Goal: Task Accomplishment & Management: Complete application form

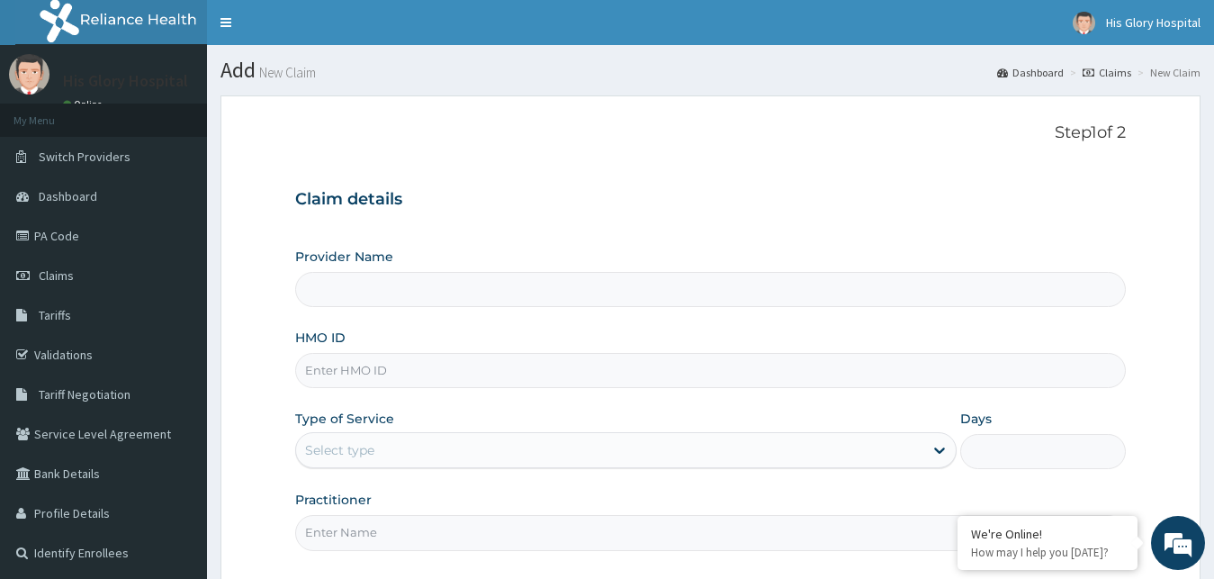
type input "His Glory Hospital"
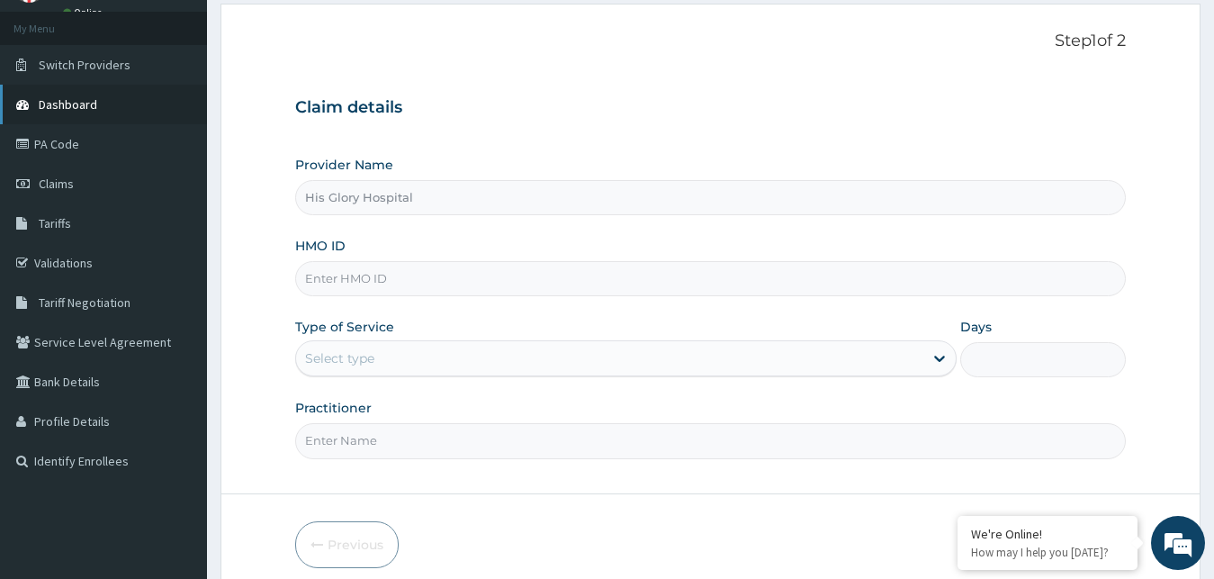
click at [68, 109] on span "Dashboard" at bounding box center [68, 104] width 59 height 16
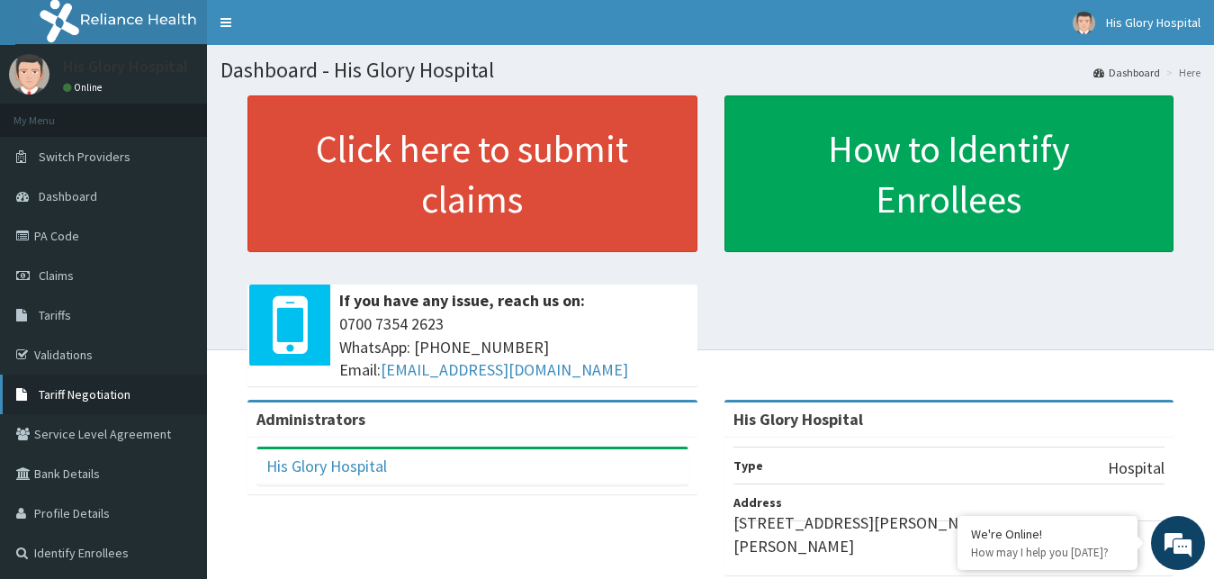
click at [163, 295] on link "Claims" at bounding box center [103, 276] width 207 height 40
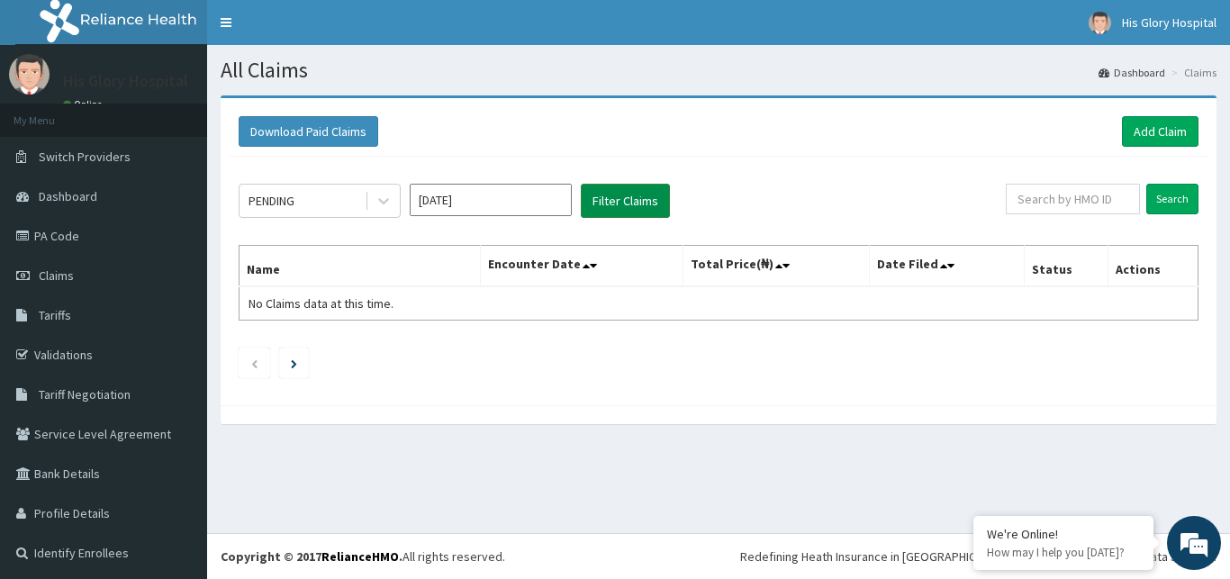
click at [596, 205] on button "Filter Claims" at bounding box center [625, 201] width 89 height 34
click at [629, 199] on button "Filter Claims" at bounding box center [625, 201] width 89 height 34
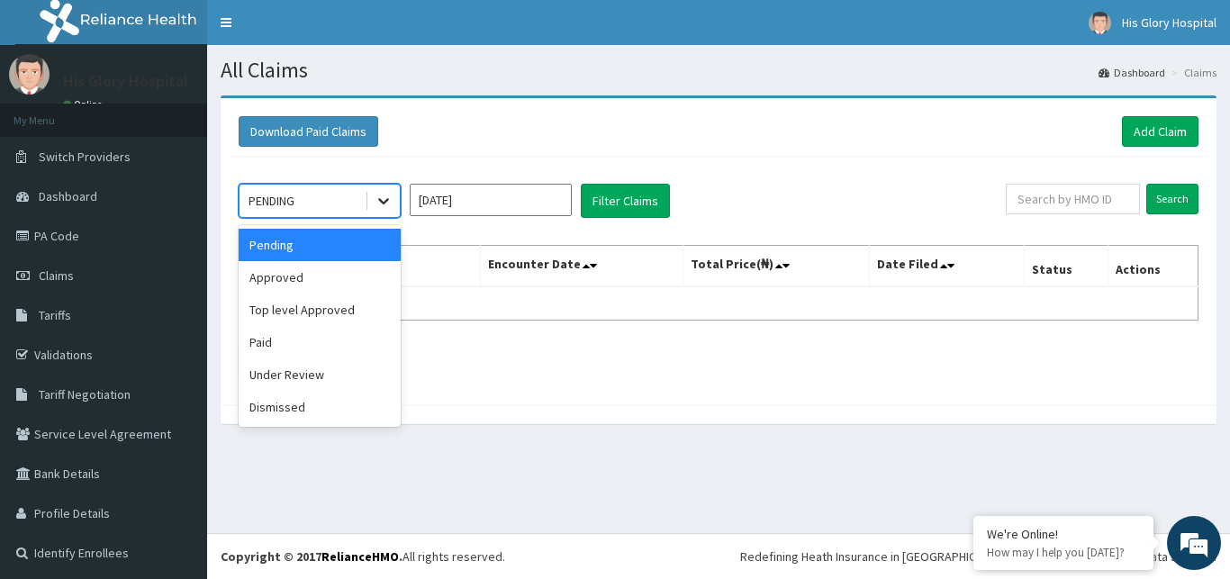
click at [378, 209] on icon at bounding box center [383, 201] width 18 height 18
click at [347, 281] on div "Approved" at bounding box center [320, 277] width 162 height 32
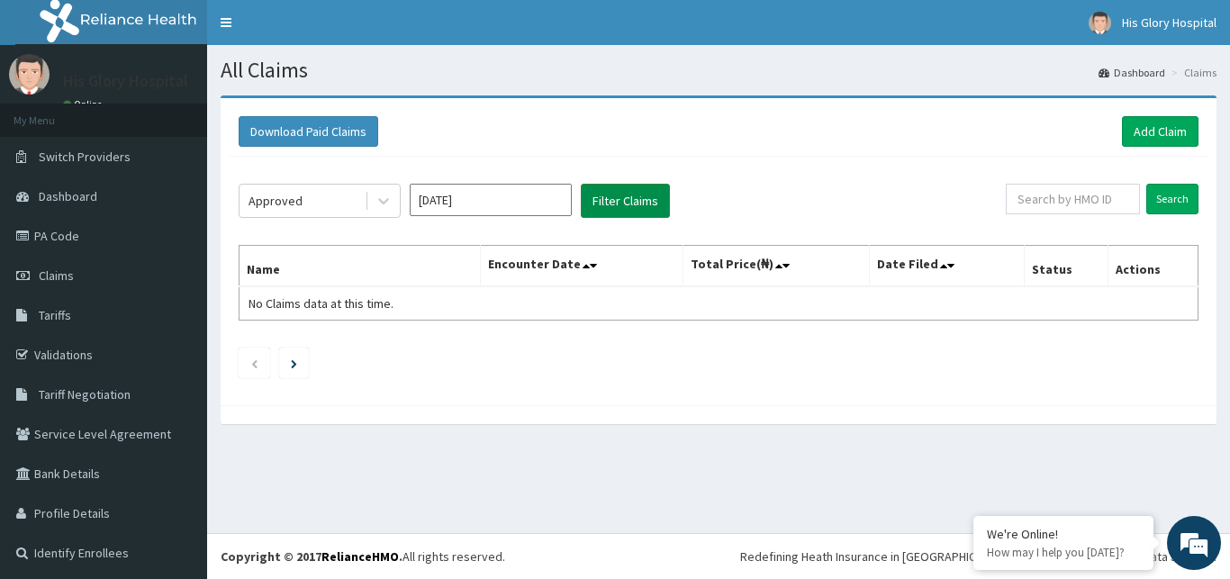
click at [623, 201] on button "Filter Claims" at bounding box center [625, 201] width 89 height 34
click at [613, 201] on button "Filter Claims" at bounding box center [625, 201] width 89 height 34
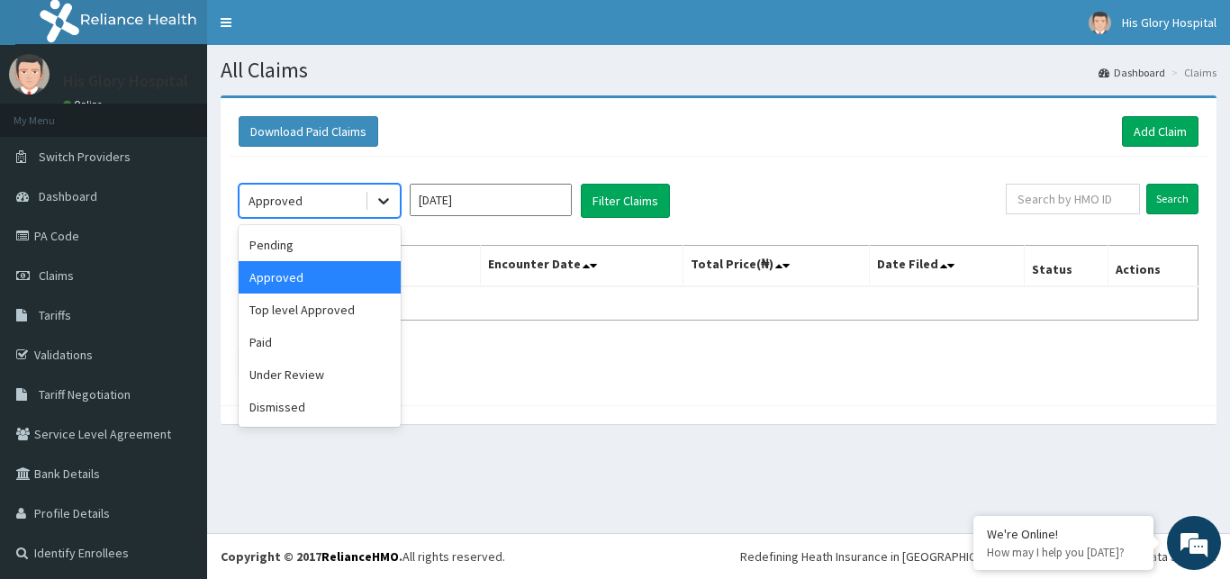
click at [383, 214] on div at bounding box center [383, 201] width 32 height 32
click at [364, 334] on div "Paid" at bounding box center [320, 342] width 162 height 32
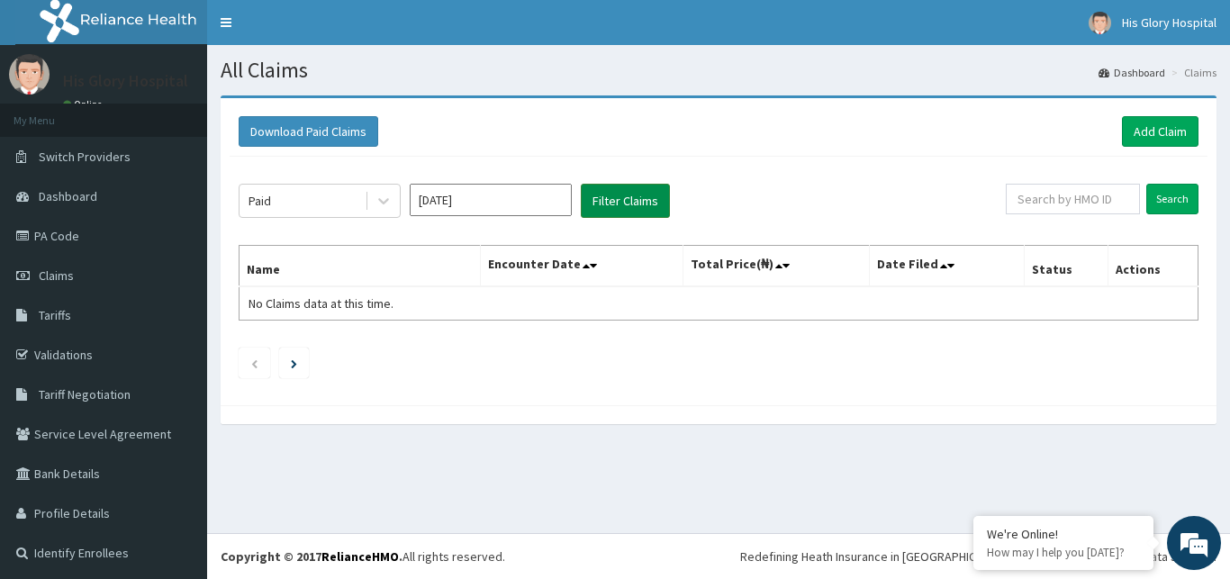
click at [619, 204] on button "Filter Claims" at bounding box center [625, 201] width 89 height 34
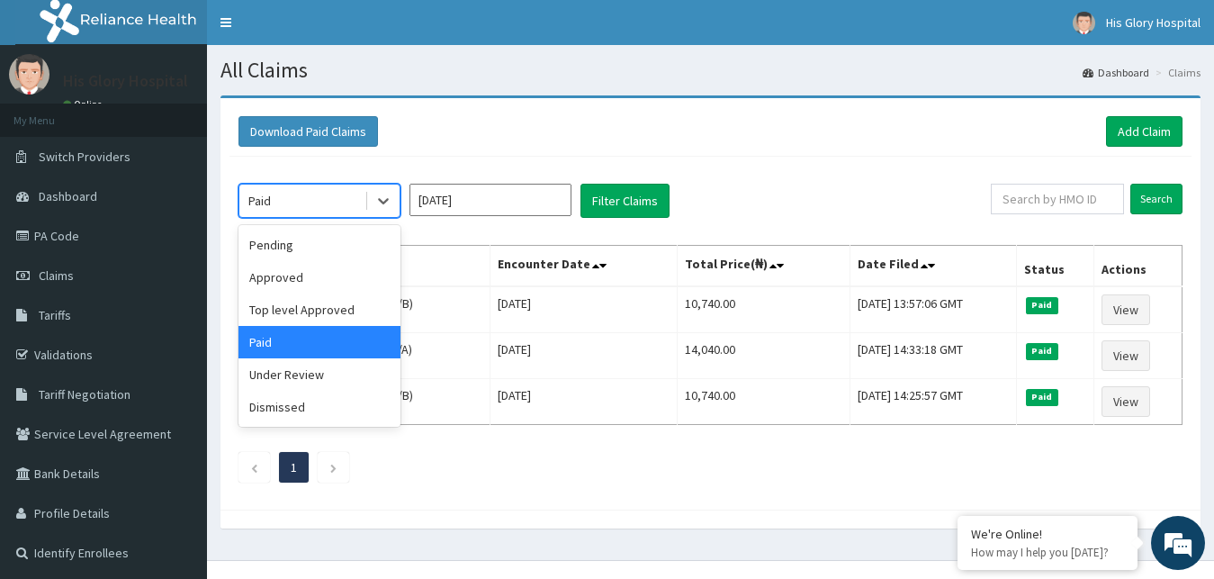
click at [329, 209] on div "Paid" at bounding box center [301, 200] width 125 height 29
click at [333, 366] on div "Under Review" at bounding box center [320, 374] width 162 height 32
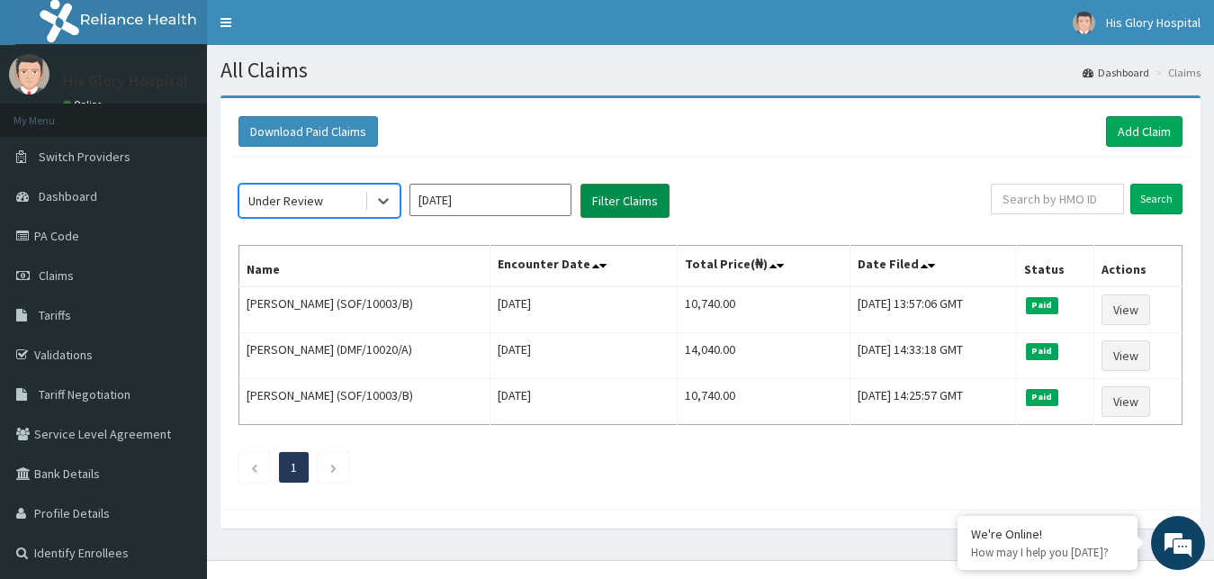
click at [612, 211] on button "Filter Claims" at bounding box center [625, 201] width 89 height 34
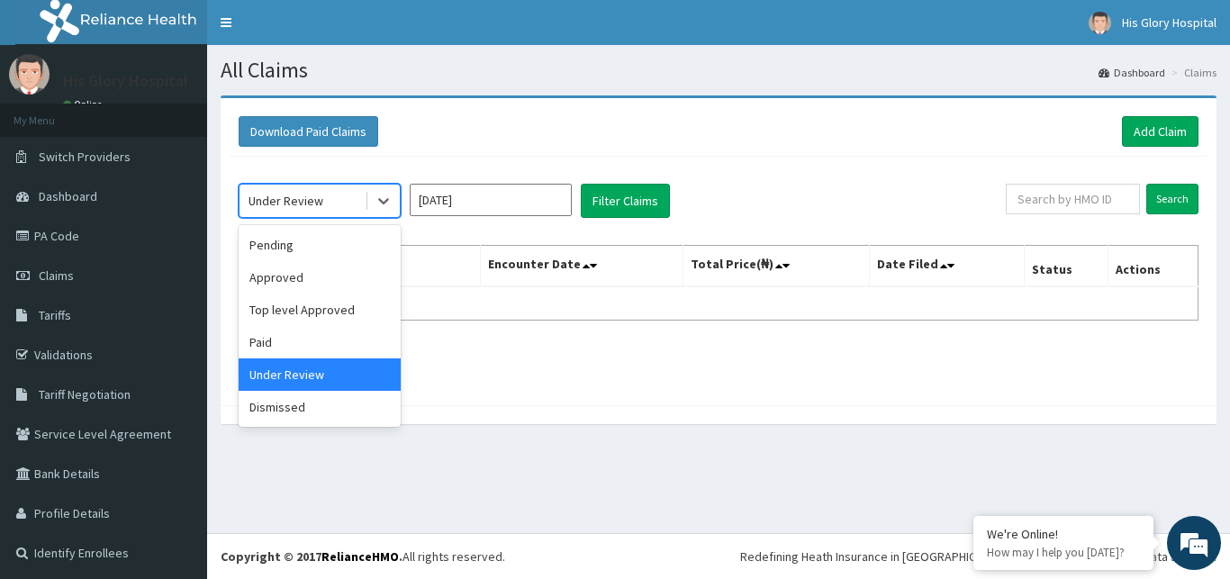
click at [342, 195] on div "Under Review" at bounding box center [301, 200] width 125 height 29
click at [342, 270] on div "Approved" at bounding box center [320, 277] width 162 height 32
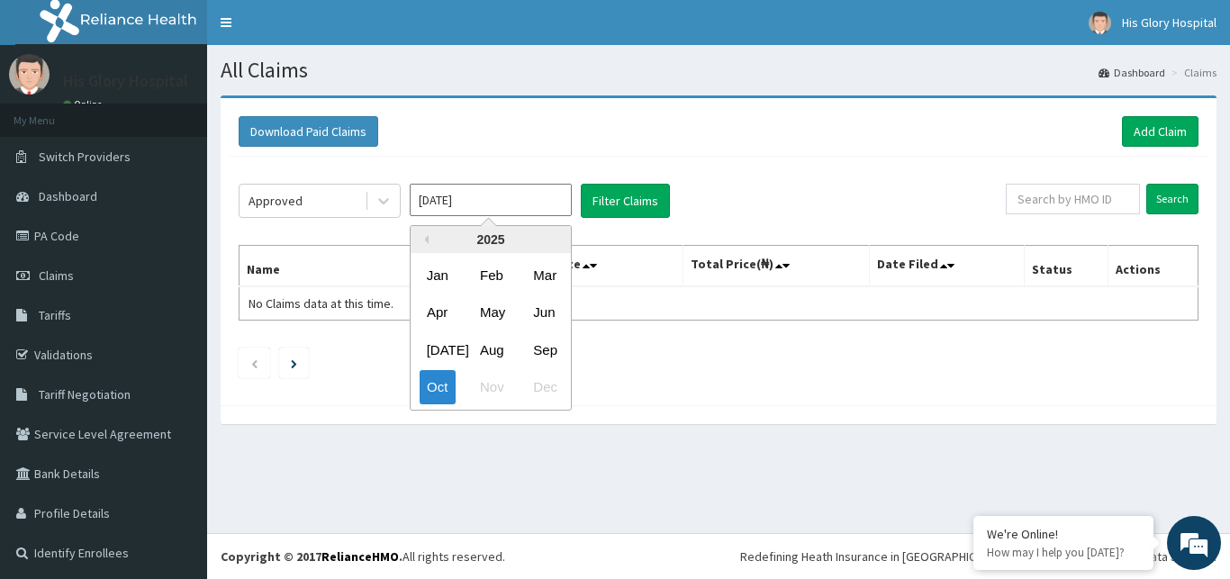
click at [502, 194] on input "[DATE]" at bounding box center [491, 200] width 162 height 32
click at [541, 353] on div "Sep" at bounding box center [544, 349] width 36 height 33
type input "Sep 2025"
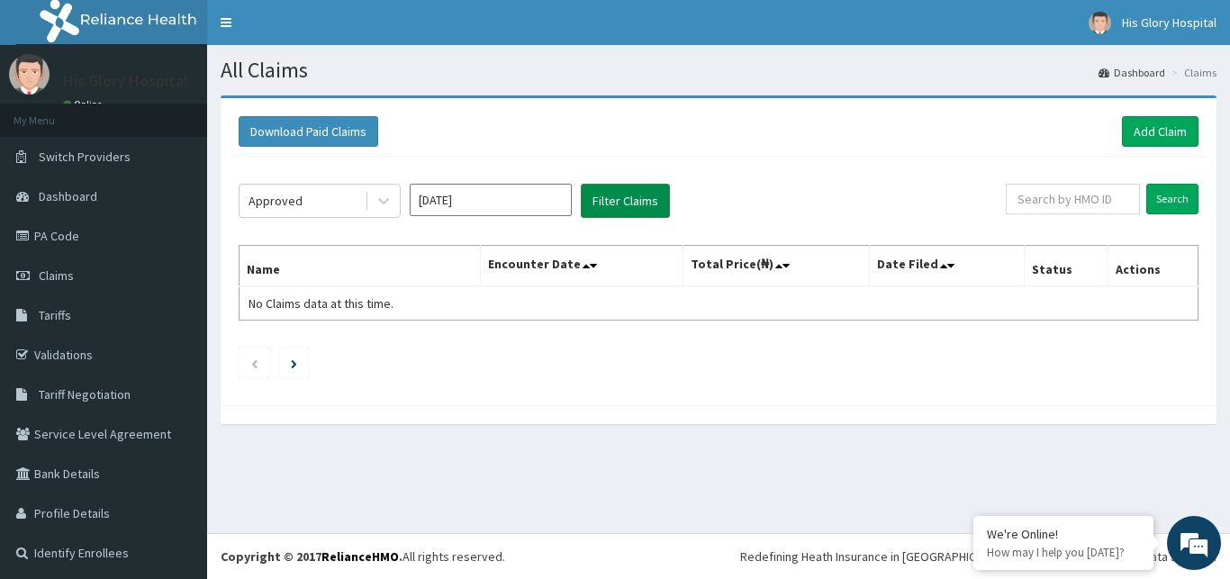
click at [629, 207] on button "Filter Claims" at bounding box center [625, 201] width 89 height 34
click at [625, 209] on button "Filter Claims" at bounding box center [625, 201] width 89 height 34
click at [625, 194] on button "Filter Claims" at bounding box center [625, 201] width 89 height 34
click at [622, 197] on button "Filter Claims" at bounding box center [625, 201] width 89 height 34
click at [621, 197] on button "Filter Claims" at bounding box center [625, 201] width 89 height 34
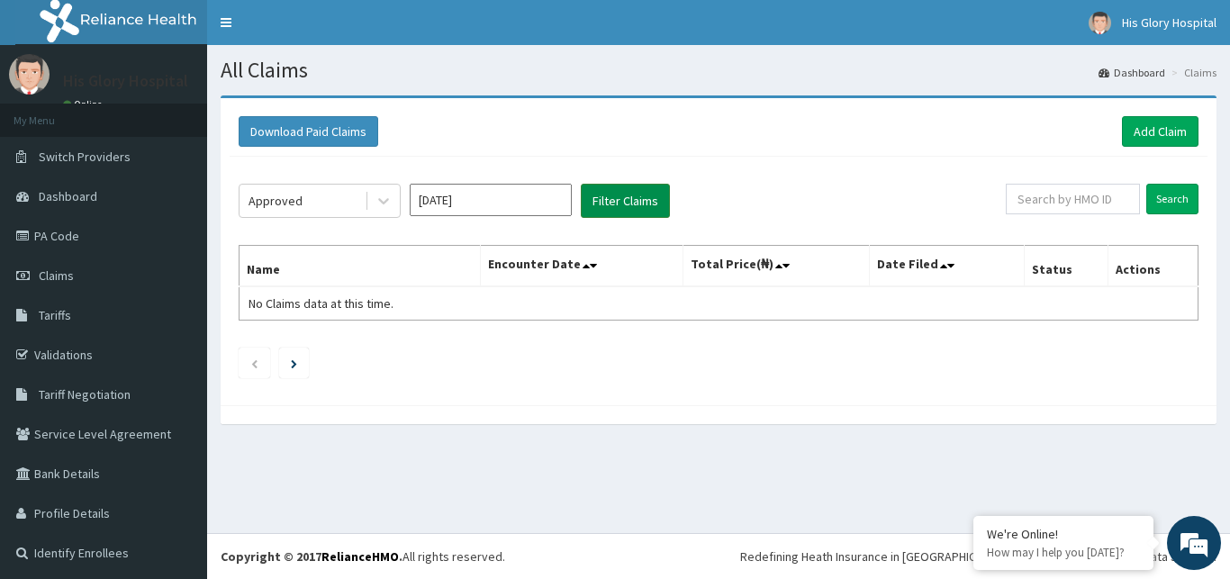
click at [617, 202] on button "Filter Claims" at bounding box center [625, 201] width 89 height 34
click at [616, 202] on button "Filter Claims" at bounding box center [625, 201] width 89 height 34
click at [68, 267] on link "Claims" at bounding box center [103, 276] width 207 height 40
click at [1146, 136] on link "Add Claim" at bounding box center [1160, 131] width 77 height 31
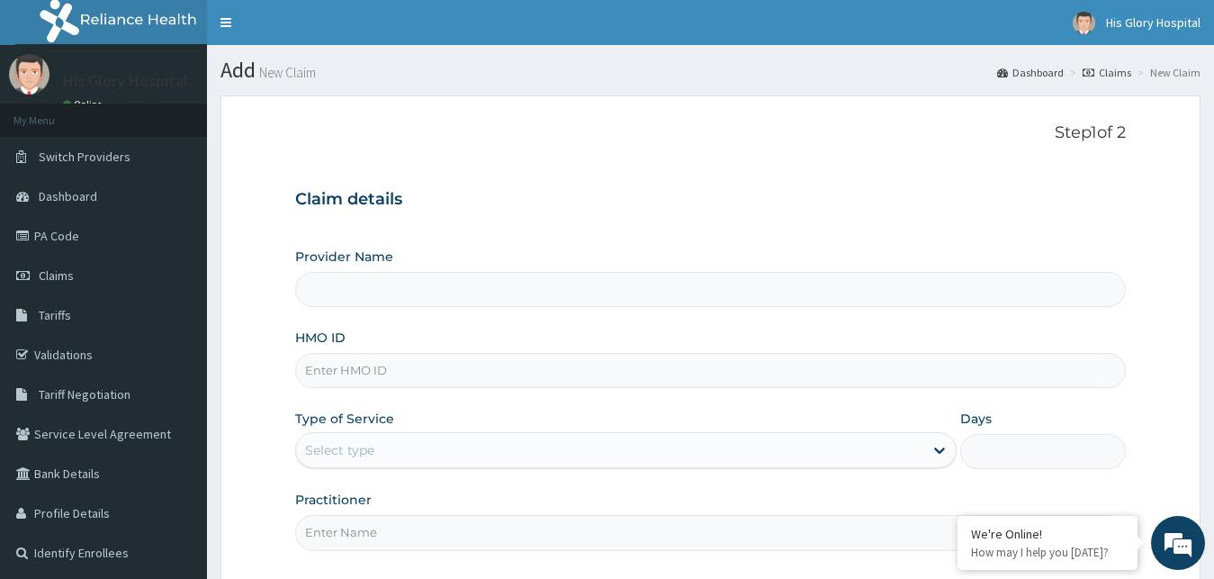
scroll to position [168, 0]
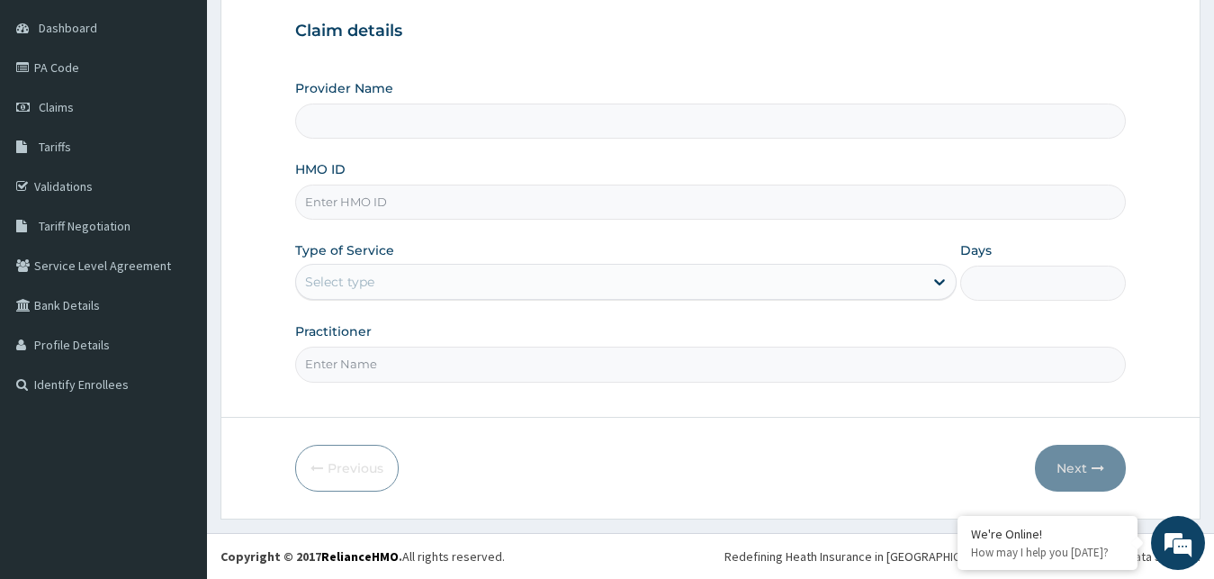
click at [447, 198] on input "HMO ID" at bounding box center [711, 202] width 832 height 35
type input "His Glory Hospital"
click at [382, 195] on input "HMO ID" at bounding box center [711, 202] width 832 height 35
drag, startPoint x: 377, startPoint y: 207, endPoint x: 399, endPoint y: 199, distance: 23.1
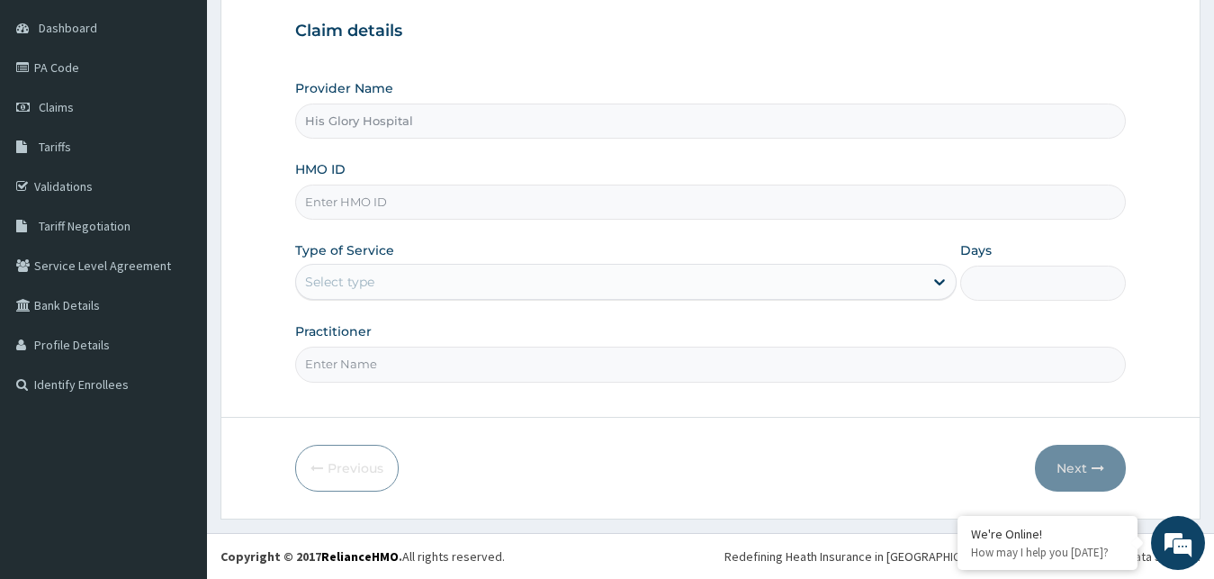
click at [399, 199] on input "HMO ID" at bounding box center [711, 202] width 832 height 35
paste input "DMF/10020/A"
type input "DMF/10020/A"
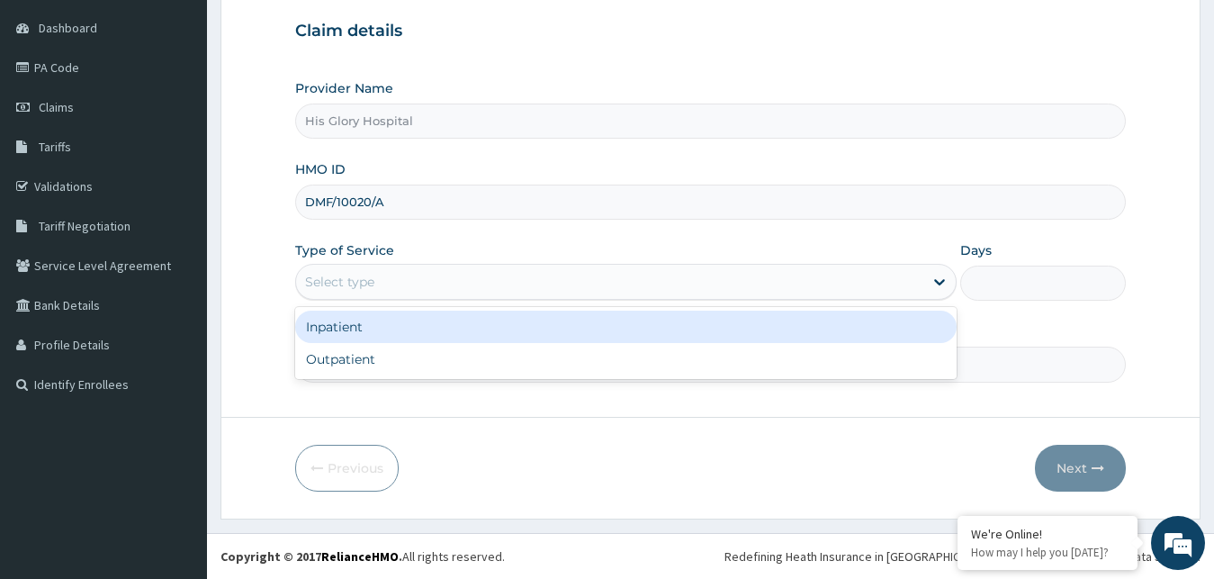
click at [392, 286] on div "Select type" at bounding box center [610, 281] width 628 height 29
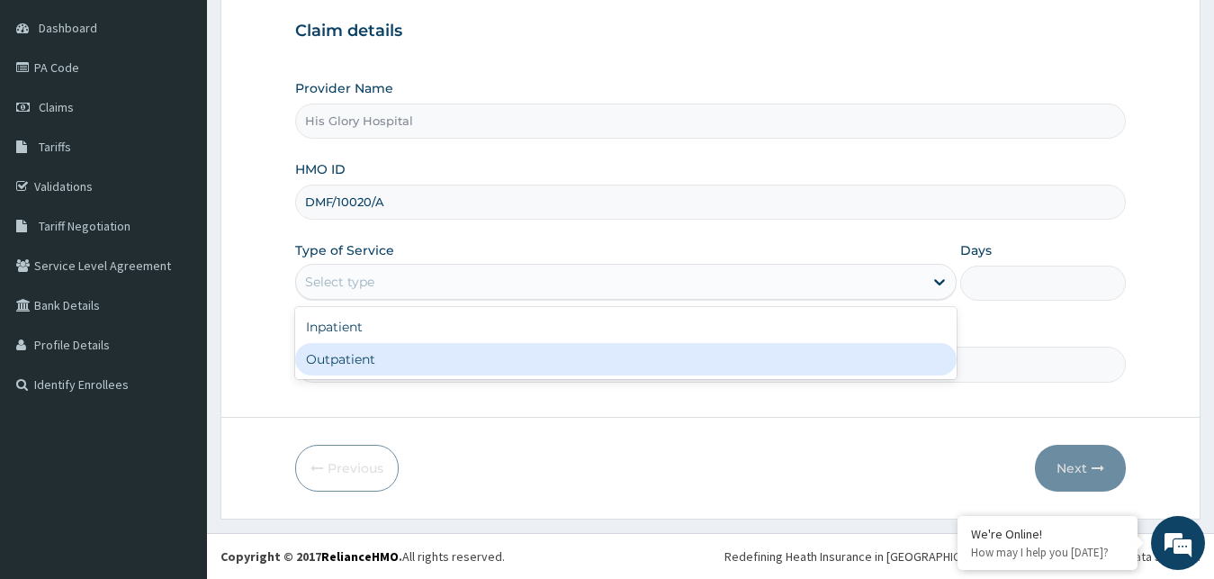
click at [401, 354] on div "Outpatient" at bounding box center [626, 359] width 663 height 32
type input "1"
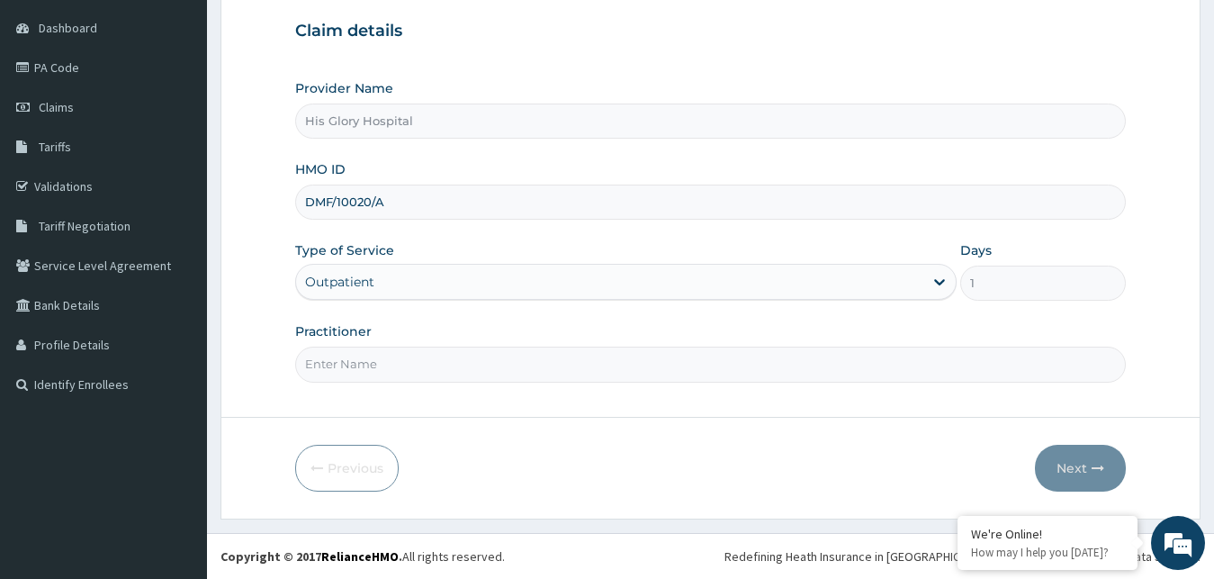
click at [401, 365] on input "Practitioner" at bounding box center [711, 364] width 832 height 35
type input "DR VICTOR"
click at [1081, 464] on button "Next" at bounding box center [1080, 468] width 91 height 47
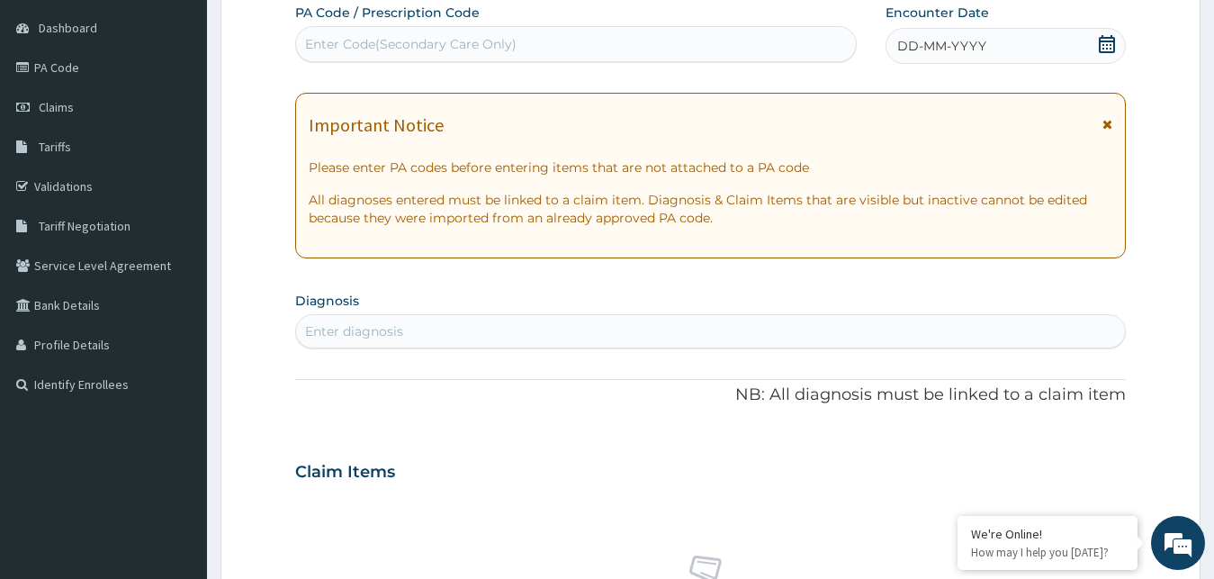
click at [1107, 123] on icon at bounding box center [1108, 124] width 10 height 13
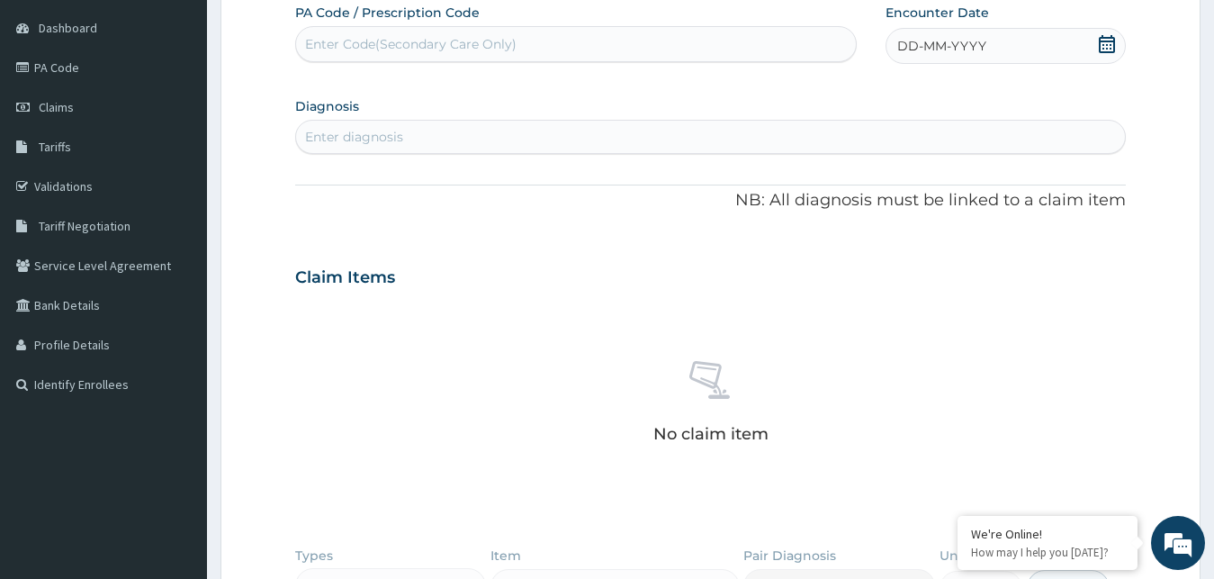
click at [1105, 48] on icon at bounding box center [1107, 44] width 18 height 18
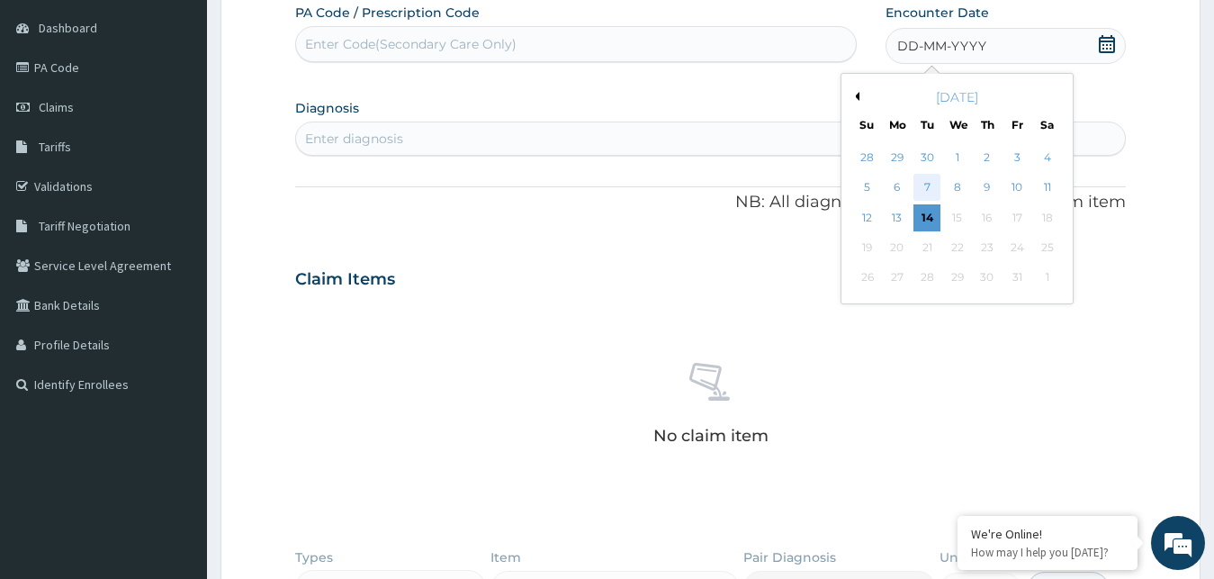
click at [928, 184] on div "7" at bounding box center [927, 188] width 27 height 27
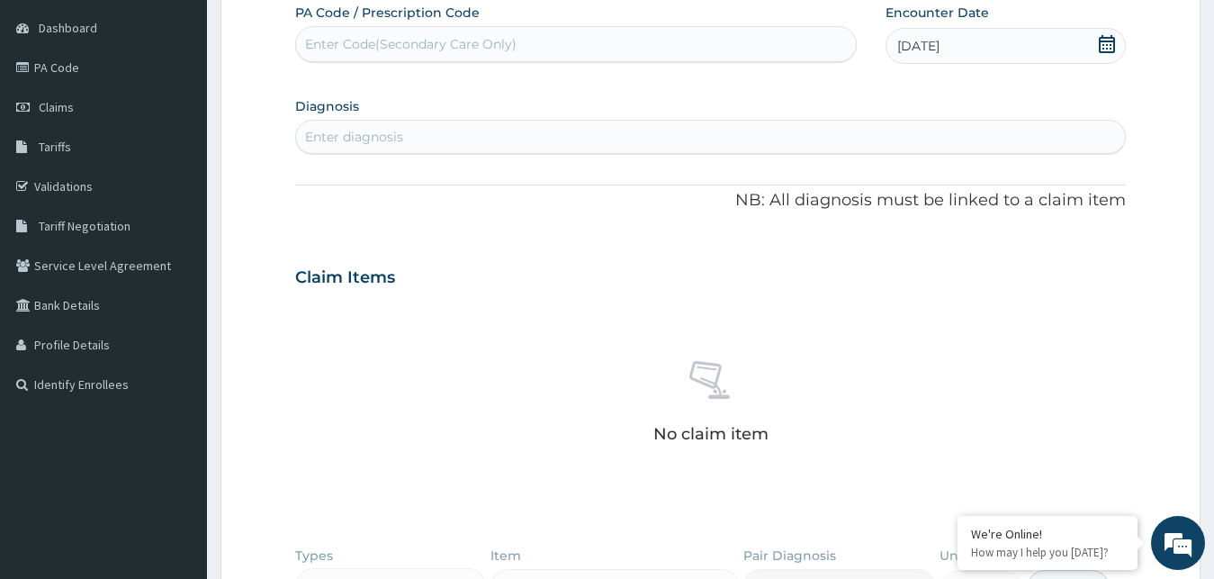
click at [347, 140] on div "Enter diagnosis" at bounding box center [354, 137] width 98 height 18
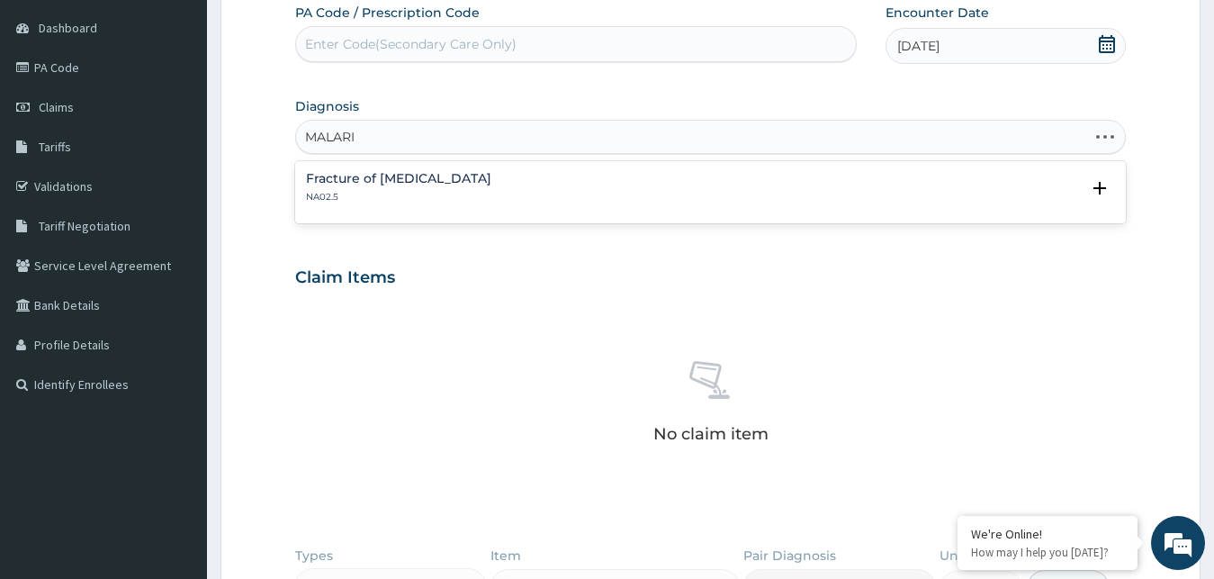
type input "MALARIA"
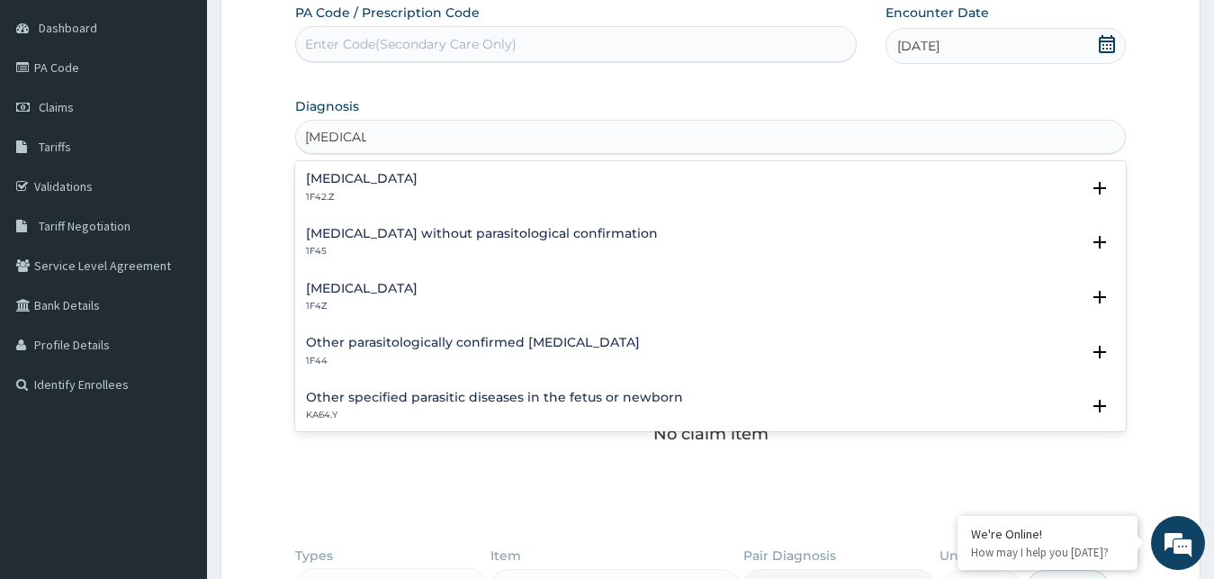
click at [372, 285] on h4 "[MEDICAL_DATA]" at bounding box center [362, 289] width 112 height 14
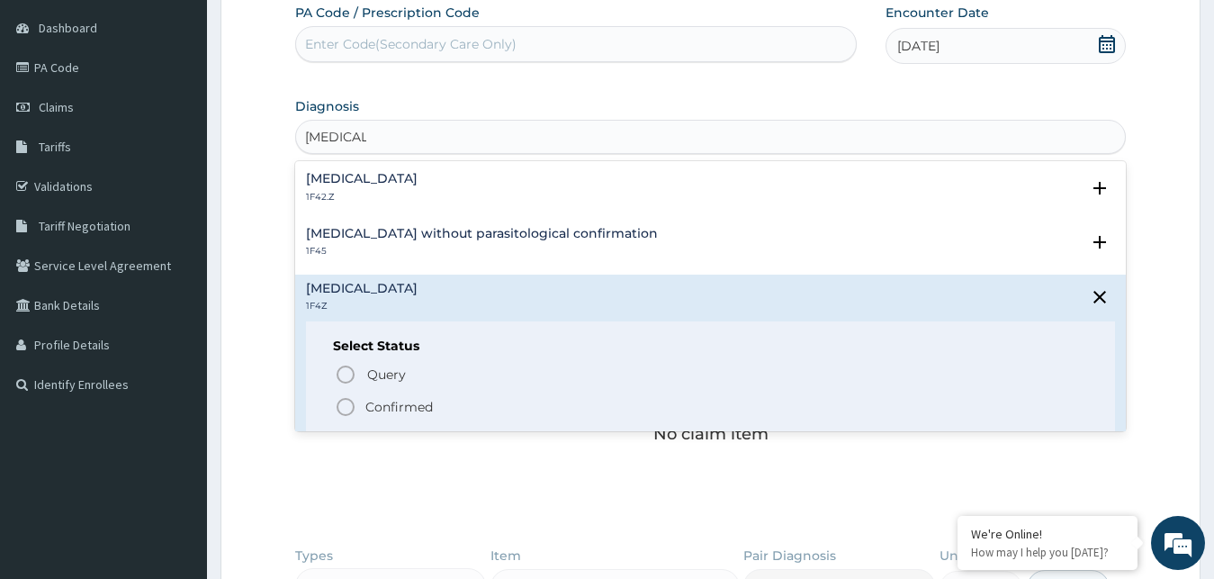
click at [347, 405] on icon "status option filled" at bounding box center [346, 407] width 22 height 22
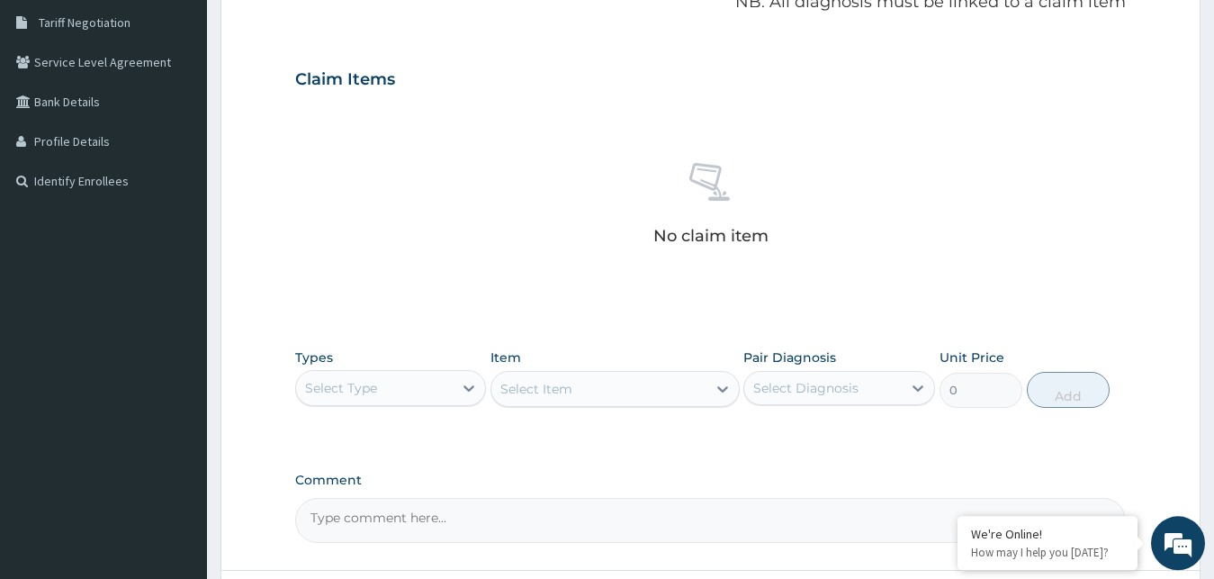
scroll to position [525, 0]
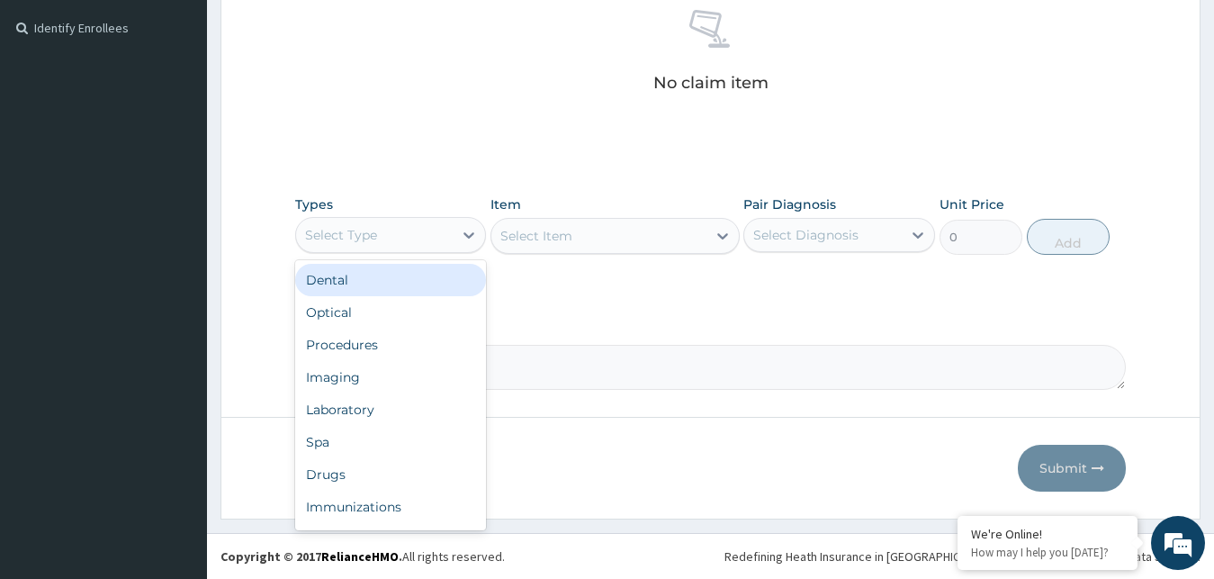
click at [429, 236] on div "Select Type" at bounding box center [375, 235] width 158 height 29
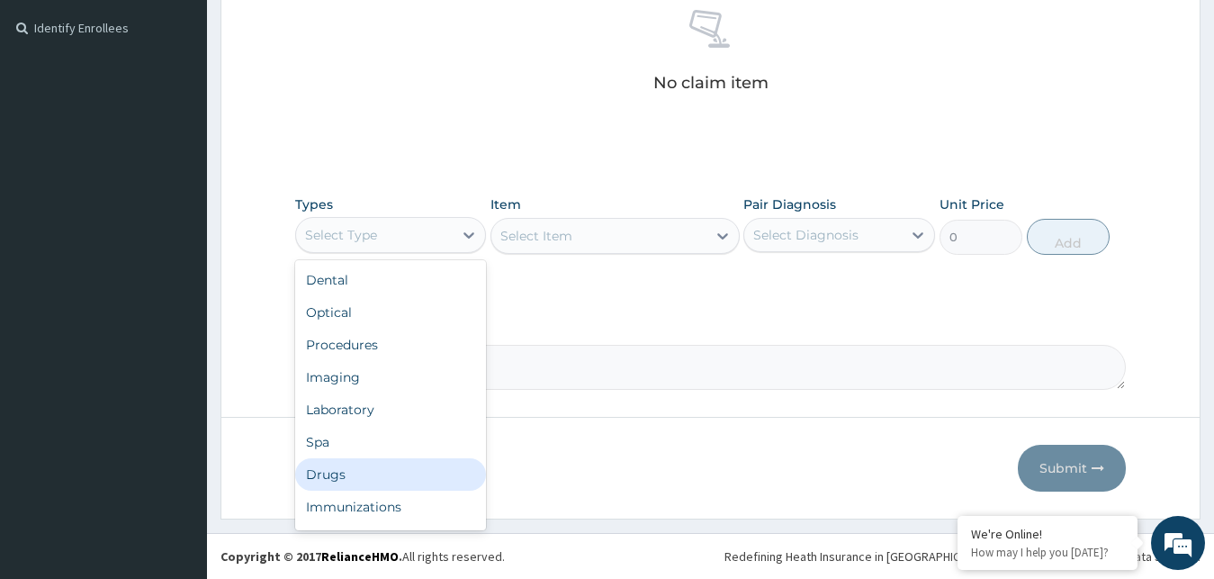
drag, startPoint x: 369, startPoint y: 469, endPoint x: 594, endPoint y: 373, distance: 244.8
click at [370, 466] on div "Drugs" at bounding box center [391, 474] width 192 height 32
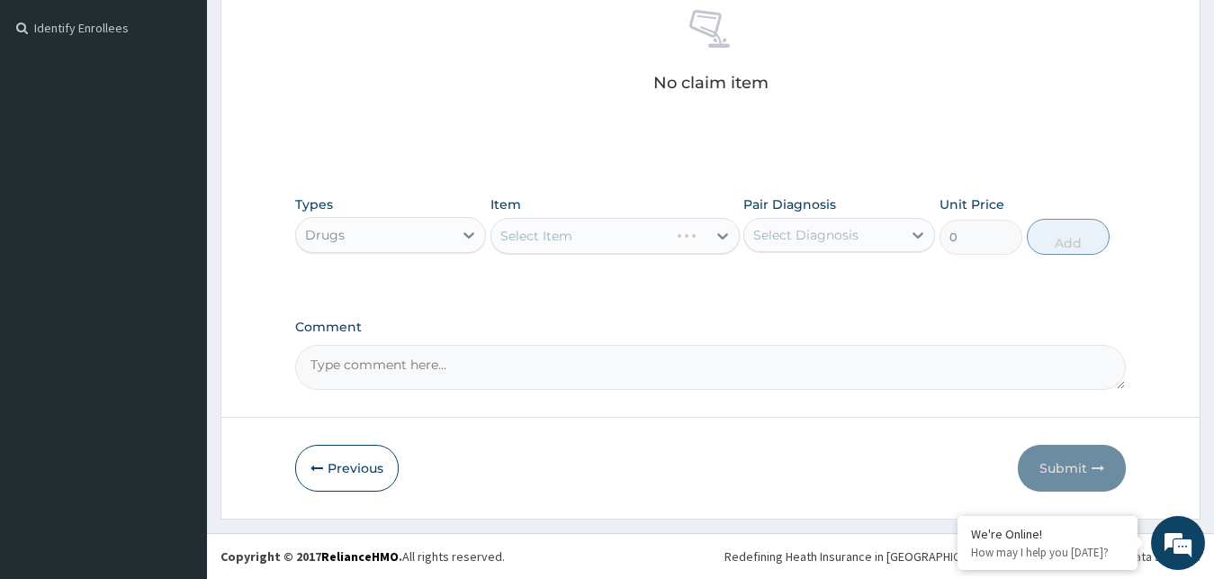
click at [696, 243] on div "Select Item" at bounding box center [615, 236] width 249 height 36
click at [668, 212] on div "Item Select Item" at bounding box center [615, 224] width 249 height 59
click at [668, 242] on div "Select Item" at bounding box center [615, 236] width 249 height 36
click at [669, 242] on div "Select Item" at bounding box center [615, 236] width 249 height 36
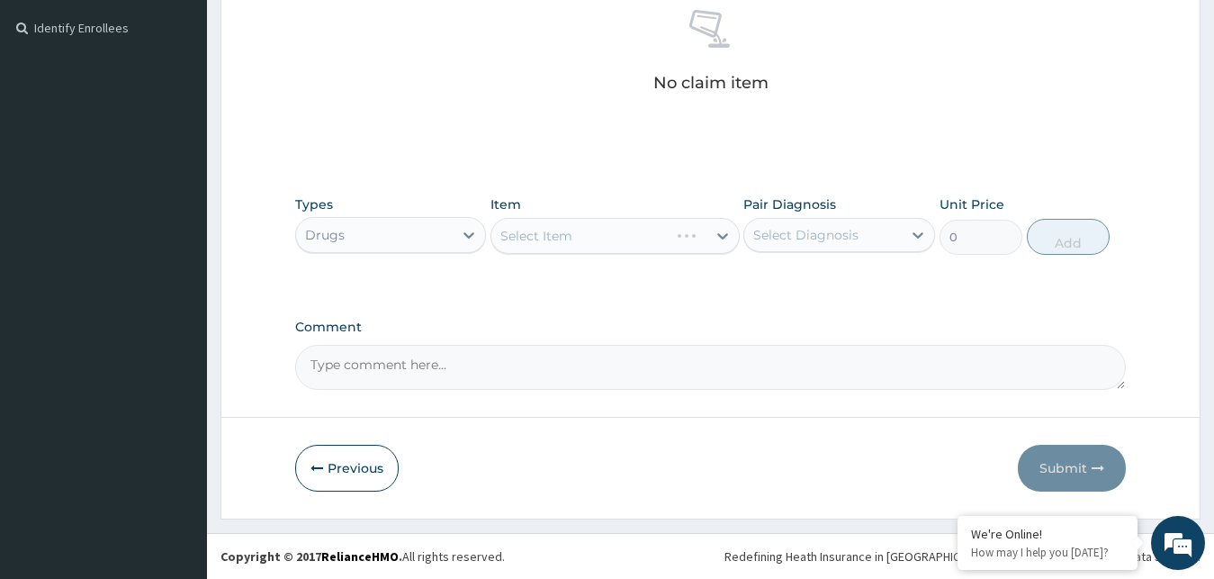
click at [666, 234] on div "Select Item" at bounding box center [615, 236] width 249 height 36
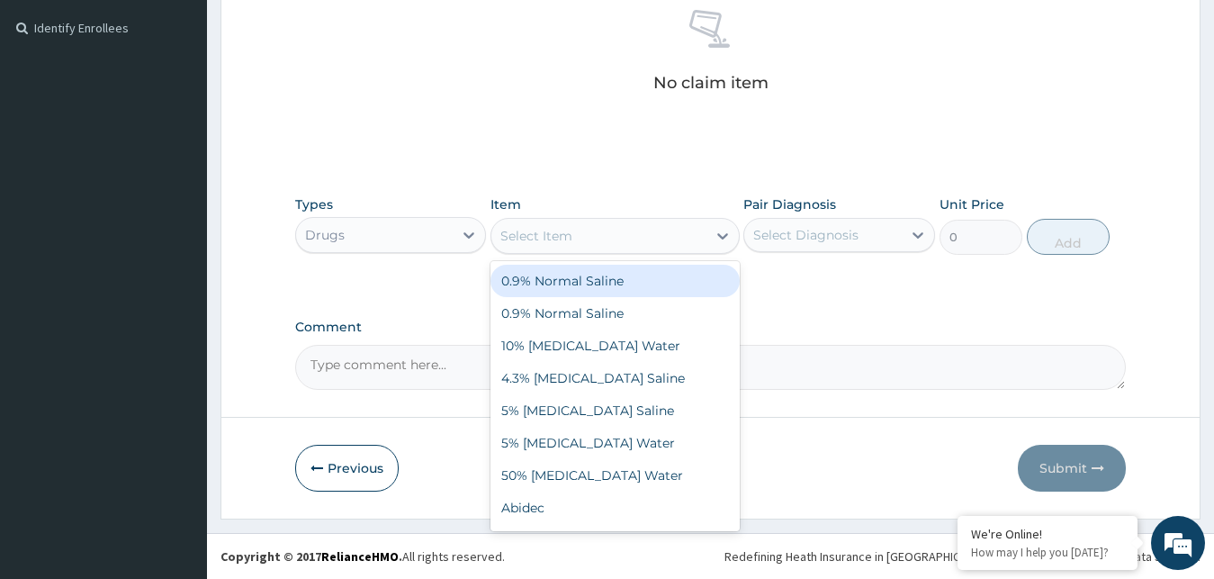
click at [663, 230] on div "Select Item" at bounding box center [598, 235] width 215 height 29
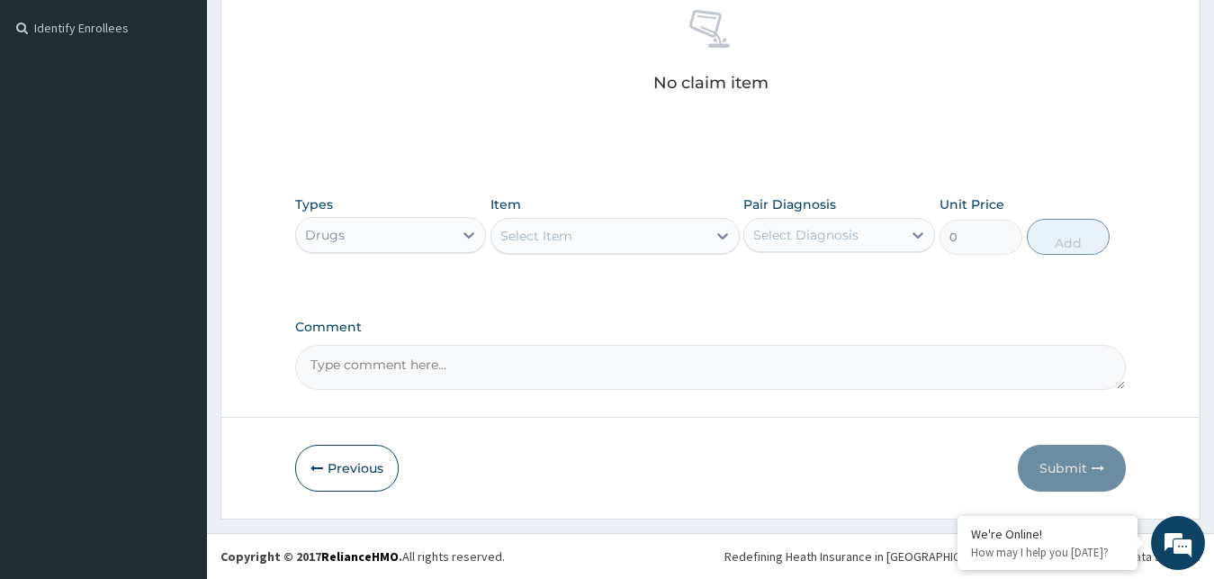
click at [663, 230] on div "Select Item" at bounding box center [598, 235] width 215 height 29
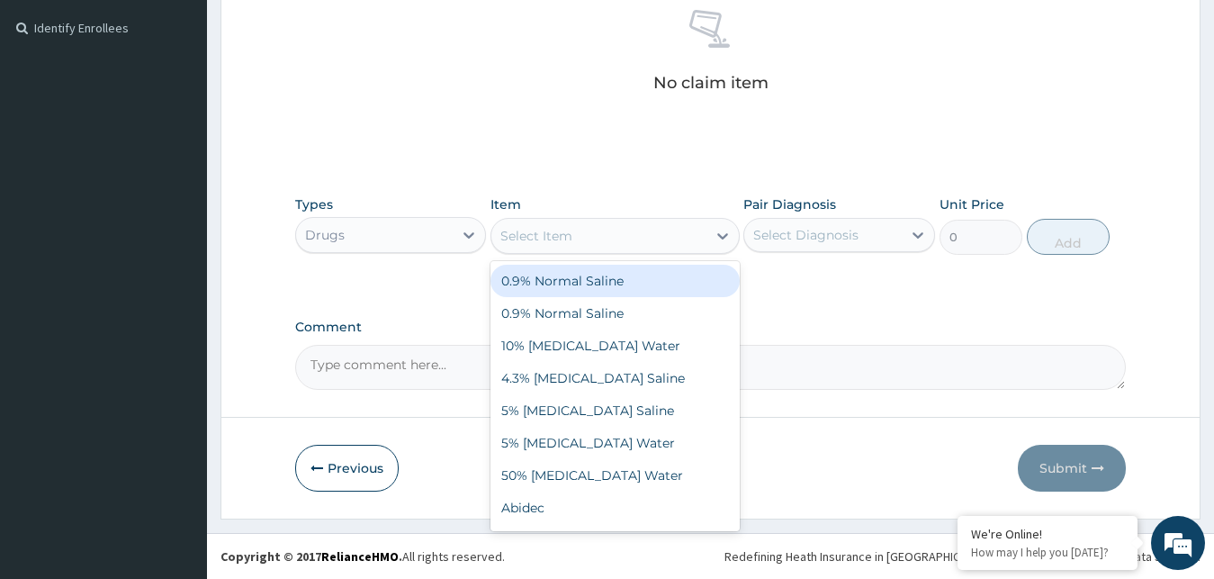
click at [663, 230] on div "Select Item" at bounding box center [598, 235] width 215 height 29
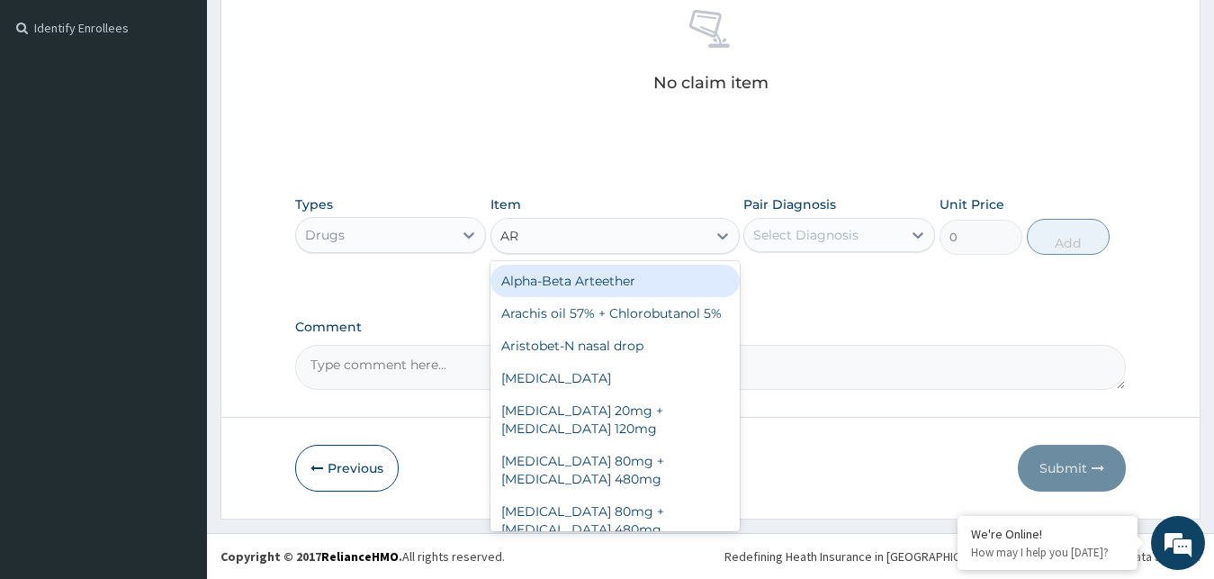
type input "ART"
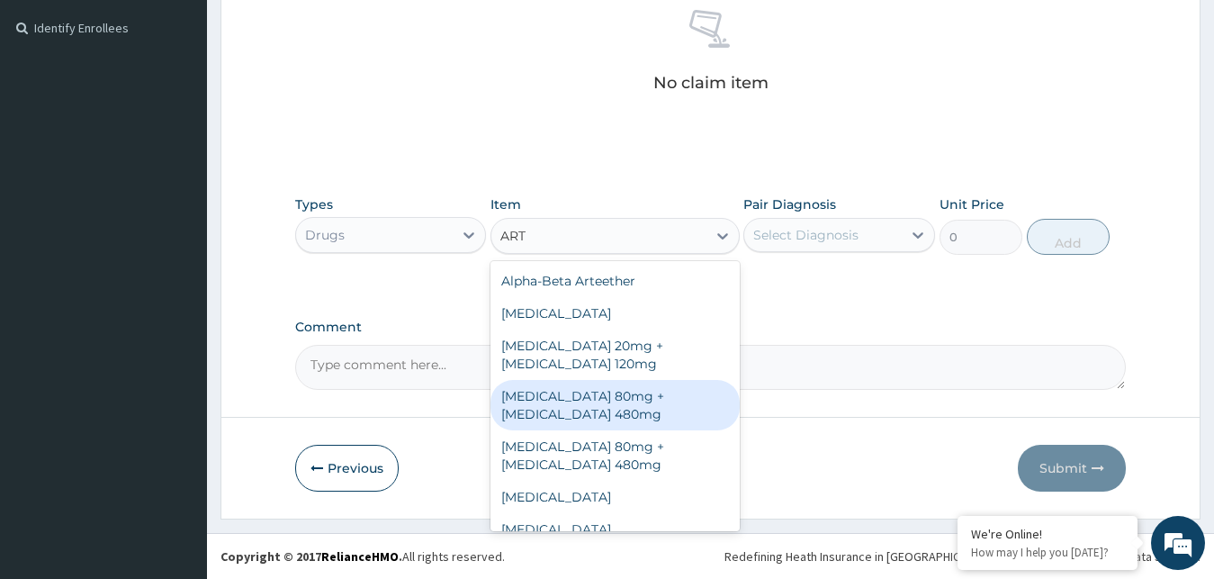
click at [615, 396] on div "[MEDICAL_DATA] 80mg + [MEDICAL_DATA] 480mg" at bounding box center [615, 405] width 249 height 50
type input "500"
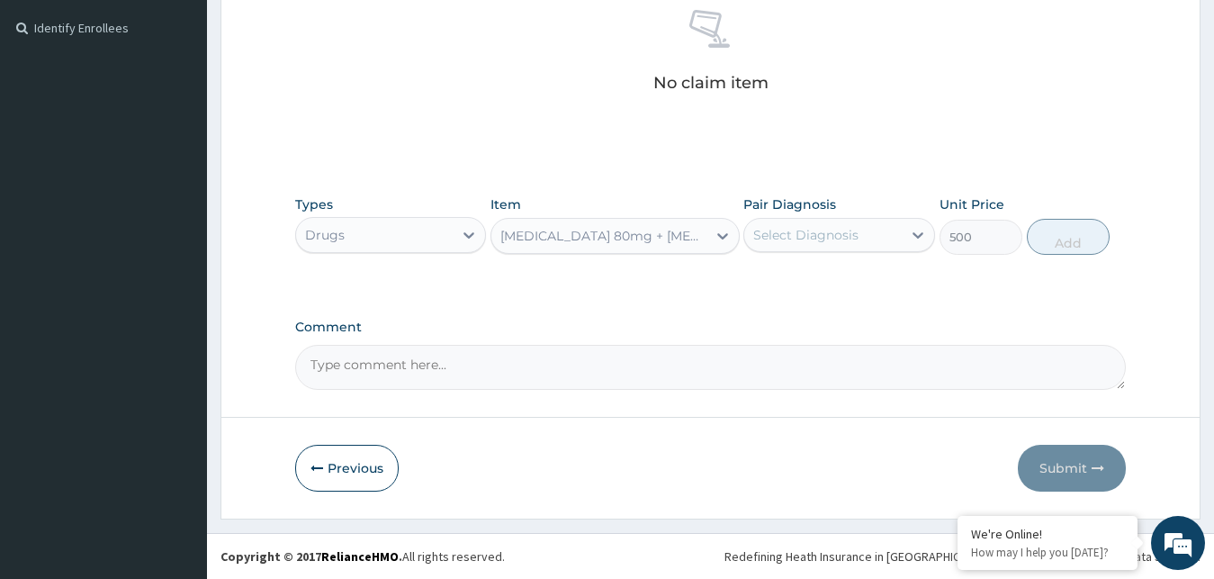
click at [870, 239] on div "Select Diagnosis" at bounding box center [823, 235] width 158 height 29
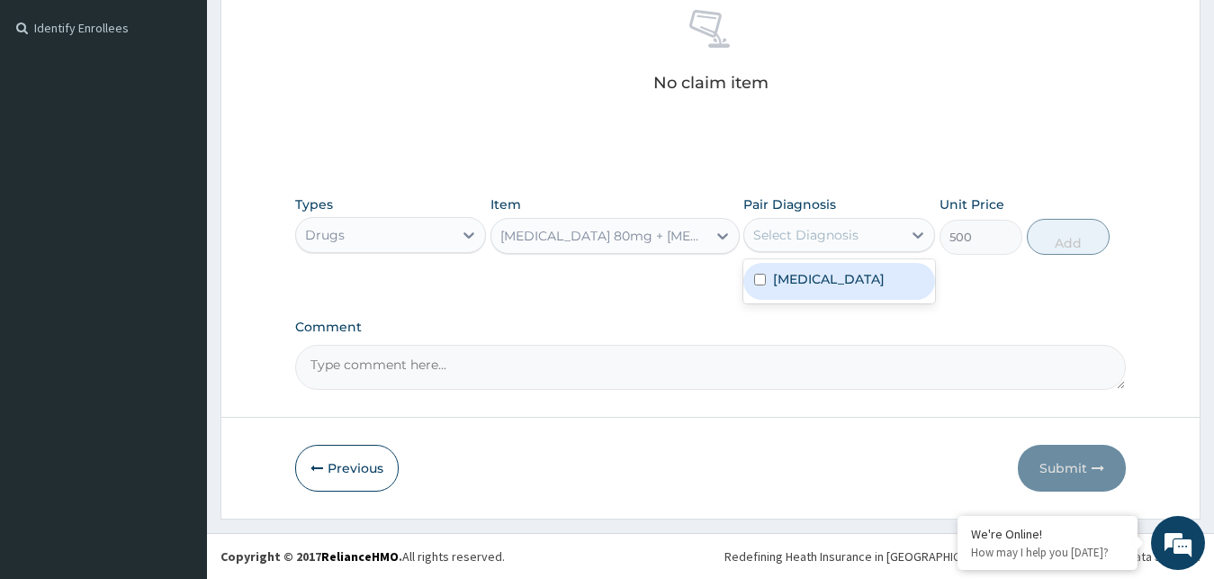
click at [866, 277] on label "Malaria, unspecified" at bounding box center [829, 279] width 112 height 18
checkbox input "true"
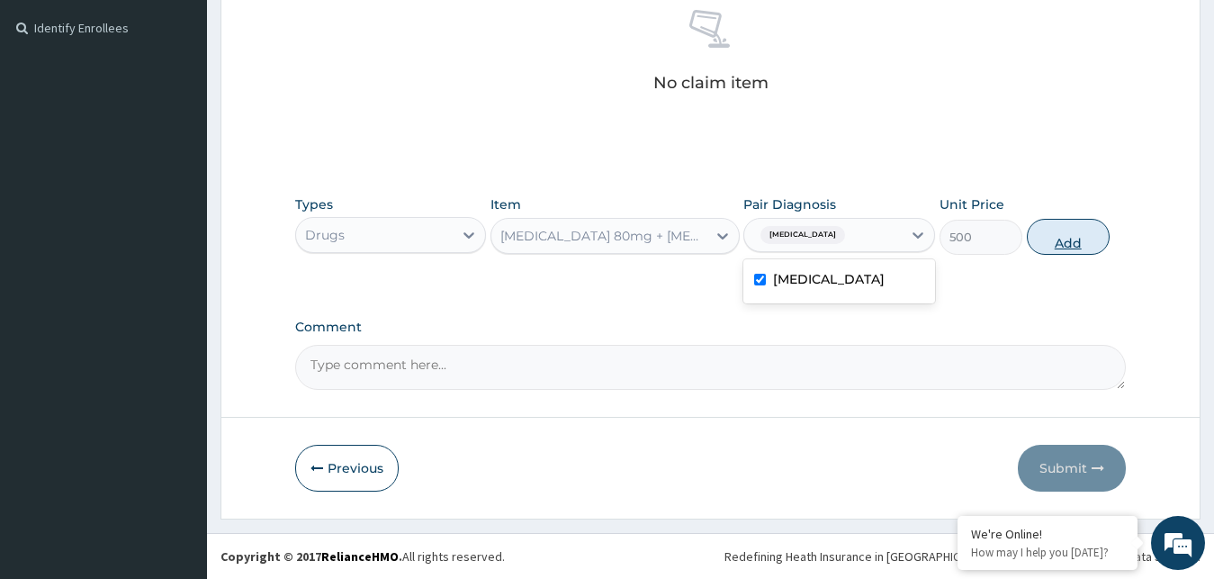
click at [1064, 236] on button "Add" at bounding box center [1068, 237] width 83 height 36
type input "0"
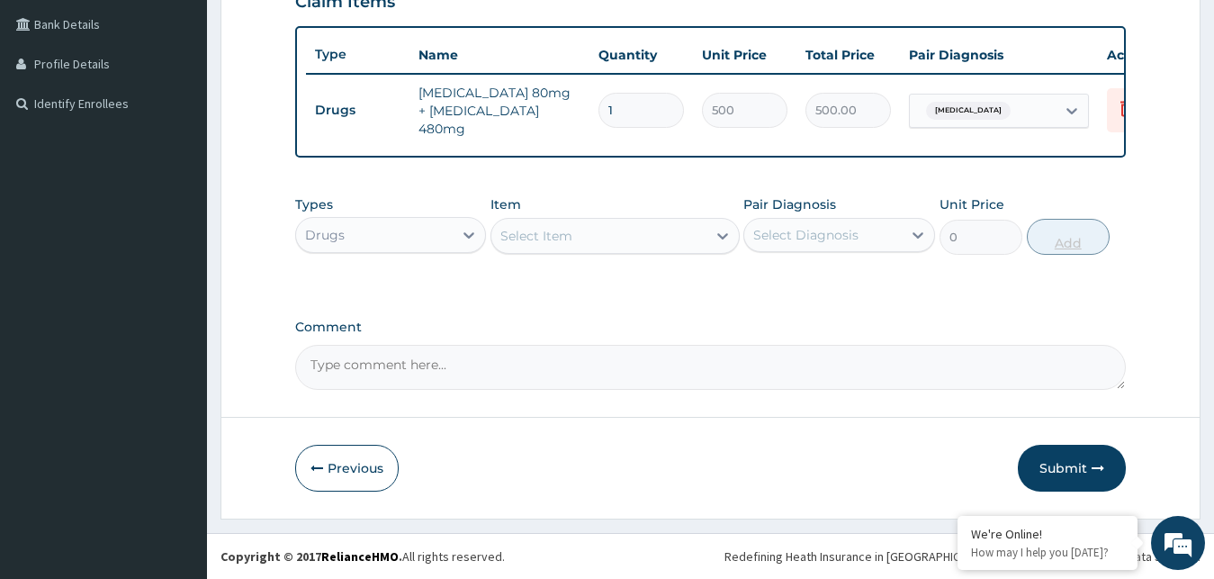
scroll to position [455, 0]
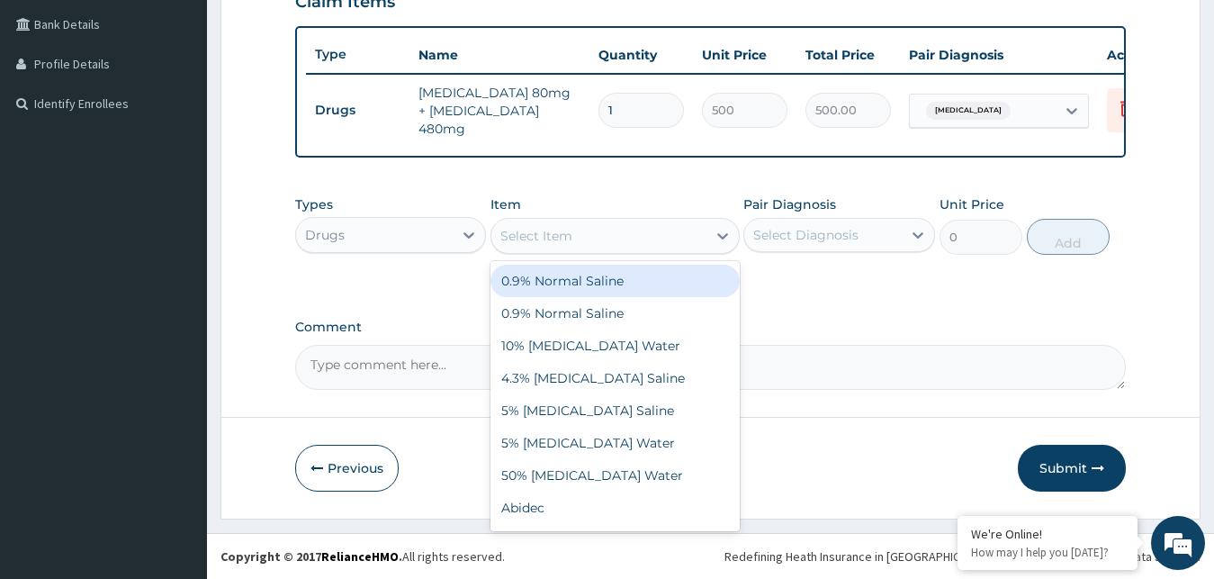
click at [660, 239] on div "Select Item" at bounding box center [598, 235] width 215 height 29
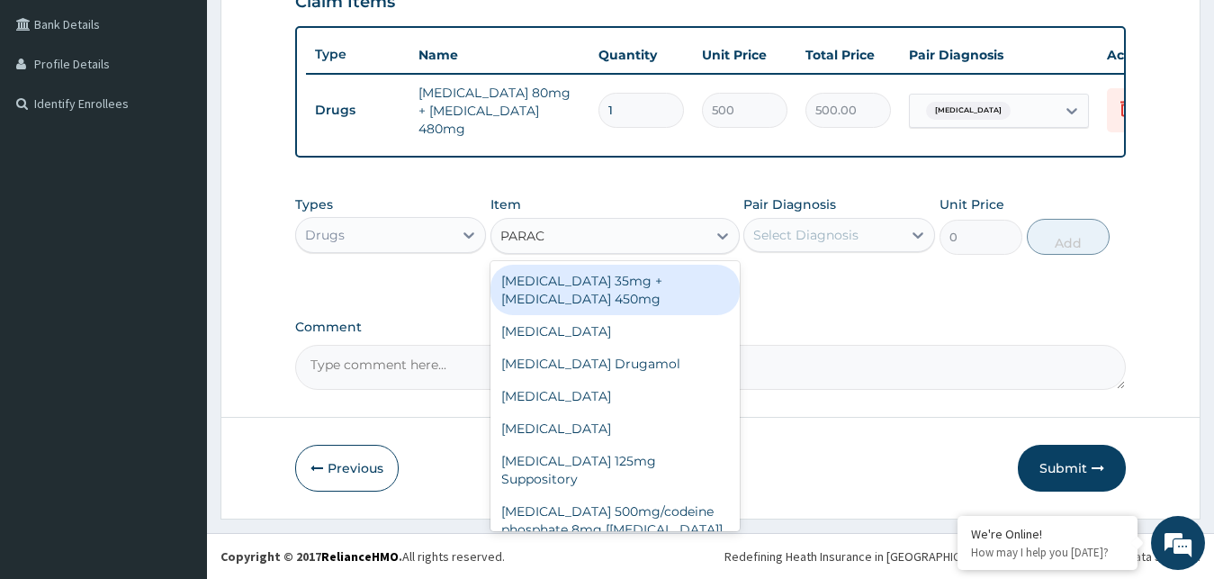
type input "PARACE"
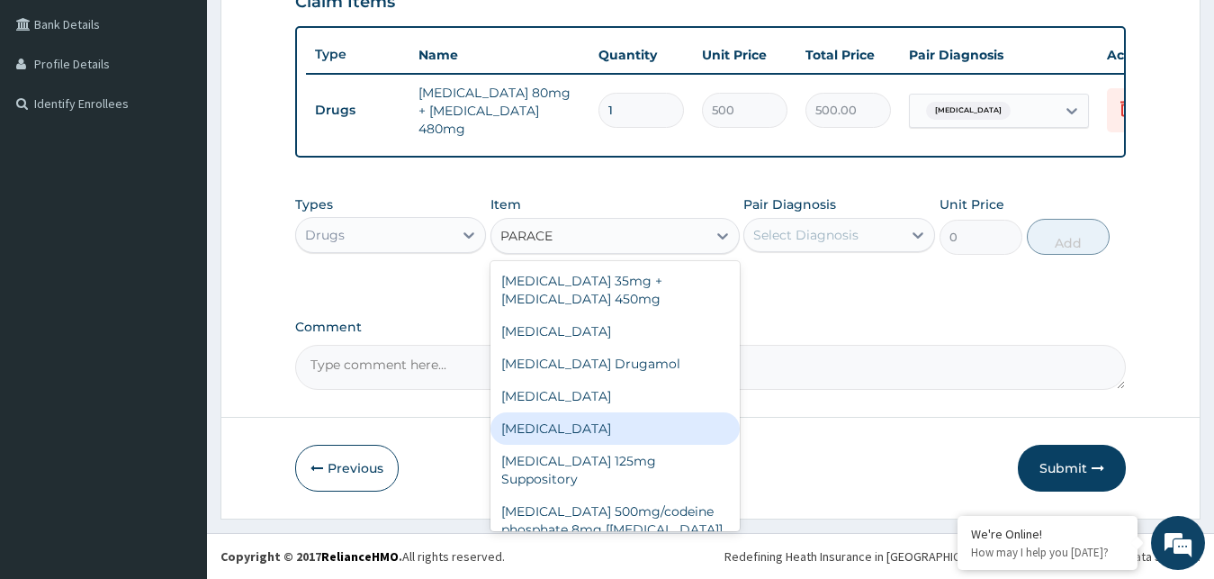
drag, startPoint x: 583, startPoint y: 426, endPoint x: 603, endPoint y: 414, distance: 23.0
click at [584, 426] on div "[MEDICAL_DATA]" at bounding box center [615, 428] width 249 height 32
type input "30"
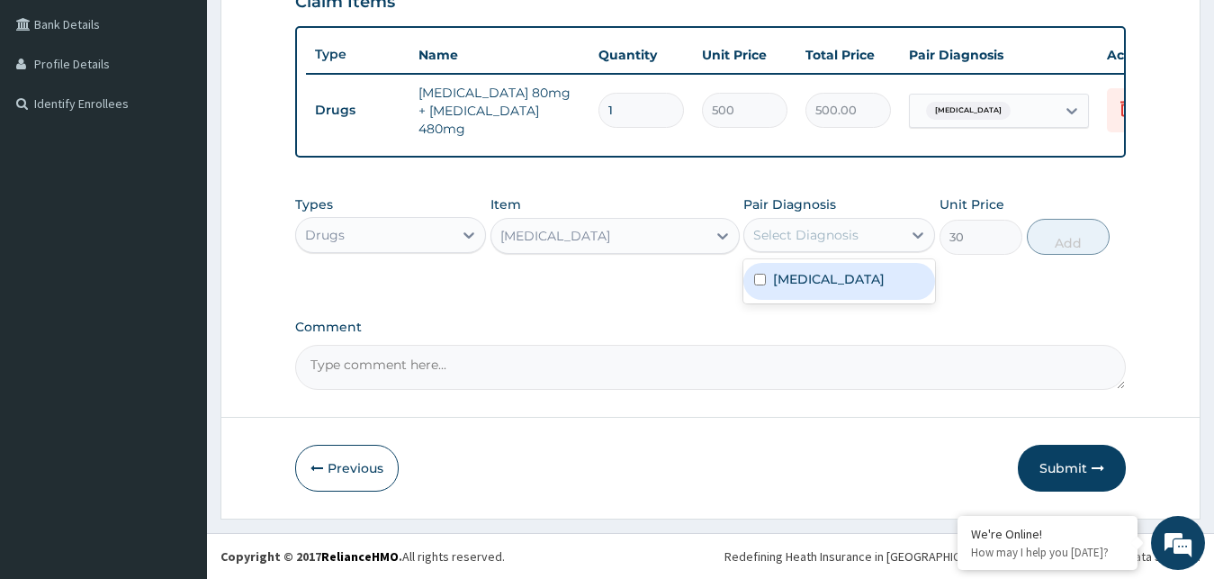
click at [851, 230] on div "Select Diagnosis" at bounding box center [805, 235] width 105 height 18
click at [843, 291] on div "Malaria, unspecified" at bounding box center [840, 281] width 192 height 37
checkbox input "true"
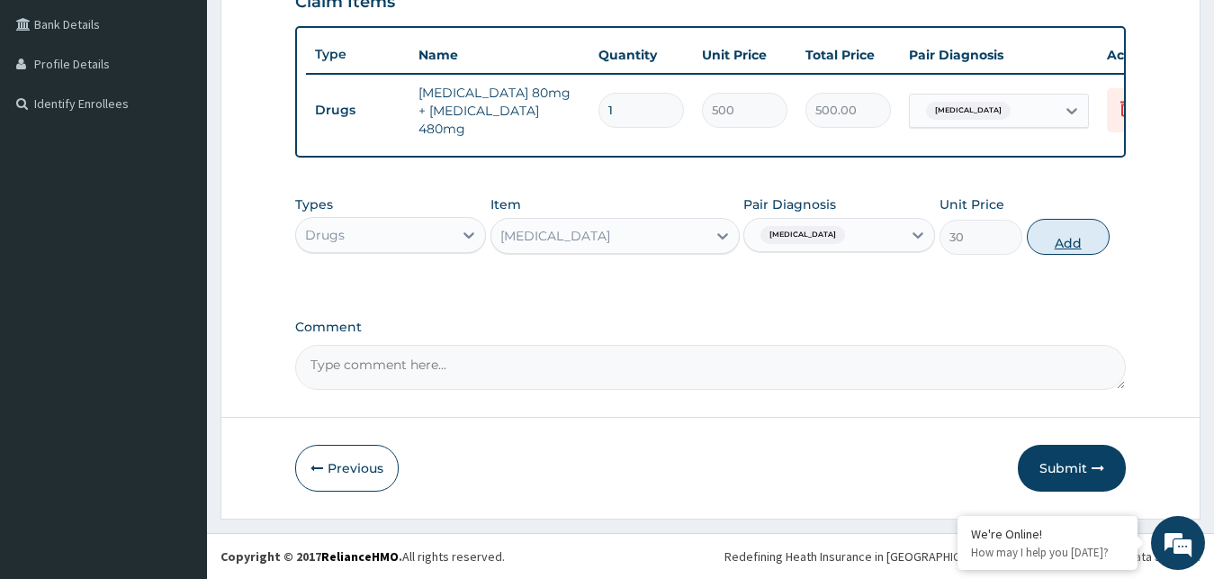
click at [1083, 249] on button "Add" at bounding box center [1068, 237] width 83 height 36
type input "0"
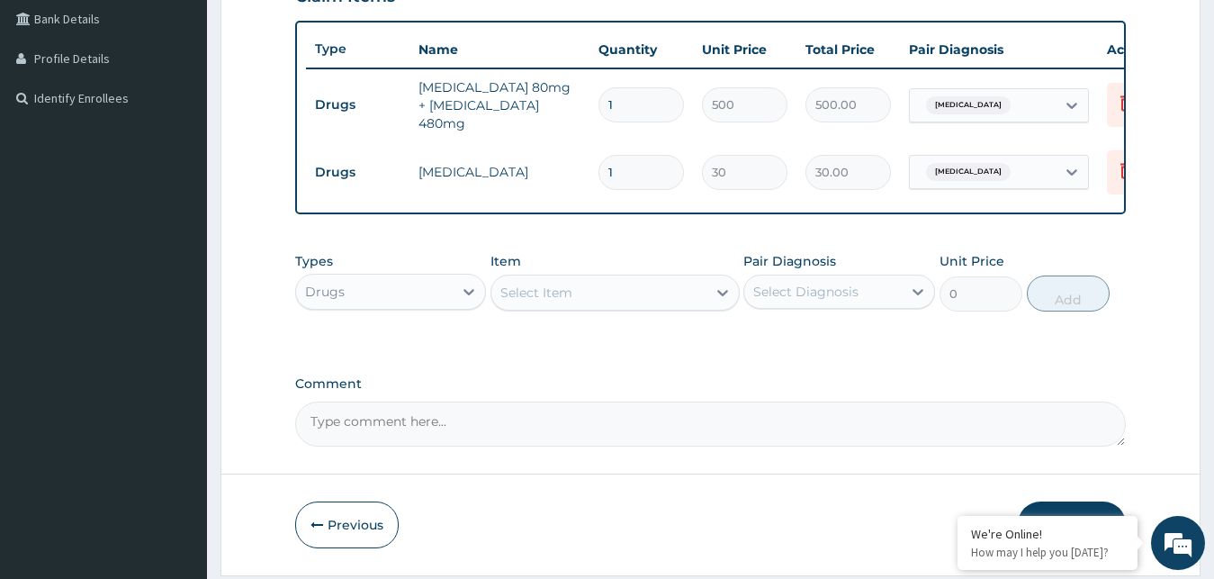
click at [654, 94] on input "1" at bounding box center [642, 104] width 86 height 35
type input "0.00"
type input "6"
type input "3000.00"
type input "6"
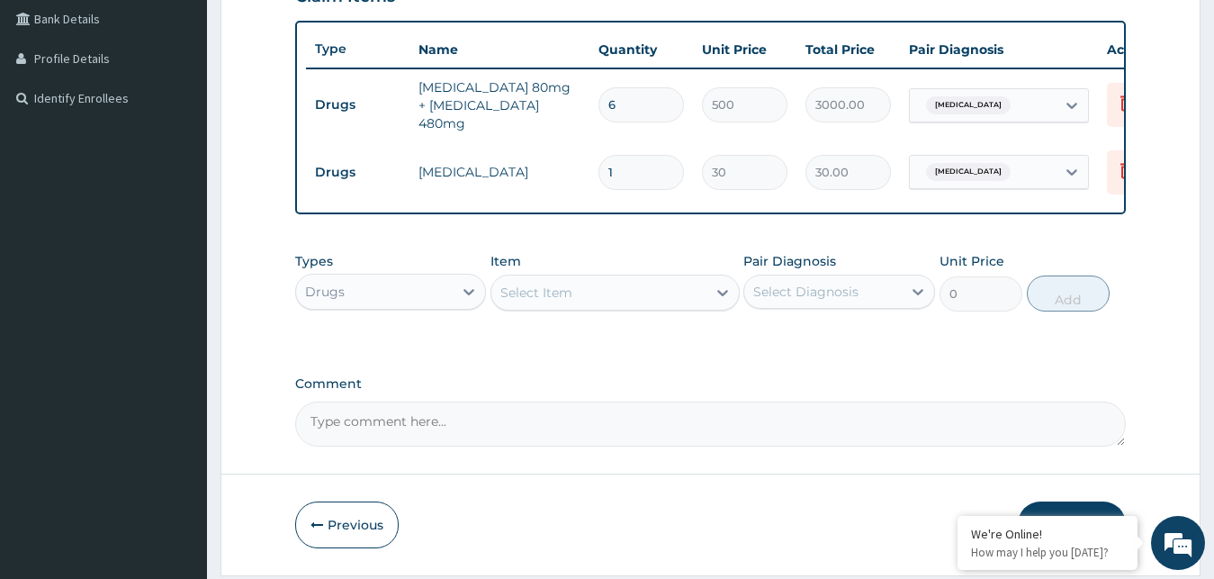
click at [636, 155] on input "1" at bounding box center [642, 172] width 86 height 35
type input "18"
type input "540.00"
type input "18"
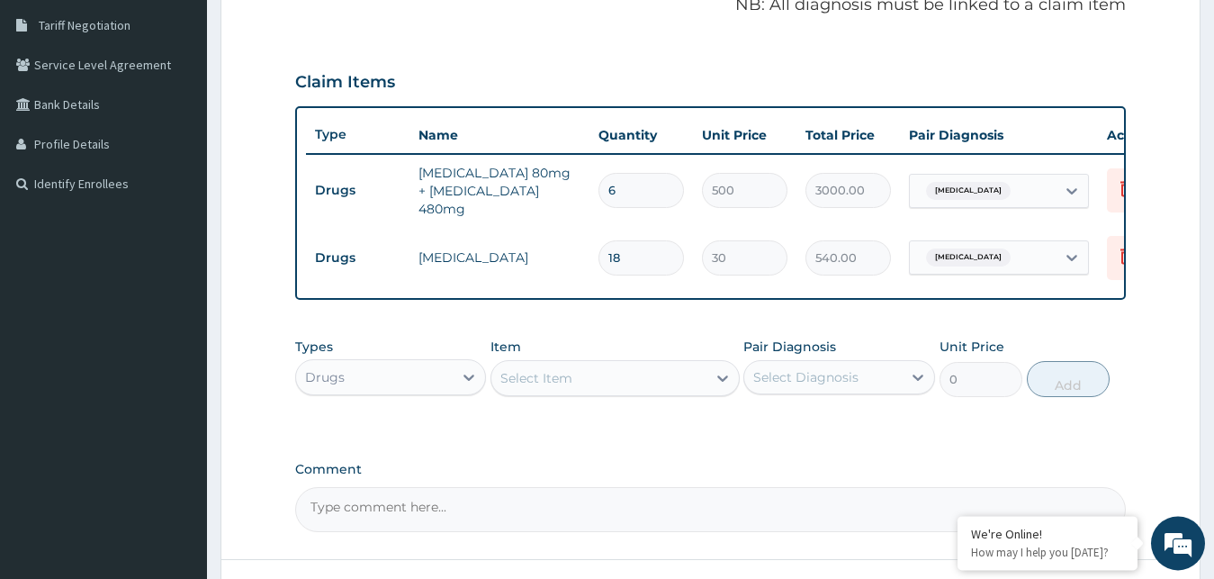
scroll to position [517, 0]
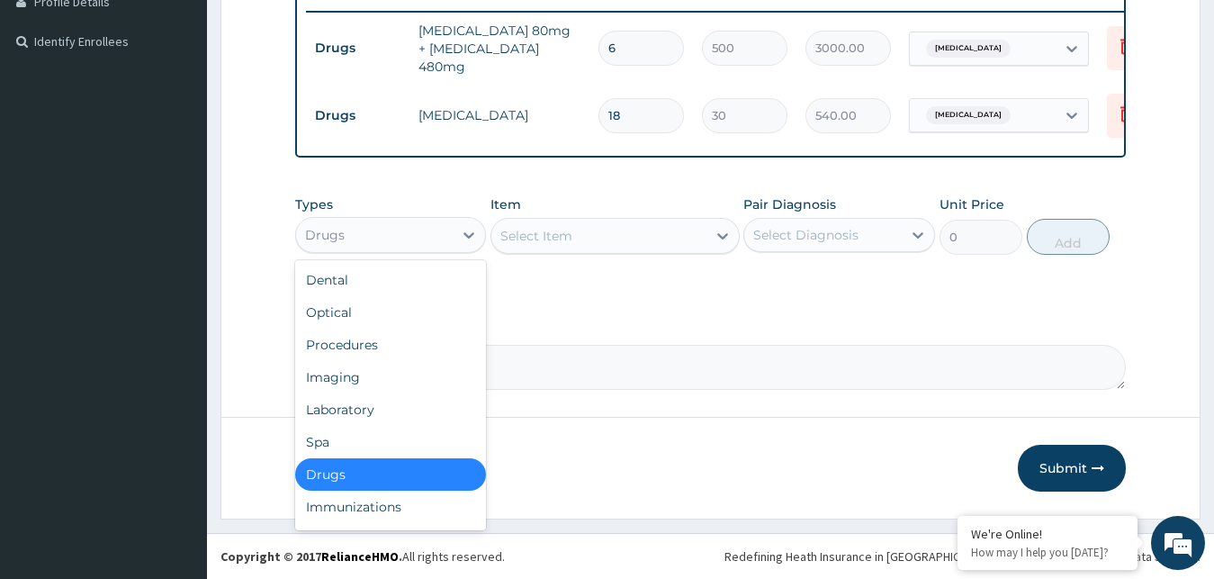
click at [434, 243] on div "Drugs" at bounding box center [375, 235] width 158 height 29
click at [400, 418] on div "Laboratory" at bounding box center [391, 409] width 192 height 32
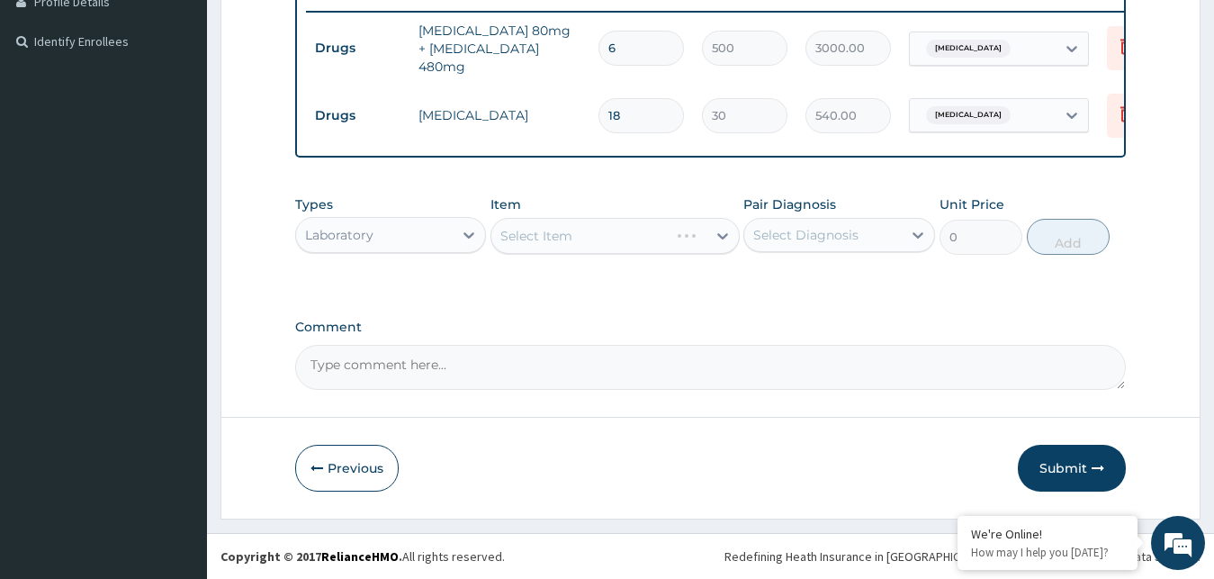
click at [619, 240] on div "Select Item" at bounding box center [615, 236] width 249 height 36
click at [657, 240] on div "Select Item" at bounding box center [615, 236] width 249 height 36
click at [439, 227] on div "Laboratory" at bounding box center [375, 235] width 158 height 29
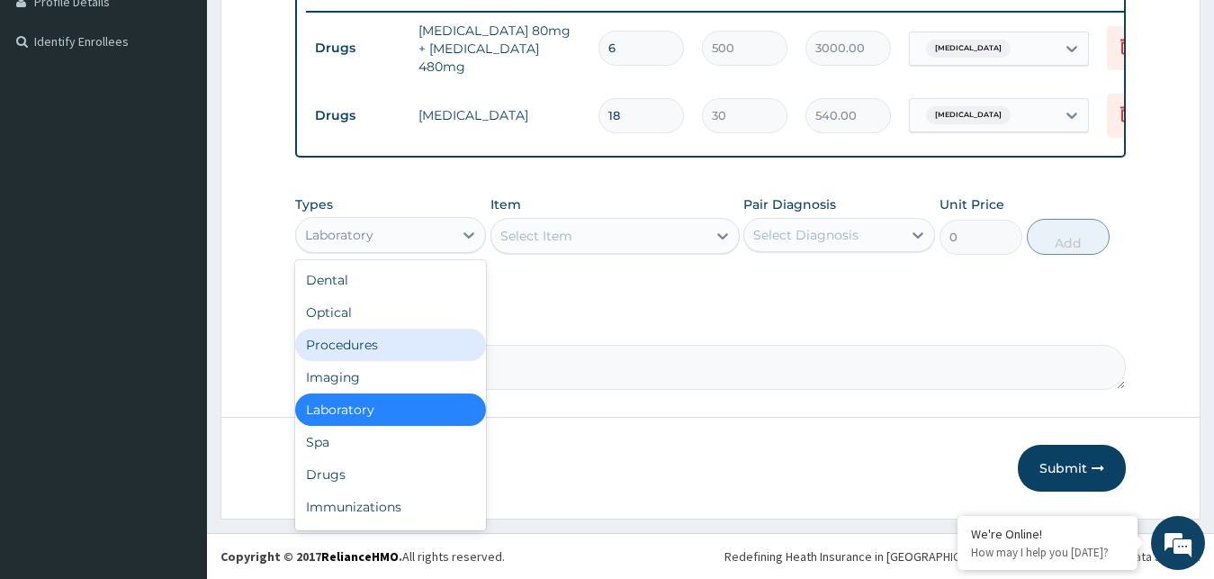
click at [362, 347] on div "Procedures" at bounding box center [391, 345] width 192 height 32
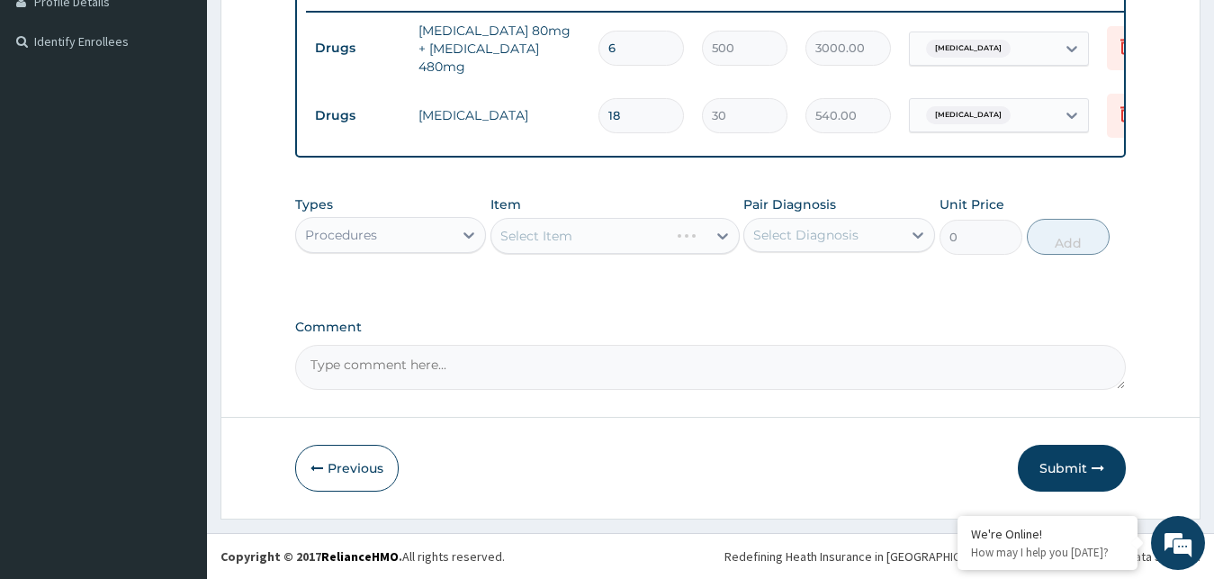
click at [638, 248] on div "Select Item" at bounding box center [615, 236] width 249 height 36
click at [678, 226] on div "Select Item" at bounding box center [615, 236] width 249 height 36
click at [679, 226] on div "Select Item" at bounding box center [615, 236] width 249 height 36
click at [671, 228] on div "Select Item" at bounding box center [598, 235] width 215 height 29
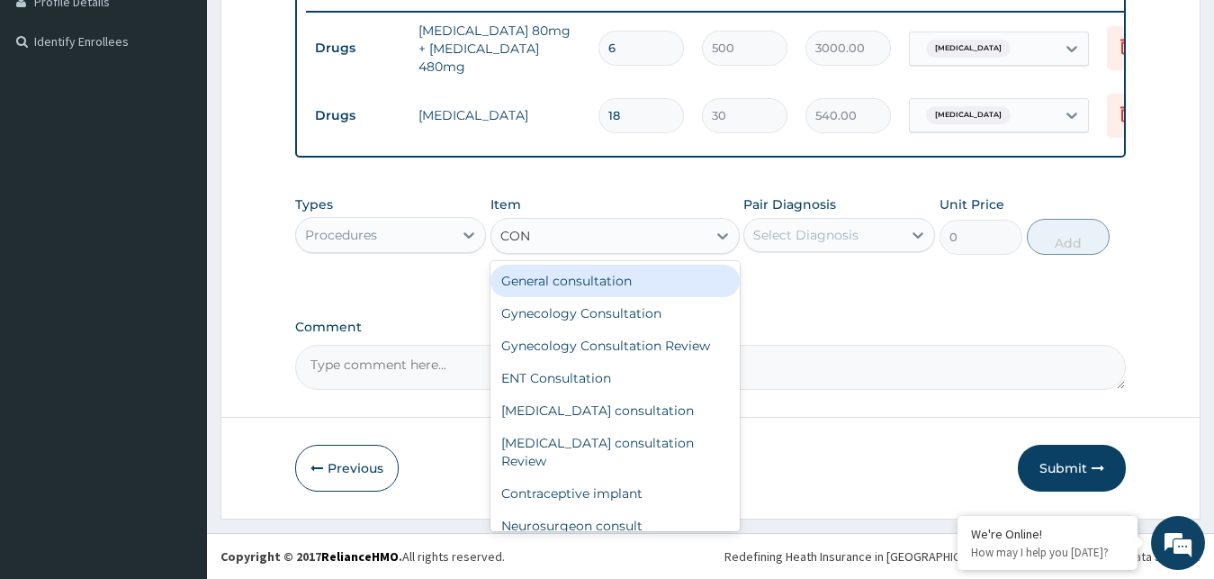
type input "CONS"
click at [636, 276] on div "General consultation" at bounding box center [615, 281] width 249 height 32
type input "4000"
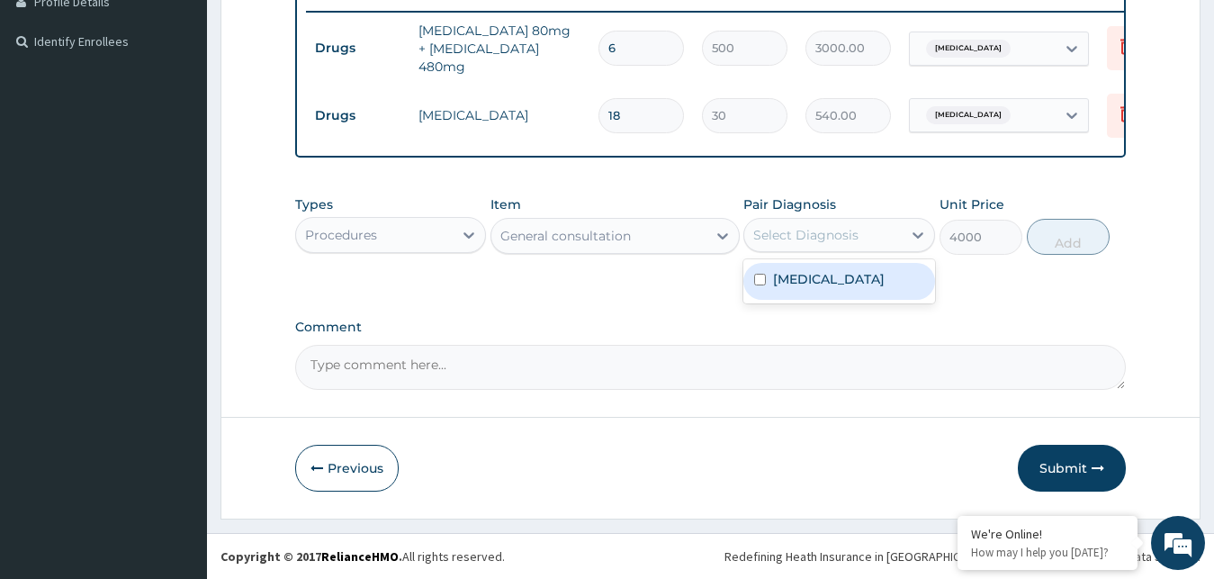
click at [801, 239] on div "Select Diagnosis" at bounding box center [805, 235] width 105 height 18
drag, startPoint x: 803, startPoint y: 275, endPoint x: 882, endPoint y: 262, distance: 80.2
click at [804, 275] on label "Malaria, unspecified" at bounding box center [829, 279] width 112 height 18
checkbox input "true"
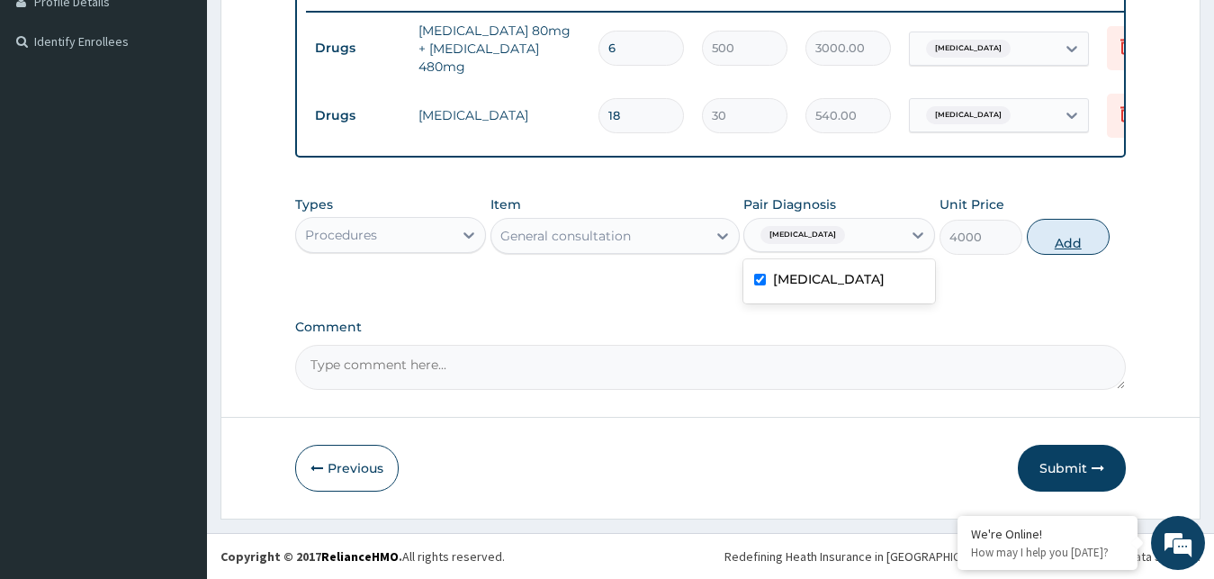
click at [1061, 242] on button "Add" at bounding box center [1068, 237] width 83 height 36
type input "0"
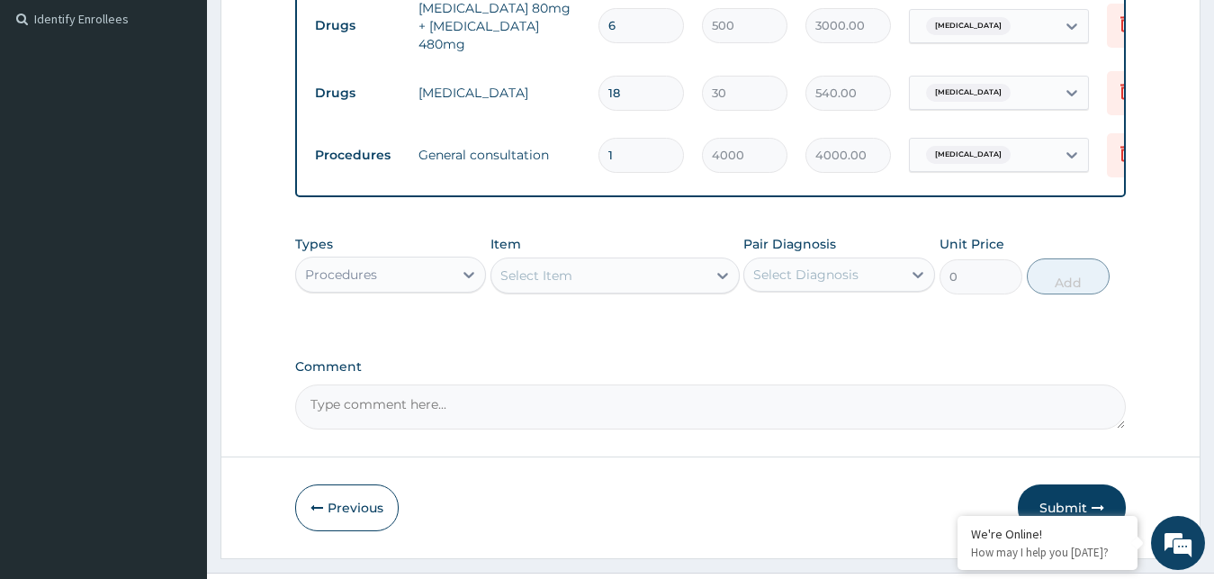
scroll to position [579, 0]
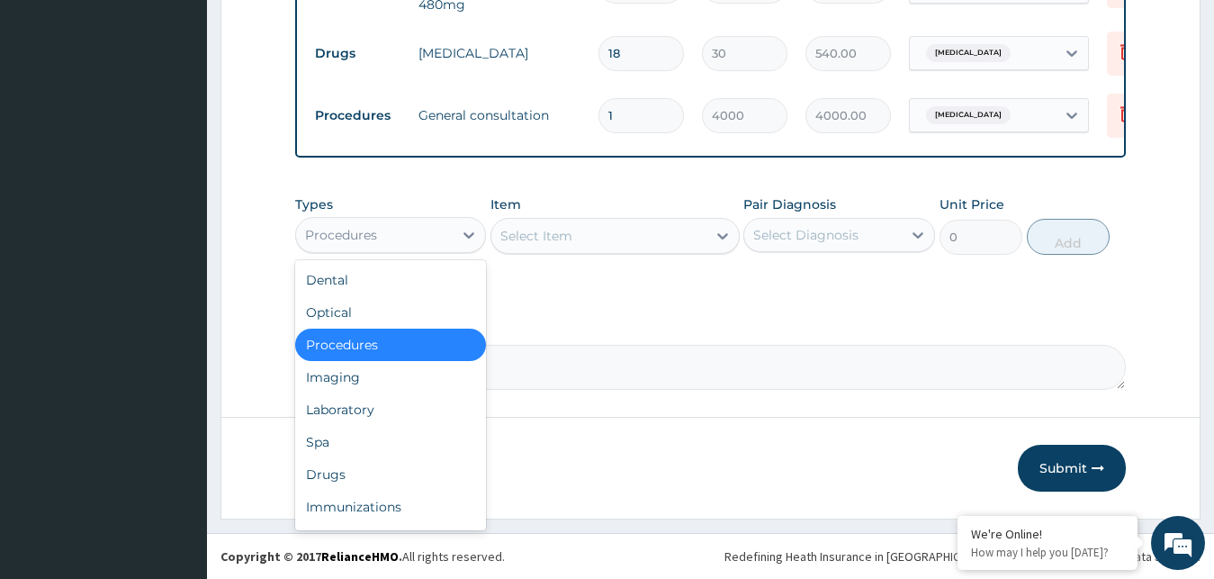
click at [437, 240] on div "Procedures" at bounding box center [375, 235] width 158 height 29
drag, startPoint x: 408, startPoint y: 401, endPoint x: 419, endPoint y: 399, distance: 12.0
click at [412, 401] on div "Laboratory" at bounding box center [391, 409] width 192 height 32
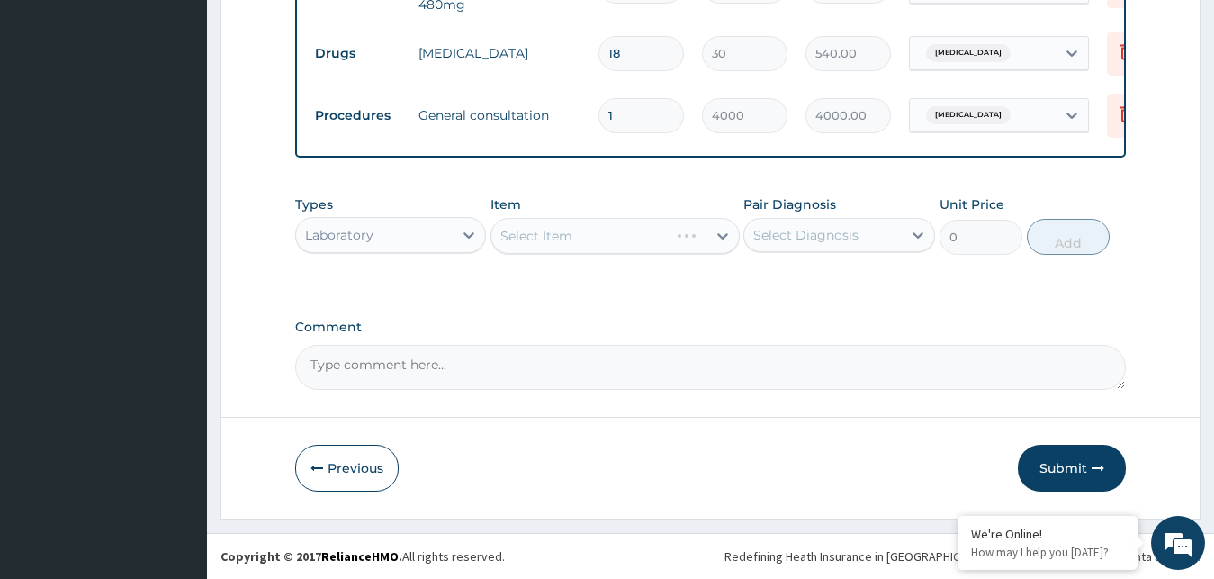
drag, startPoint x: 638, startPoint y: 266, endPoint x: 657, endPoint y: 244, distance: 28.7
click at [657, 245] on div "Types option Laboratory, selected. Select is focused ,type to refine list, pres…" at bounding box center [711, 238] width 832 height 104
click at [657, 244] on div "Select Item" at bounding box center [615, 236] width 249 height 36
click at [676, 229] on div "Select Item" at bounding box center [615, 236] width 249 height 36
click at [677, 219] on div "Select Item" at bounding box center [615, 236] width 249 height 36
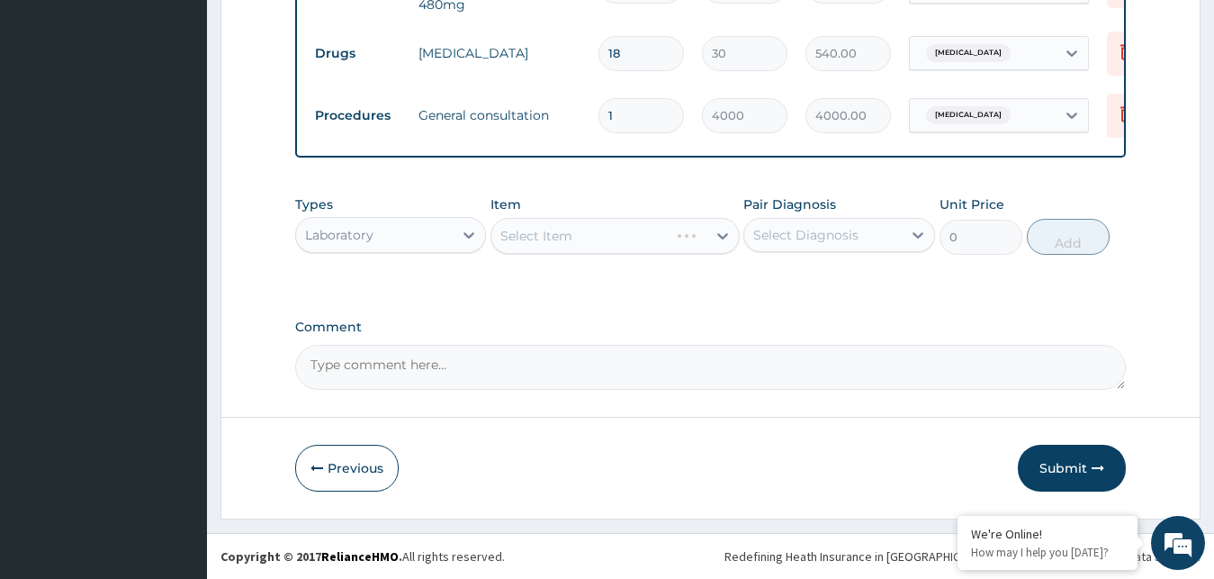
click at [681, 236] on div "Select Item" at bounding box center [615, 236] width 249 height 36
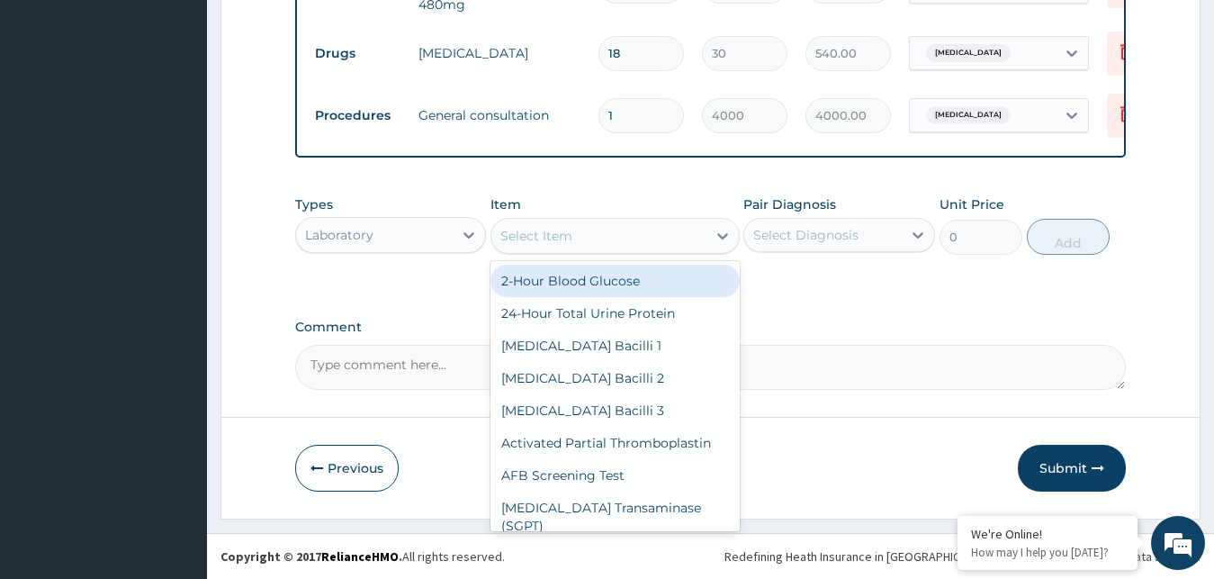
click at [681, 236] on div "Select Item" at bounding box center [598, 235] width 215 height 29
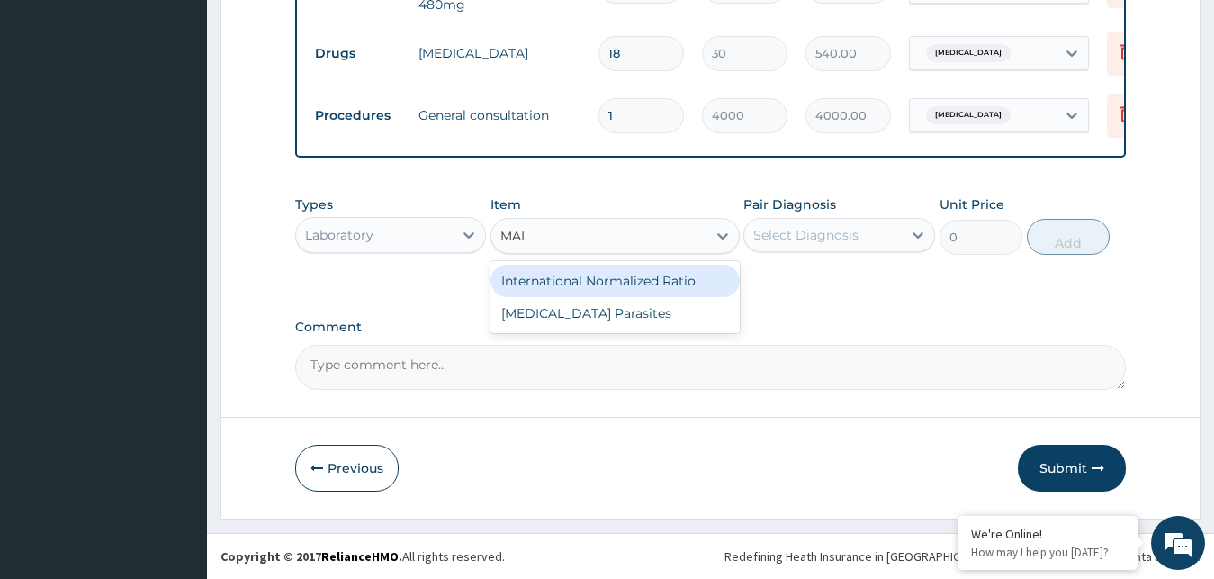
type input "MALA"
click at [664, 273] on div "[MEDICAL_DATA] Parasites" at bounding box center [615, 281] width 249 height 32
type input "1500"
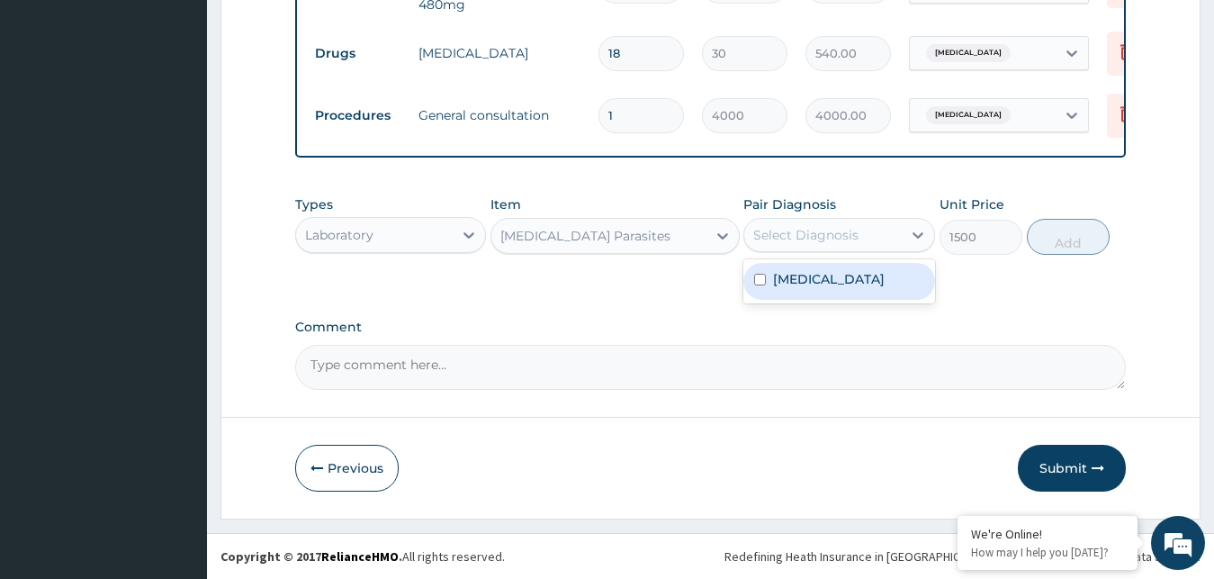
click at [793, 239] on div "Select Diagnosis" at bounding box center [805, 235] width 105 height 18
click at [791, 278] on label "Malaria, unspecified" at bounding box center [829, 279] width 112 height 18
checkbox input "true"
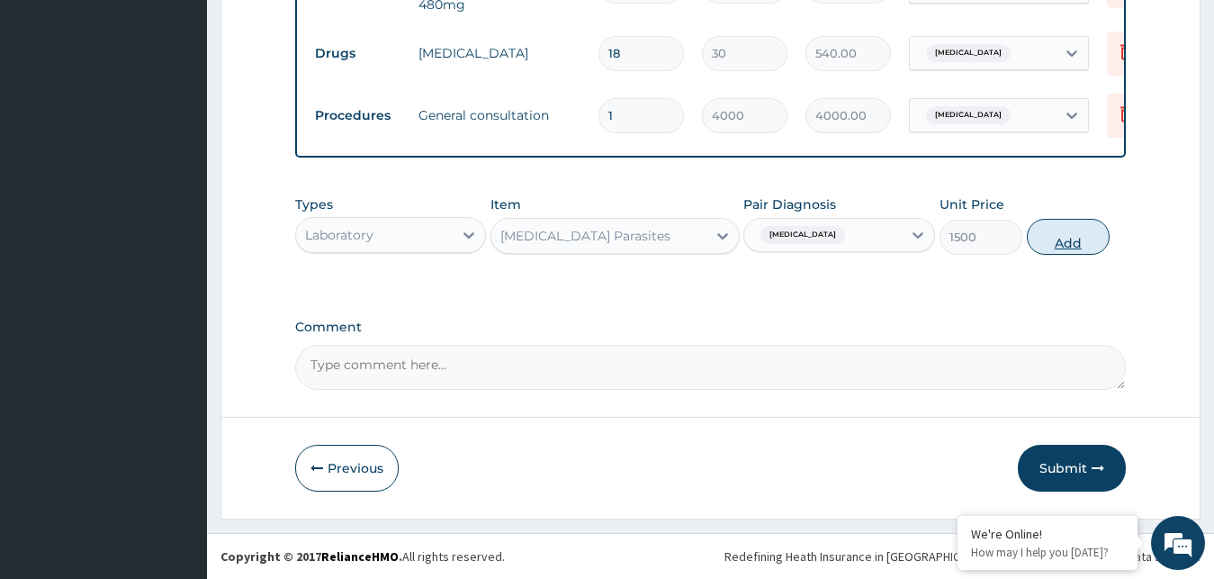
click at [1068, 239] on button "Add" at bounding box center [1068, 237] width 83 height 36
type input "0"
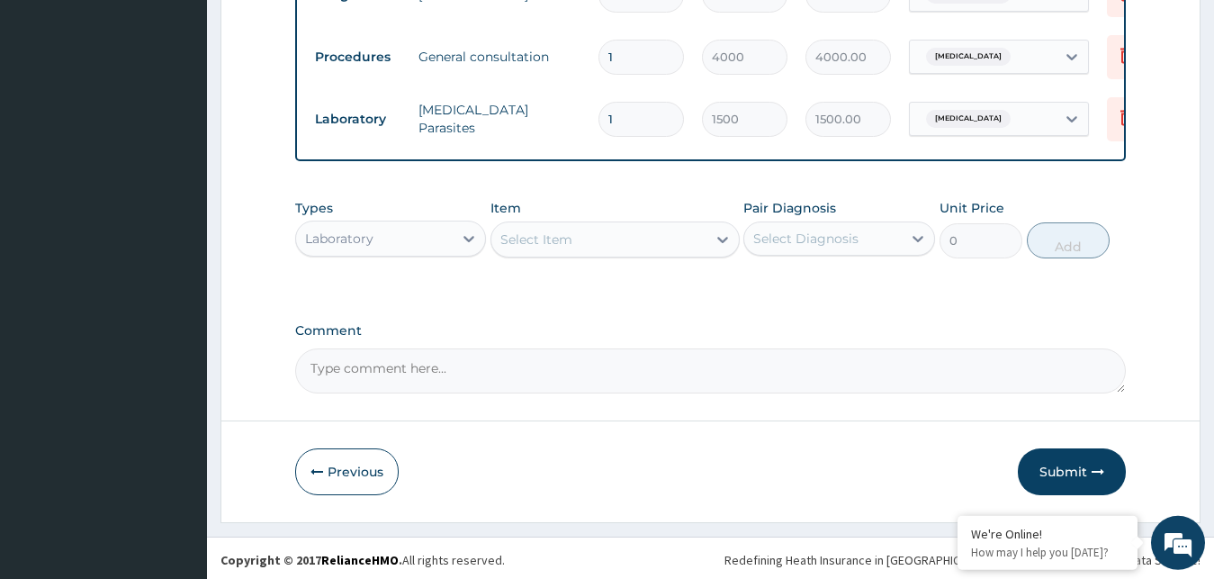
scroll to position [641, 0]
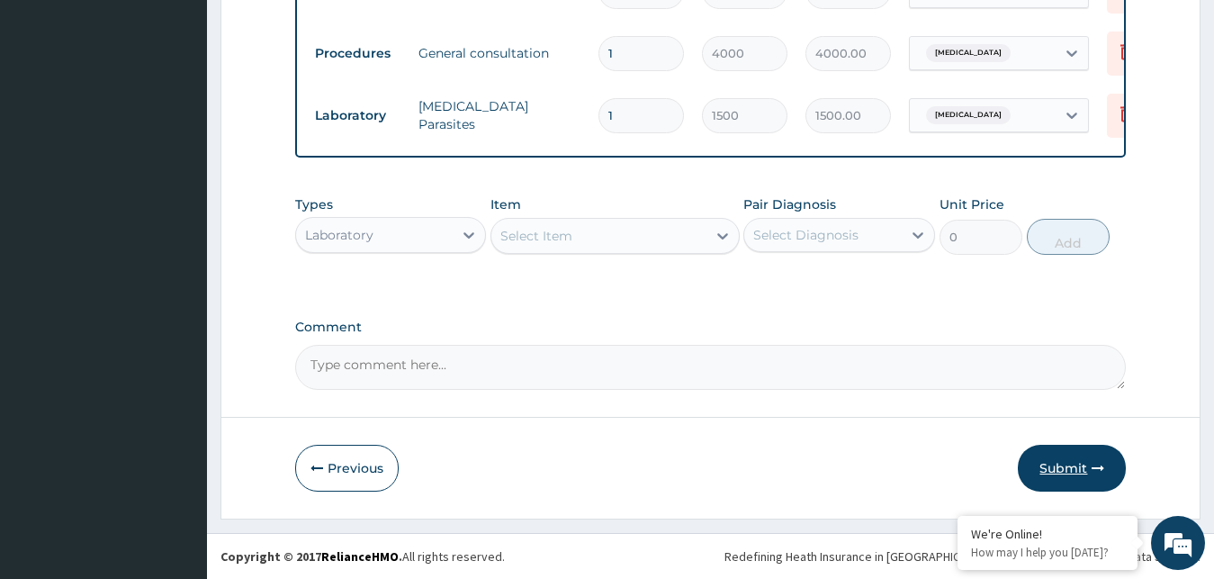
click at [1071, 461] on button "Submit" at bounding box center [1072, 468] width 108 height 47
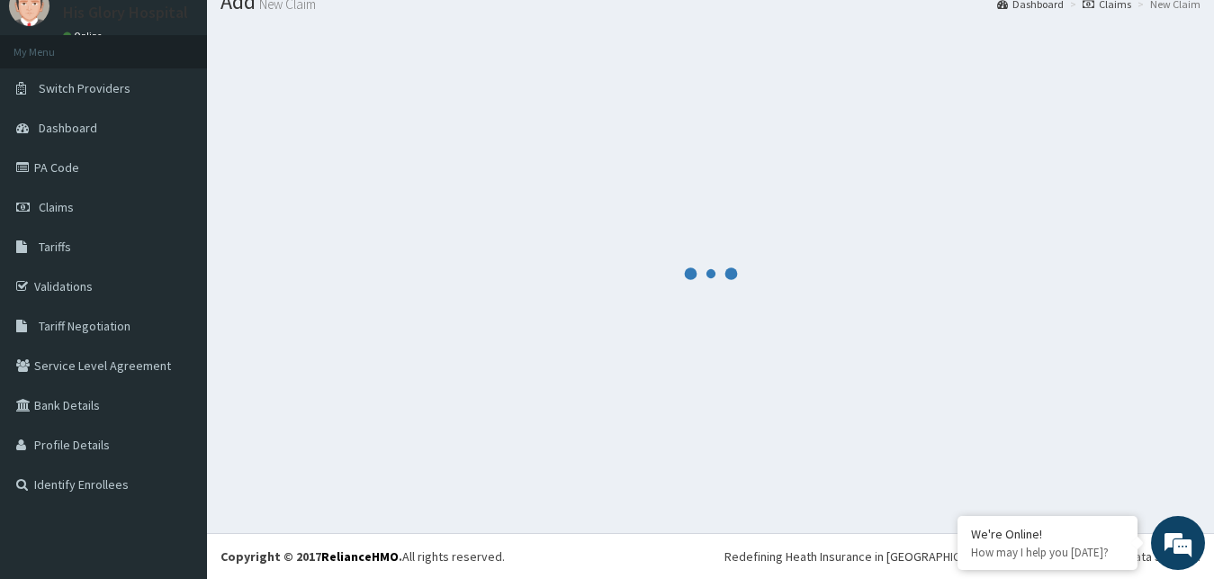
scroll to position [68, 0]
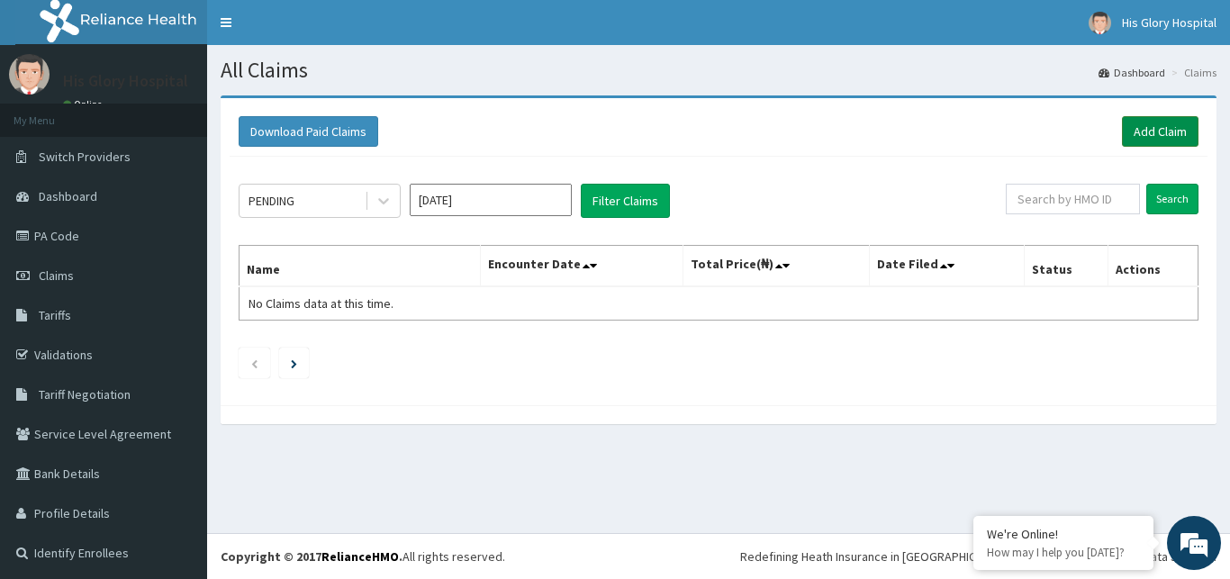
click at [1148, 125] on link "Add Claim" at bounding box center [1160, 131] width 77 height 31
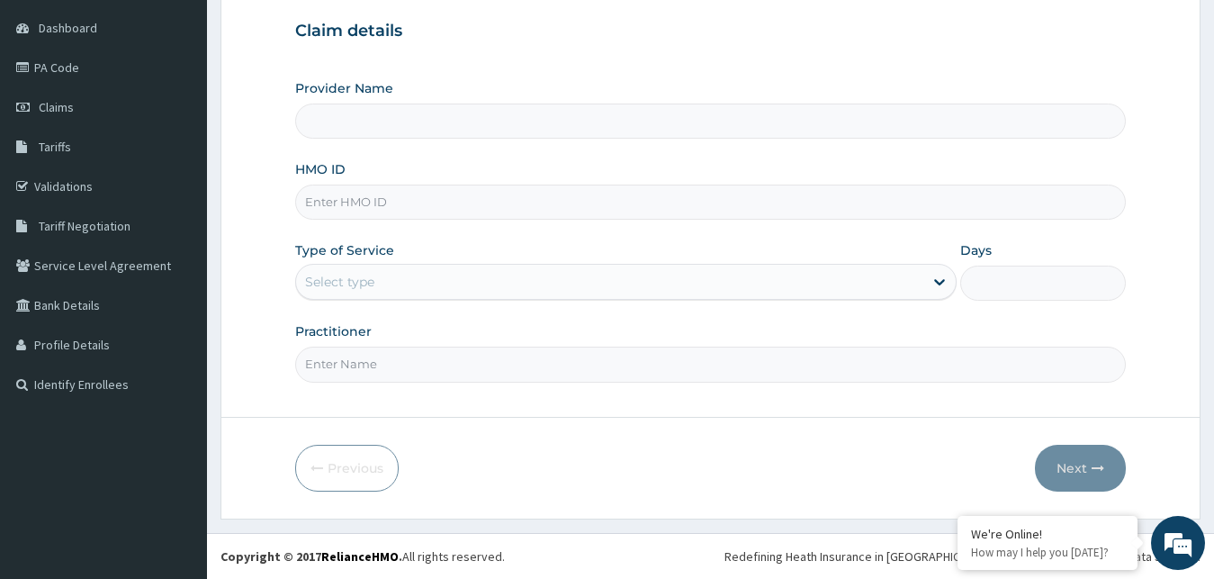
scroll to position [168, 0]
click at [397, 198] on input "HMO ID" at bounding box center [711, 202] width 832 height 35
paste input "KAT/10008/A"
type input "KAT/10008/A"
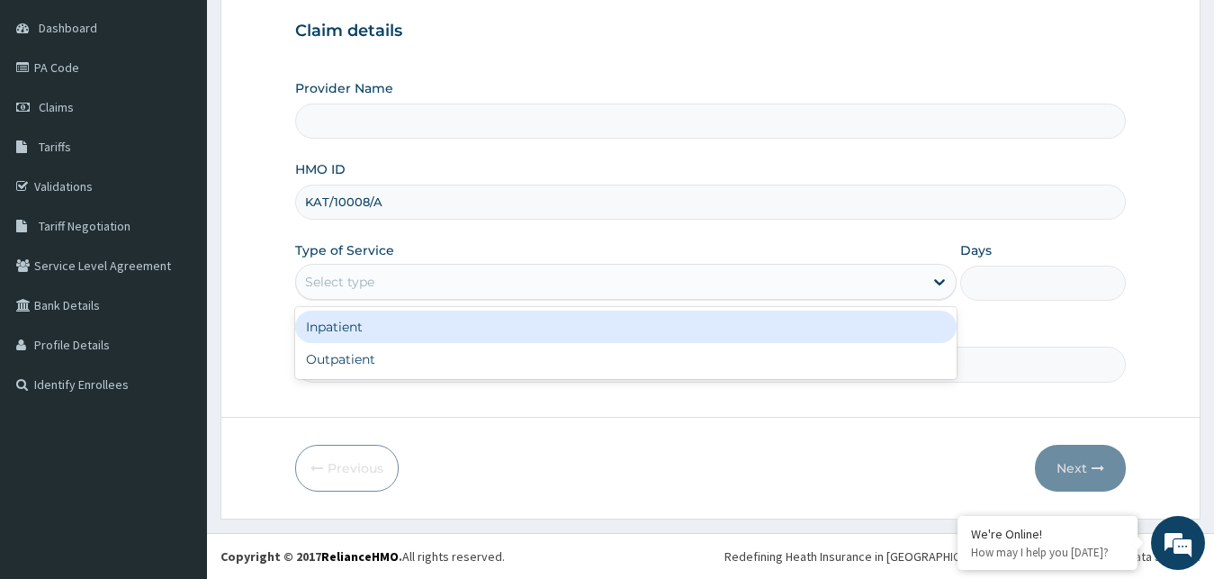
click at [391, 283] on div "Select type" at bounding box center [610, 281] width 628 height 29
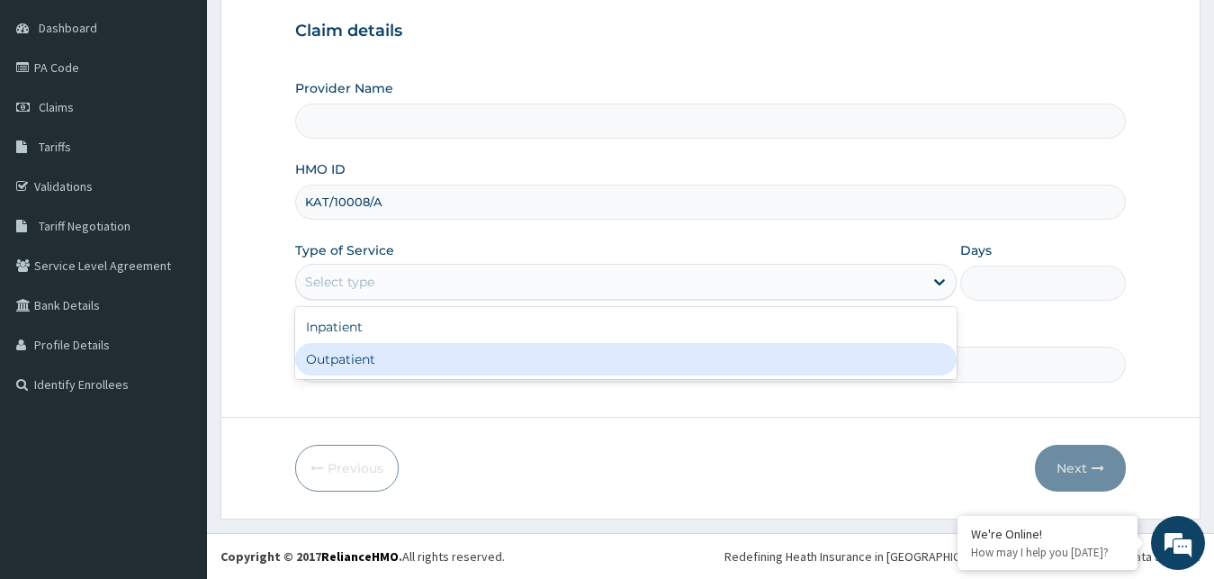
type input "His Glory Hospital"
click at [413, 356] on div "Outpatient" at bounding box center [626, 359] width 663 height 32
type input "1"
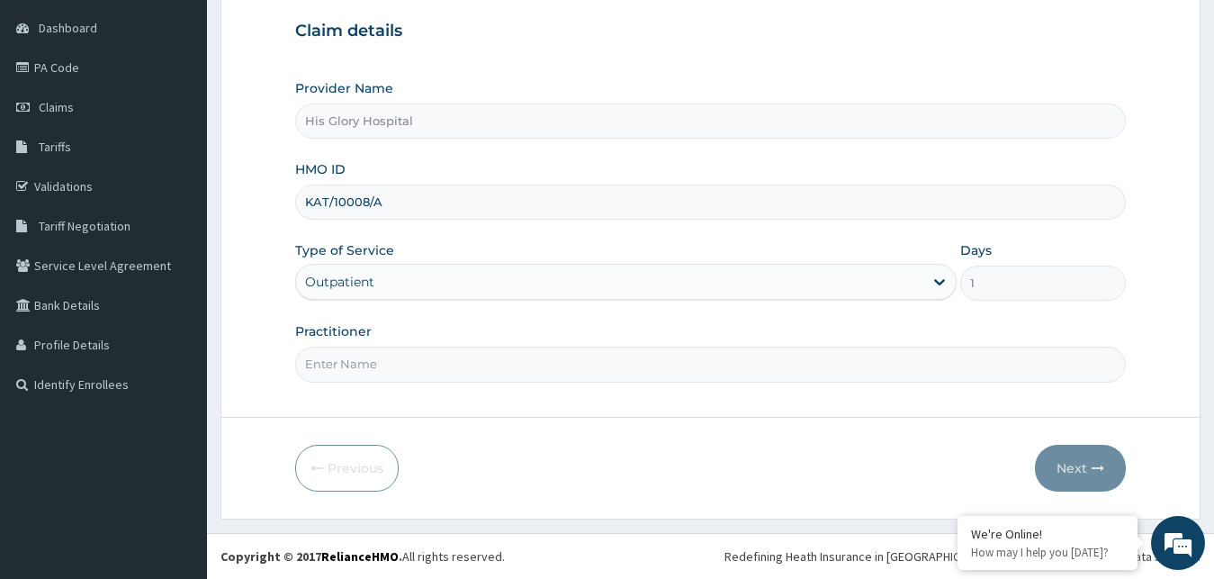
click at [414, 355] on input "Practitioner" at bounding box center [711, 364] width 832 height 35
type input "DR VICTOR"
click at [1070, 466] on button "Next" at bounding box center [1080, 468] width 91 height 47
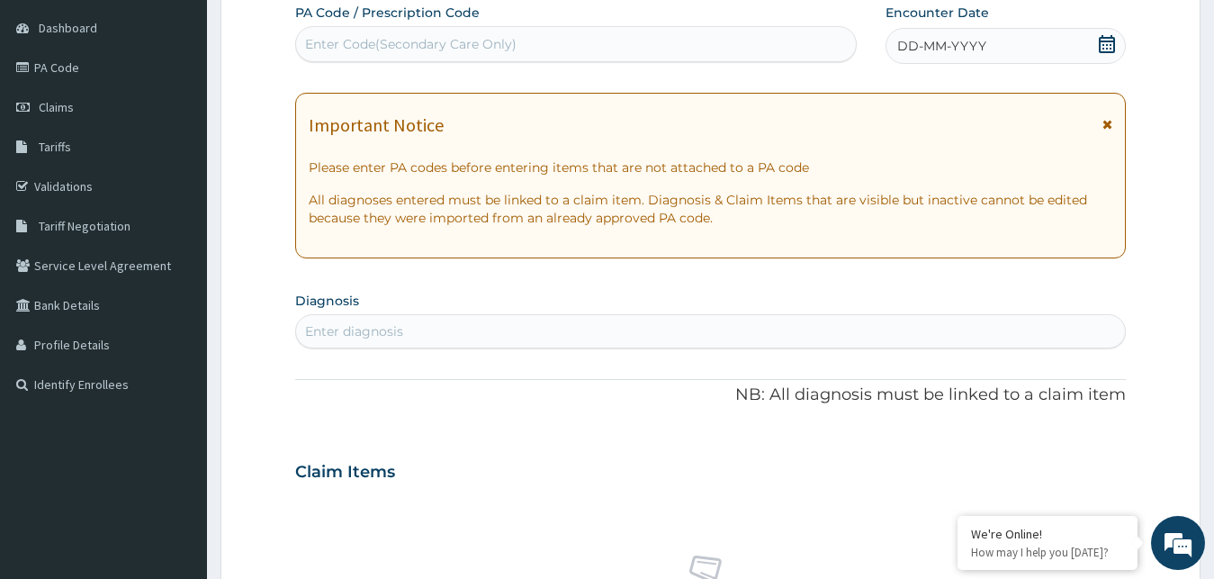
click at [1106, 122] on icon at bounding box center [1108, 124] width 10 height 13
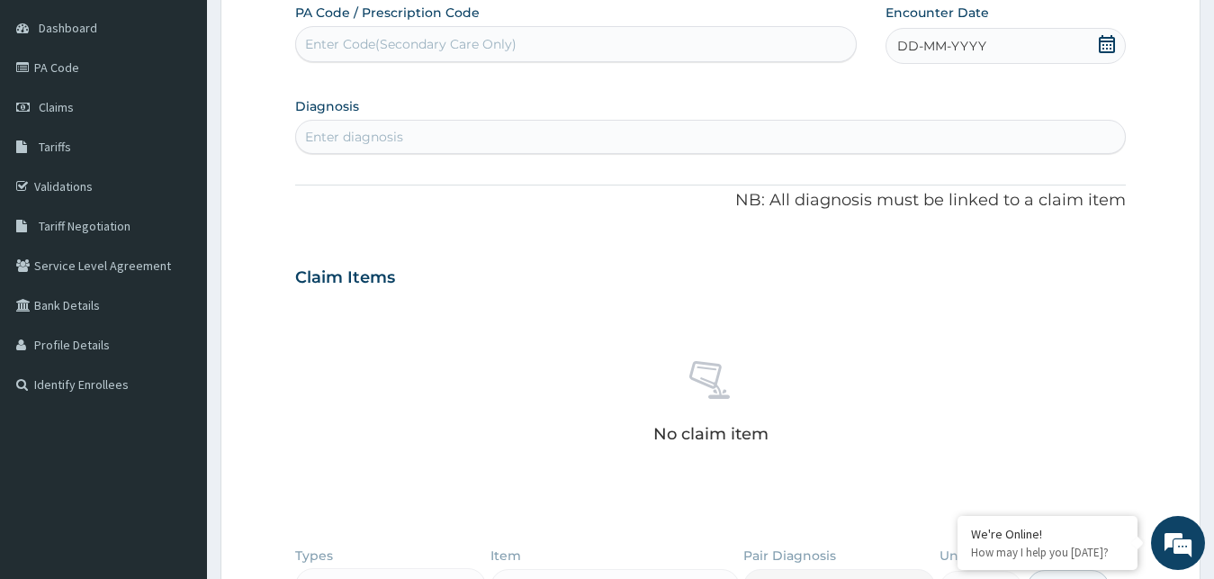
click at [1105, 44] on icon at bounding box center [1107, 44] width 18 height 18
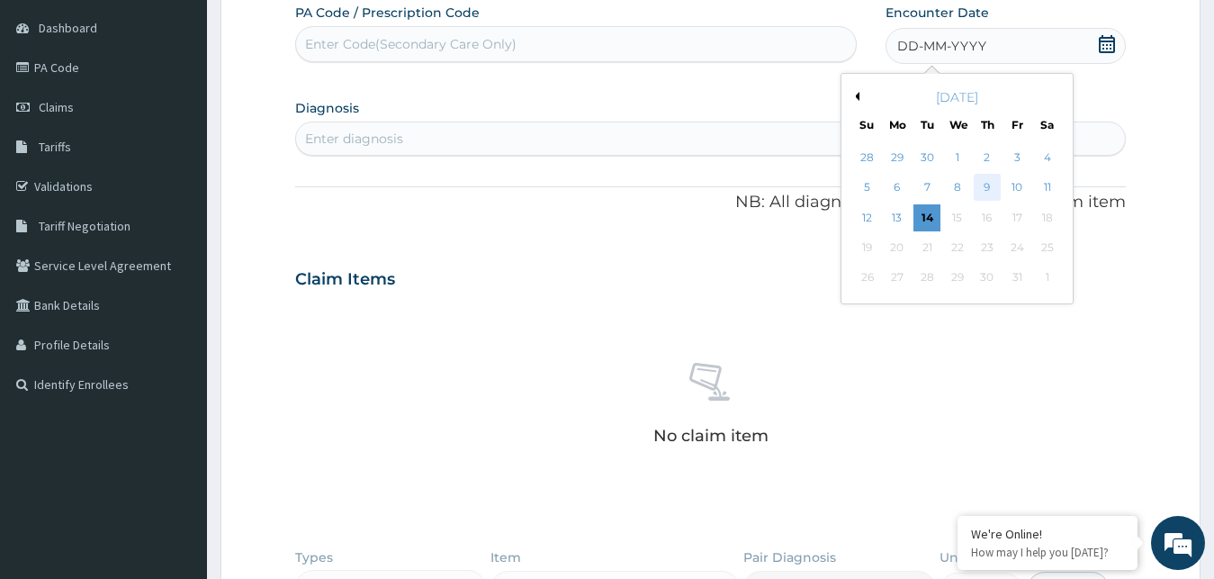
click at [992, 185] on div "9" at bounding box center [987, 188] width 27 height 27
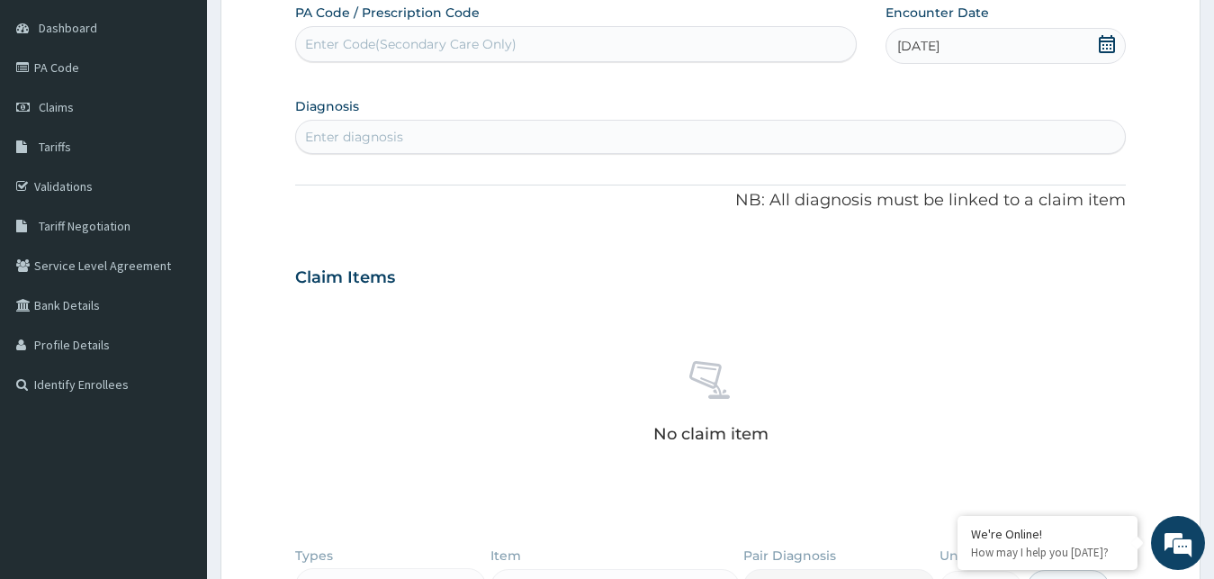
click at [338, 139] on div "Enter diagnosis" at bounding box center [354, 137] width 98 height 18
type input "MUSCL"
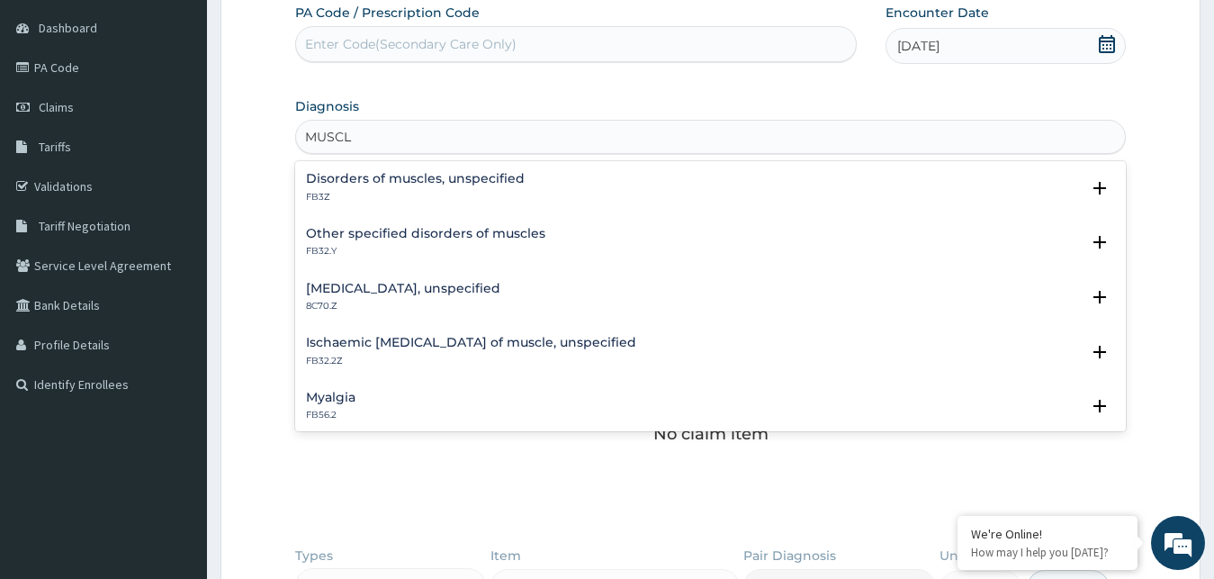
scroll to position [97, 0]
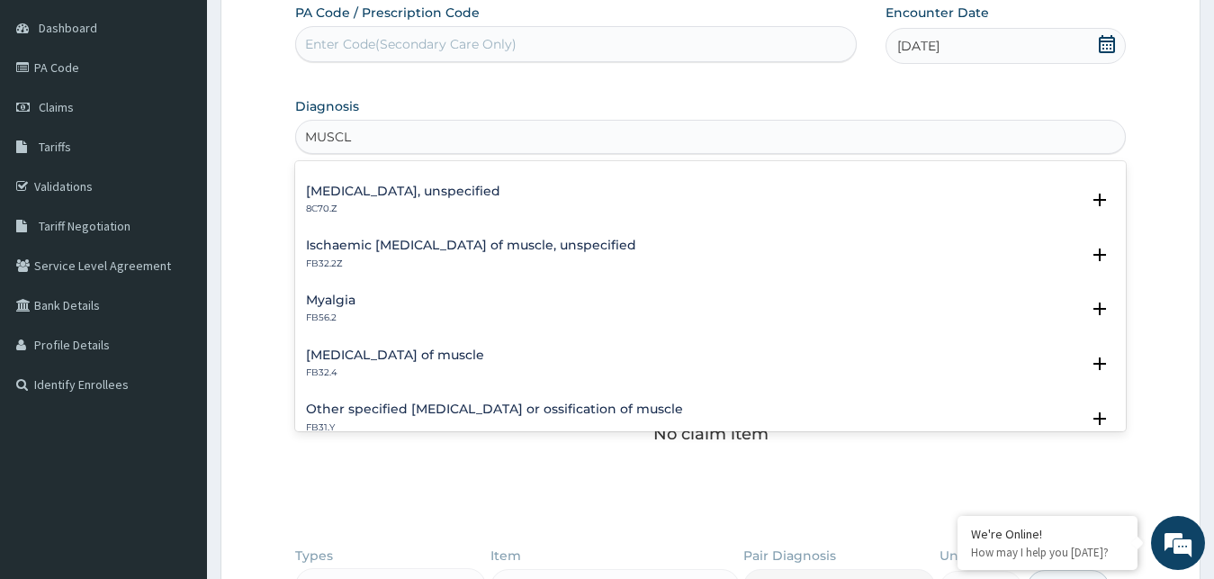
click at [369, 360] on h4 "Contracture of muscle" at bounding box center [395, 355] width 178 height 14
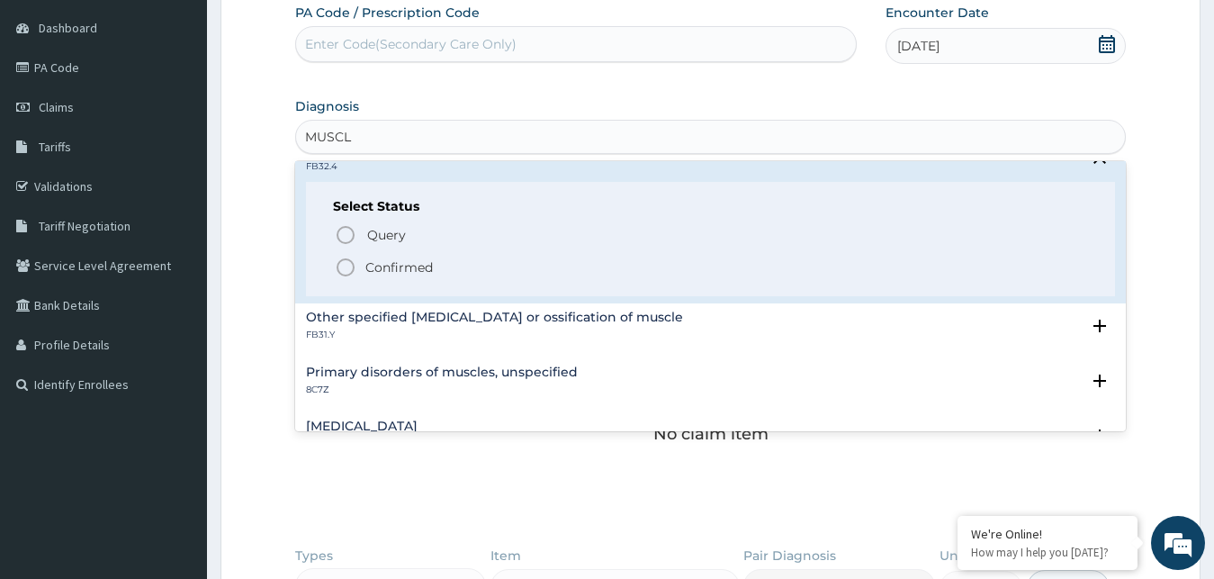
scroll to position [194, 0]
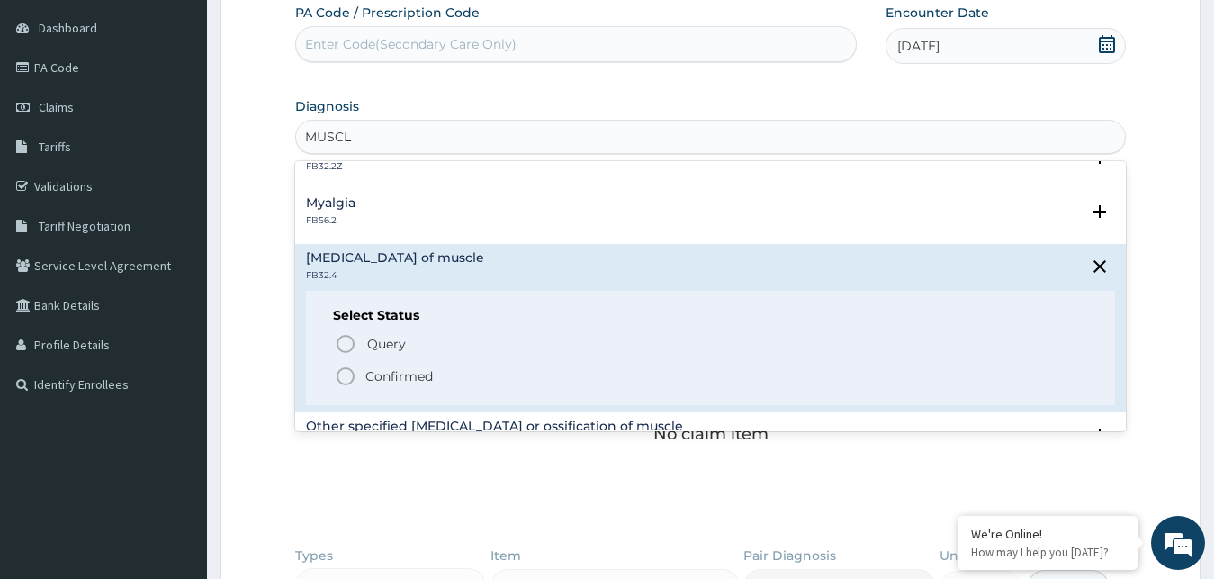
click at [351, 375] on icon "status option filled" at bounding box center [346, 376] width 22 height 22
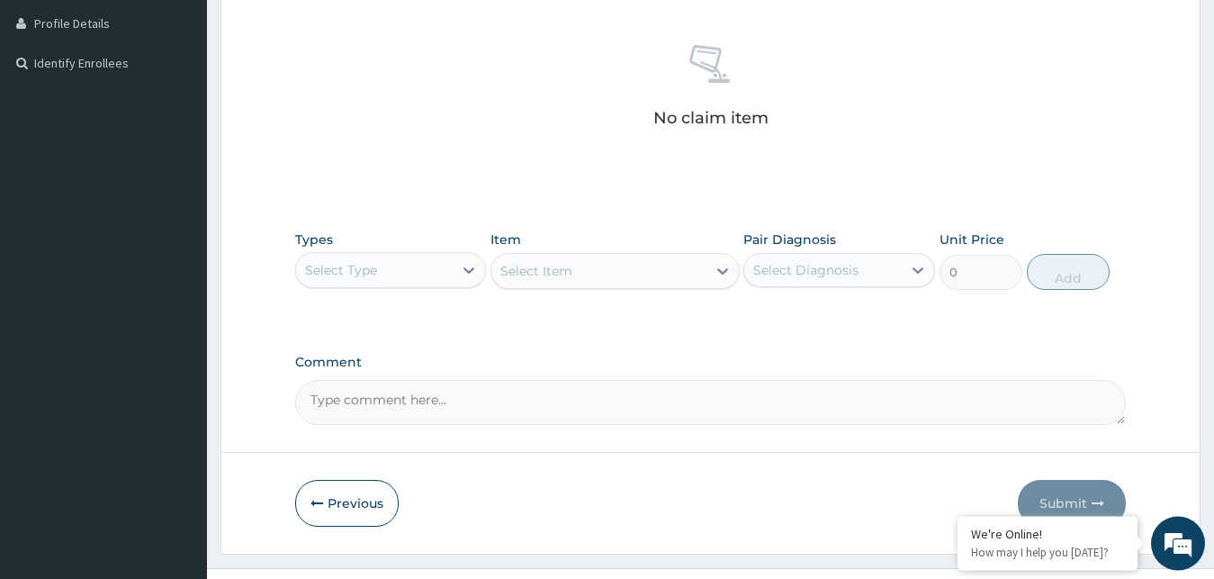
scroll to position [525, 0]
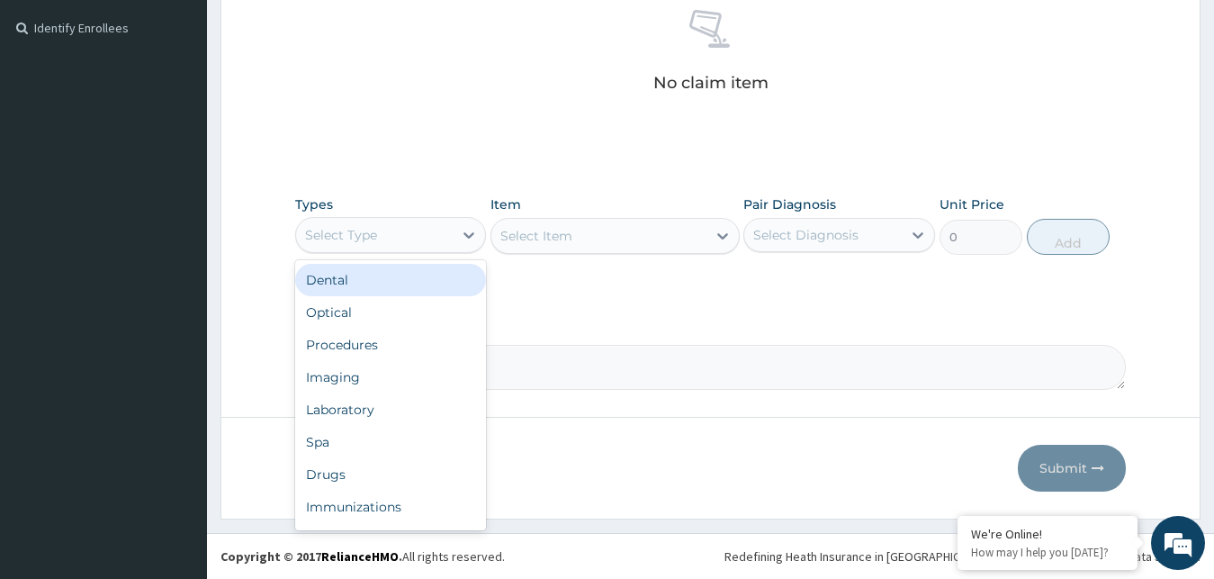
click at [413, 231] on div "Select Type" at bounding box center [375, 235] width 158 height 29
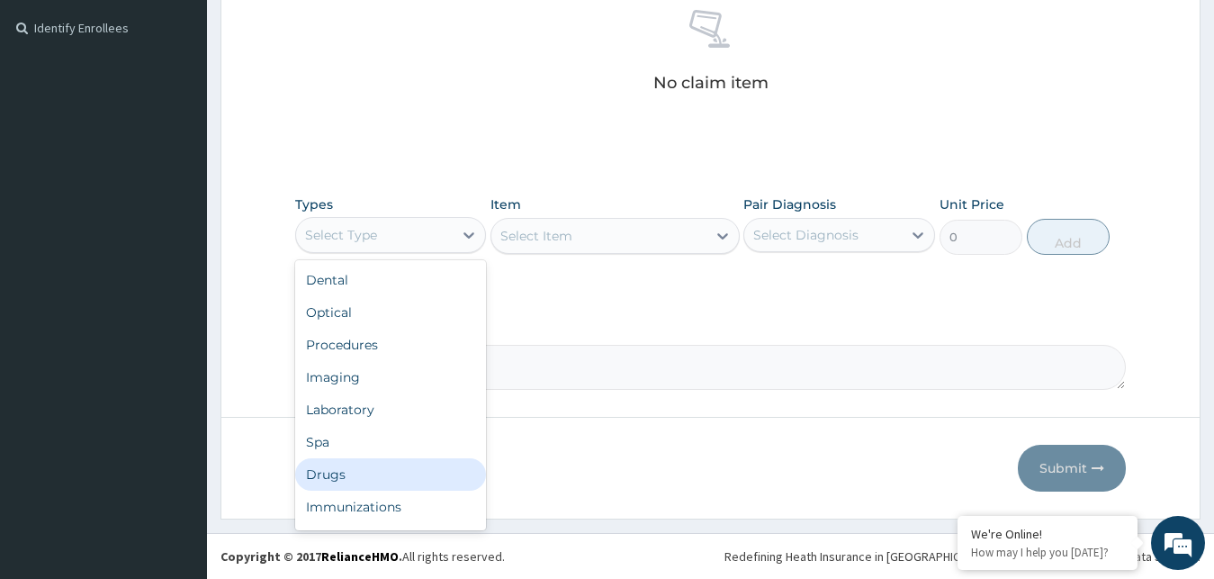
drag, startPoint x: 371, startPoint y: 481, endPoint x: 374, endPoint y: 465, distance: 15.7
click at [374, 473] on div "Drugs" at bounding box center [391, 474] width 192 height 32
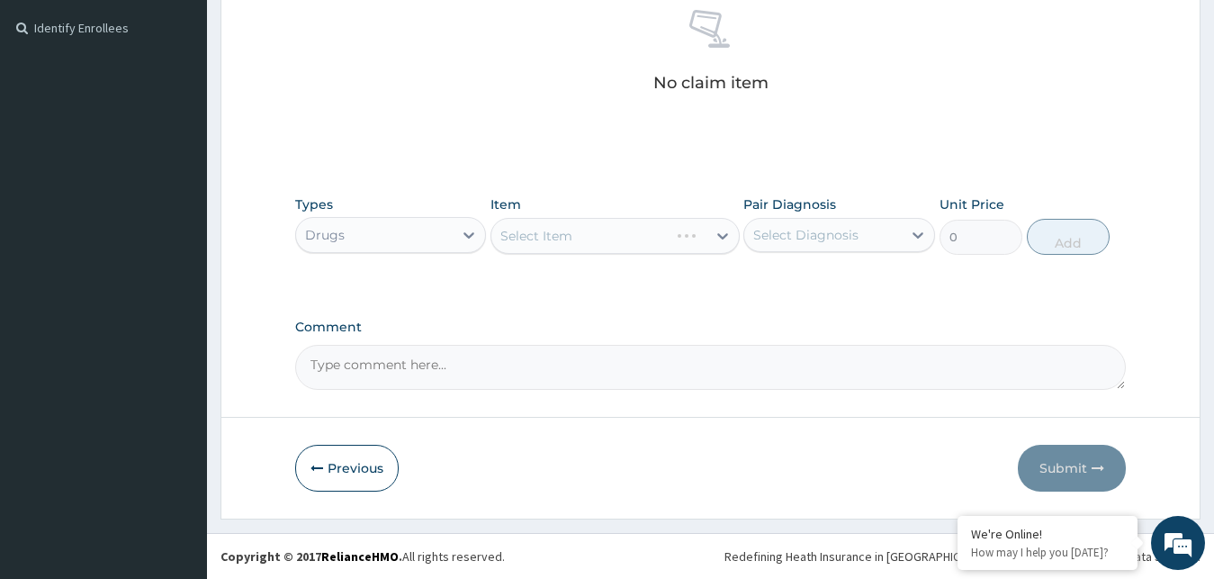
click at [607, 257] on div "Types option Drugs, selected. Select is focused ,type to refine list, press Dow…" at bounding box center [711, 224] width 832 height 77
click at [656, 246] on div "Select Item" at bounding box center [615, 236] width 249 height 36
drag, startPoint x: 654, startPoint y: 243, endPoint x: 639, endPoint y: 242, distance: 15.3
click at [648, 243] on div "Select Item" at bounding box center [615, 236] width 249 height 36
drag, startPoint x: 639, startPoint y: 242, endPoint x: 625, endPoint y: 237, distance: 15.4
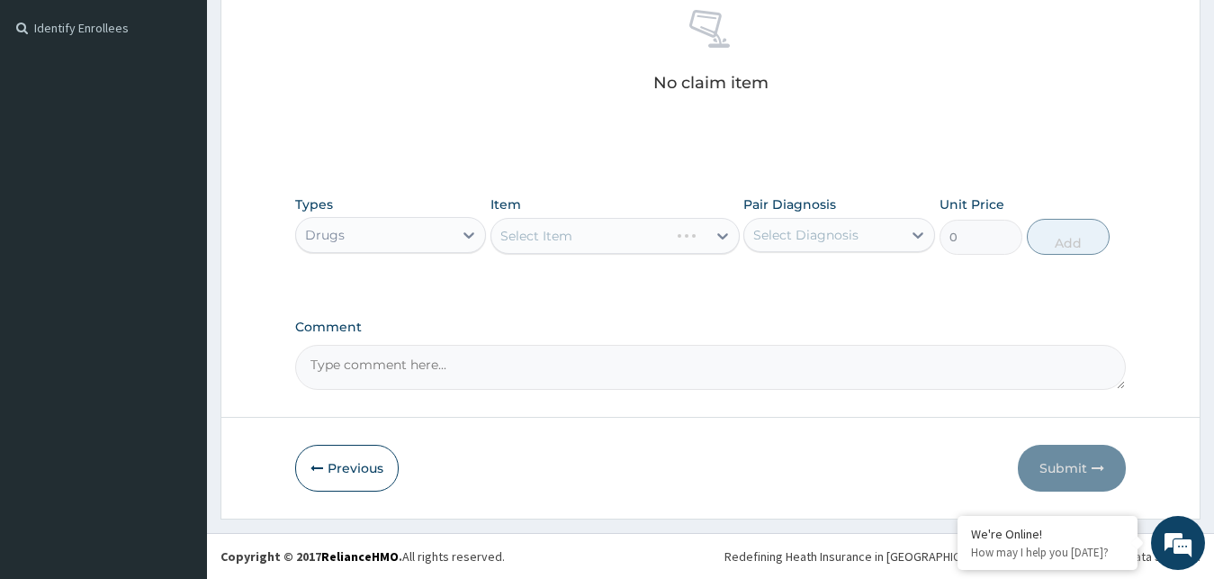
click at [633, 241] on div "Select Item" at bounding box center [615, 236] width 249 height 36
click at [609, 233] on div "Select Item" at bounding box center [615, 236] width 249 height 36
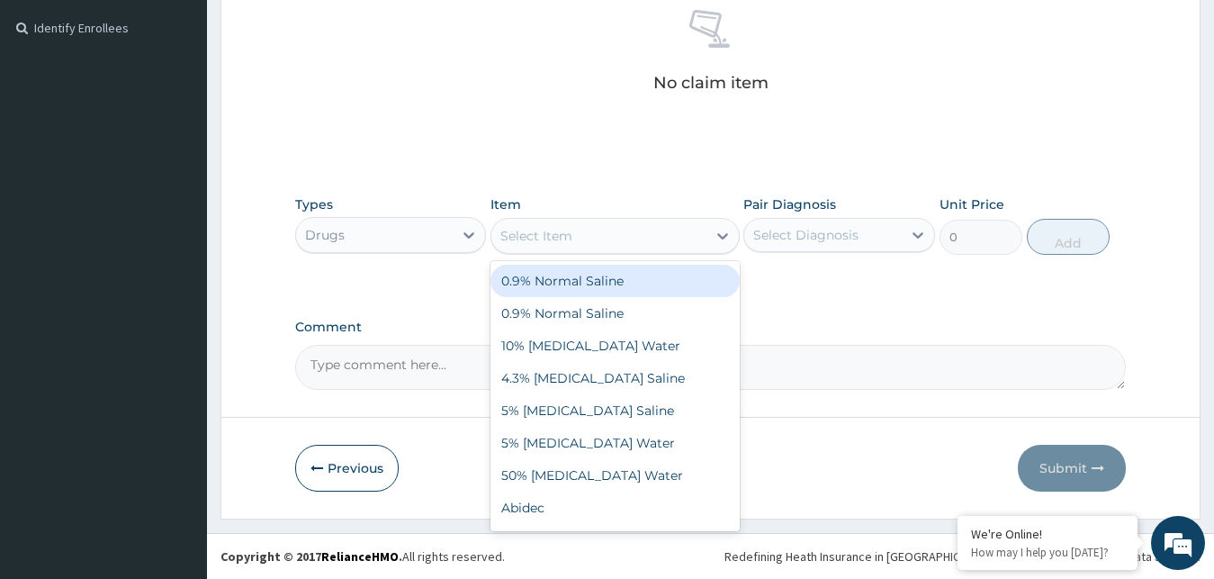
click at [600, 231] on div "Select Item" at bounding box center [598, 235] width 215 height 29
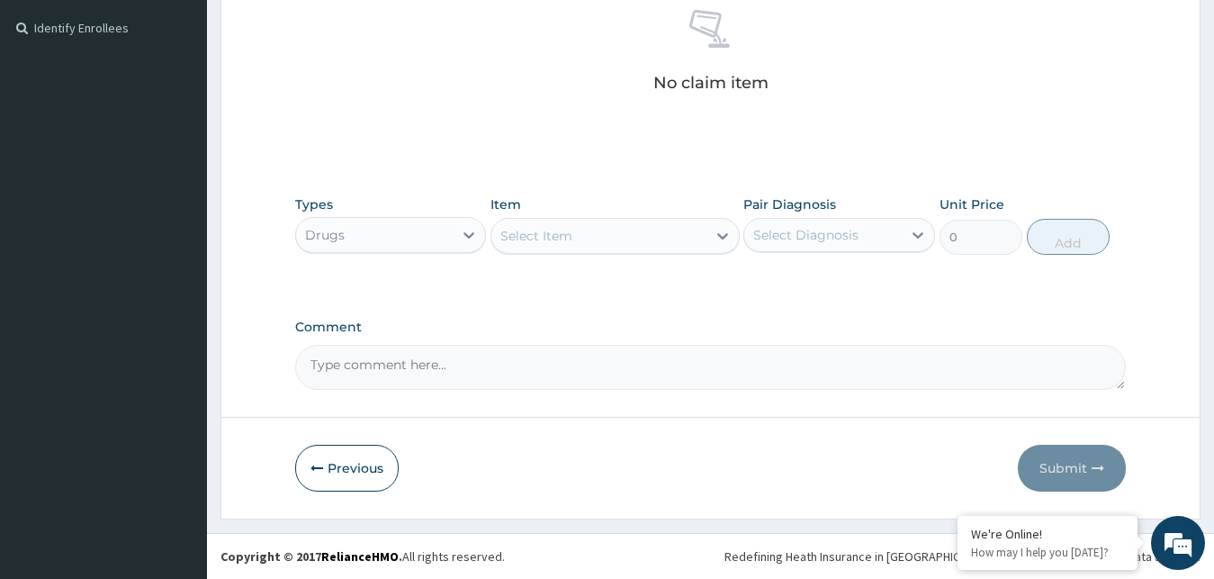
drag, startPoint x: 585, startPoint y: 198, endPoint x: 584, endPoint y: 224, distance: 26.1
click at [586, 212] on div "Item Select Item" at bounding box center [615, 224] width 249 height 59
click at [584, 224] on div "Select Item" at bounding box center [598, 235] width 215 height 29
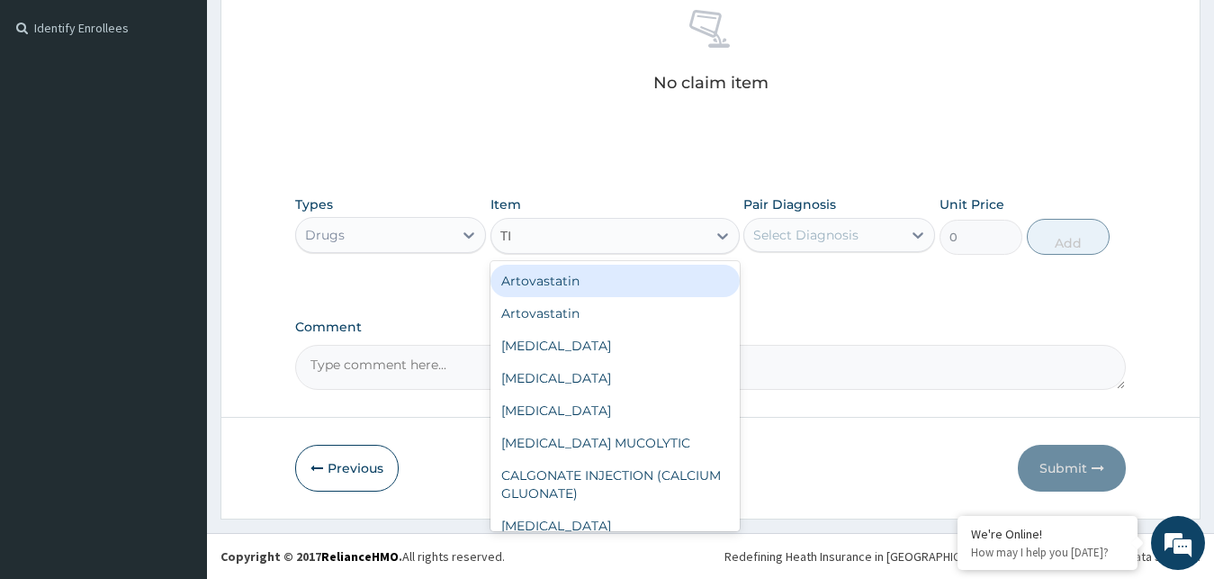
type input "TIZ"
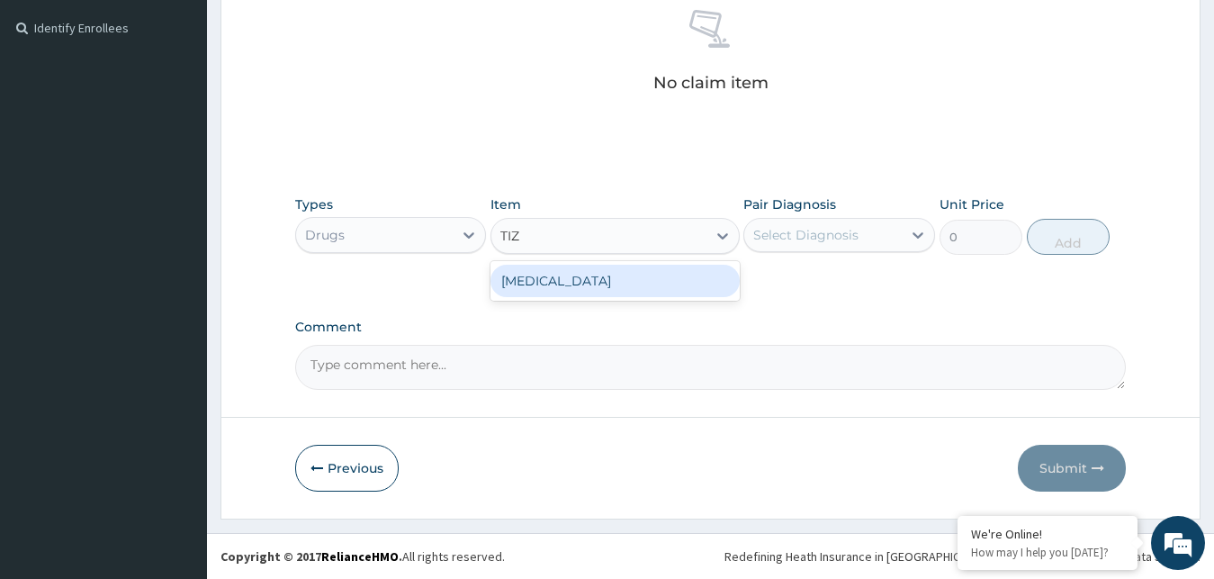
click at [597, 286] on div "[MEDICAL_DATA]" at bounding box center [615, 281] width 249 height 32
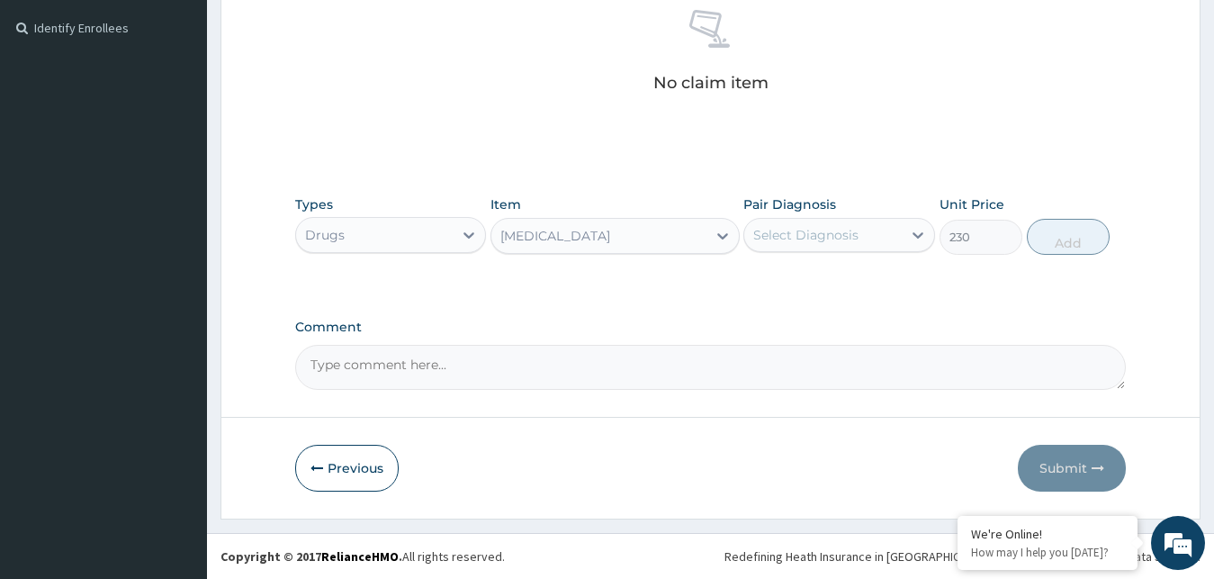
type input "230"
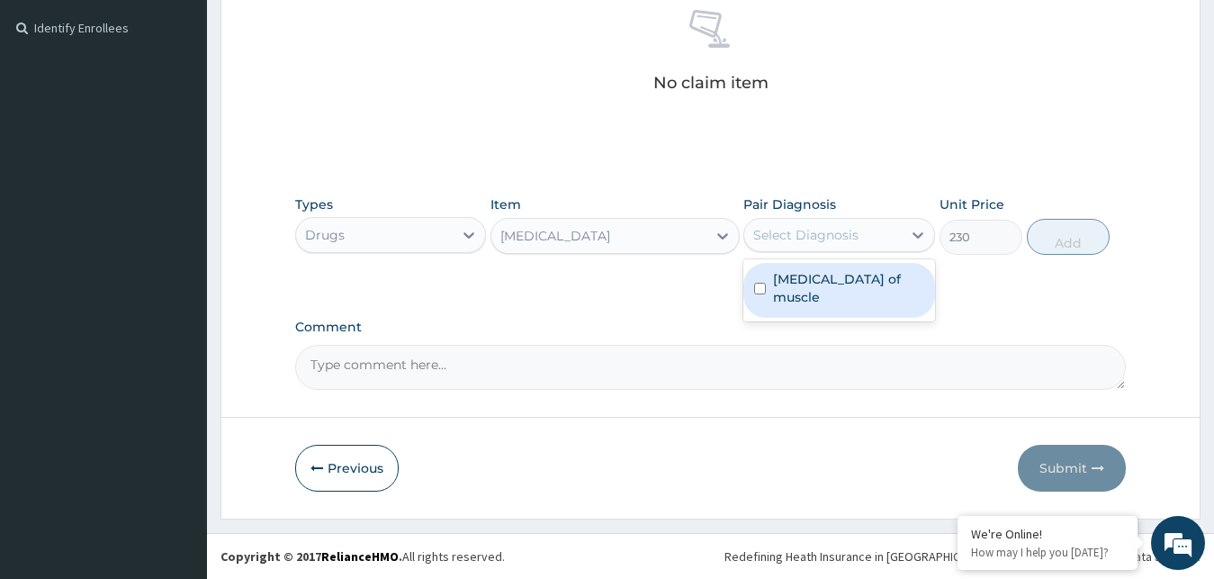
click at [813, 240] on div "Select Diagnosis" at bounding box center [805, 235] width 105 height 18
drag, startPoint x: 820, startPoint y: 292, endPoint x: 836, endPoint y: 276, distance: 22.3
click at [821, 291] on div "[MEDICAL_DATA] of muscle" at bounding box center [840, 290] width 192 height 55
checkbox input "true"
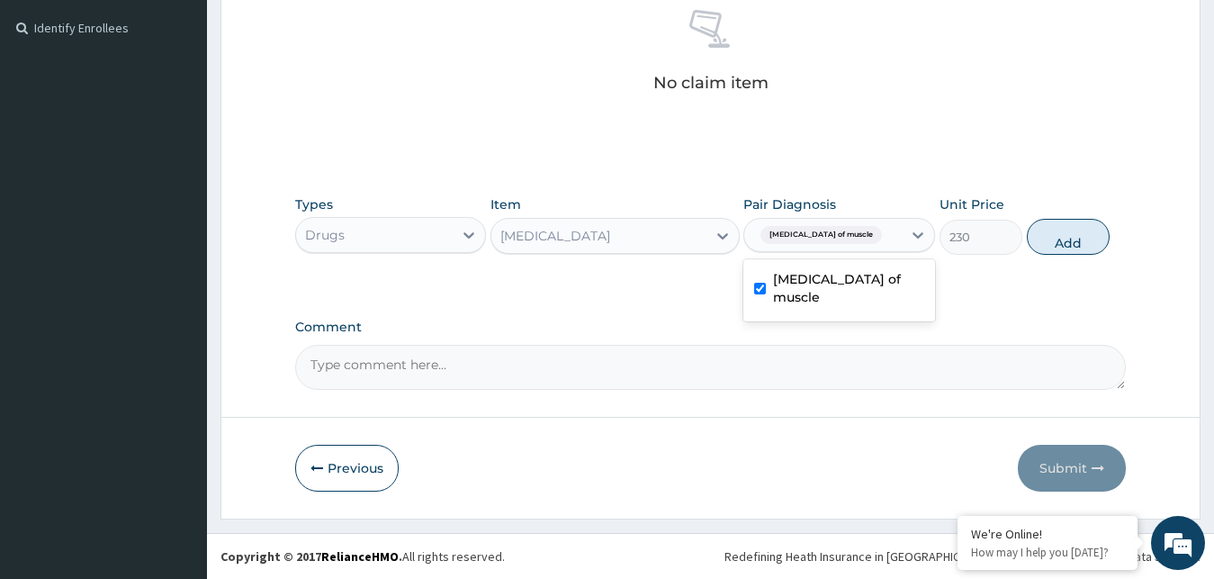
drag, startPoint x: 1068, startPoint y: 241, endPoint x: 1020, endPoint y: 221, distance: 52.5
click at [1068, 240] on button "Add" at bounding box center [1068, 237] width 83 height 36
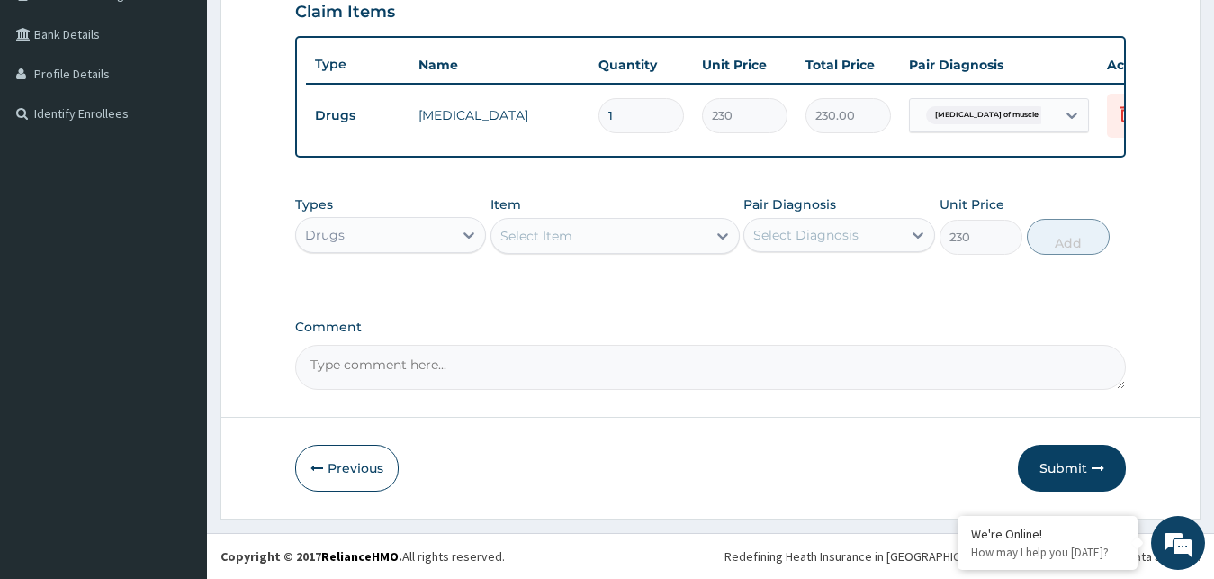
type input "0"
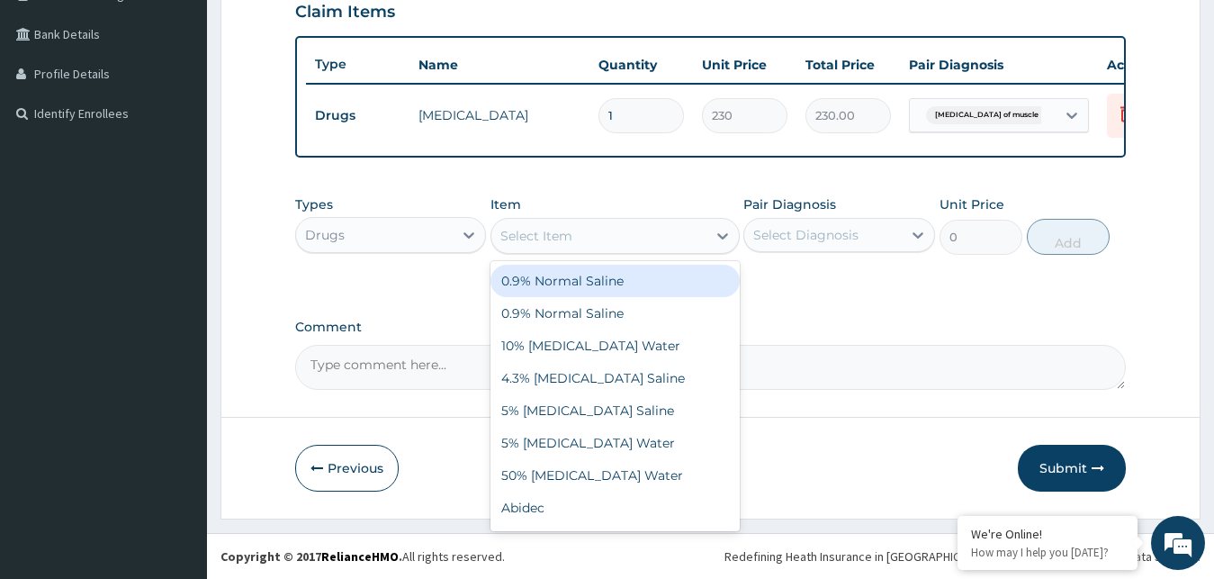
click at [559, 239] on div "Select Item" at bounding box center [536, 236] width 72 height 18
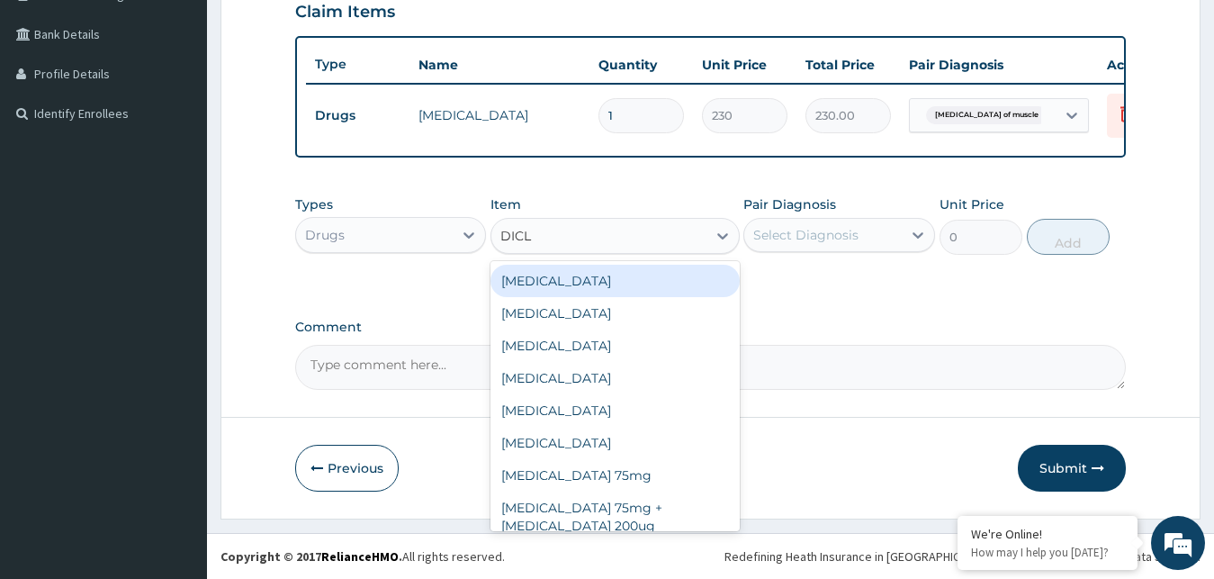
type input "DICLO"
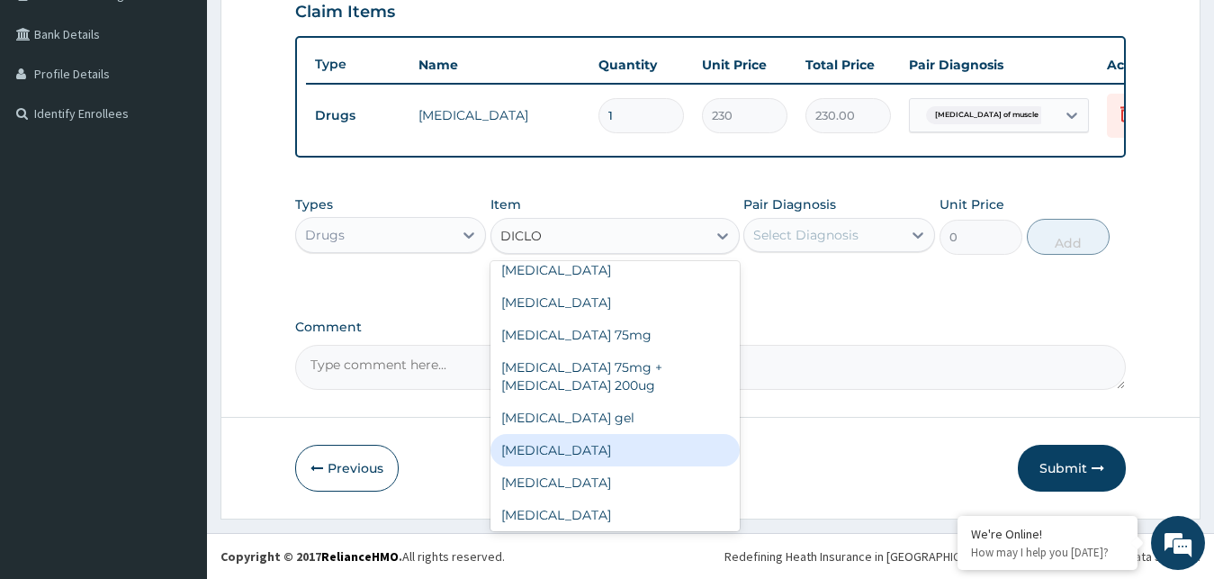
scroll to position [112, 0]
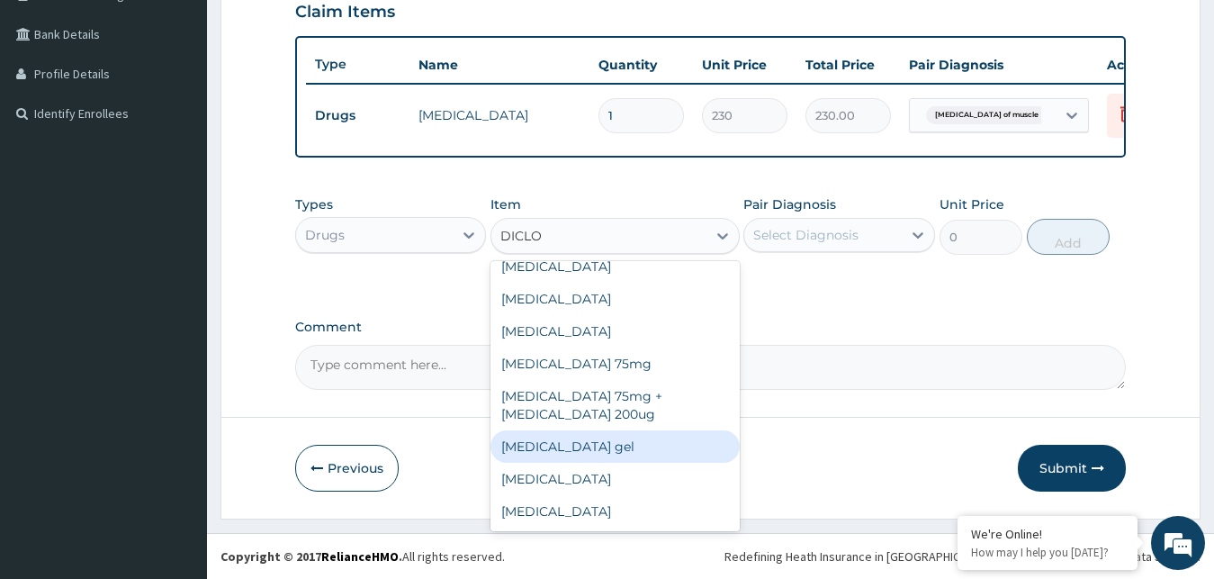
click at [557, 452] on div "[MEDICAL_DATA] gel" at bounding box center [615, 446] width 249 height 32
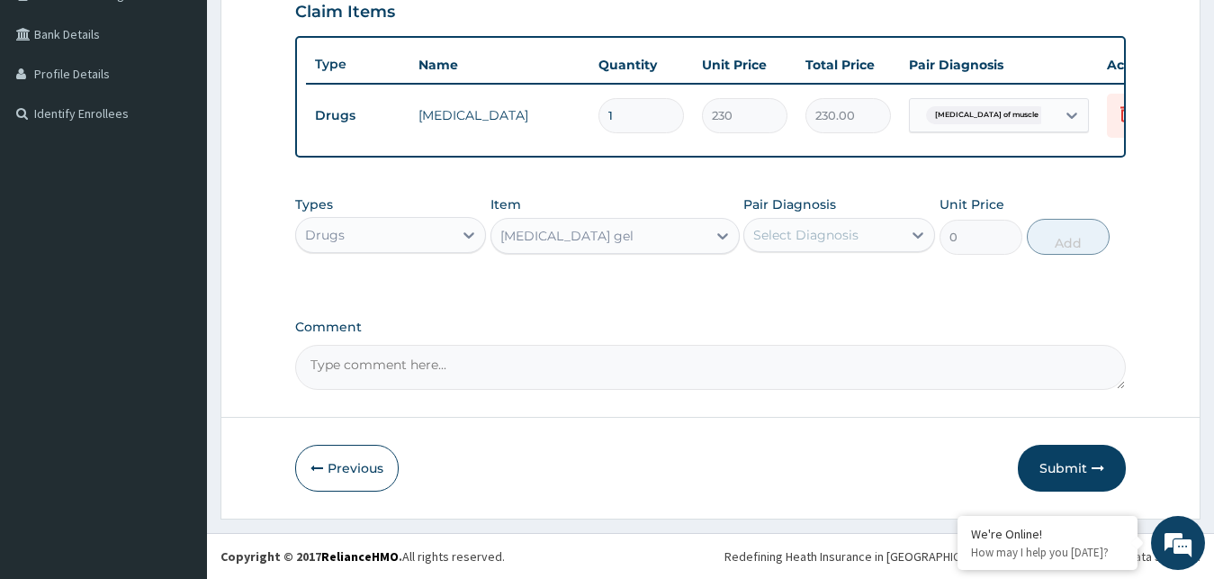
type input "2500"
click at [841, 224] on div "Select Diagnosis" at bounding box center [823, 235] width 158 height 29
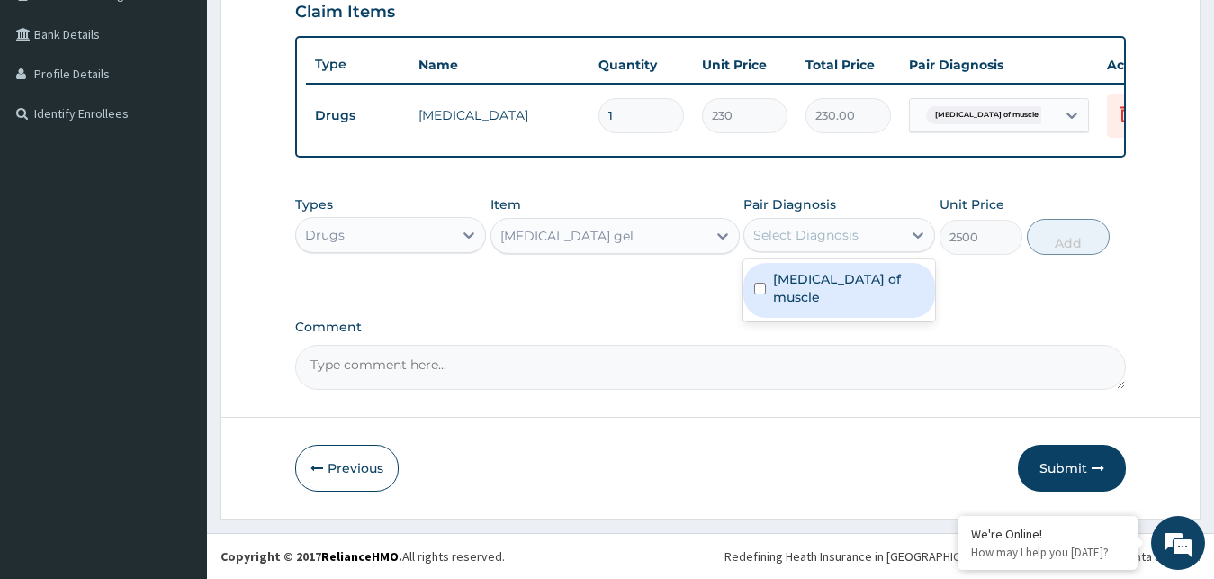
drag, startPoint x: 834, startPoint y: 289, endPoint x: 859, endPoint y: 280, distance: 25.9
click at [836, 287] on div "[MEDICAL_DATA] of muscle" at bounding box center [840, 290] width 192 height 55
checkbox input "true"
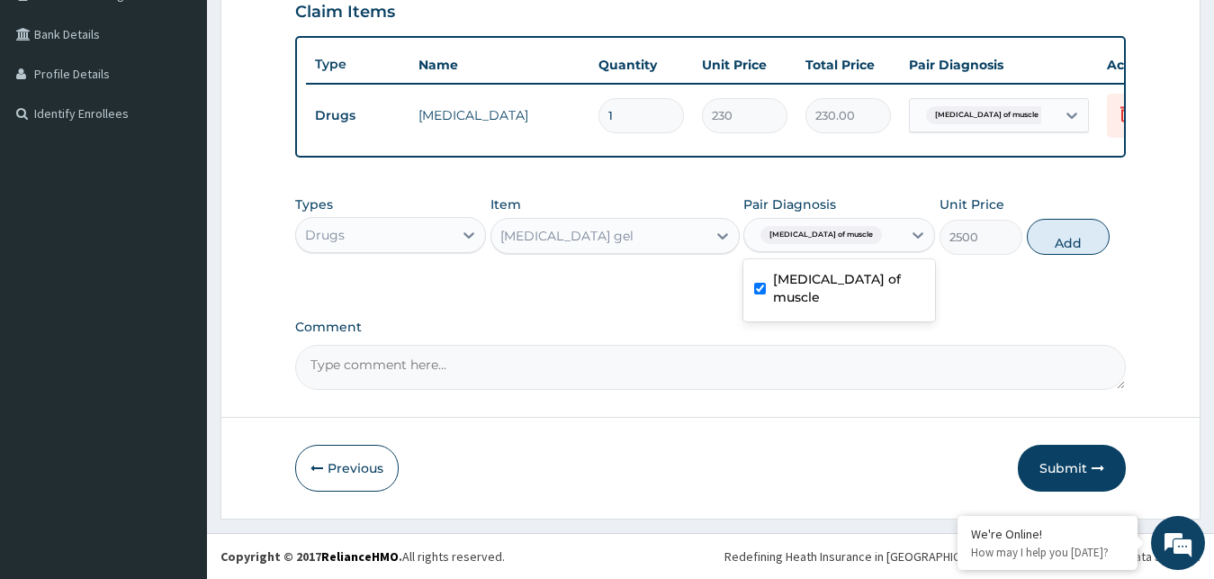
drag, startPoint x: 1064, startPoint y: 233, endPoint x: 1034, endPoint y: 235, distance: 29.8
click at [1060, 233] on button "Add" at bounding box center [1068, 237] width 83 height 36
type input "0"
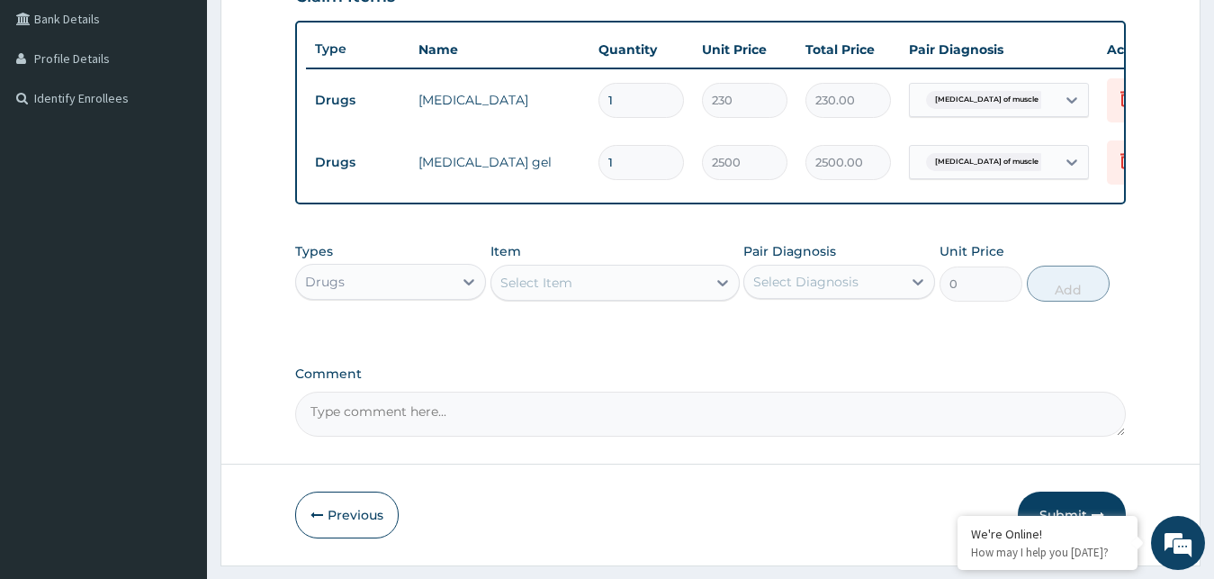
click at [582, 297] on div "Select Item" at bounding box center [598, 282] width 215 height 29
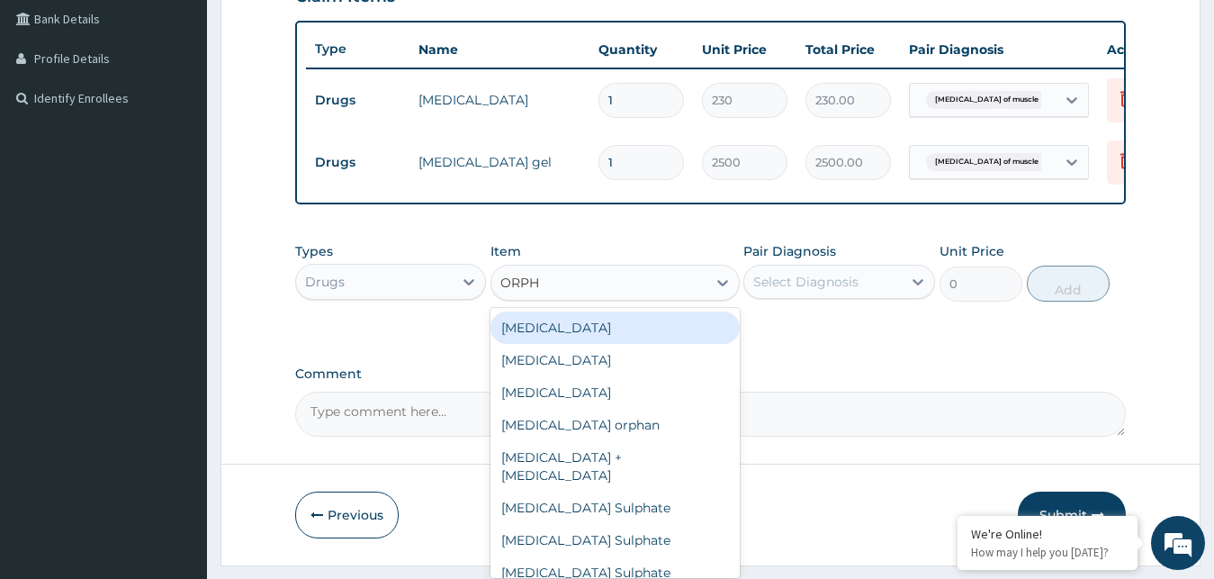
type input "ORPH"
type input "ORPHE"
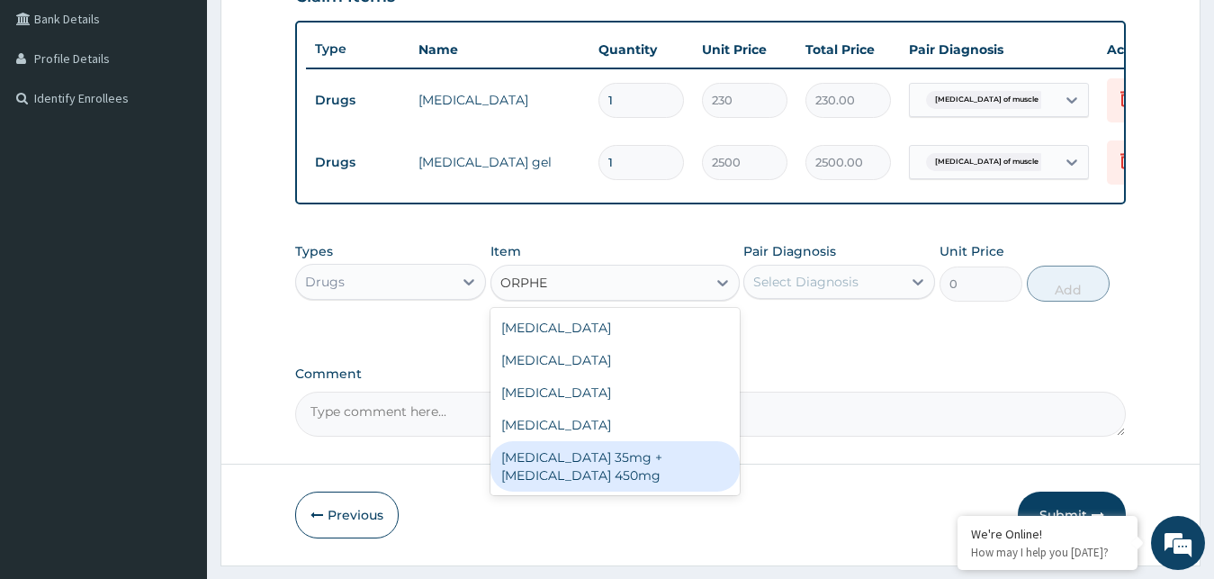
click at [615, 490] on div "[MEDICAL_DATA] 35mg + [MEDICAL_DATA] 450mg" at bounding box center [615, 466] width 249 height 50
type input "200"
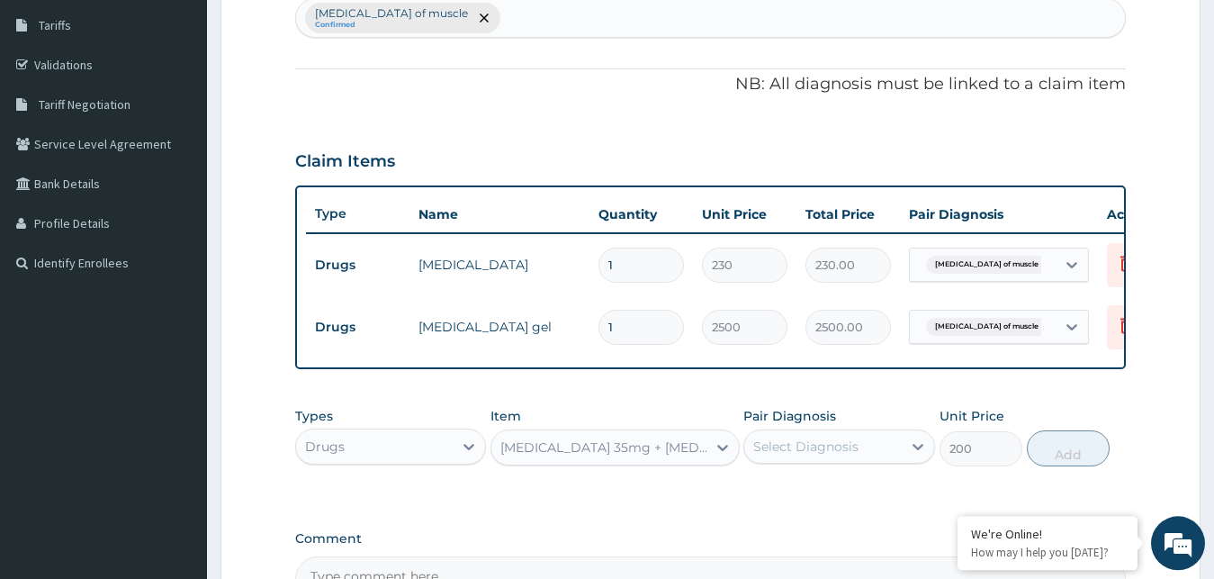
scroll to position [179, 0]
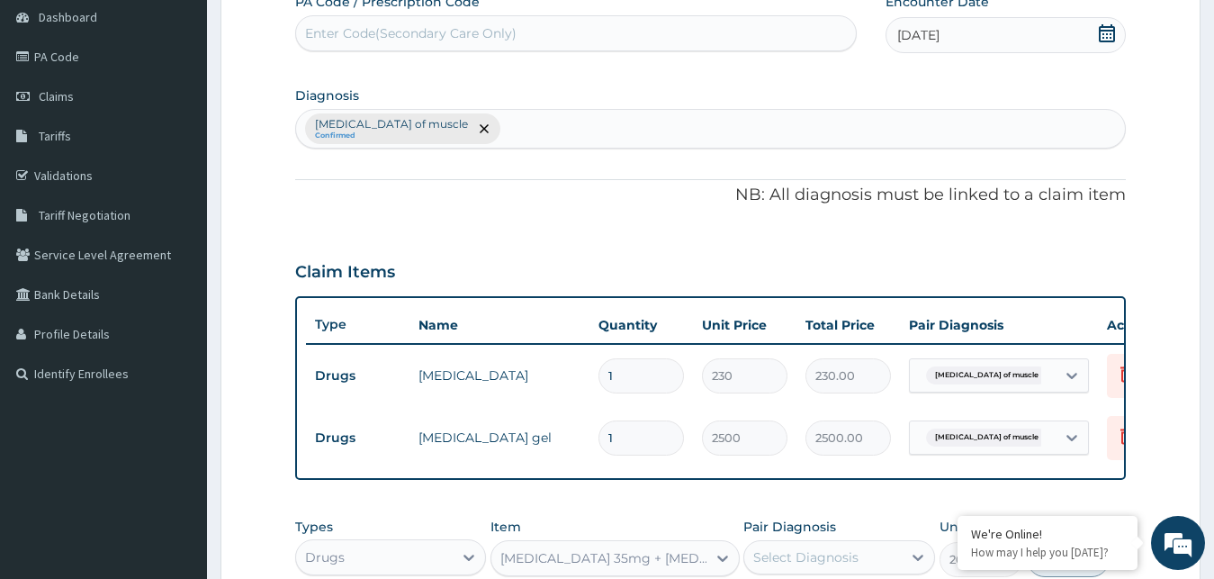
click at [500, 131] on div "Contracture of muscle Confirmed" at bounding box center [711, 129] width 830 height 38
type input "MUSCLE"
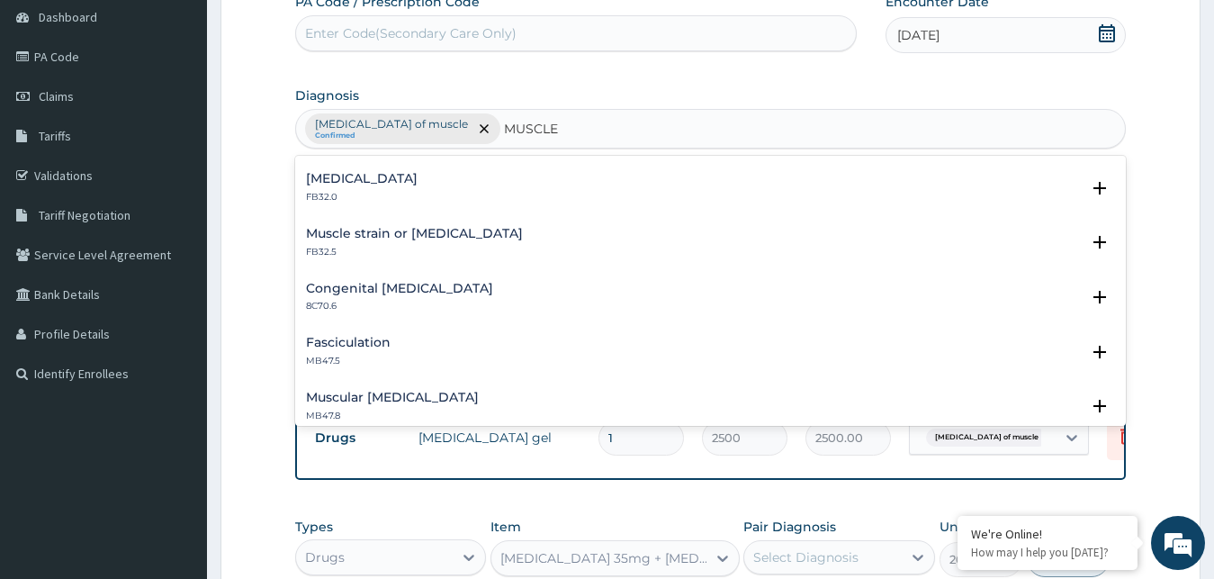
scroll to position [567, 0]
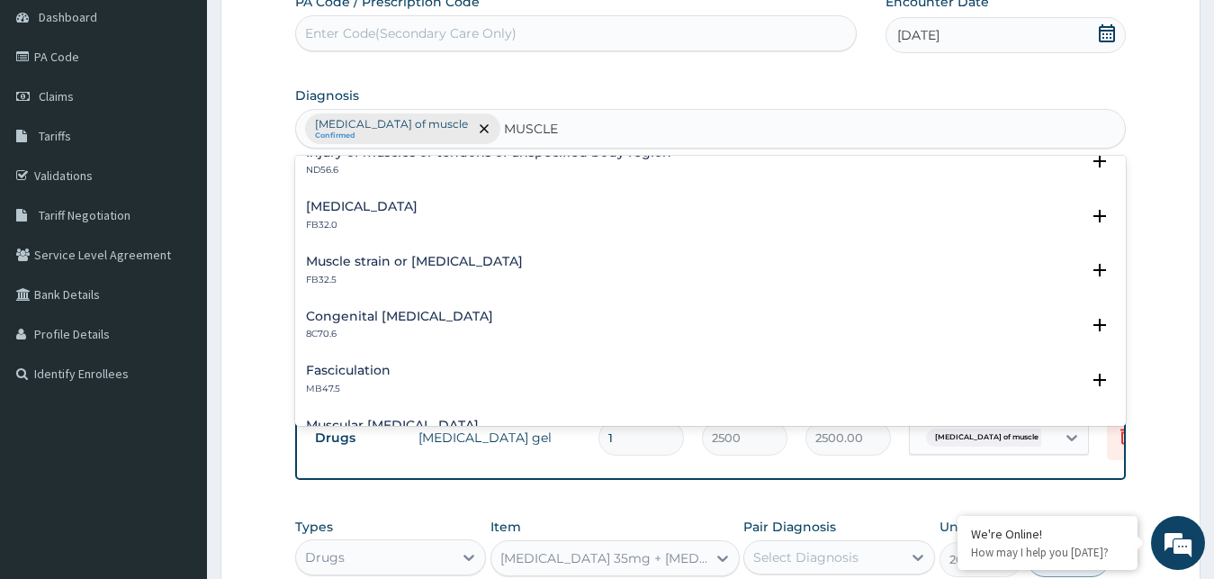
click at [371, 268] on h4 "Muscle strain or sprain" at bounding box center [414, 262] width 217 height 14
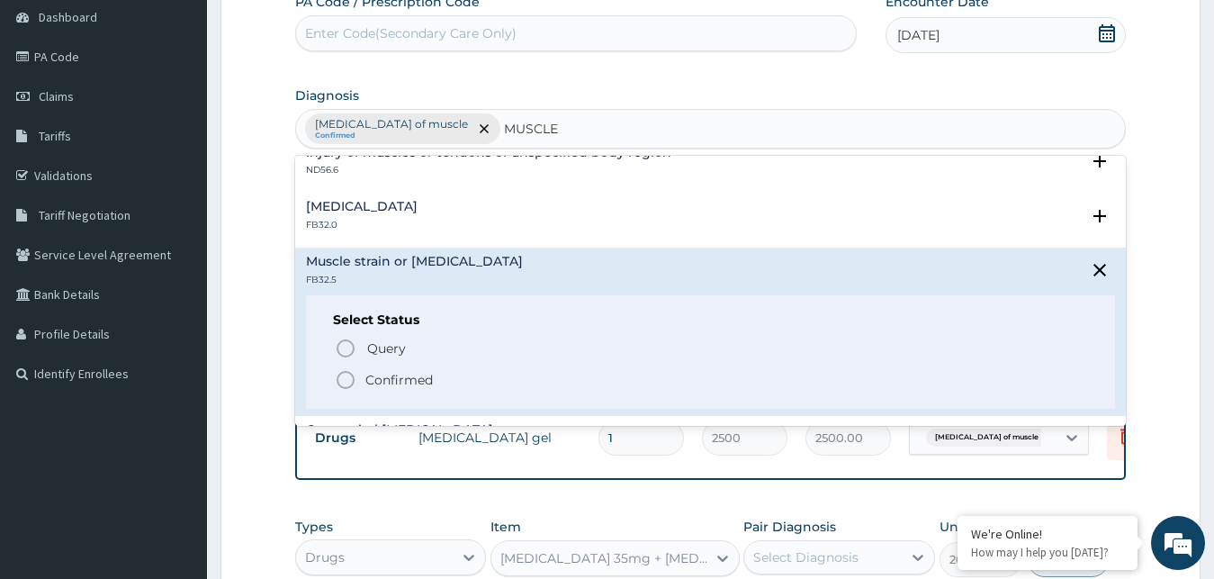
click at [352, 379] on icon "status option filled" at bounding box center [346, 380] width 22 height 22
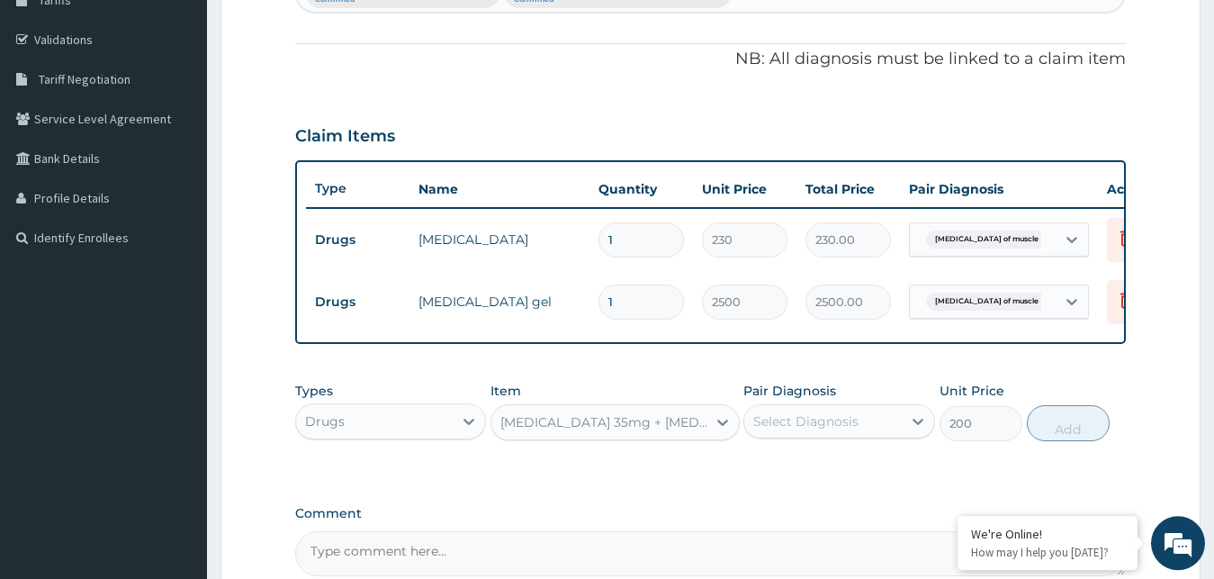
scroll to position [455, 0]
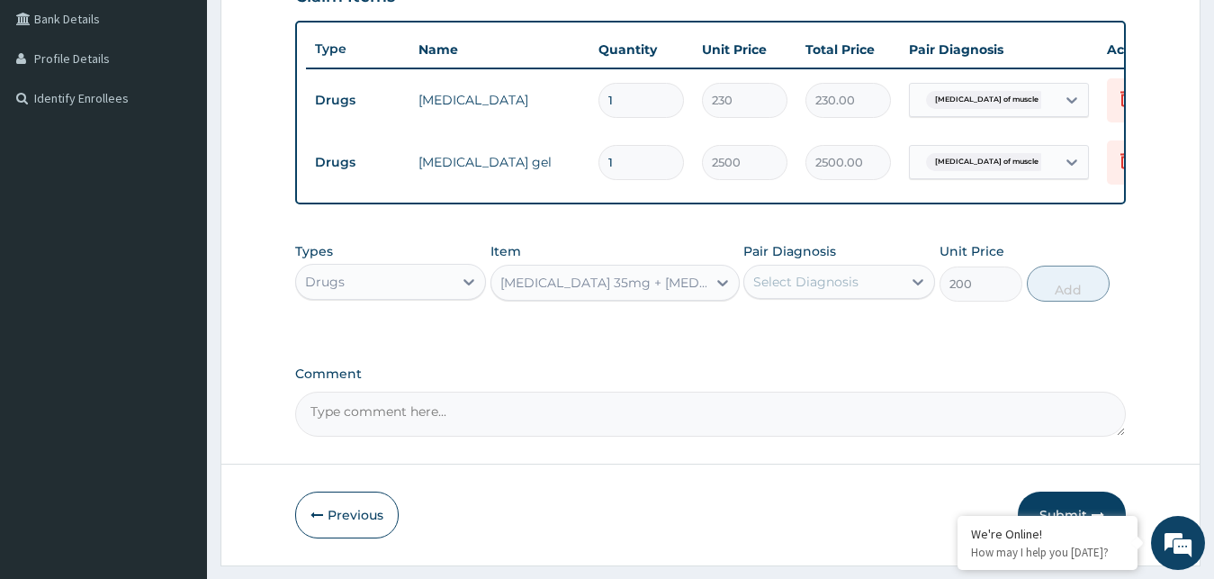
click at [758, 291] on div "Select Diagnosis" at bounding box center [805, 282] width 105 height 18
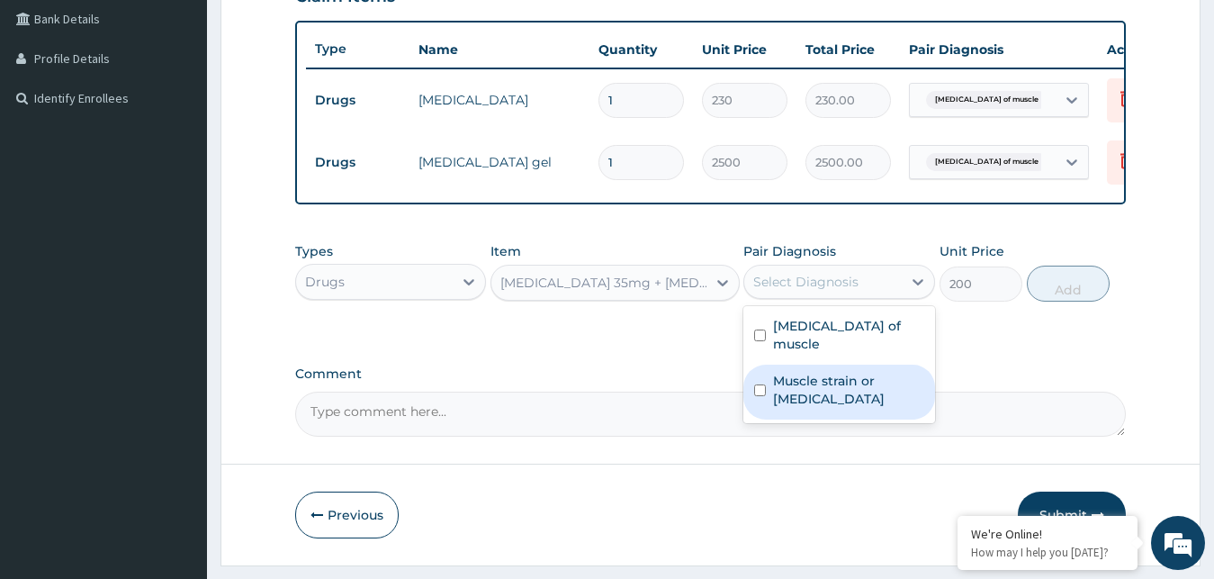
click at [780, 380] on label "Muscle strain or sprain" at bounding box center [848, 390] width 151 height 36
checkbox input "true"
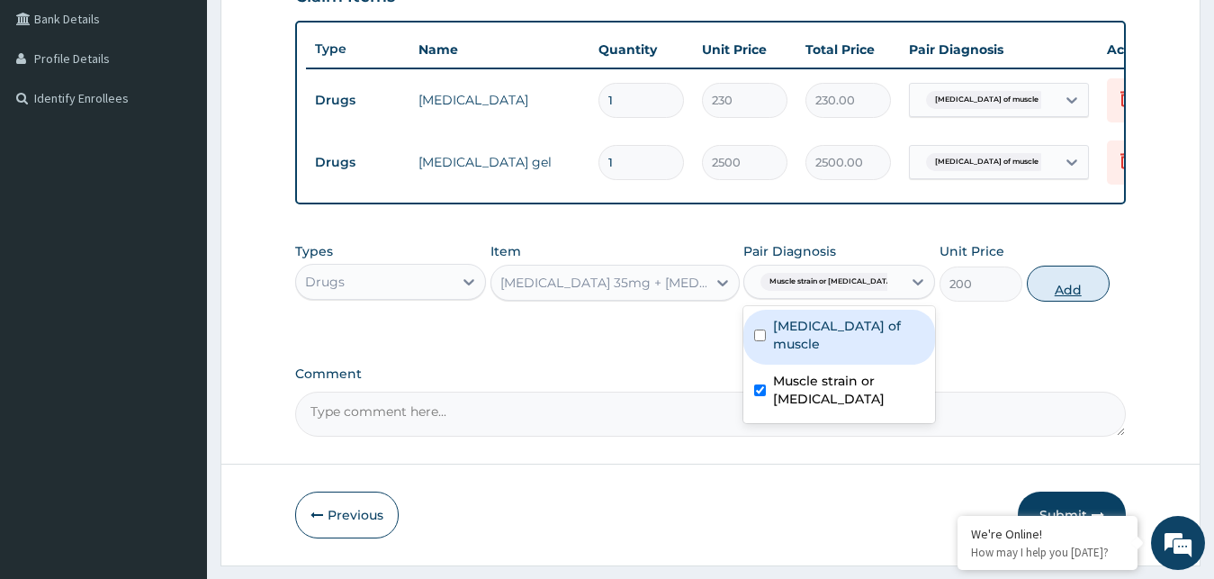
click at [1077, 302] on button "Add" at bounding box center [1068, 284] width 83 height 36
type input "0"
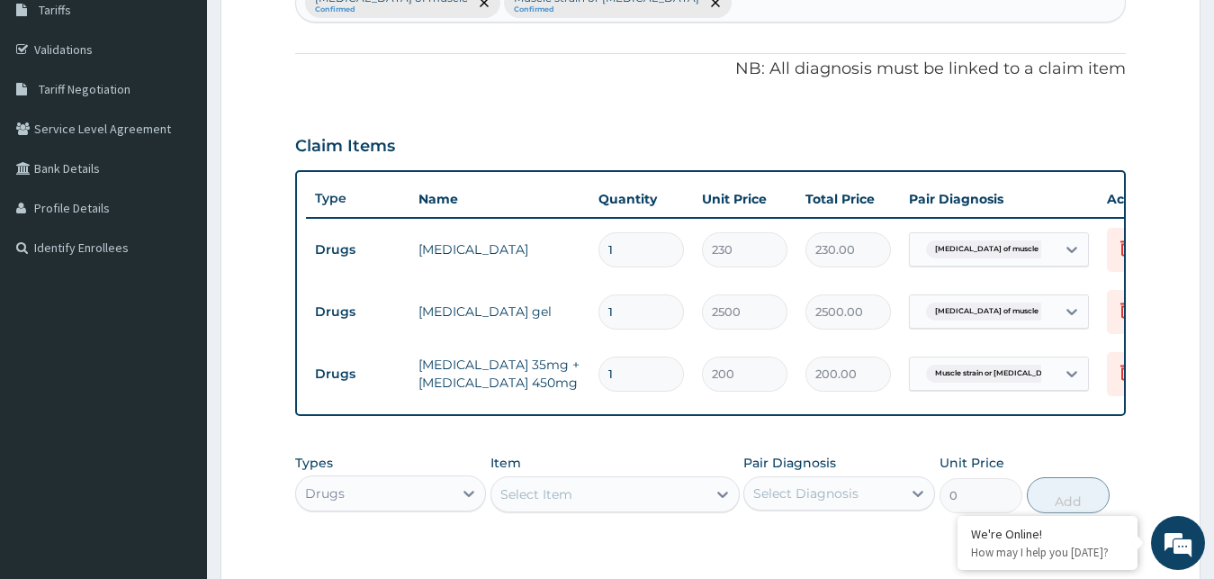
scroll to position [271, 0]
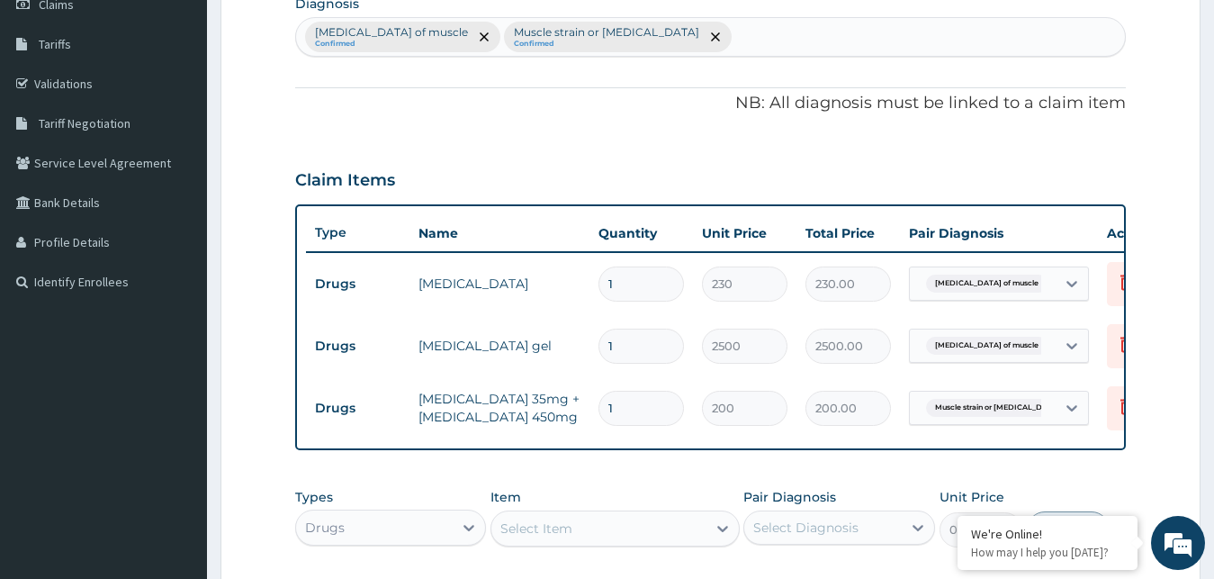
click at [1082, 450] on div "Type Name Quantity Unit Price Total Price Pair Diagnosis Actions Drugs Tizanidi…" at bounding box center [711, 327] width 832 height 246
click at [1088, 473] on div "PA Code / Prescription Code Enter Code(Secondary Care Only) Encounter Date 09-1…" at bounding box center [711, 291] width 832 height 781
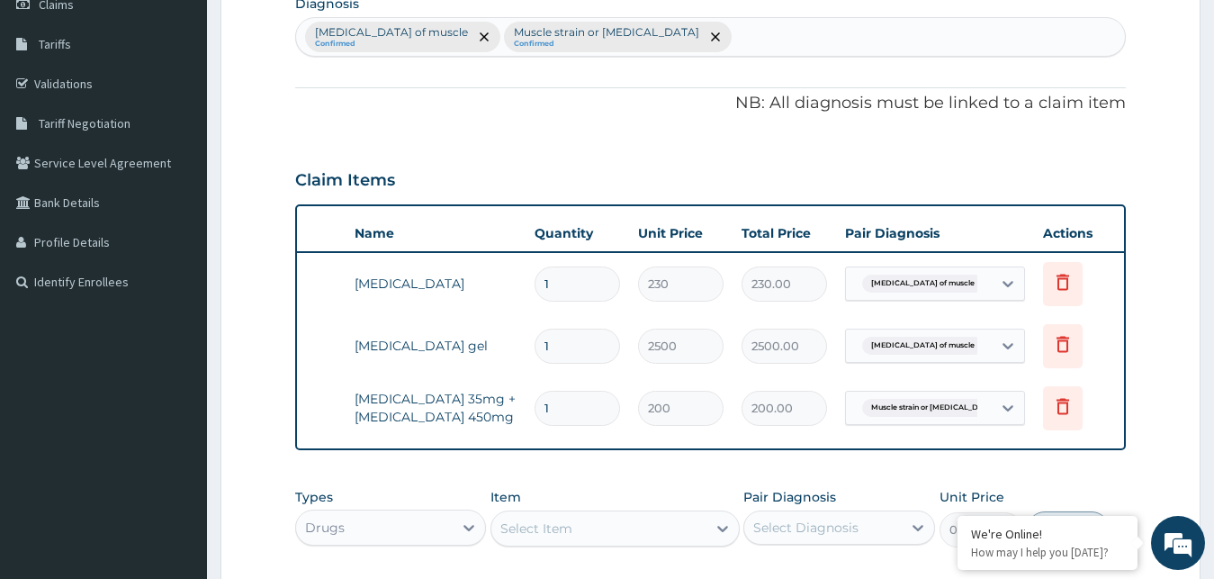
scroll to position [0, 73]
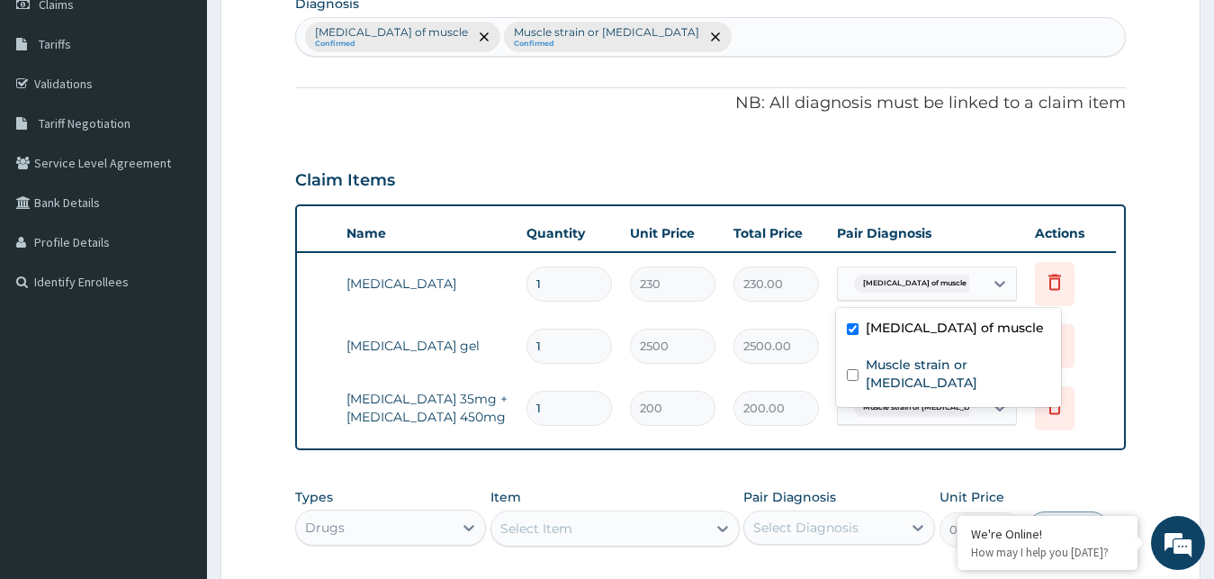
click at [914, 290] on span "Contracture of muscle" at bounding box center [915, 284] width 122 height 18
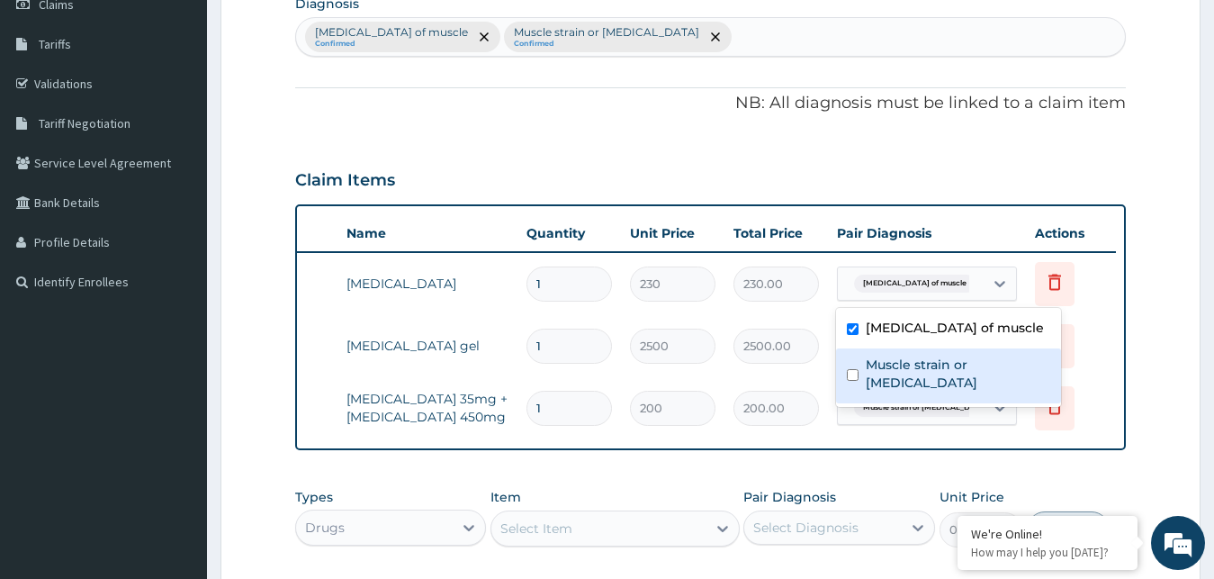
click at [852, 370] on input "checkbox" at bounding box center [853, 375] width 12 height 12
checkbox input "true"
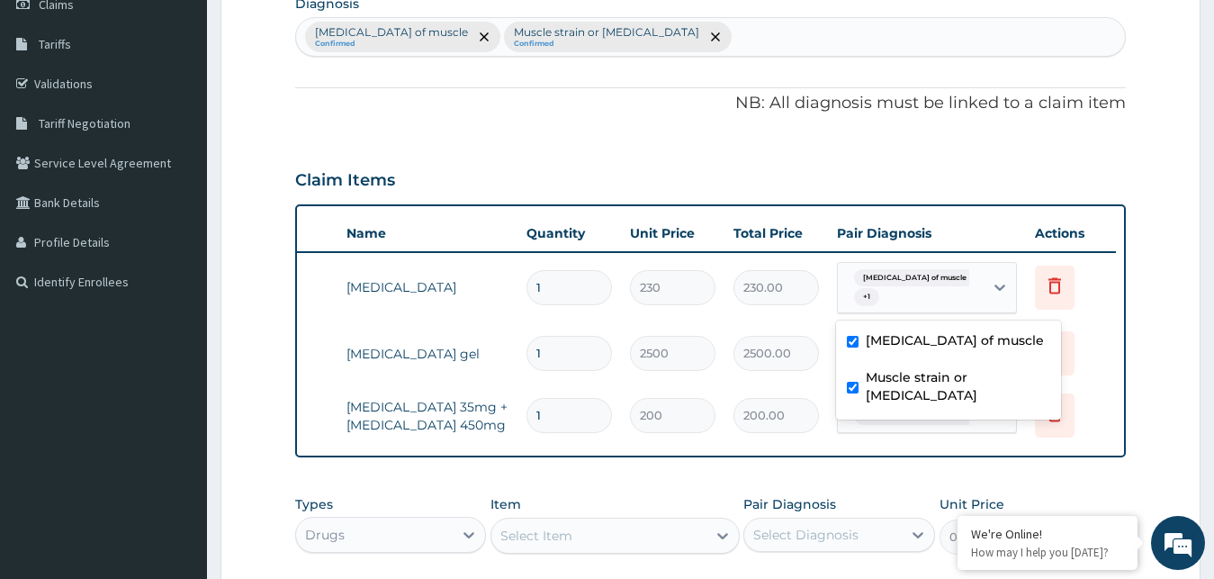
click at [852, 328] on div "Contracture of muscle" at bounding box center [948, 342] width 225 height 37
checkbox input "false"
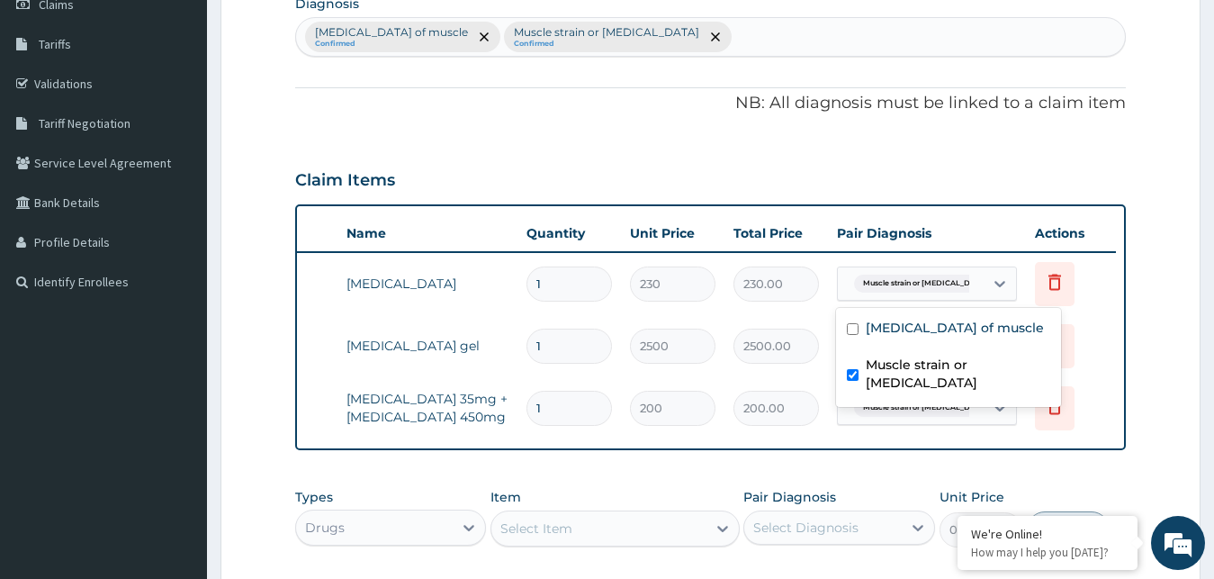
click at [1008, 490] on div "PA Code / Prescription Code Enter Code(Secondary Care Only) Encounter Date 09-1…" at bounding box center [711, 291] width 832 height 781
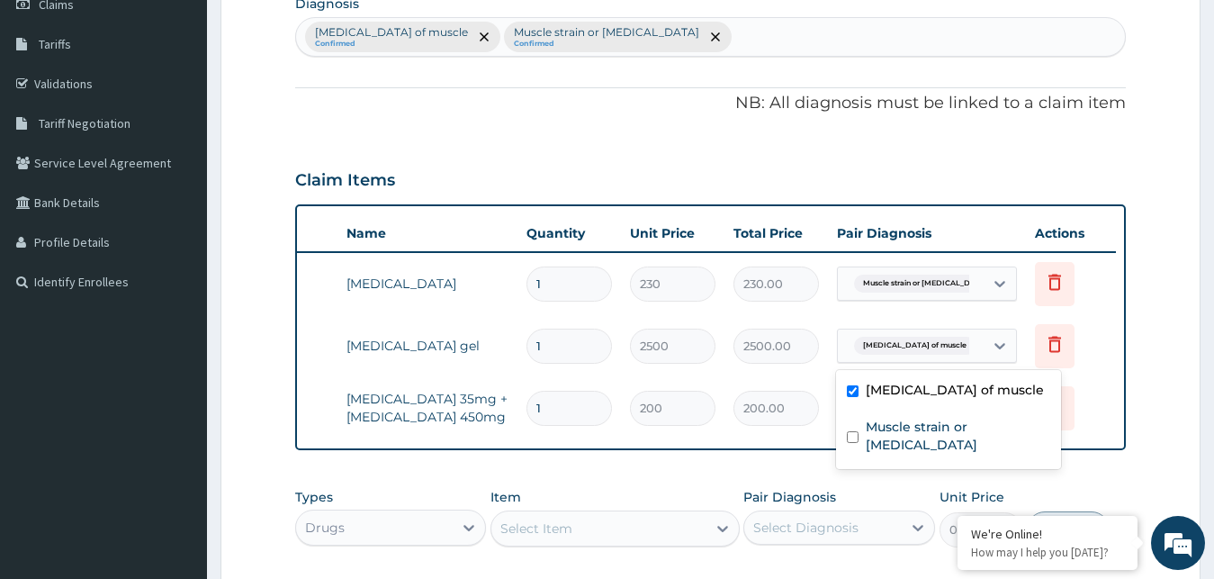
click at [922, 331] on div "Contracture of muscle" at bounding box center [911, 345] width 146 height 31
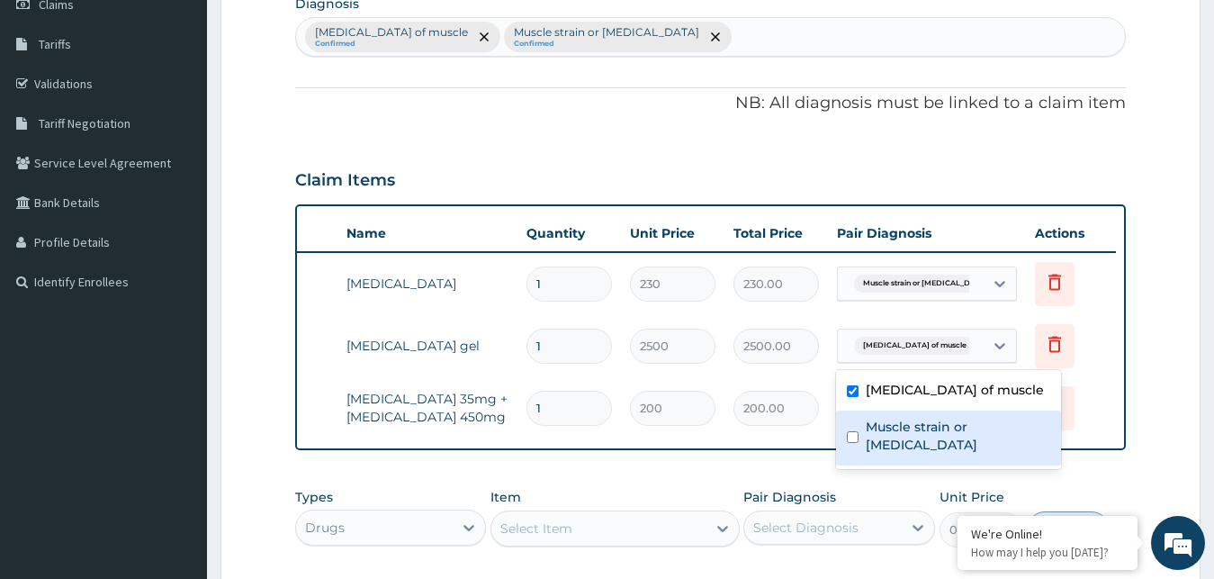
click at [858, 420] on div "Muscle strain or sprain" at bounding box center [948, 437] width 225 height 55
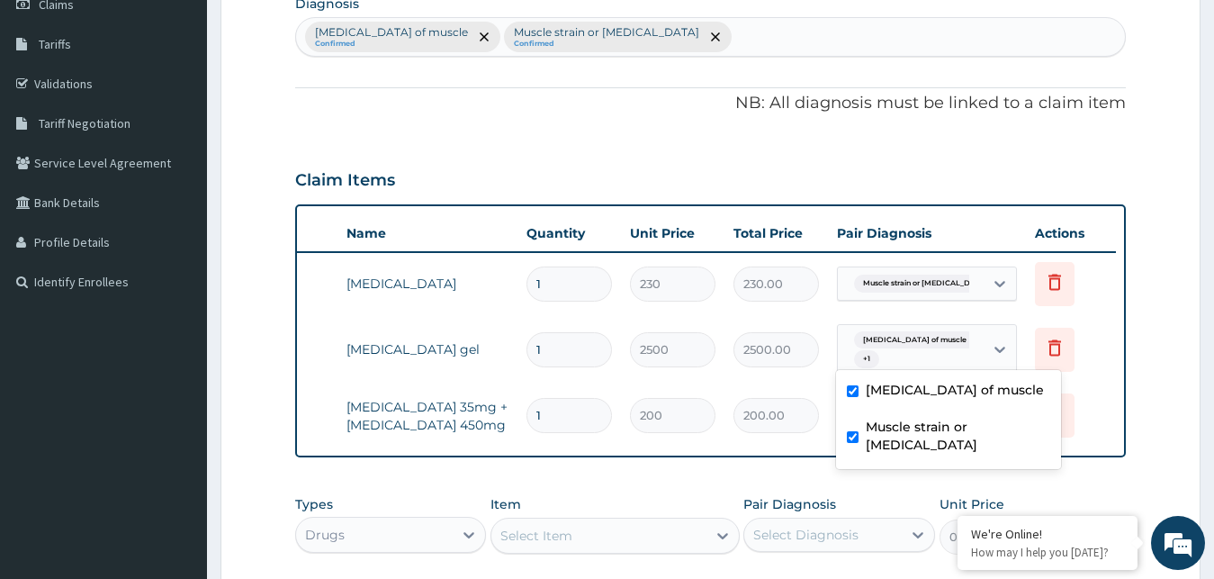
checkbox input "true"
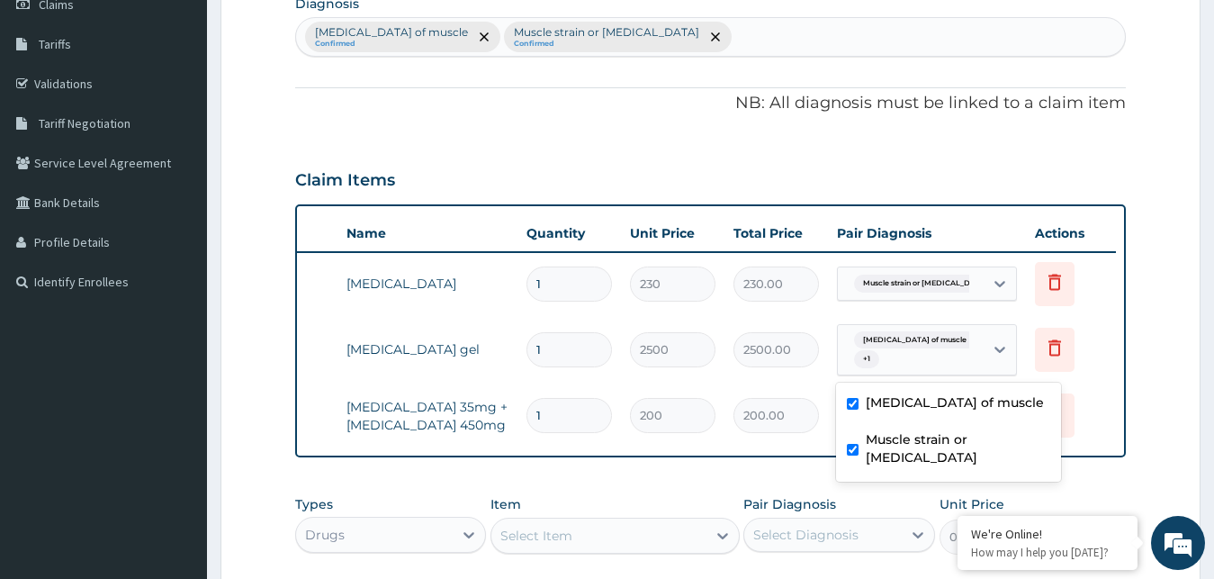
click at [854, 392] on div "Contracture of muscle" at bounding box center [948, 404] width 225 height 37
checkbox input "false"
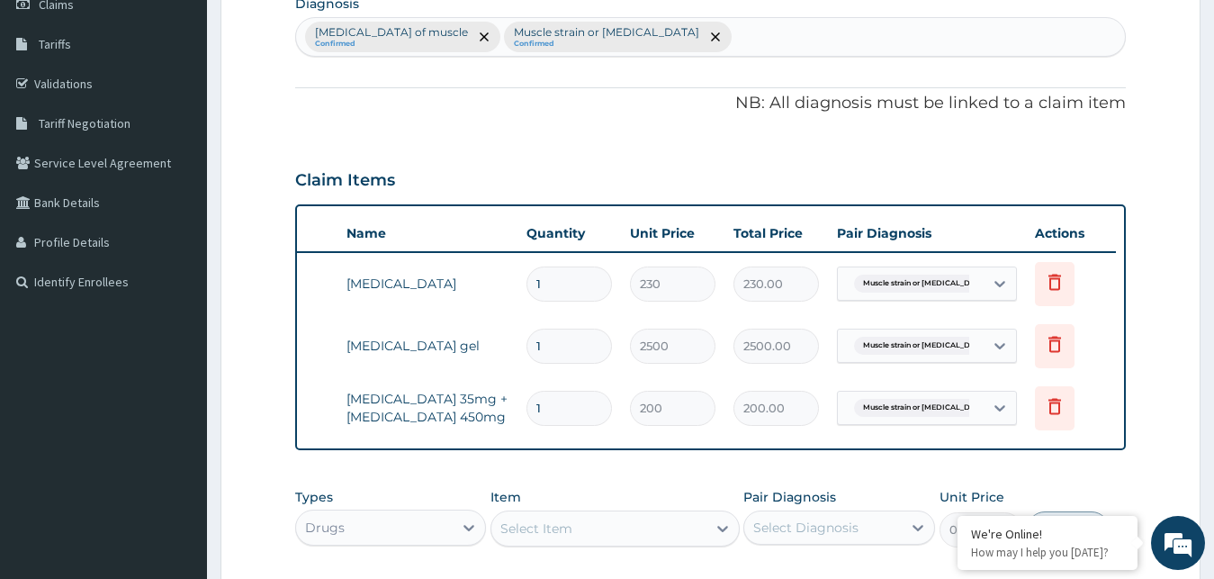
click at [801, 488] on div "PA Code / Prescription Code Enter Code(Secondary Care Only) Encounter Date 09-1…" at bounding box center [711, 291] width 832 height 781
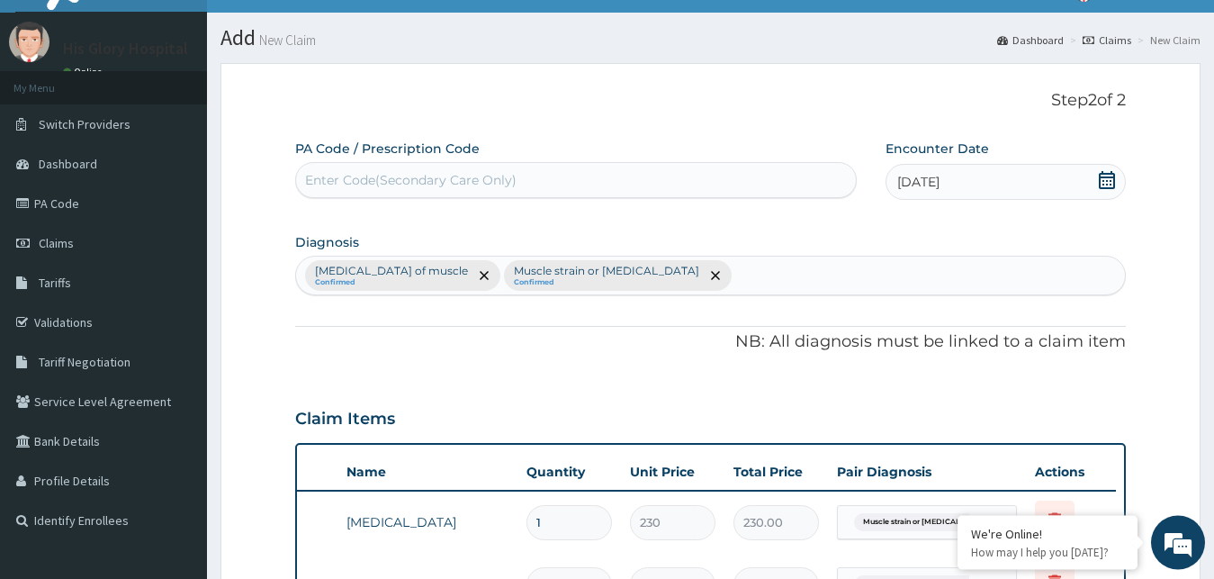
scroll to position [0, 0]
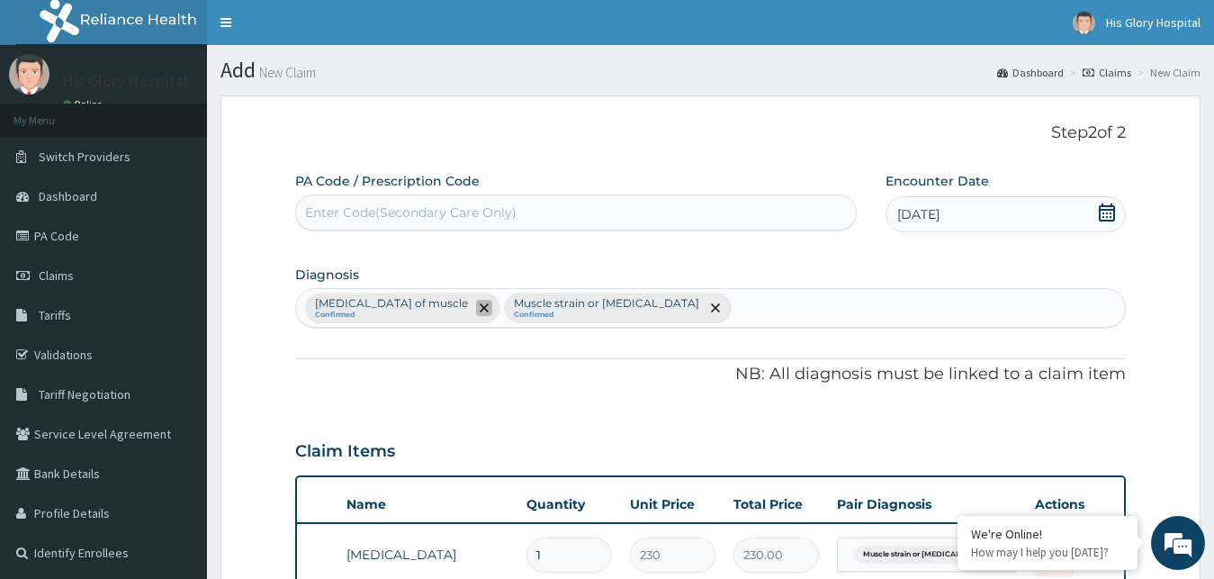
click at [480, 307] on icon "remove selection option" at bounding box center [484, 307] width 9 height 9
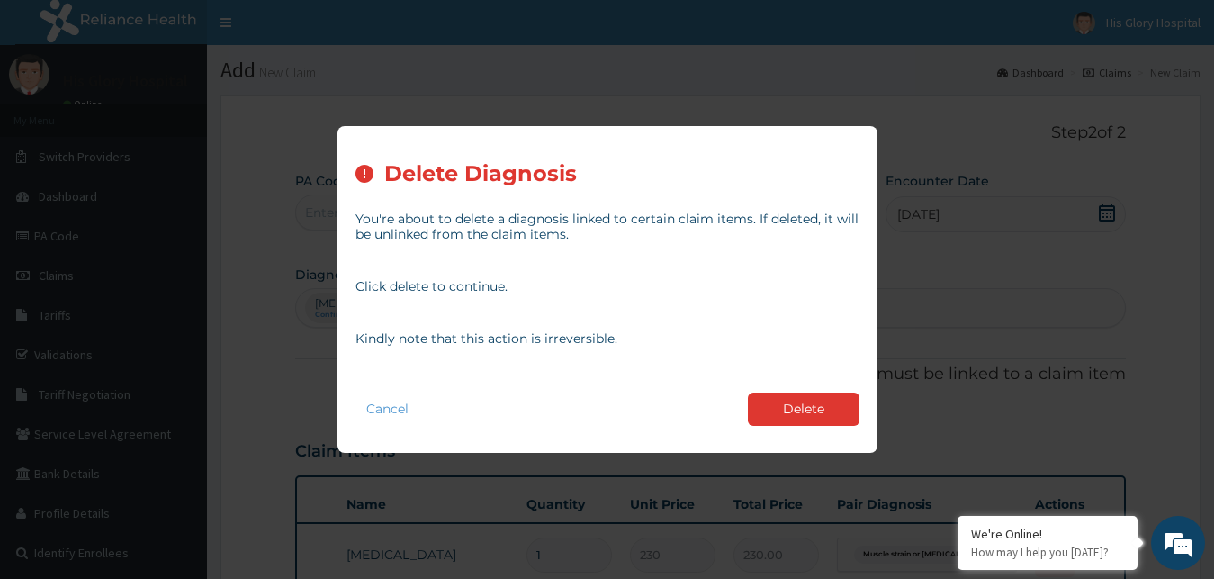
click at [807, 410] on button "Delete" at bounding box center [804, 408] width 112 height 33
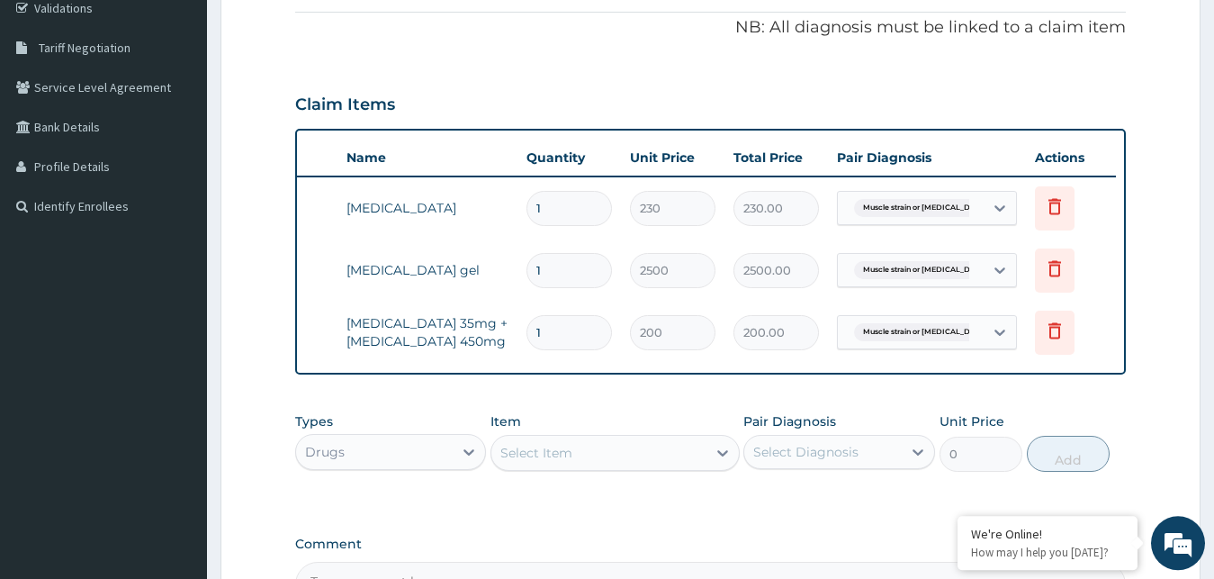
scroll to position [367, 0]
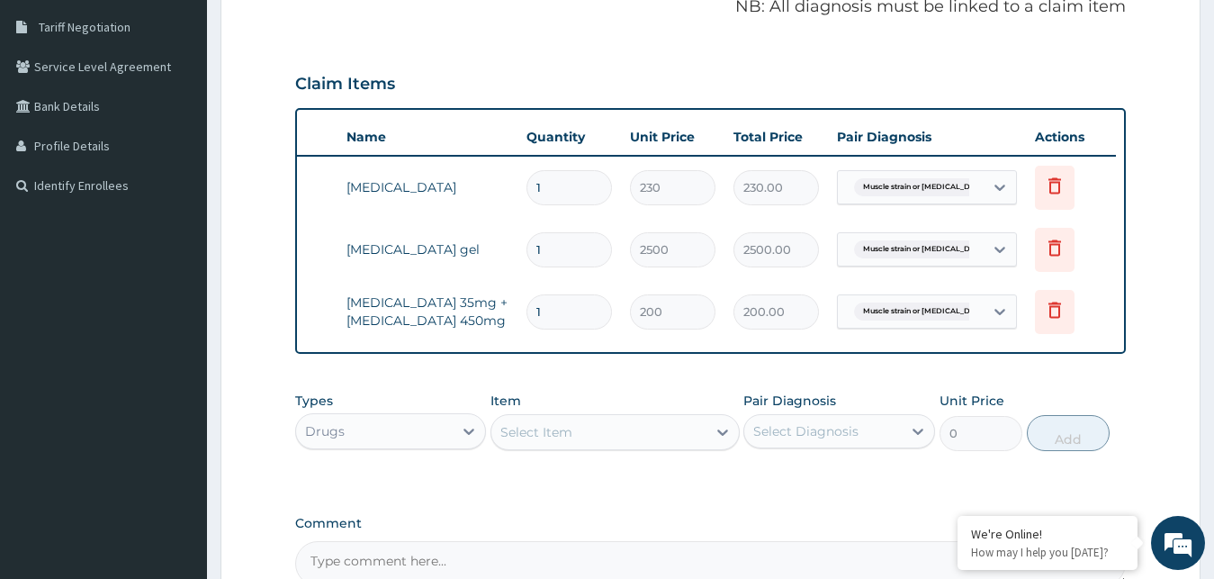
click at [556, 198] on input "1" at bounding box center [570, 187] width 86 height 35
type input "0.00"
type input "5"
type input "1150.00"
type input "5"
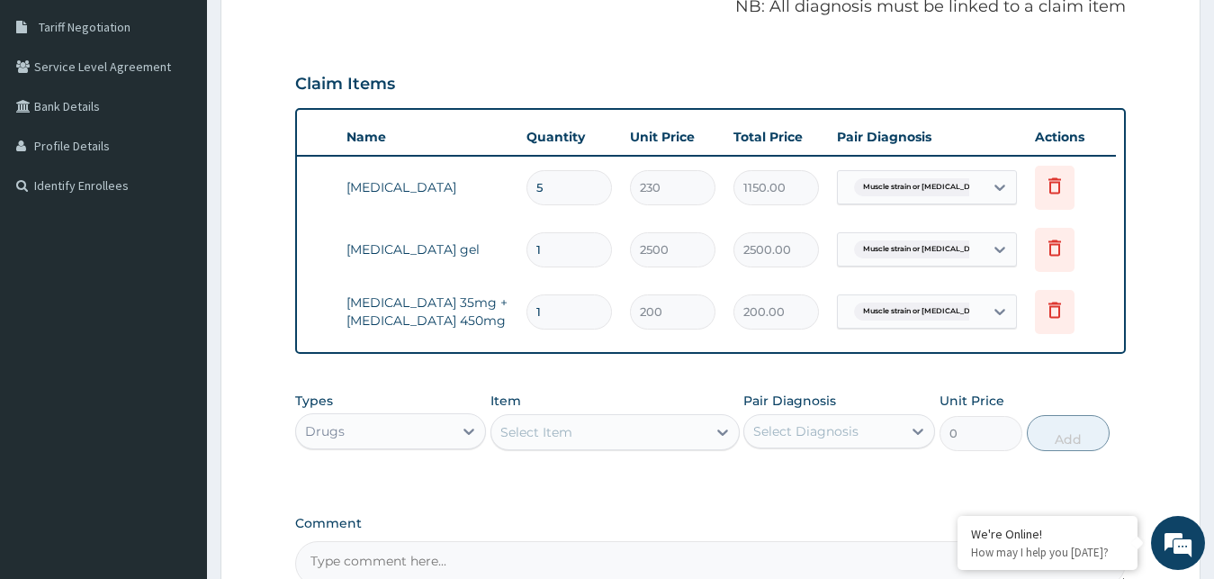
click at [565, 311] on input "1" at bounding box center [570, 311] width 86 height 35
type input "10"
type input "2000.00"
type input "10"
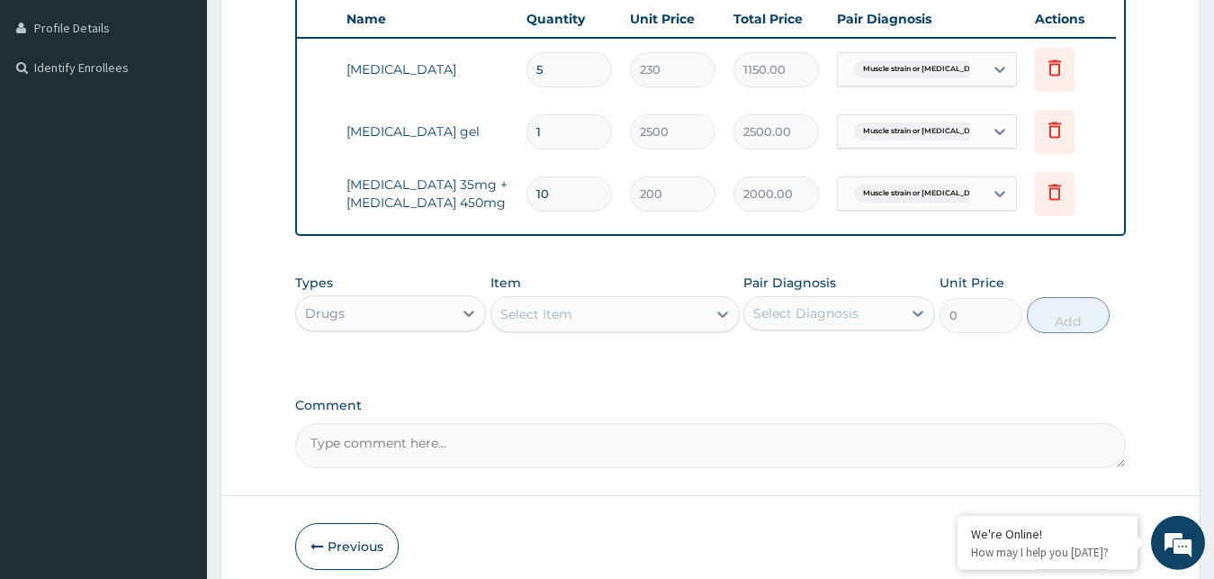
scroll to position [551, 0]
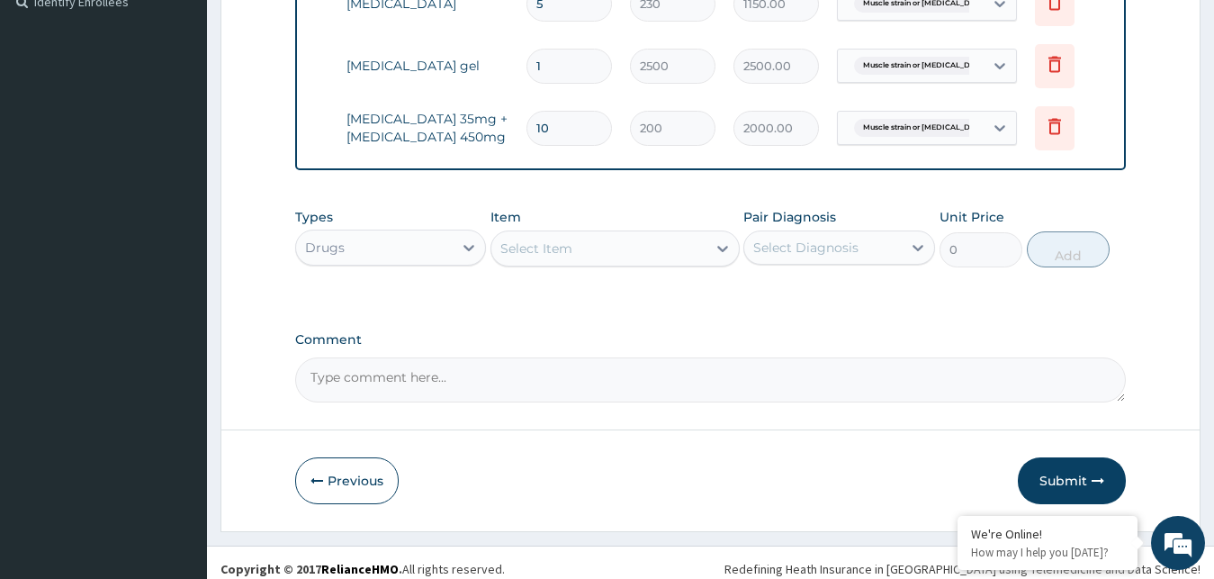
click at [446, 262] on div "Drugs" at bounding box center [375, 247] width 158 height 29
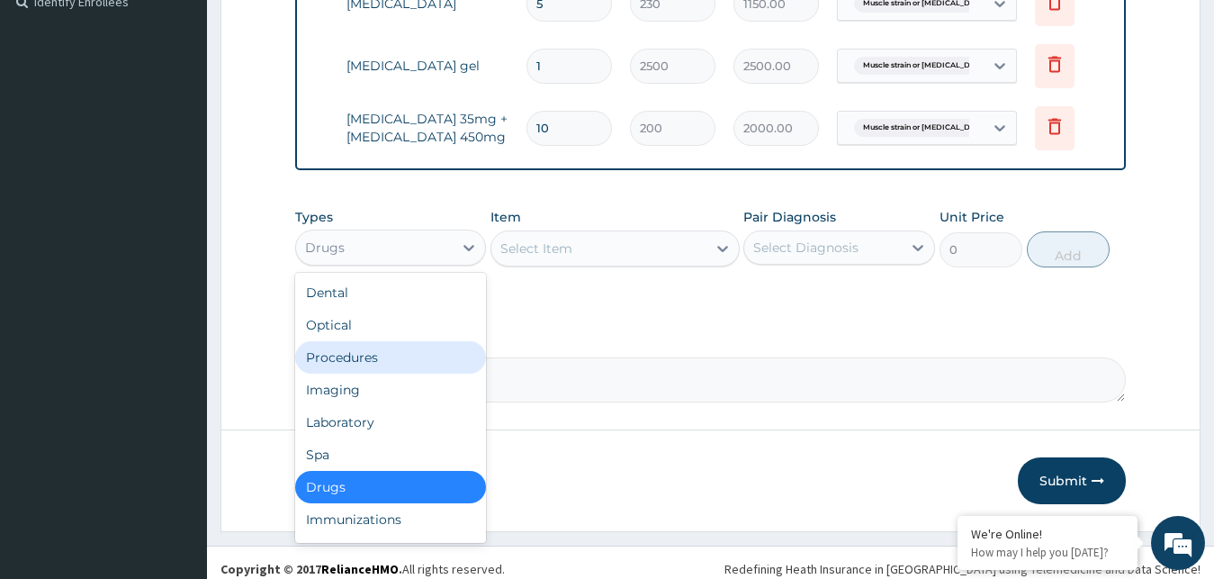
click at [414, 374] on div "Procedures" at bounding box center [391, 357] width 192 height 32
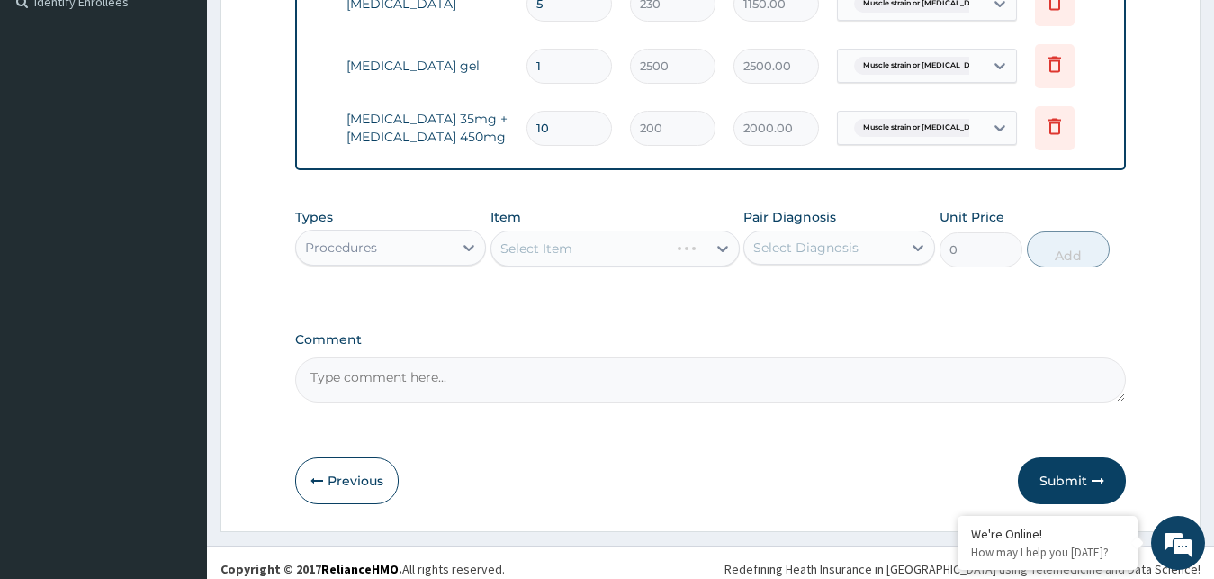
click at [646, 266] on div "Select Item" at bounding box center [615, 248] width 249 height 36
click at [724, 266] on div "Select Item" at bounding box center [615, 248] width 249 height 36
click at [708, 266] on div "Select Item" at bounding box center [615, 248] width 249 height 36
click at [707, 266] on div "Select Item" at bounding box center [615, 248] width 249 height 36
click at [709, 266] on div "Select Item" at bounding box center [615, 248] width 249 height 36
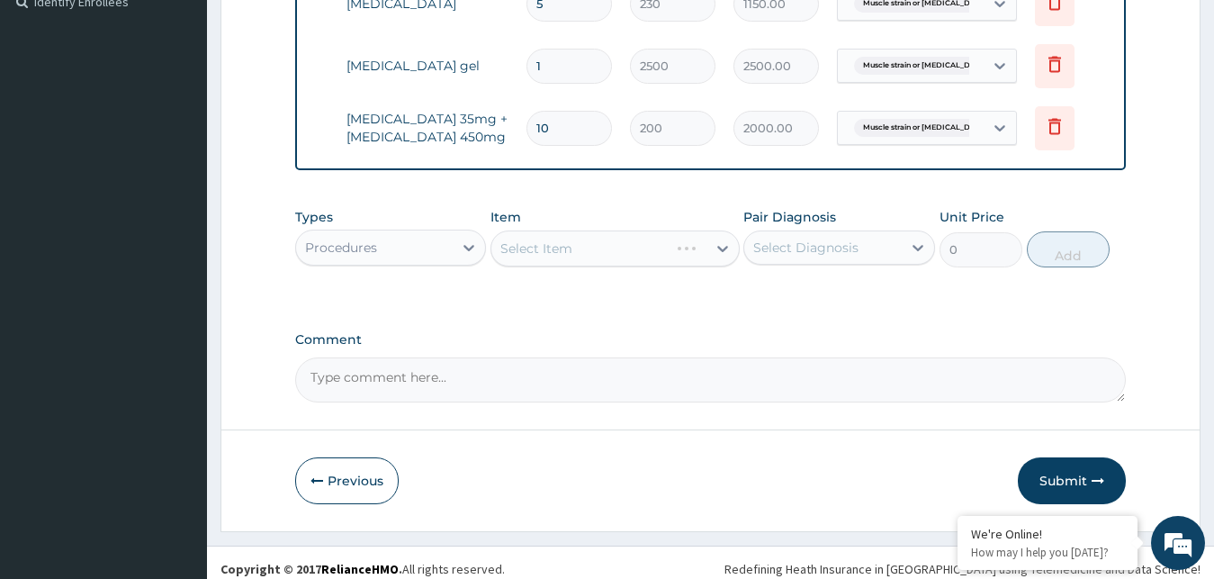
click at [708, 265] on div at bounding box center [723, 248] width 32 height 32
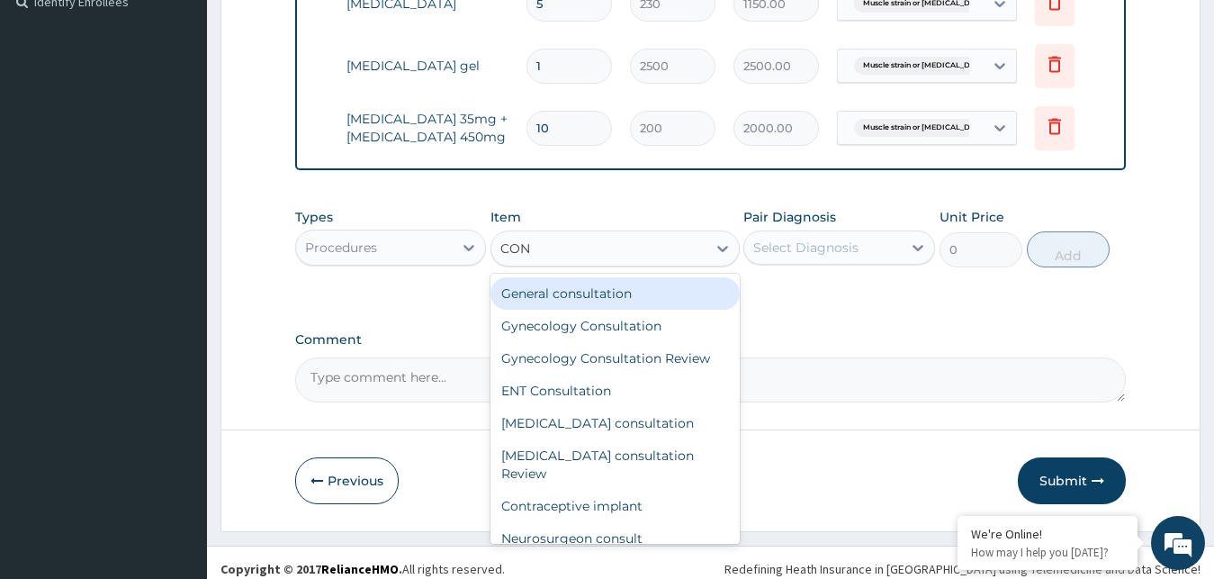
type input "CONS"
click at [599, 310] on div "General consultation" at bounding box center [615, 293] width 249 height 32
type input "4000"
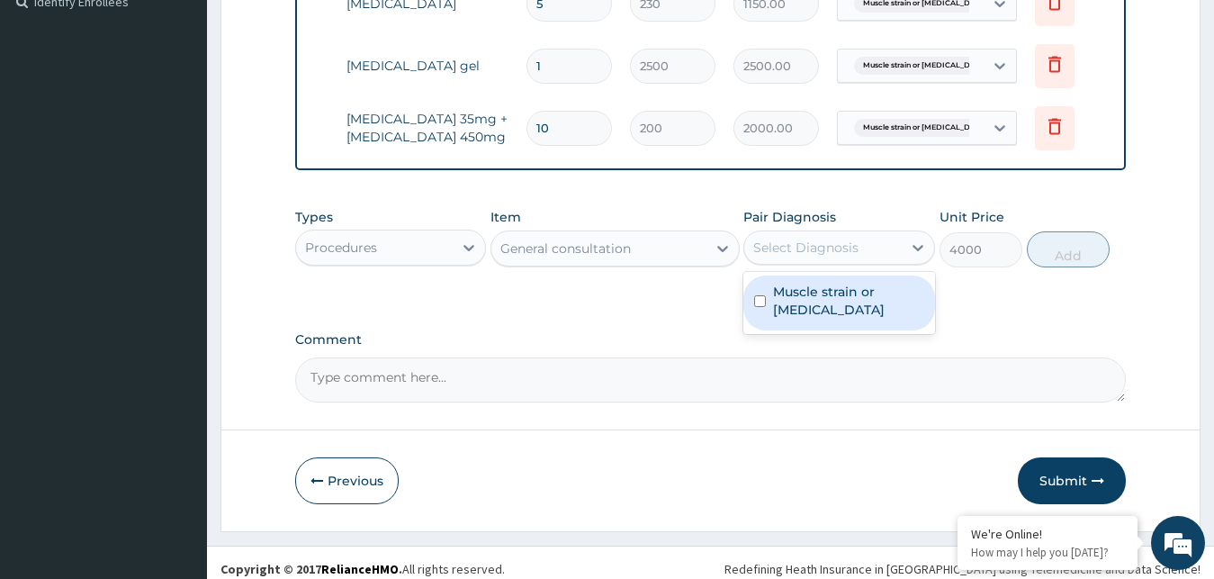
click at [870, 262] on div "Select Diagnosis" at bounding box center [823, 247] width 158 height 29
click at [844, 327] on div "Muscle strain or sprain" at bounding box center [840, 302] width 192 height 55
checkbox input "true"
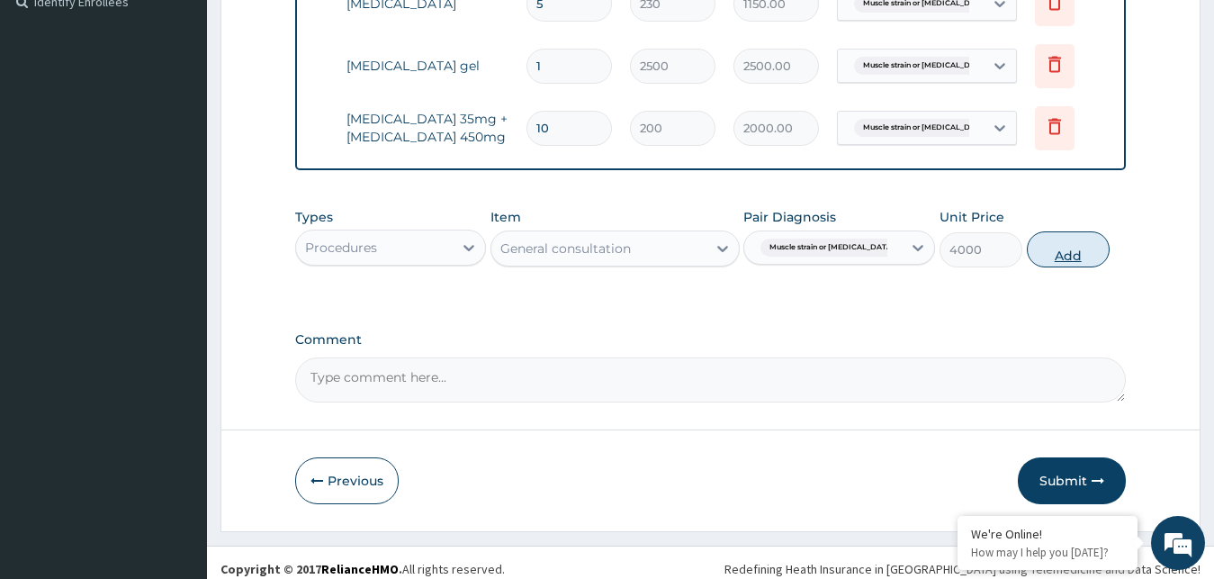
click at [1066, 267] on button "Add" at bounding box center [1068, 249] width 83 height 36
type input "0"
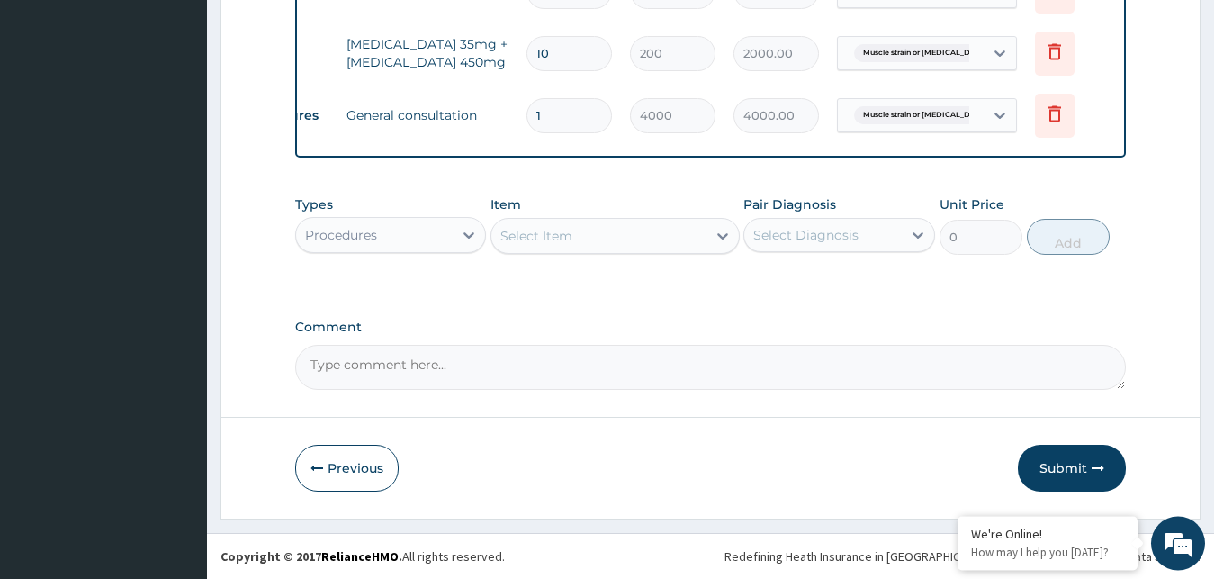
scroll to position [651, 0]
click at [1051, 466] on button "Submit" at bounding box center [1072, 468] width 108 height 47
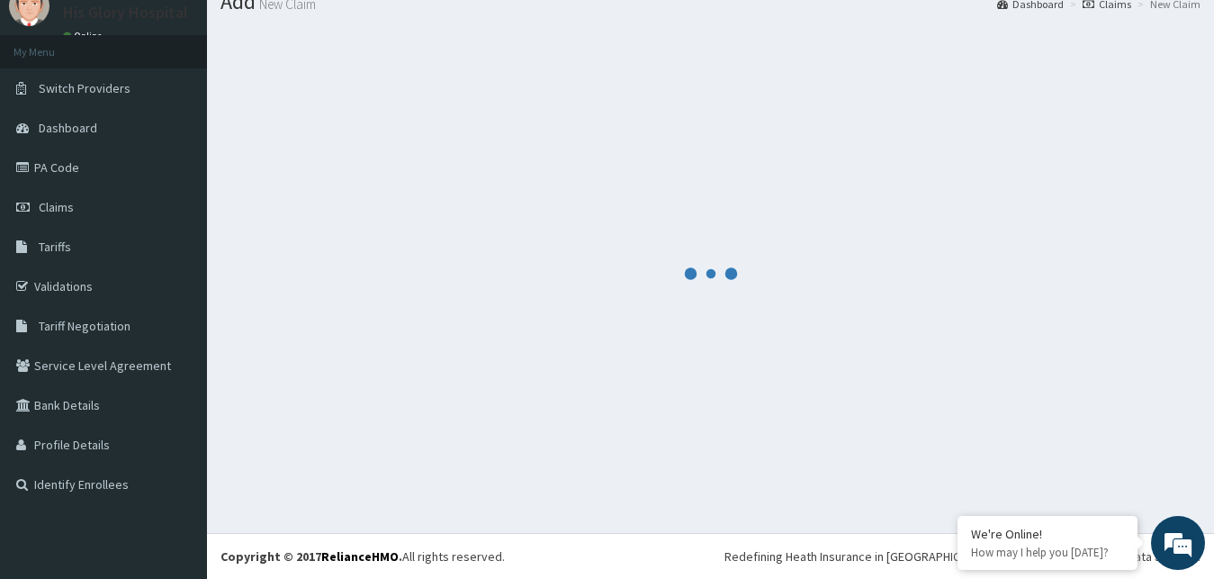
scroll to position [68, 0]
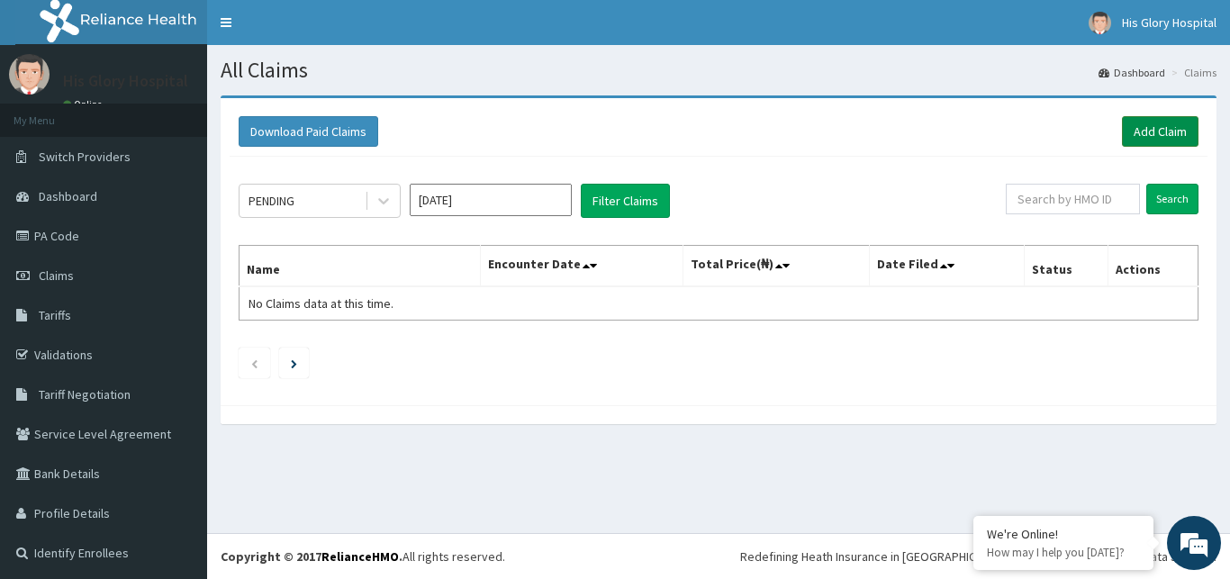
click at [1167, 128] on link "Add Claim" at bounding box center [1160, 131] width 77 height 31
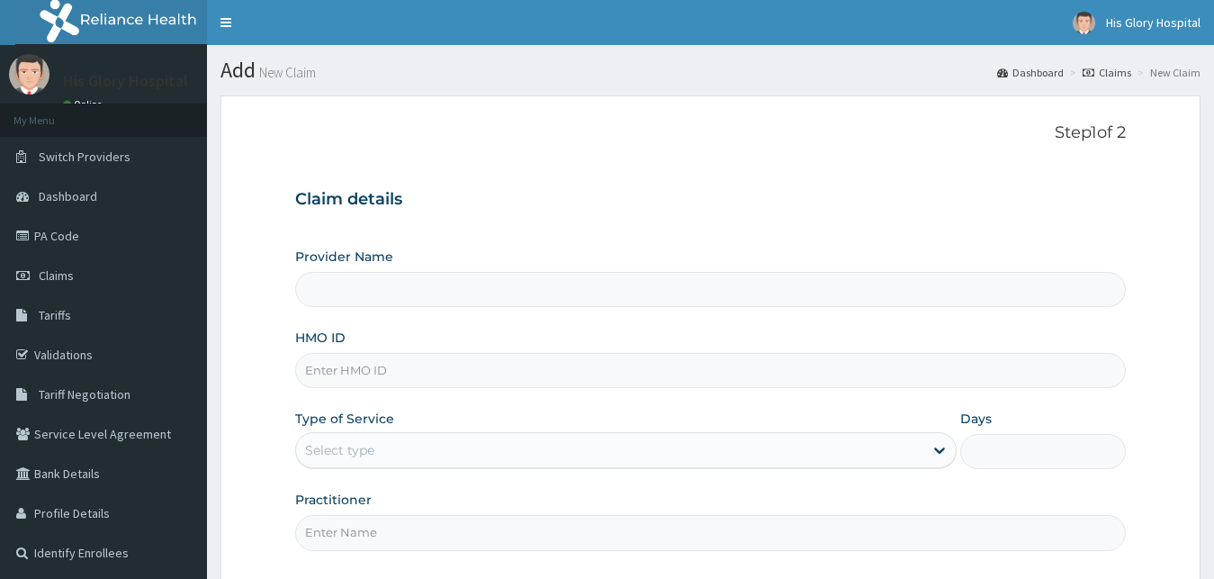
scroll to position [168, 0]
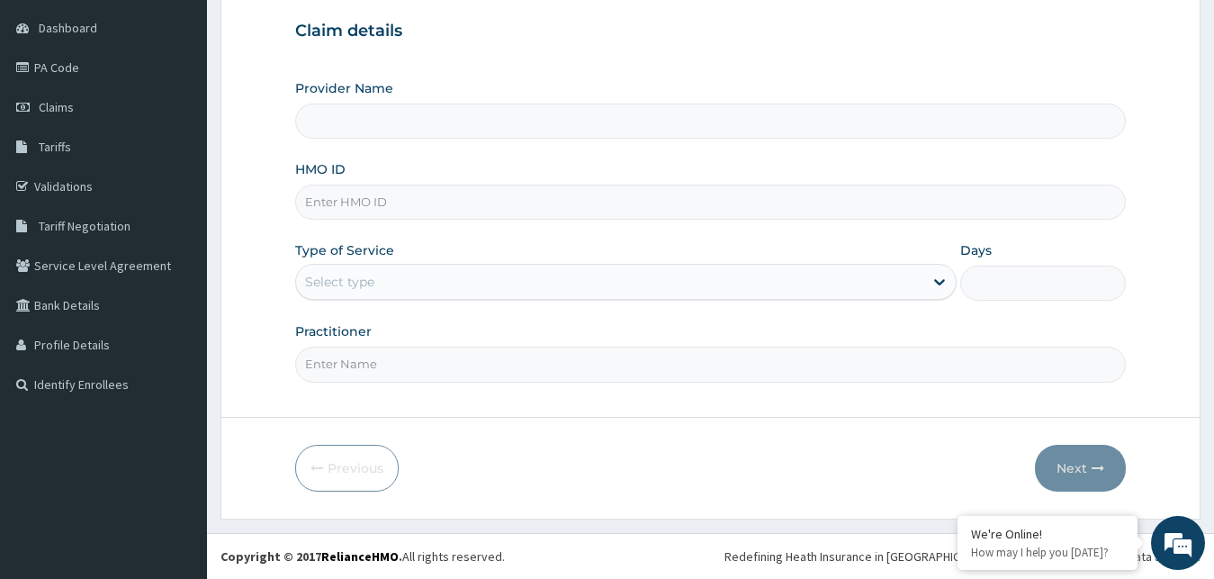
click at [401, 207] on input "HMO ID" at bounding box center [711, 202] width 832 height 35
paste input "ENP/11350/A"
type input "ENP/11350/A"
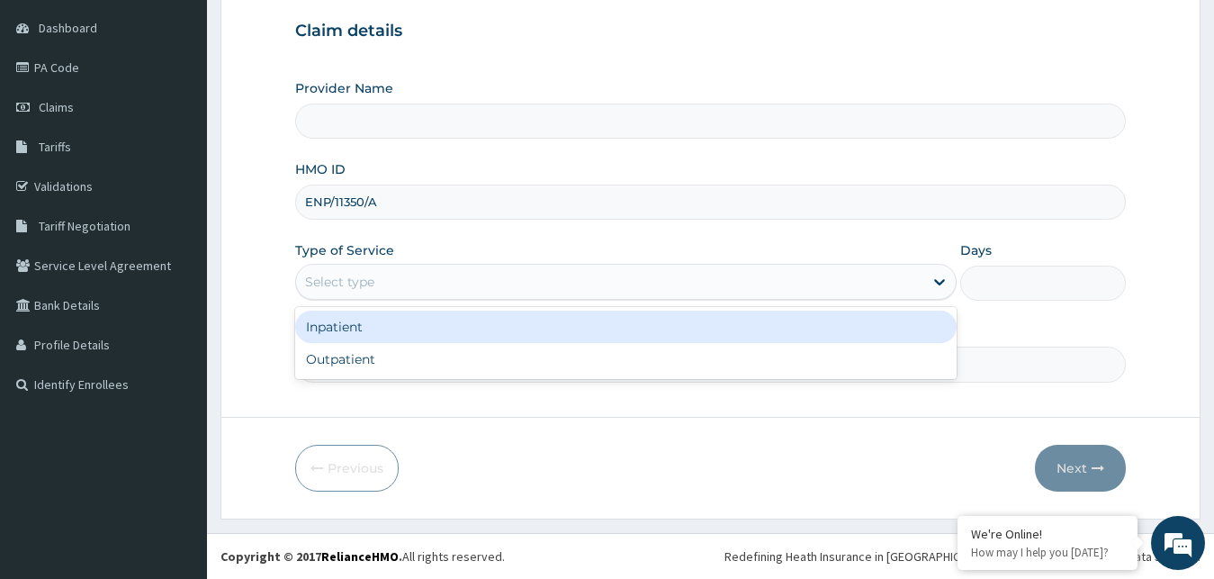
type input "His Glory Hospital"
click at [382, 282] on div "Select type" at bounding box center [610, 281] width 628 height 29
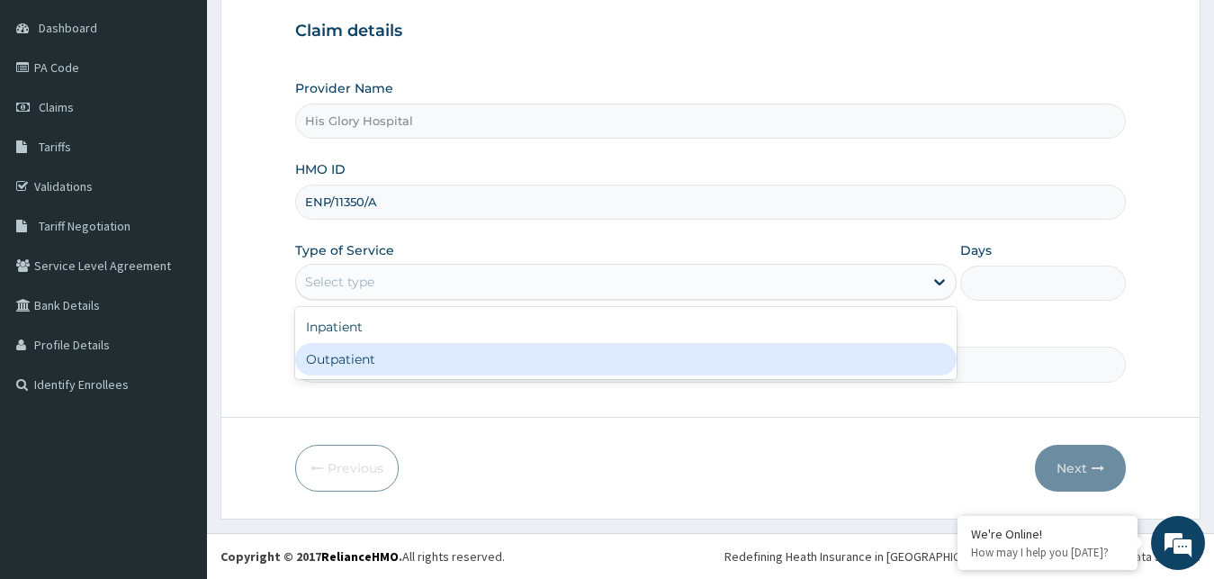
click at [402, 359] on div "Outpatient" at bounding box center [626, 359] width 663 height 32
type input "1"
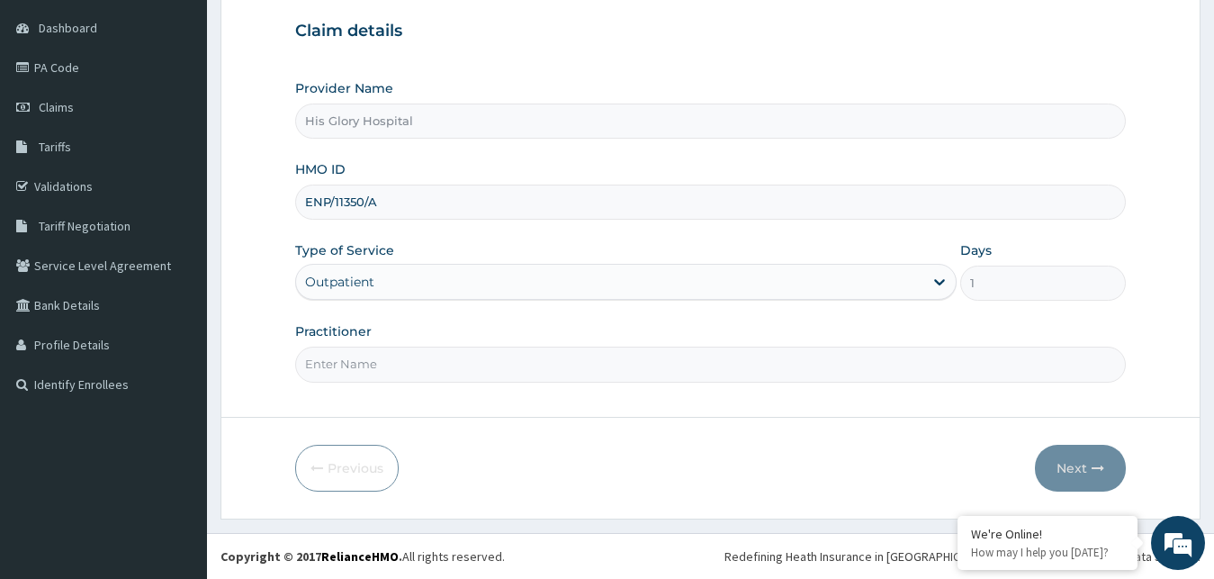
click at [399, 354] on input "Practitioner" at bounding box center [711, 364] width 832 height 35
type input "[PERSON_NAME]"
click at [1065, 463] on button "Next" at bounding box center [1080, 468] width 91 height 47
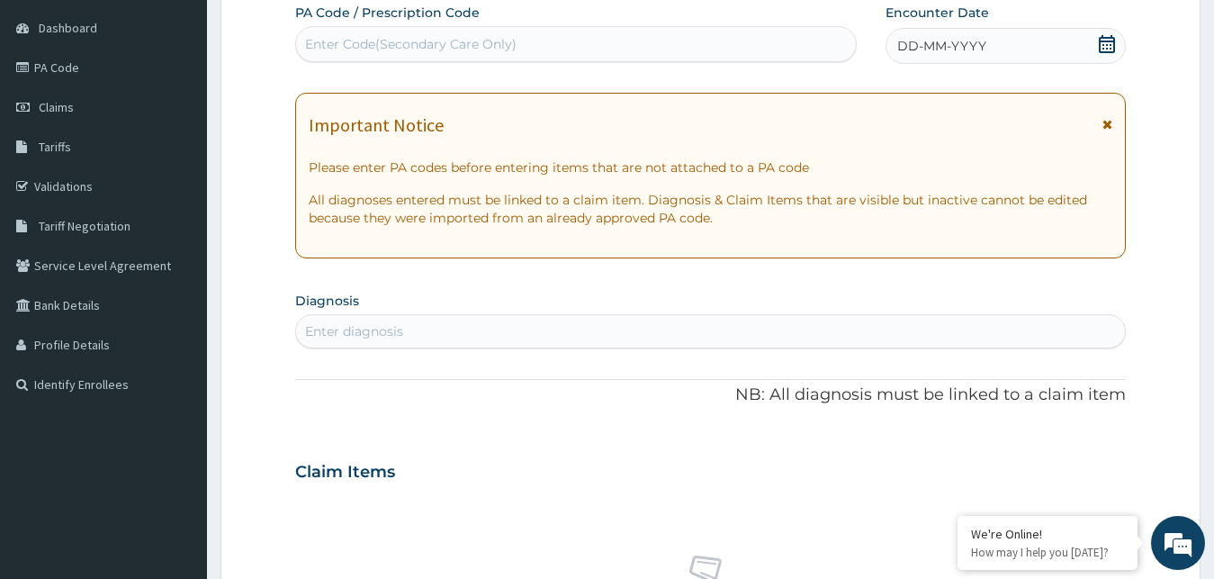
click at [1108, 124] on icon at bounding box center [1108, 124] width 10 height 13
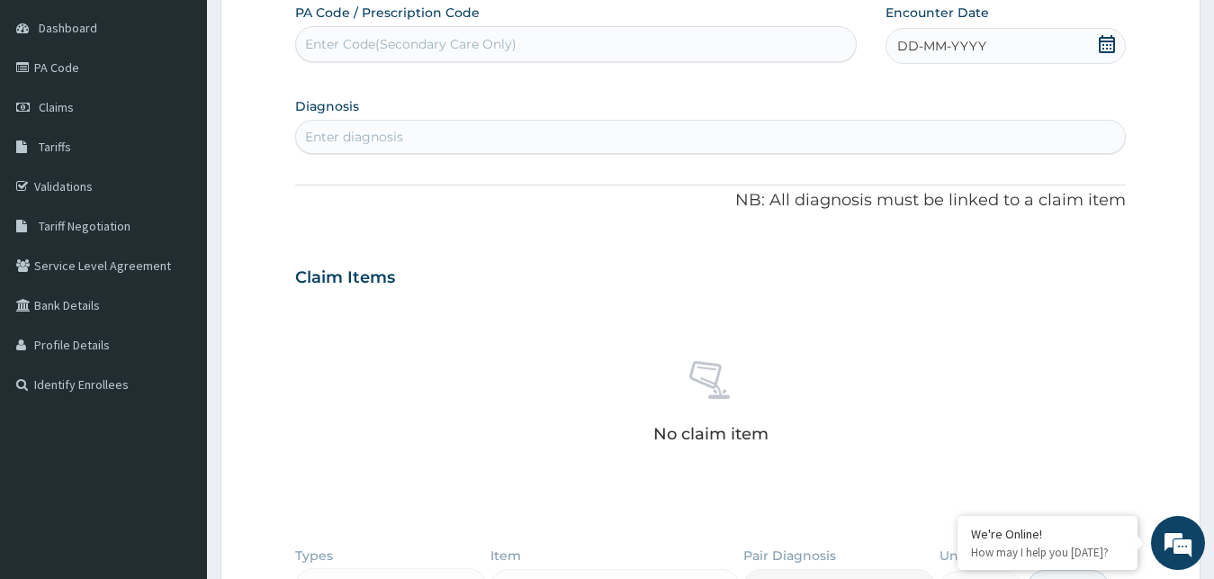
click at [1106, 49] on icon at bounding box center [1107, 44] width 16 height 18
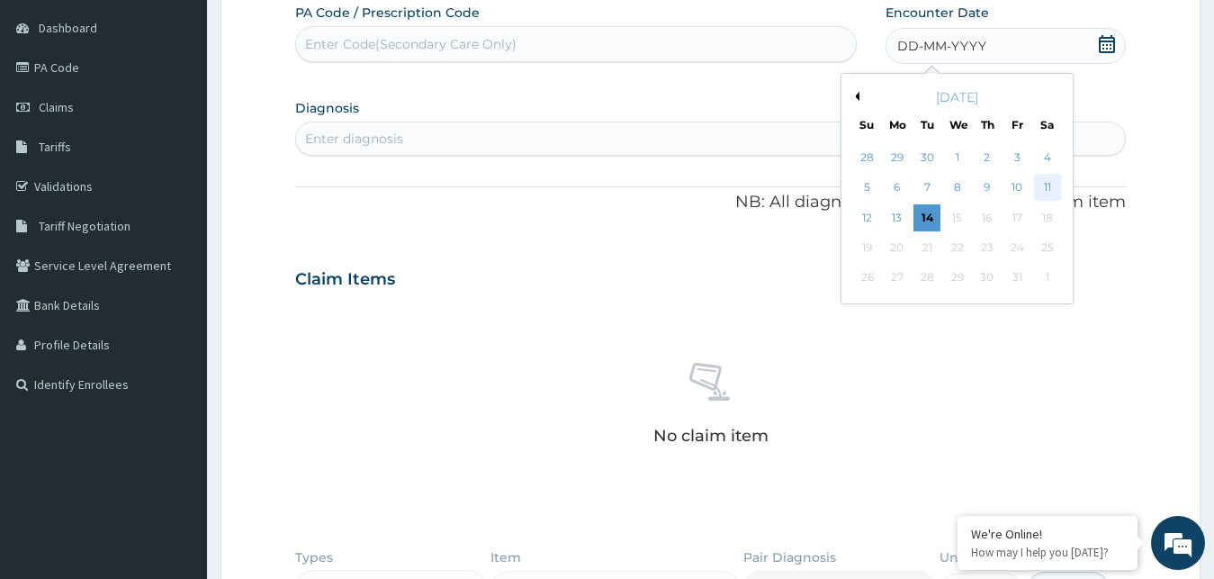
click at [1050, 191] on div "11" at bounding box center [1046, 188] width 27 height 27
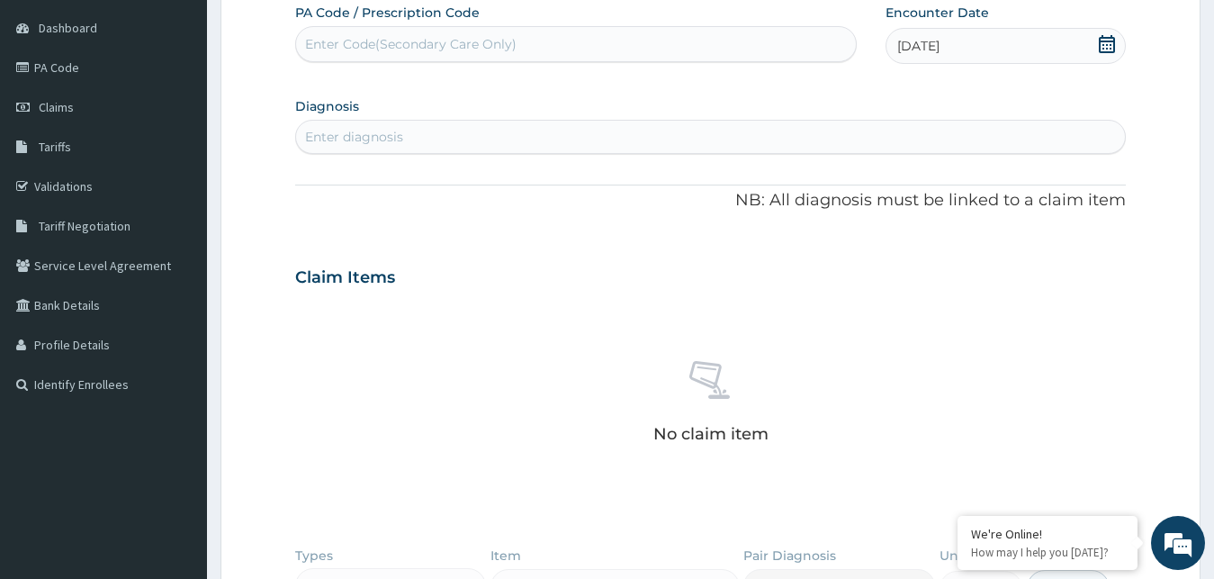
click at [341, 147] on div "Enter diagnosis" at bounding box center [711, 136] width 830 height 29
click at [334, 138] on div "Enter diagnosis" at bounding box center [354, 137] width 98 height 18
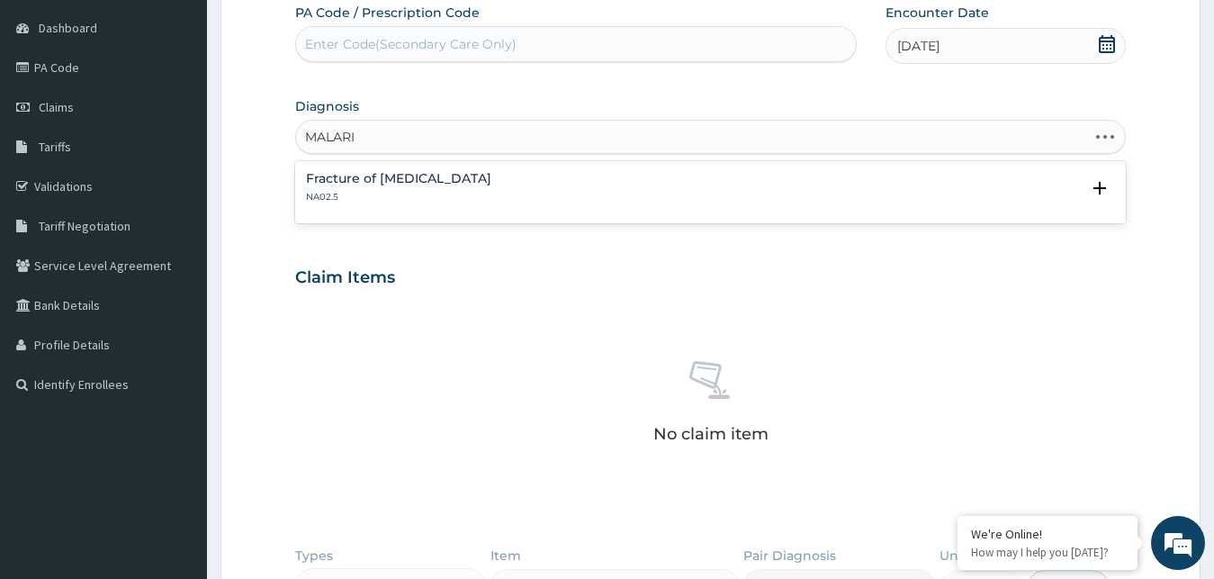
type input "MALARIA"
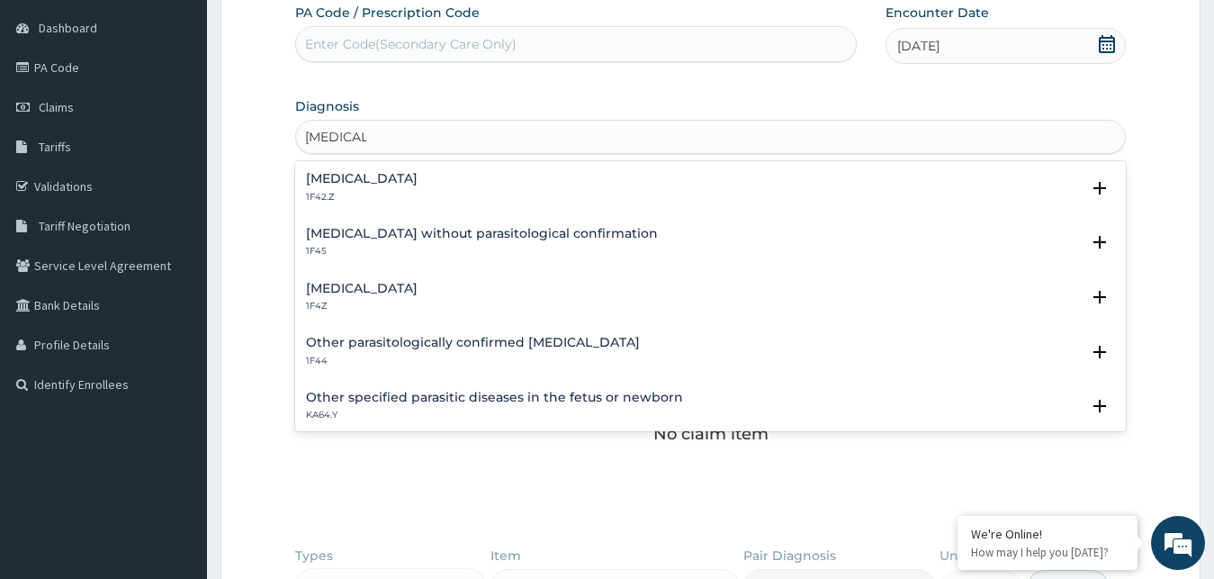
click at [361, 289] on h4 "Malaria, unspecified" at bounding box center [362, 289] width 112 height 14
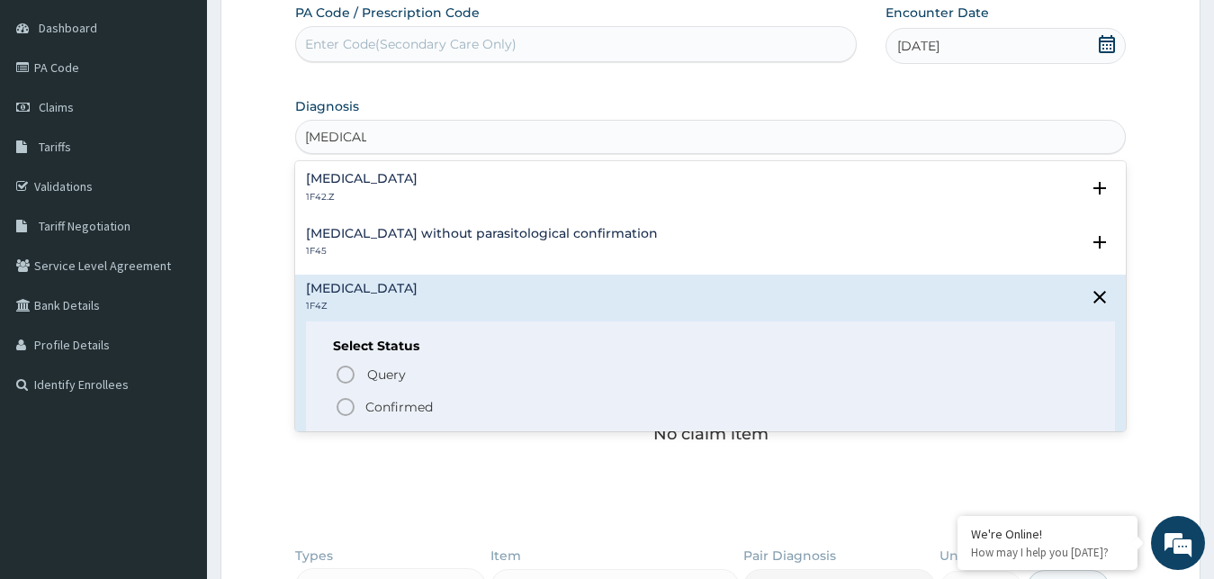
click at [349, 404] on icon "status option filled" at bounding box center [346, 407] width 22 height 22
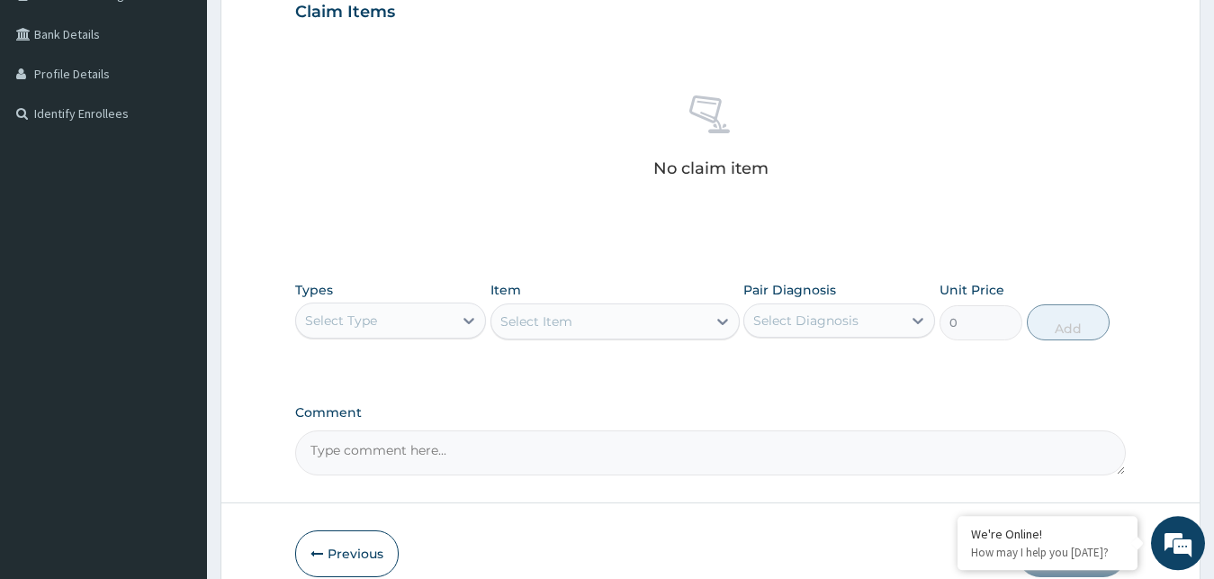
scroll to position [525, 0]
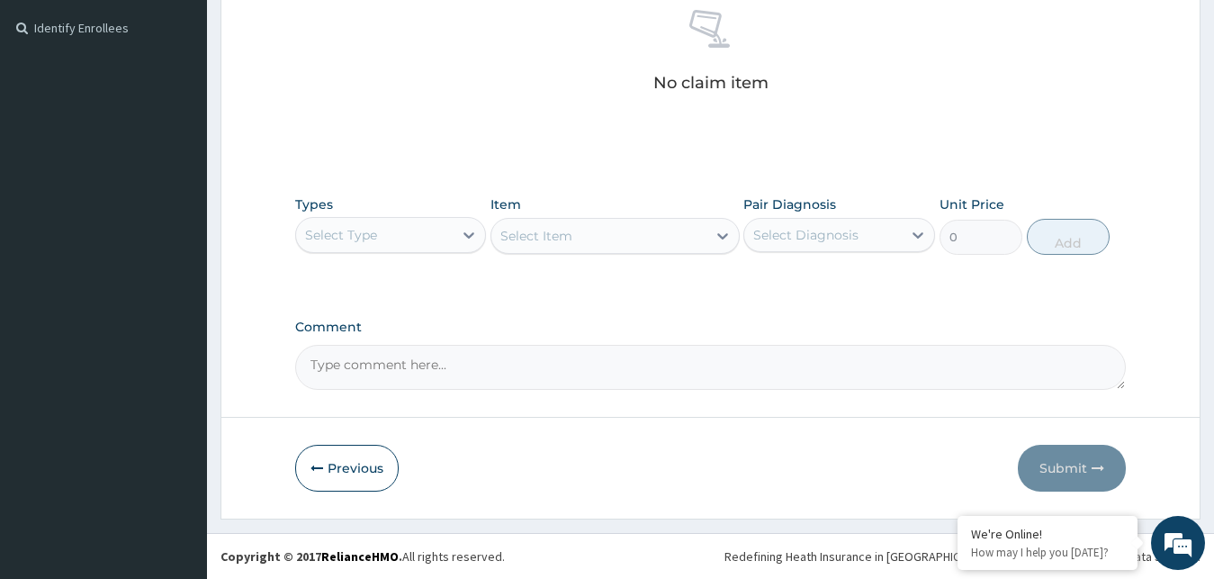
click at [452, 222] on div "Select Type" at bounding box center [375, 235] width 158 height 29
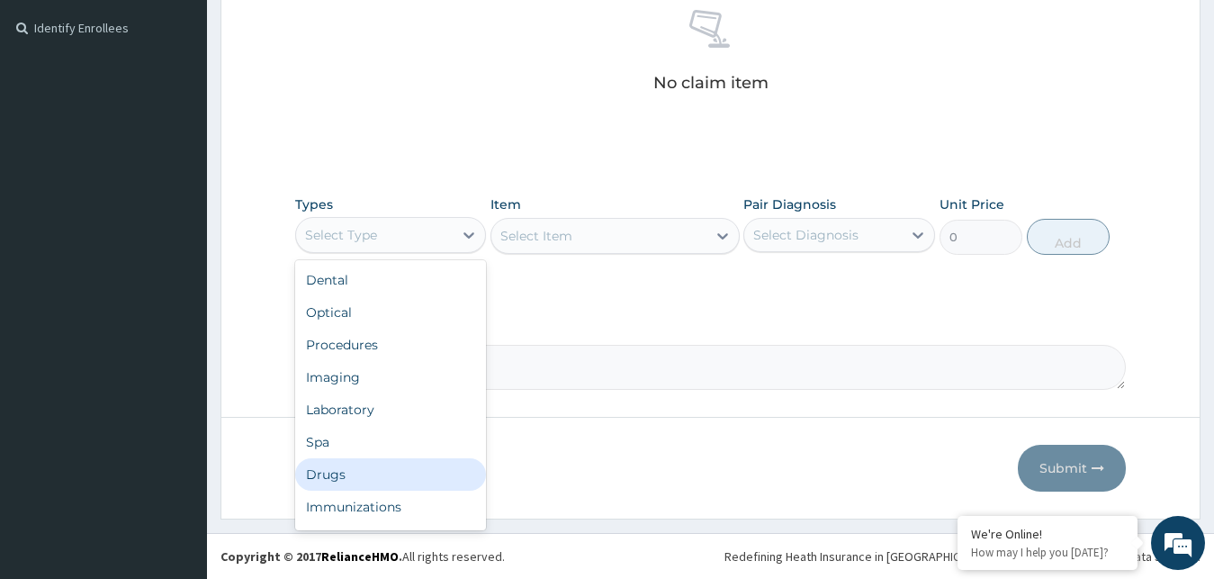
drag, startPoint x: 352, startPoint y: 475, endPoint x: 383, endPoint y: 433, distance: 52.8
click at [353, 467] on div "Drugs" at bounding box center [391, 474] width 192 height 32
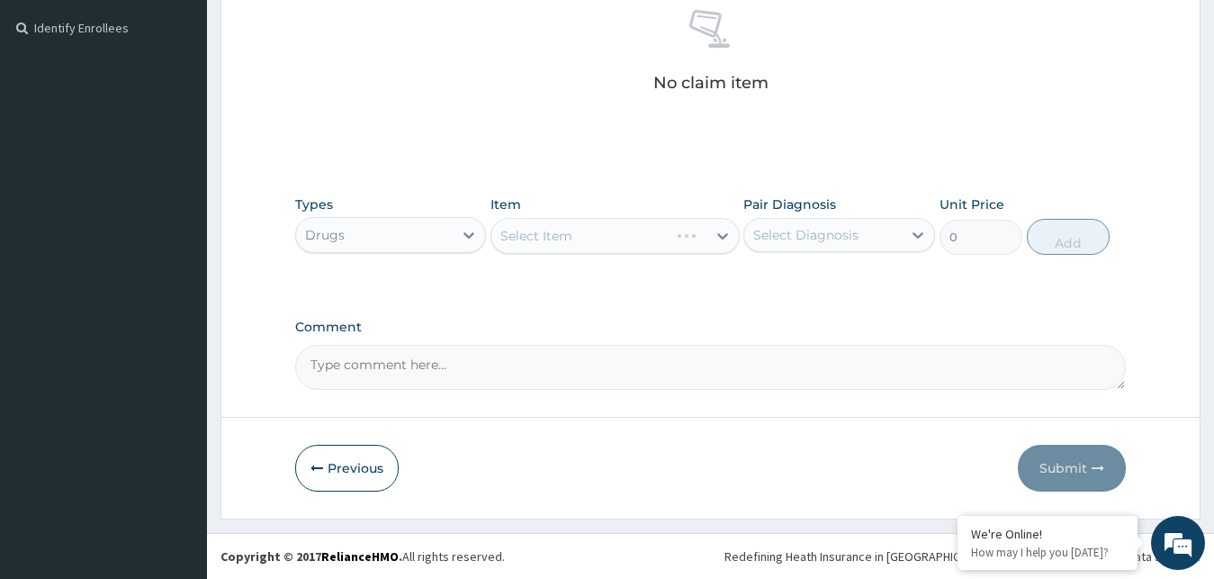
click at [669, 236] on div "Select Item" at bounding box center [615, 236] width 249 height 36
click at [662, 233] on div "Select Item" at bounding box center [615, 236] width 249 height 36
click at [660, 233] on div "Select Item" at bounding box center [615, 236] width 249 height 36
click at [663, 233] on div "Select Item" at bounding box center [615, 236] width 249 height 36
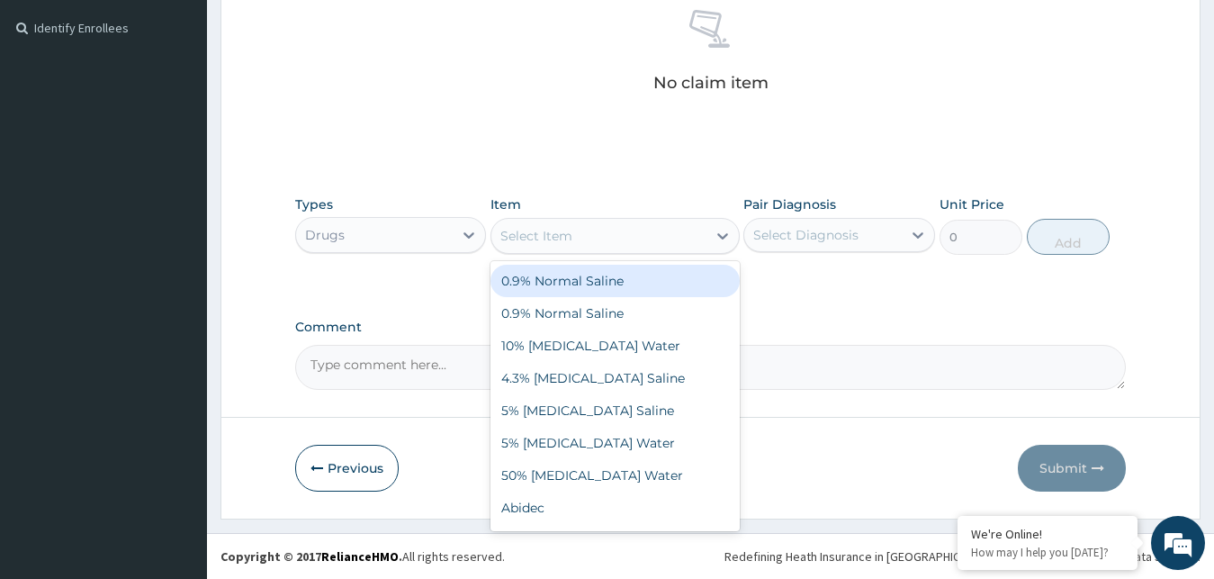
click at [657, 235] on div "Select Item" at bounding box center [598, 235] width 215 height 29
click at [556, 247] on div "Select Item" at bounding box center [598, 235] width 215 height 29
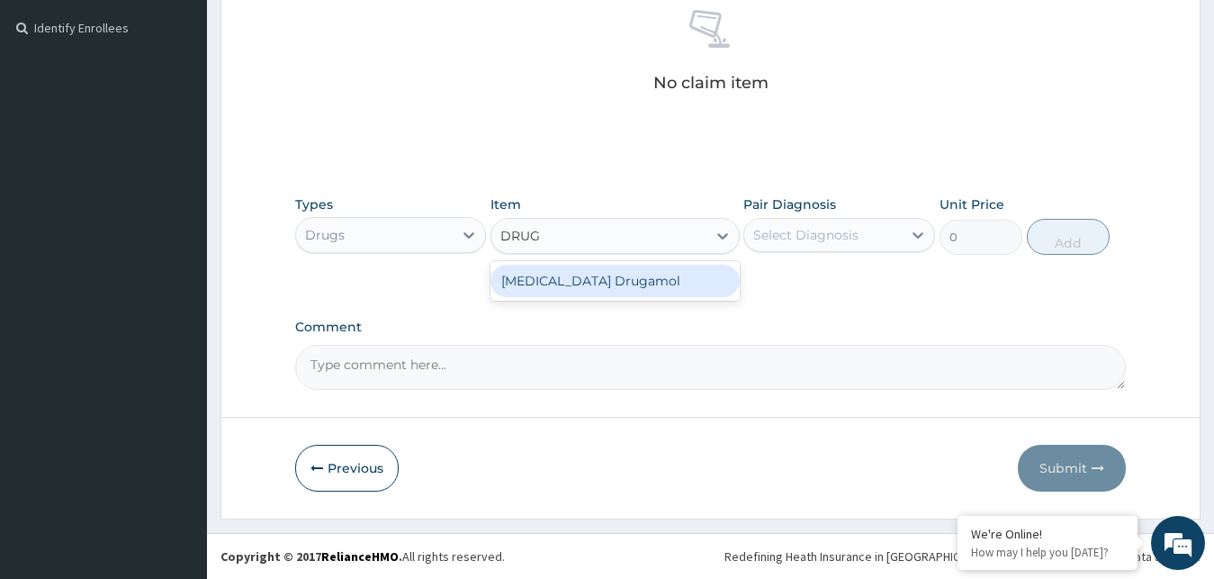
type input "DRUGA"
click at [589, 289] on div "Paracetamol Drugamol" at bounding box center [615, 281] width 249 height 32
type input "300"
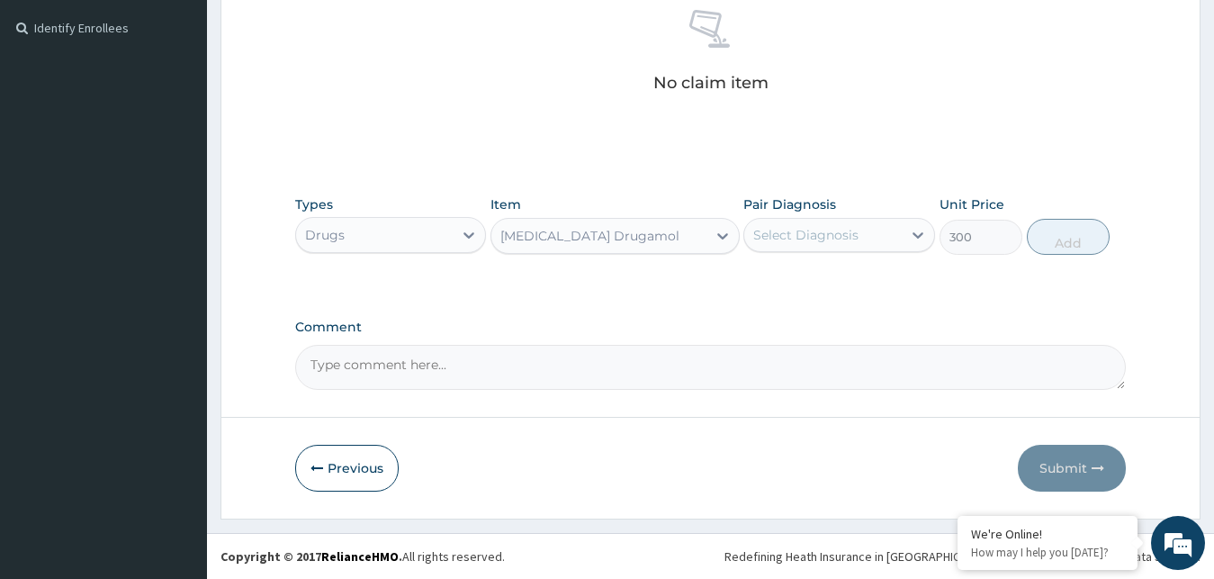
click at [818, 237] on div "Select Diagnosis" at bounding box center [805, 235] width 105 height 18
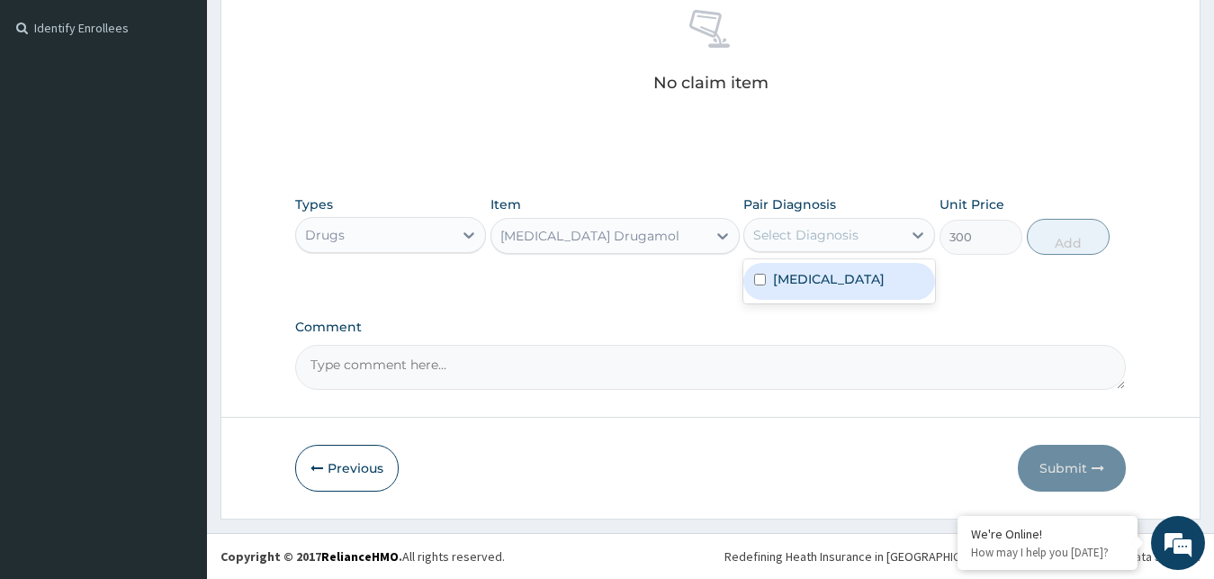
click at [823, 275] on label "Malaria, unspecified" at bounding box center [829, 279] width 112 height 18
checkbox input "true"
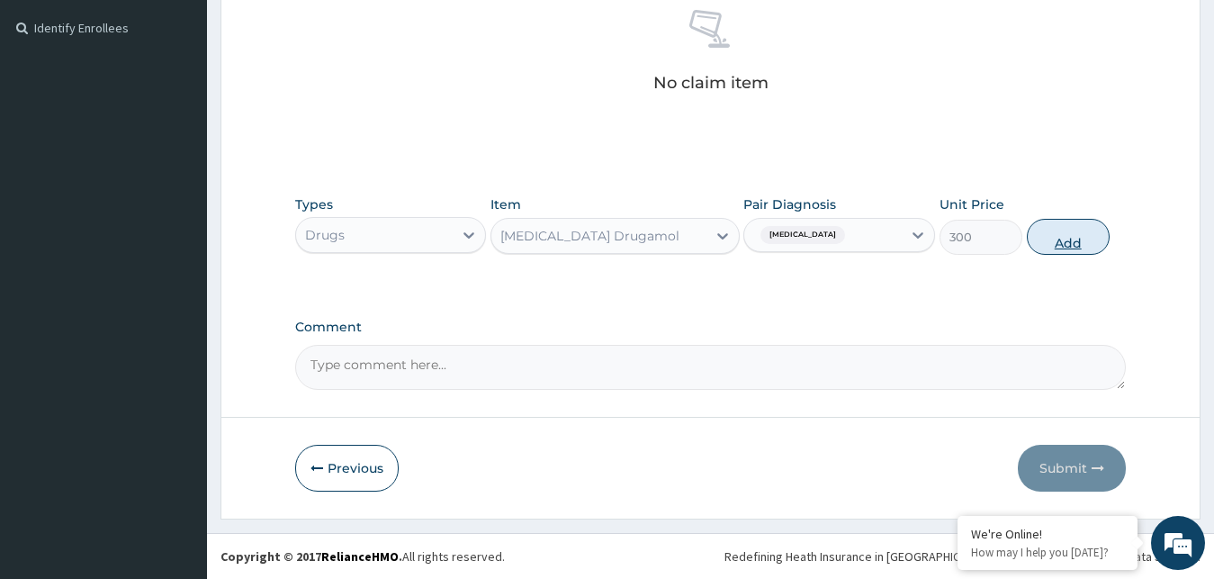
click at [1056, 238] on button "Add" at bounding box center [1068, 237] width 83 height 36
type input "0"
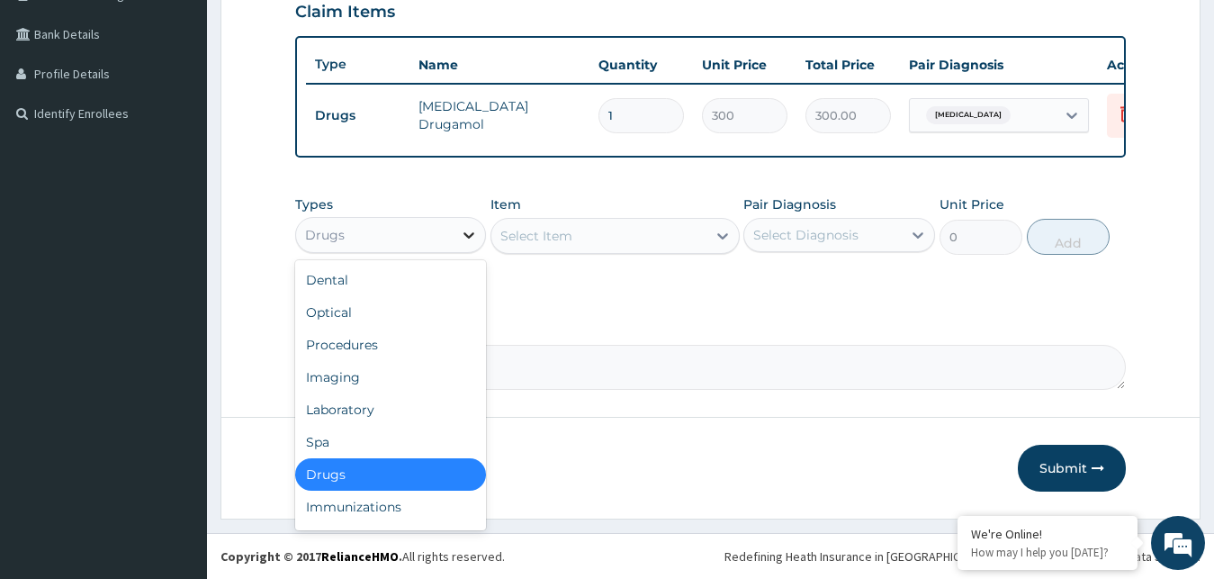
click at [458, 231] on div at bounding box center [469, 235] width 32 height 32
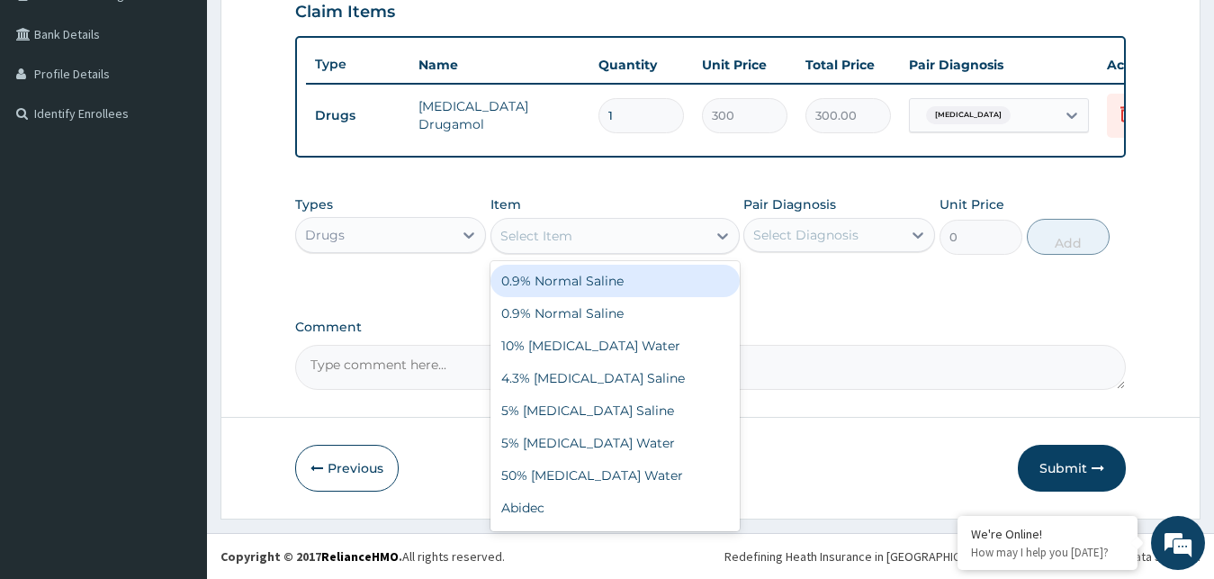
click at [640, 230] on div "Select Item" at bounding box center [598, 235] width 215 height 29
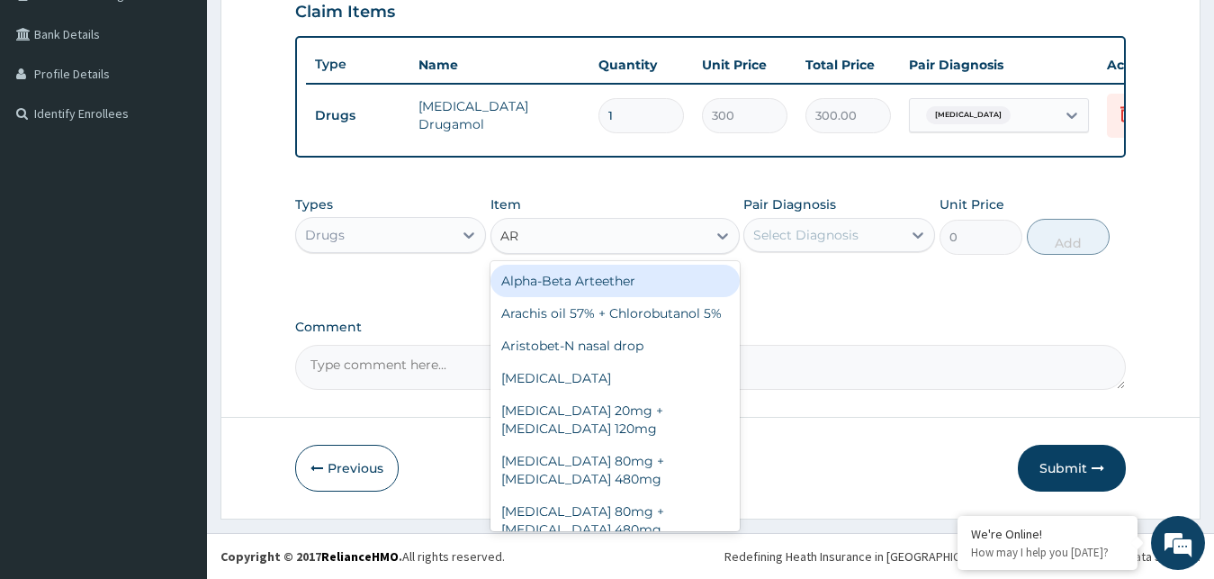
type input "ART"
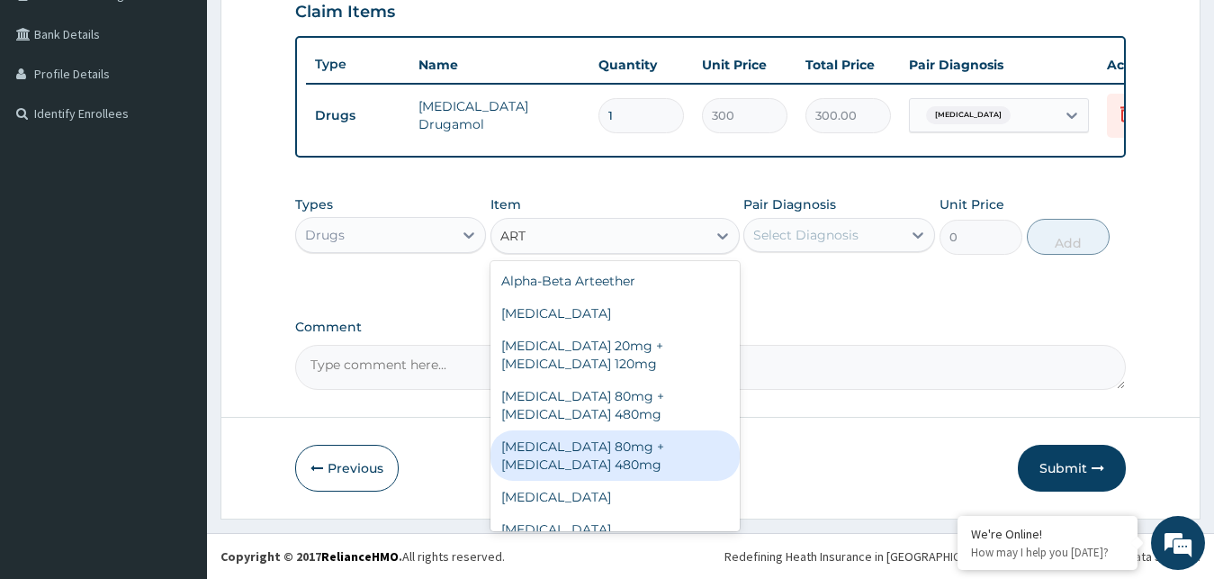
click at [611, 446] on div "Artemether 80mg + Lumefantrine 480mg" at bounding box center [615, 455] width 249 height 50
type input "500"
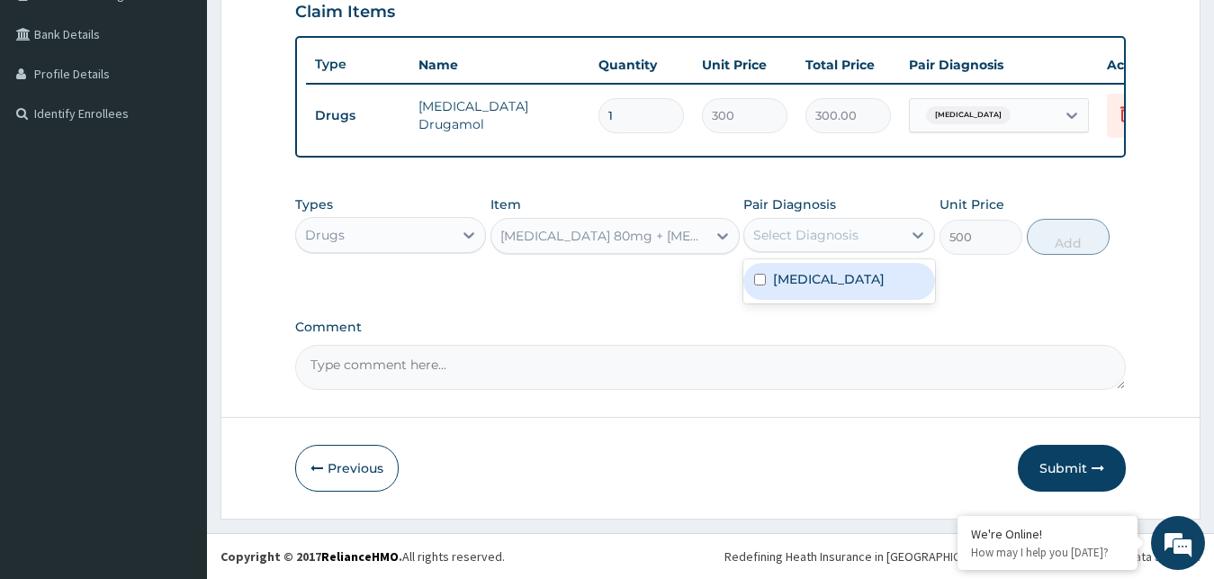
click at [846, 237] on div "Select Diagnosis" at bounding box center [805, 235] width 105 height 18
click at [848, 286] on label "Malaria, unspecified" at bounding box center [829, 279] width 112 height 18
checkbox input "true"
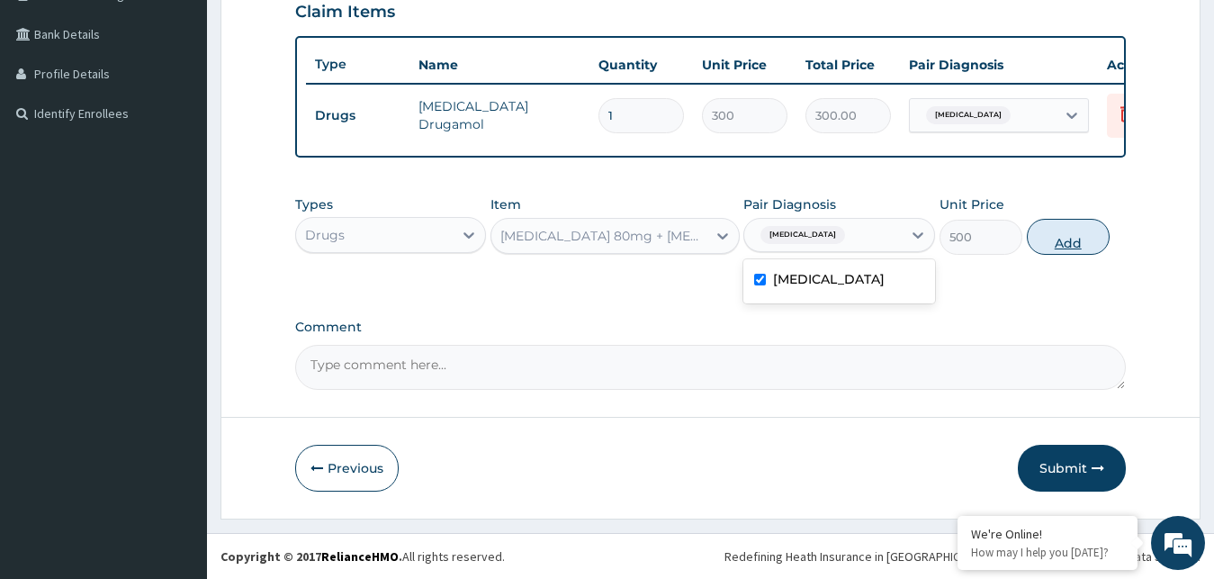
click at [1059, 246] on button "Add" at bounding box center [1068, 237] width 83 height 36
type input "0"
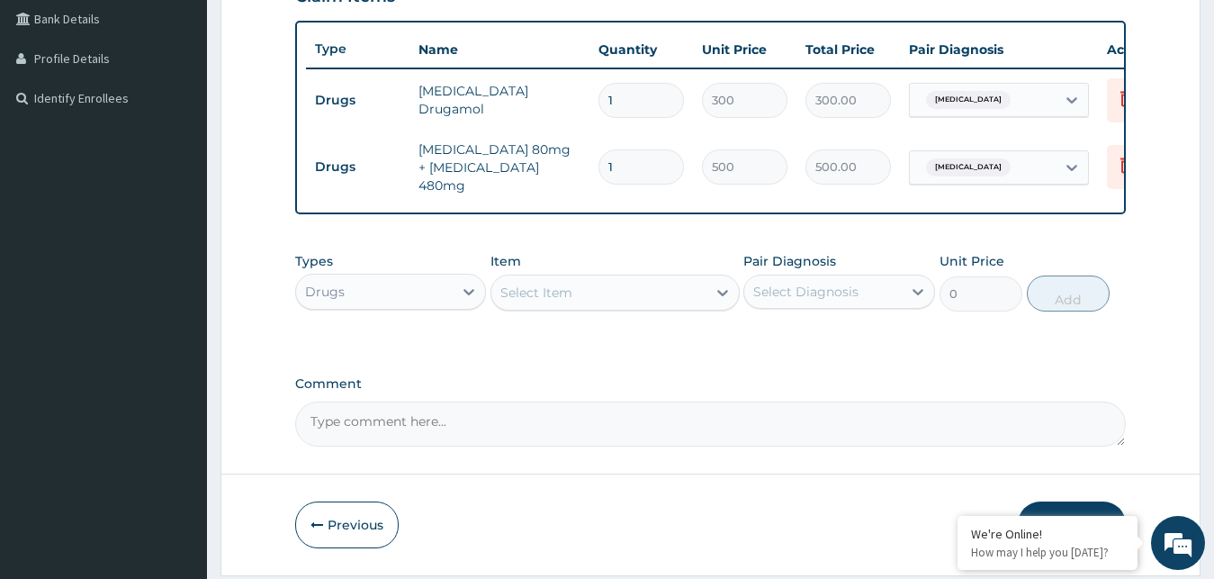
click at [652, 160] on input "1" at bounding box center [642, 166] width 86 height 35
type input "0.00"
type input "6"
type input "3000.00"
type input "6"
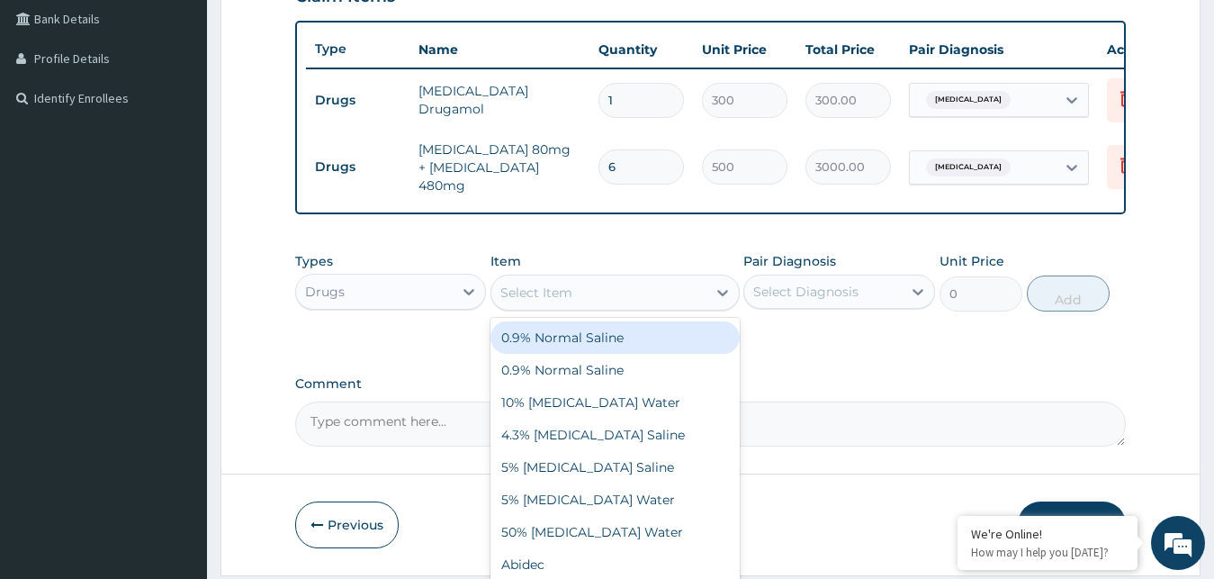
click at [608, 303] on div "Select Item" at bounding box center [598, 292] width 215 height 29
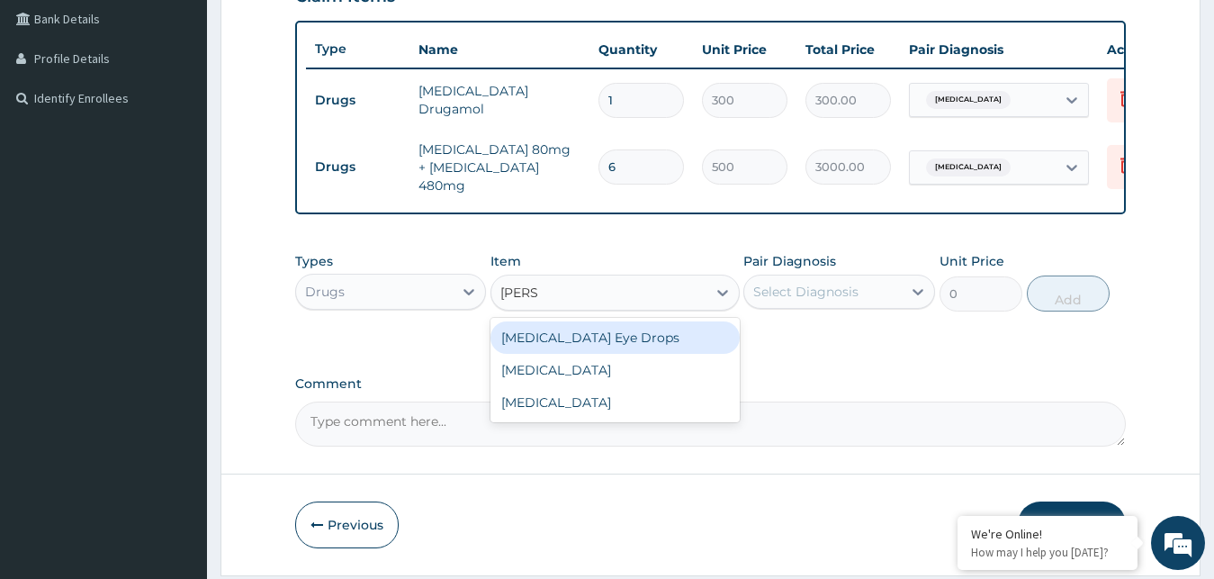
type input "LORAT"
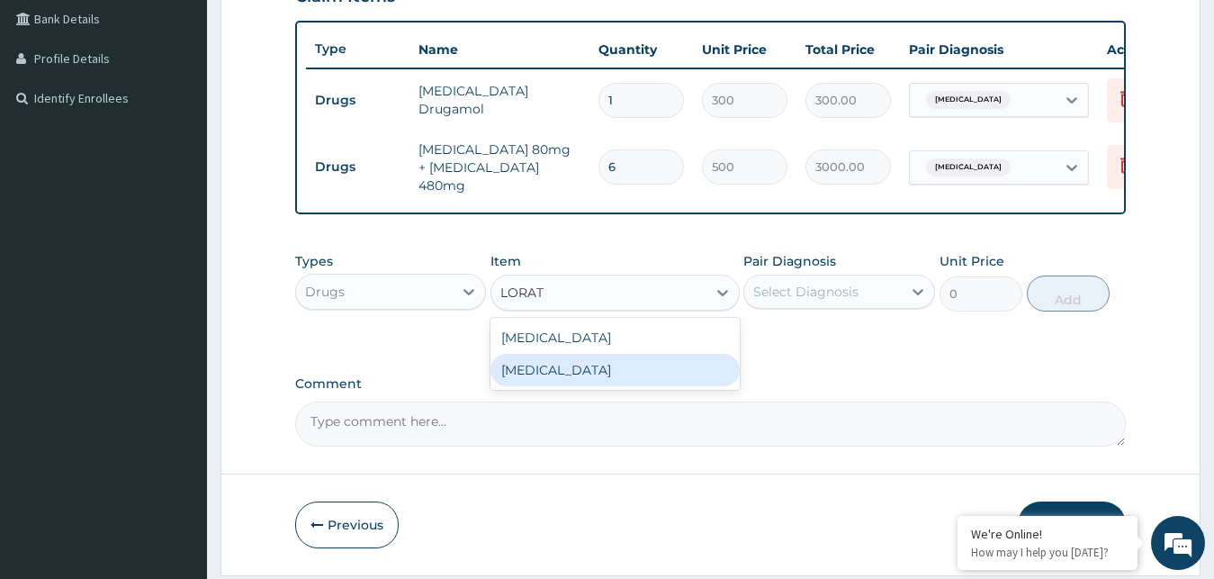
click at [643, 390] on div "Loratadine Loratadine" at bounding box center [615, 354] width 249 height 72
click at [642, 380] on div "Loratadine" at bounding box center [615, 370] width 249 height 32
type input "100"
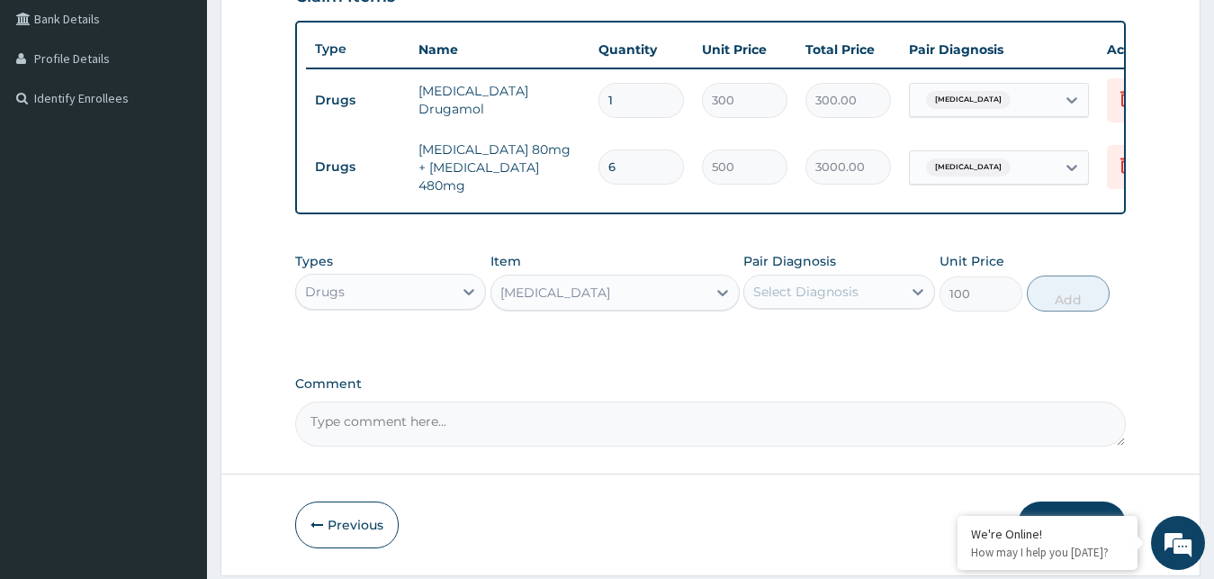
click at [827, 292] on div "Select Diagnosis" at bounding box center [805, 292] width 105 height 18
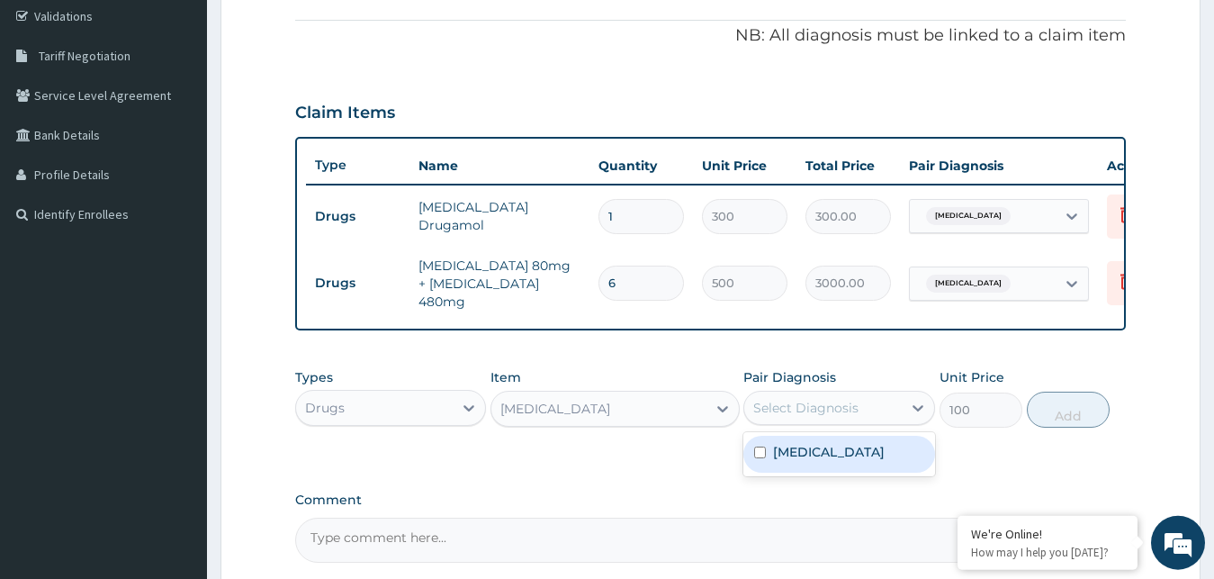
scroll to position [271, 0]
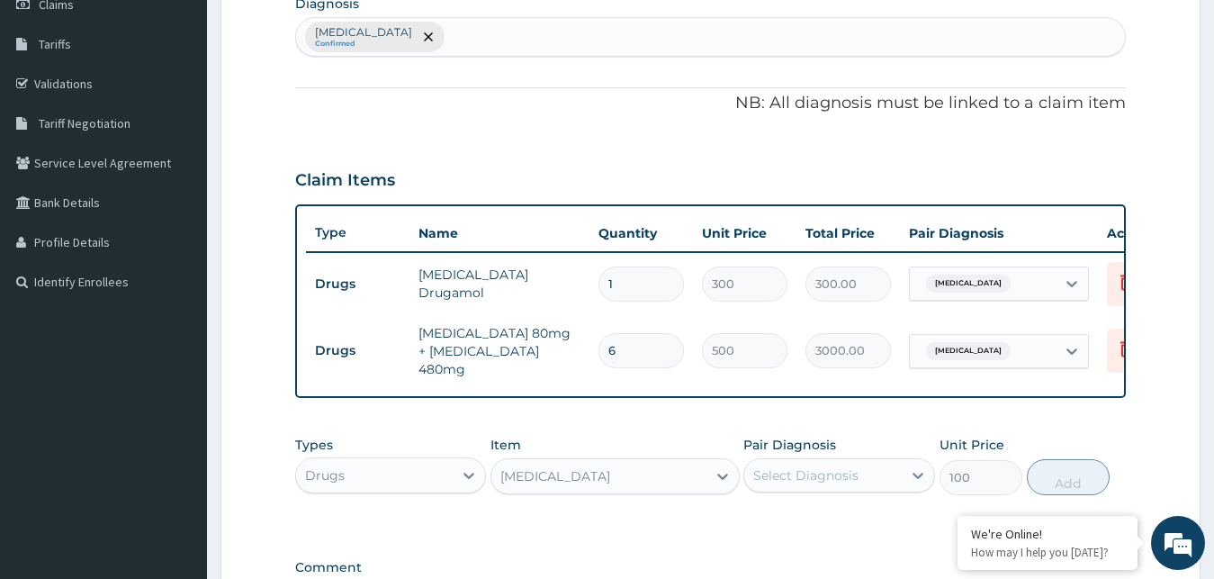
click at [491, 32] on div "Malaria, unspecified Confirmed" at bounding box center [711, 37] width 830 height 38
click at [484, 36] on div "Malaria, unspecified Confirmed" at bounding box center [711, 37] width 830 height 38
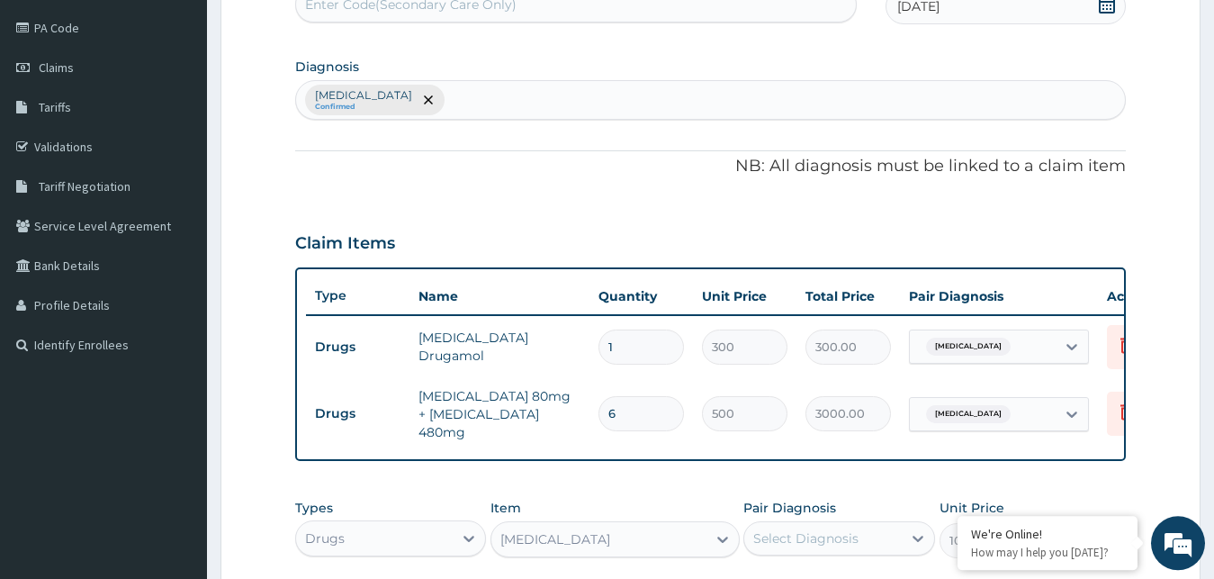
scroll to position [179, 0]
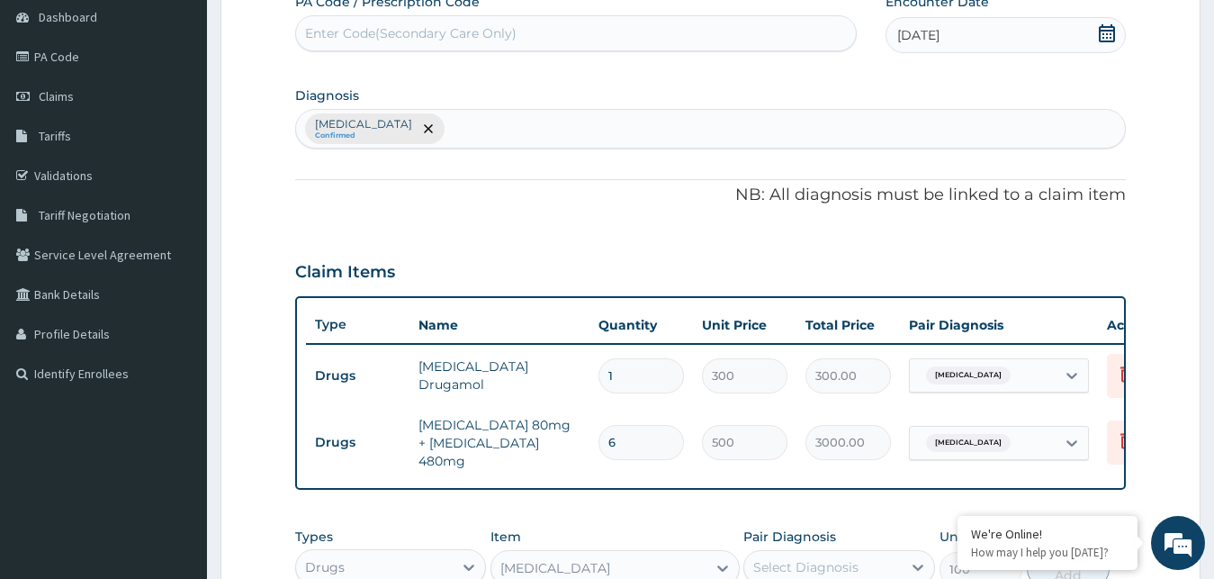
click at [484, 128] on div "Malaria, unspecified Confirmed" at bounding box center [711, 129] width 830 height 38
click at [486, 128] on div "Malaria, unspecified Confirmed" at bounding box center [711, 129] width 830 height 38
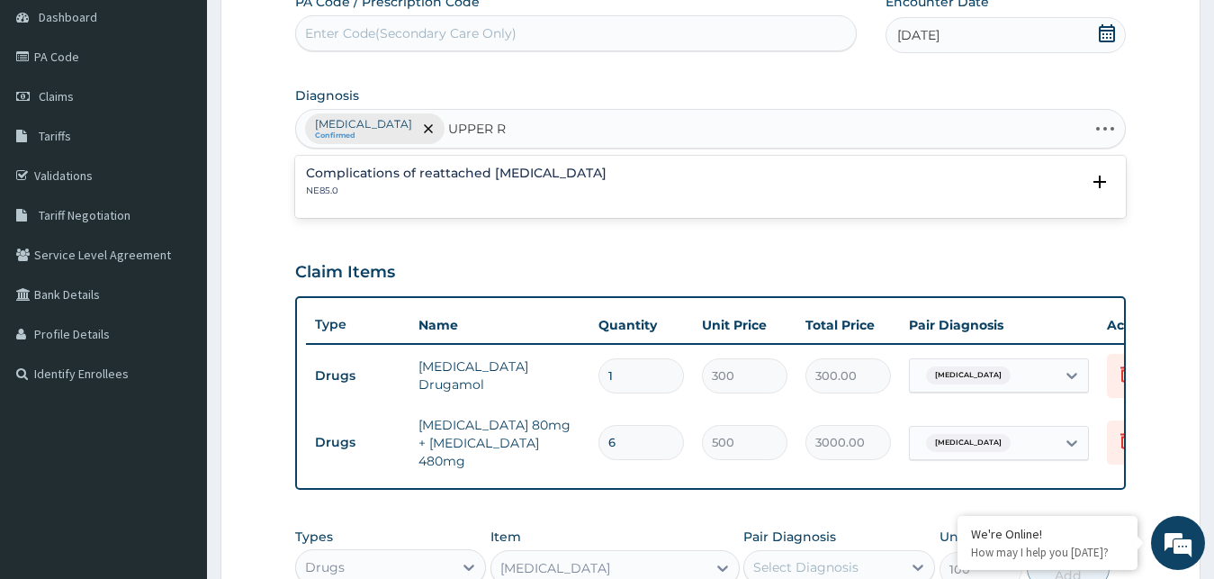
type input "UPPER"
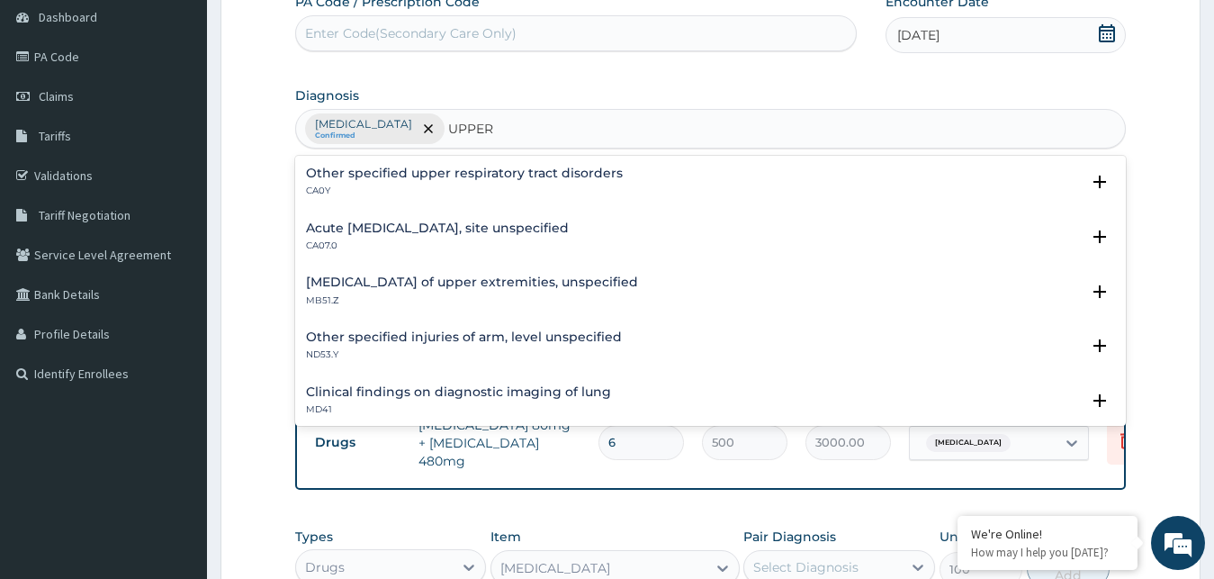
click at [417, 173] on h4 "Other specified upper respiratory tract disorders" at bounding box center [464, 174] width 317 height 14
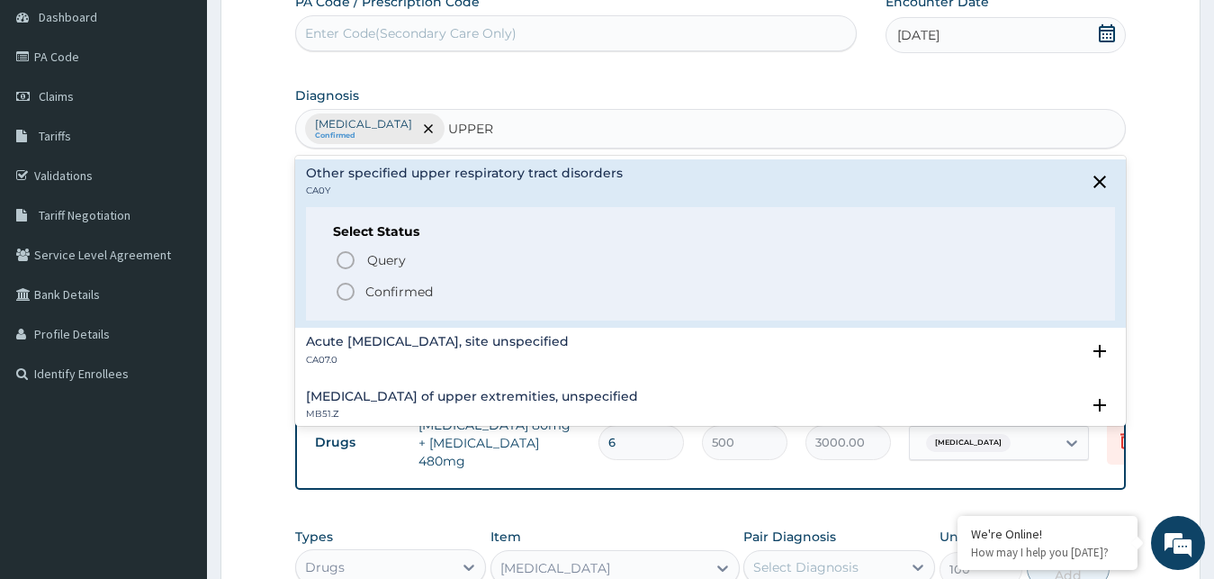
click at [401, 285] on p "Confirmed" at bounding box center [399, 292] width 68 height 18
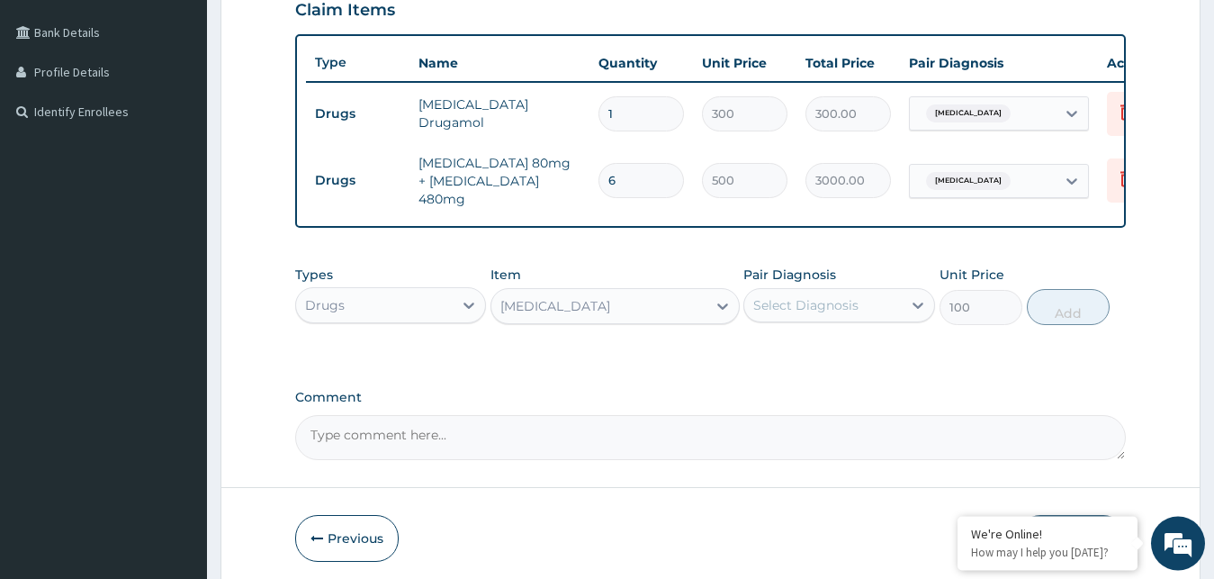
scroll to position [517, 0]
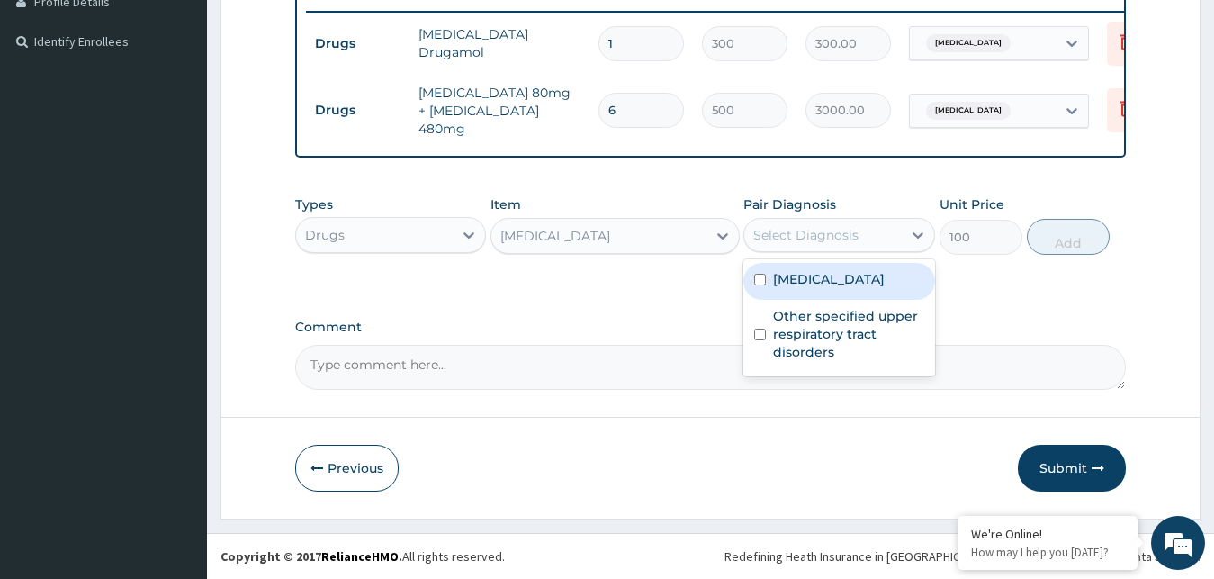
click at [807, 239] on div "Select Diagnosis" at bounding box center [805, 235] width 105 height 18
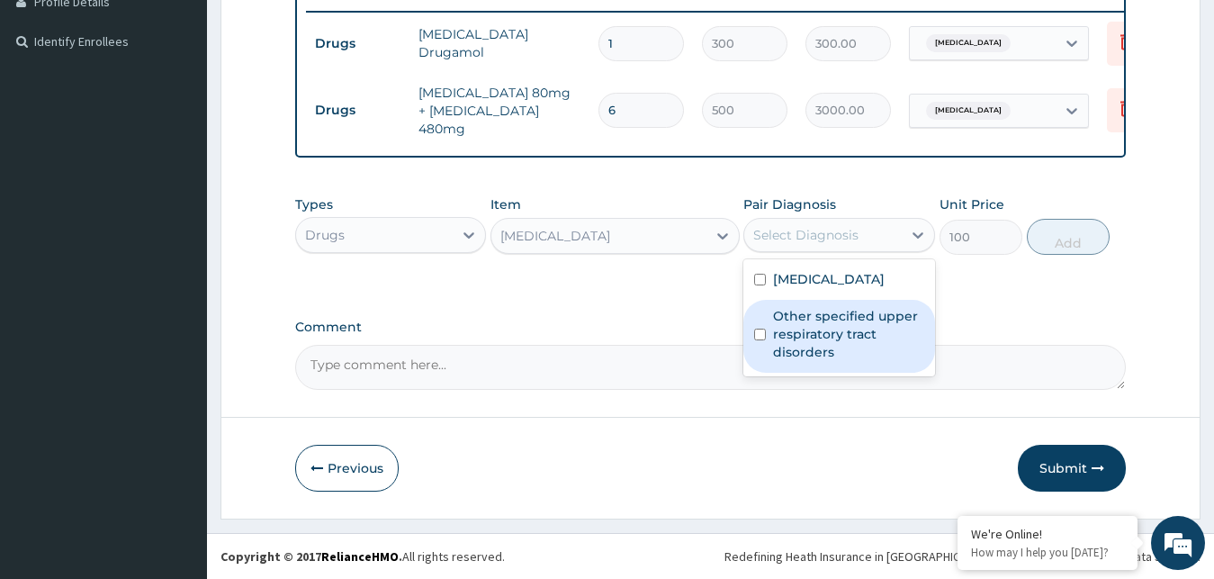
drag, startPoint x: 790, startPoint y: 322, endPoint x: 799, endPoint y: 317, distance: 10.5
click at [793, 321] on label "Other specified upper respiratory tract disorders" at bounding box center [848, 334] width 151 height 54
checkbox input "true"
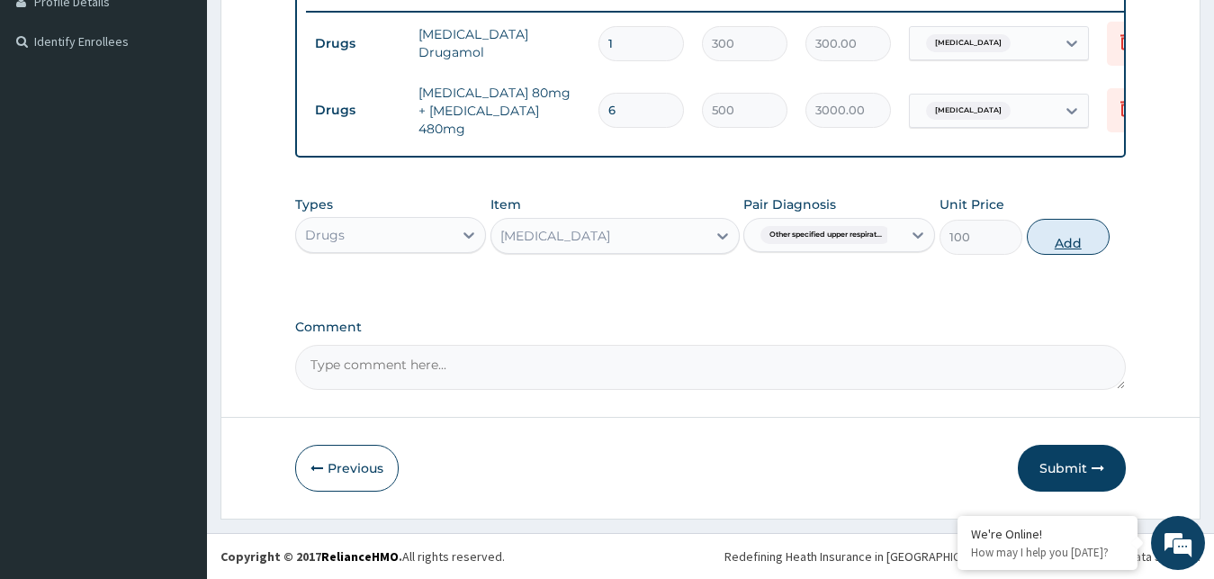
click at [1067, 235] on button "Add" at bounding box center [1068, 237] width 83 height 36
type input "0"
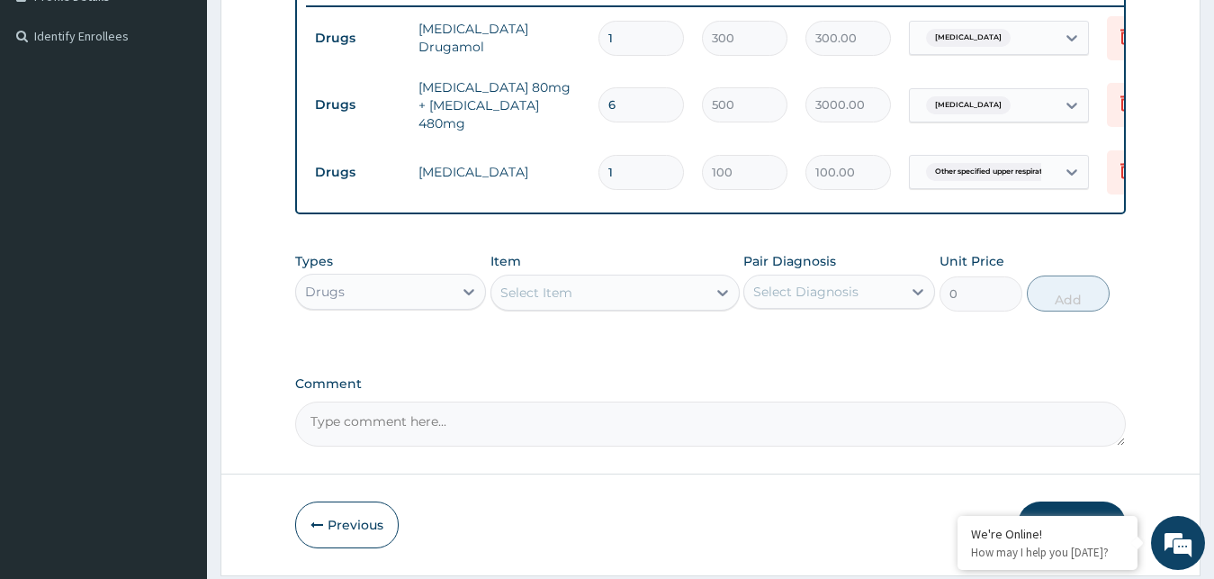
type input "0.00"
type input "5"
type input "500.00"
type input "5"
click at [625, 307] on div "Select Item" at bounding box center [598, 292] width 215 height 29
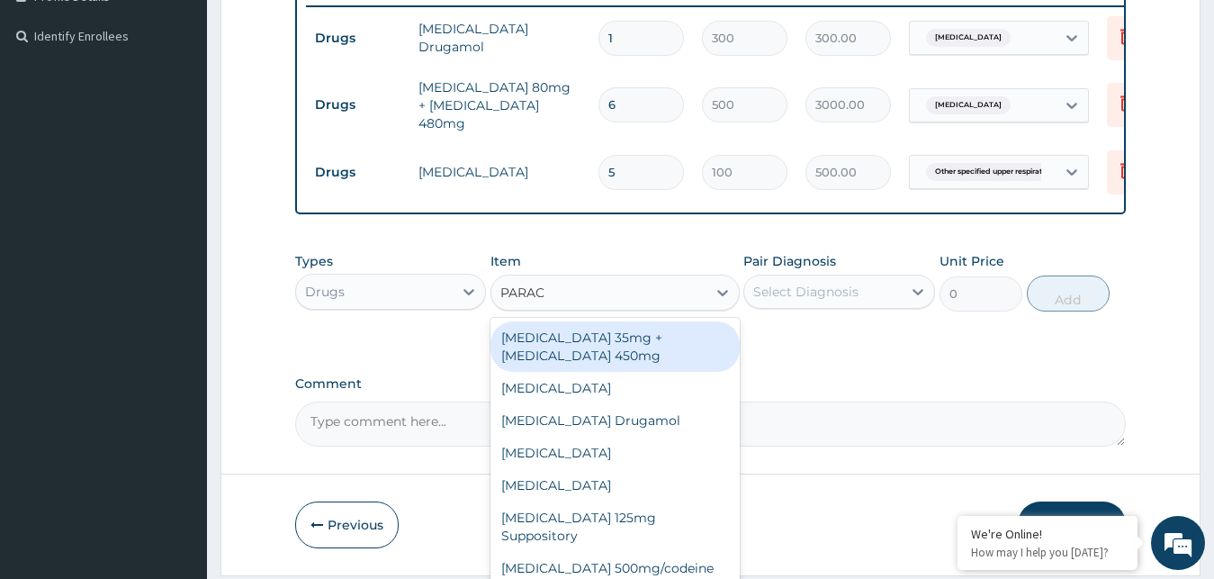
type input "PARACE"
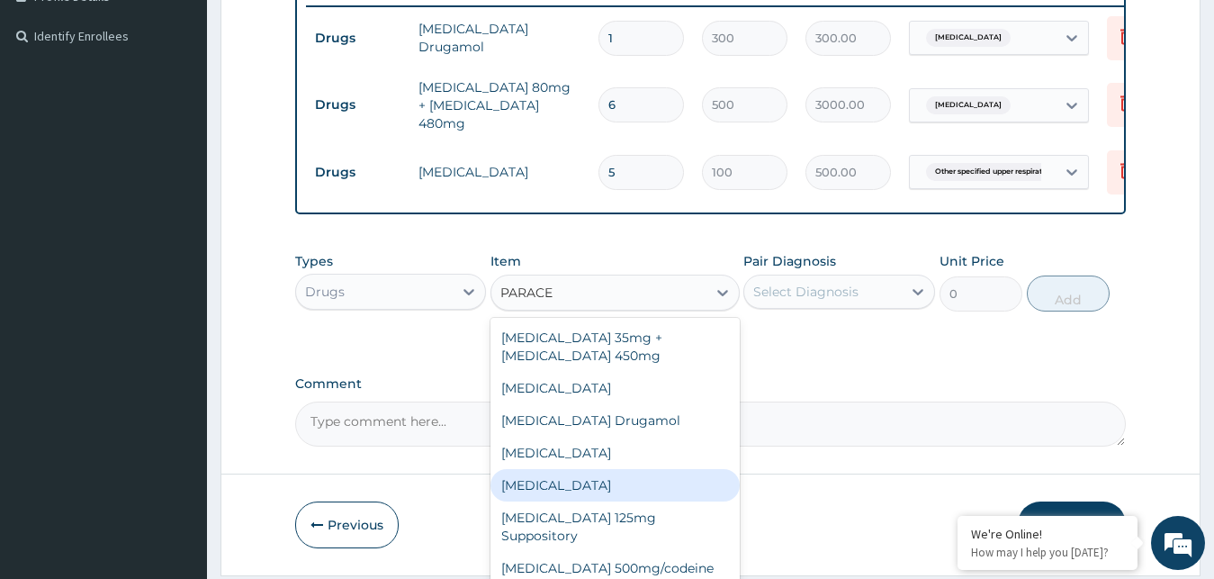
click at [555, 484] on div "Paracetamol" at bounding box center [615, 485] width 249 height 32
type input "30"
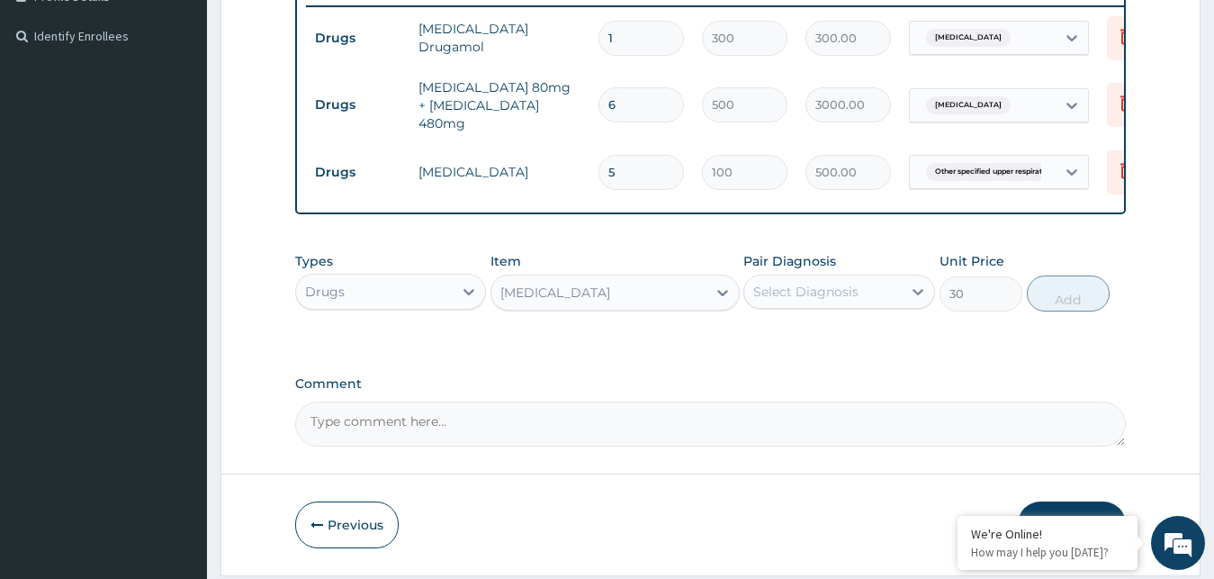
click at [852, 290] on div "Select Diagnosis" at bounding box center [805, 292] width 105 height 18
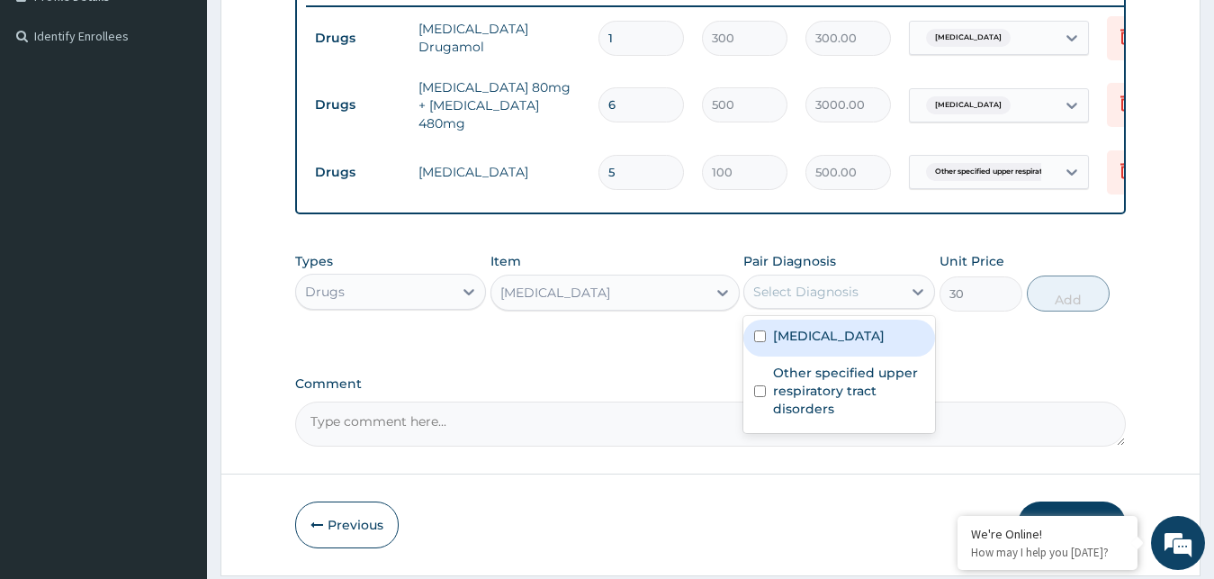
click at [853, 343] on label "Malaria, unspecified" at bounding box center [829, 336] width 112 height 18
checkbox input "true"
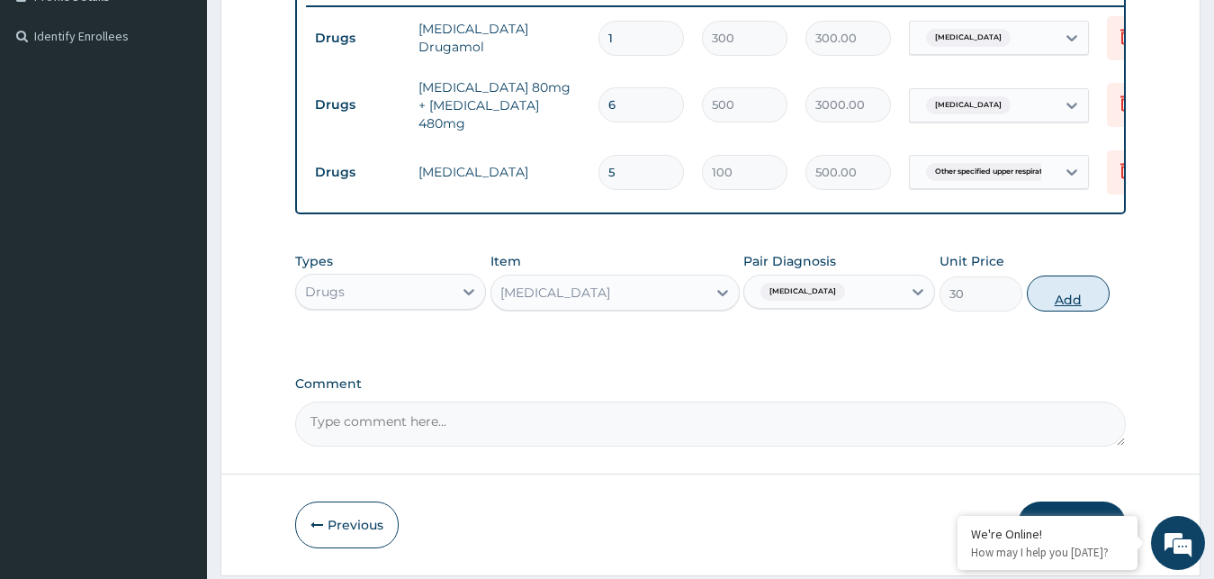
click at [1070, 305] on button "Add" at bounding box center [1068, 293] width 83 height 36
type input "0"
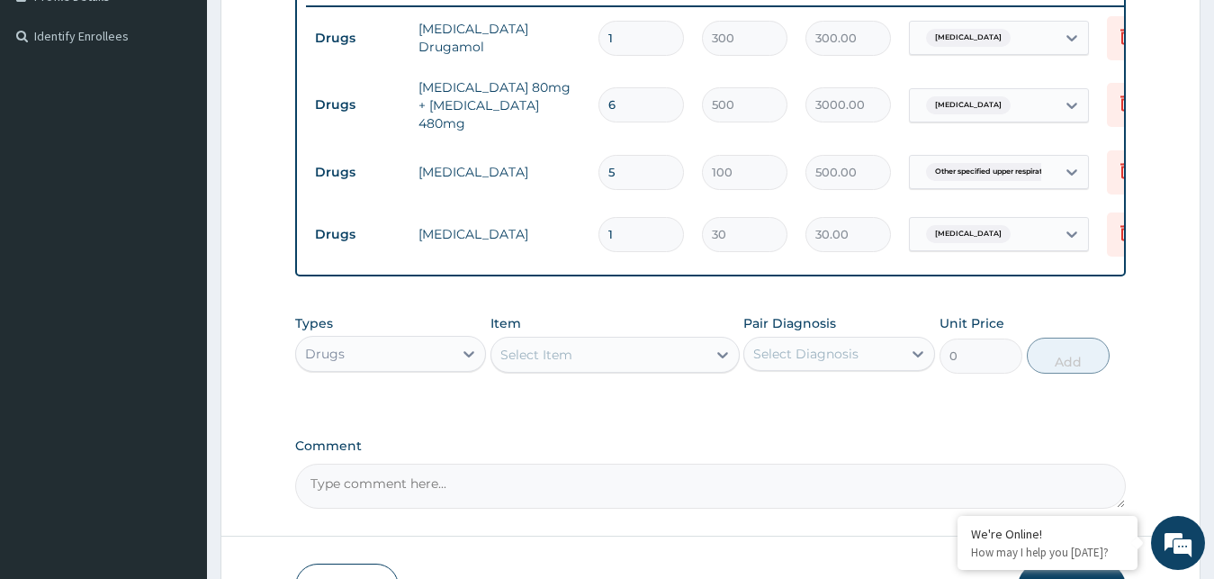
type input "18"
type input "540.00"
type input "18"
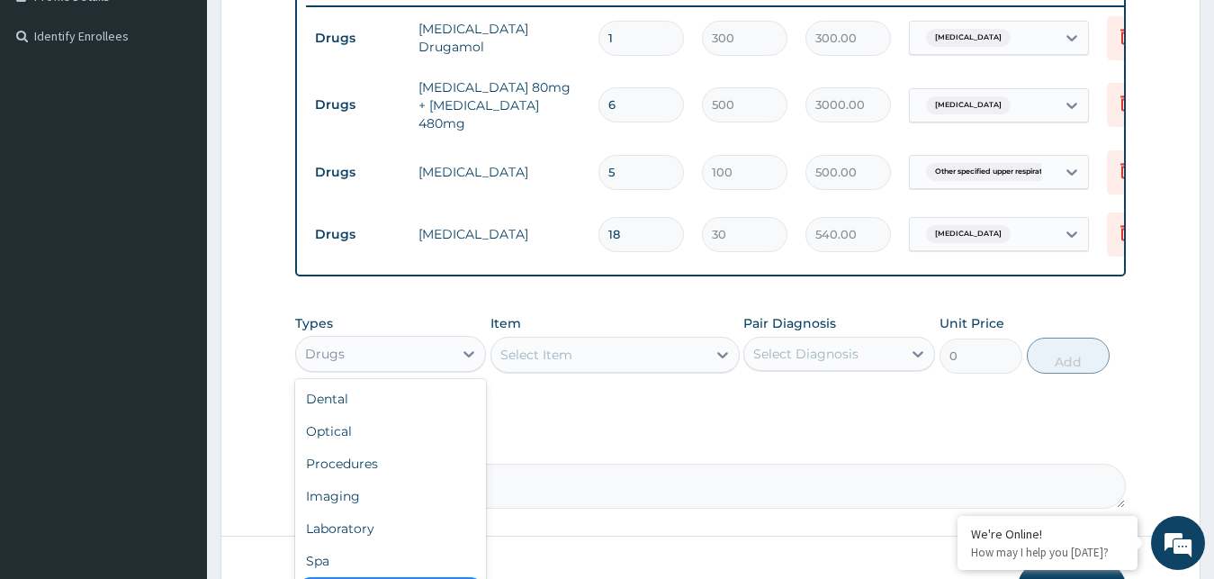
click at [429, 347] on div "Drugs" at bounding box center [375, 353] width 158 height 29
drag, startPoint x: 387, startPoint y: 464, endPoint x: 437, endPoint y: 441, distance: 54.4
click at [392, 463] on div "Procedures" at bounding box center [391, 463] width 192 height 32
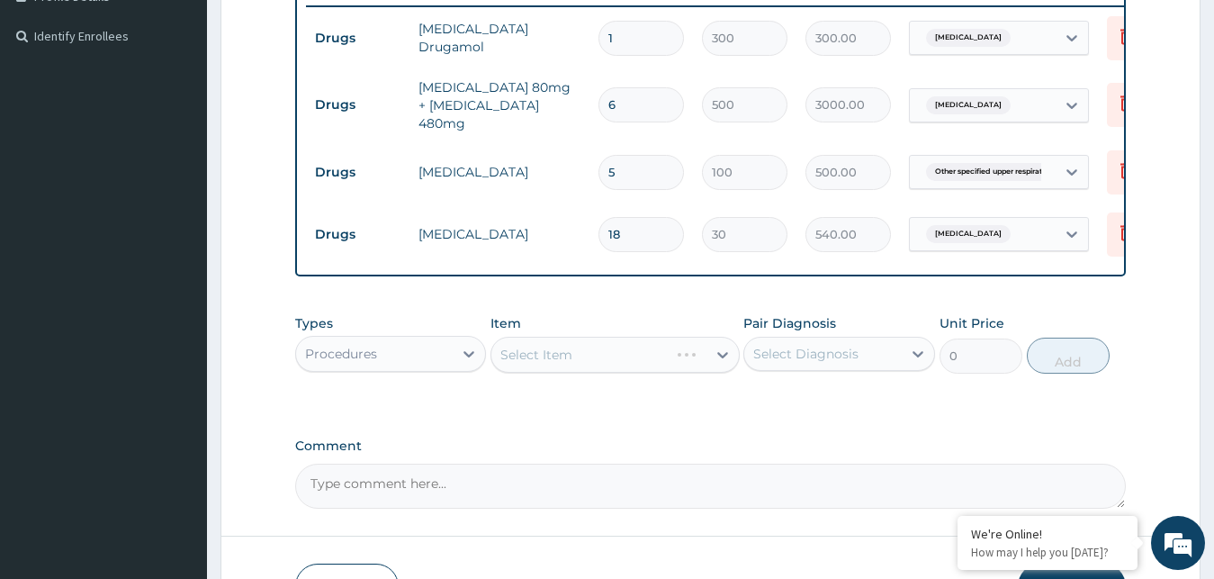
drag, startPoint x: 594, startPoint y: 346, endPoint x: 598, endPoint y: 357, distance: 12.2
click at [595, 353] on div "Select Item" at bounding box center [615, 355] width 249 height 36
click at [599, 359] on div "Select Item" at bounding box center [615, 355] width 249 height 36
click at [601, 360] on div "Select Item" at bounding box center [615, 355] width 249 height 36
click at [603, 363] on div "Select Item" at bounding box center [615, 355] width 249 height 36
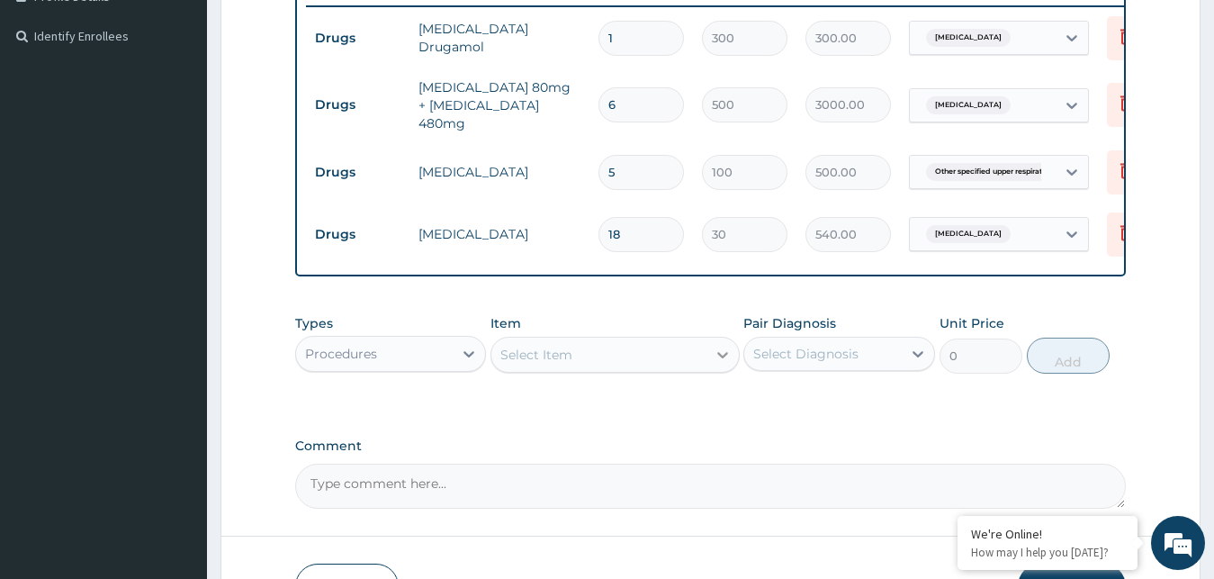
click at [719, 364] on icon at bounding box center [723, 355] width 18 height 18
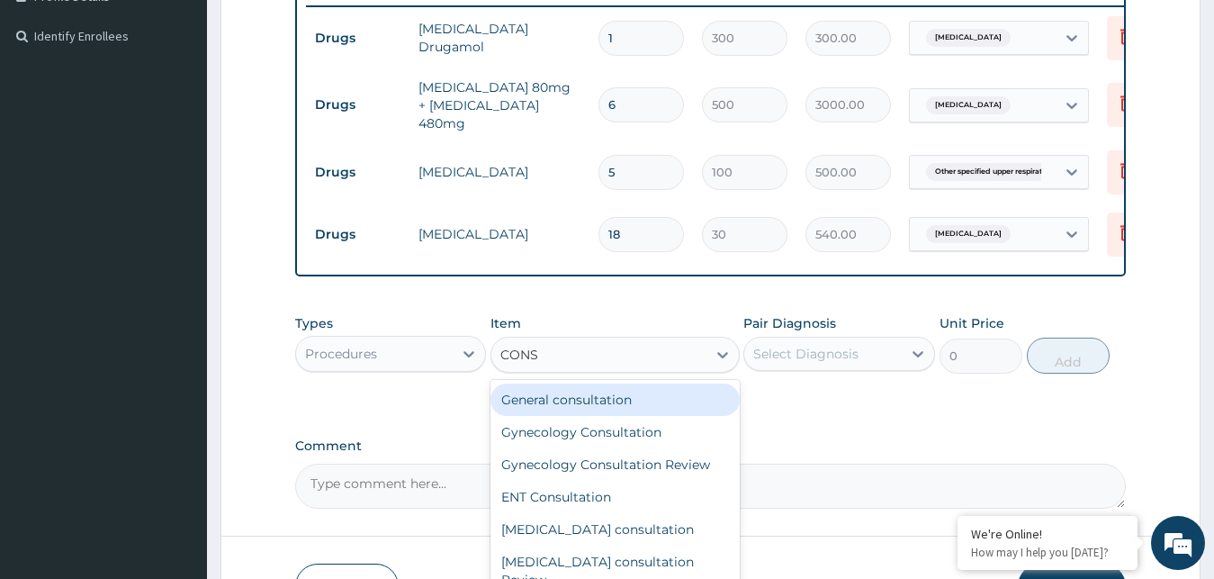
type input "CONSU"
click at [642, 396] on div "General consultation" at bounding box center [615, 399] width 249 height 32
type input "4000"
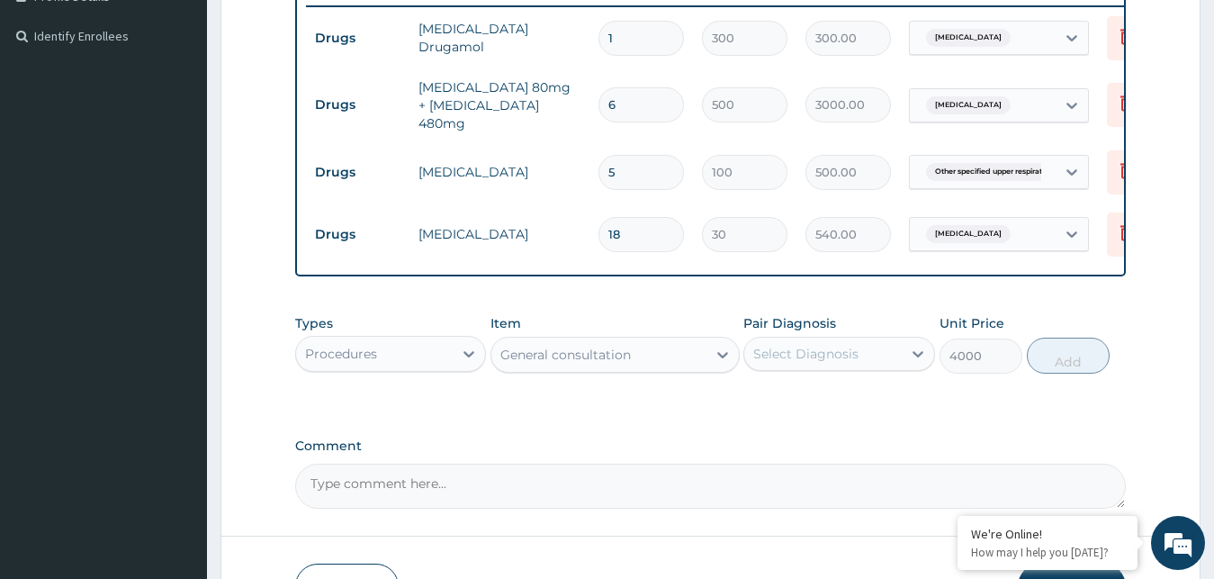
click at [831, 363] on div "Select Diagnosis" at bounding box center [805, 354] width 105 height 18
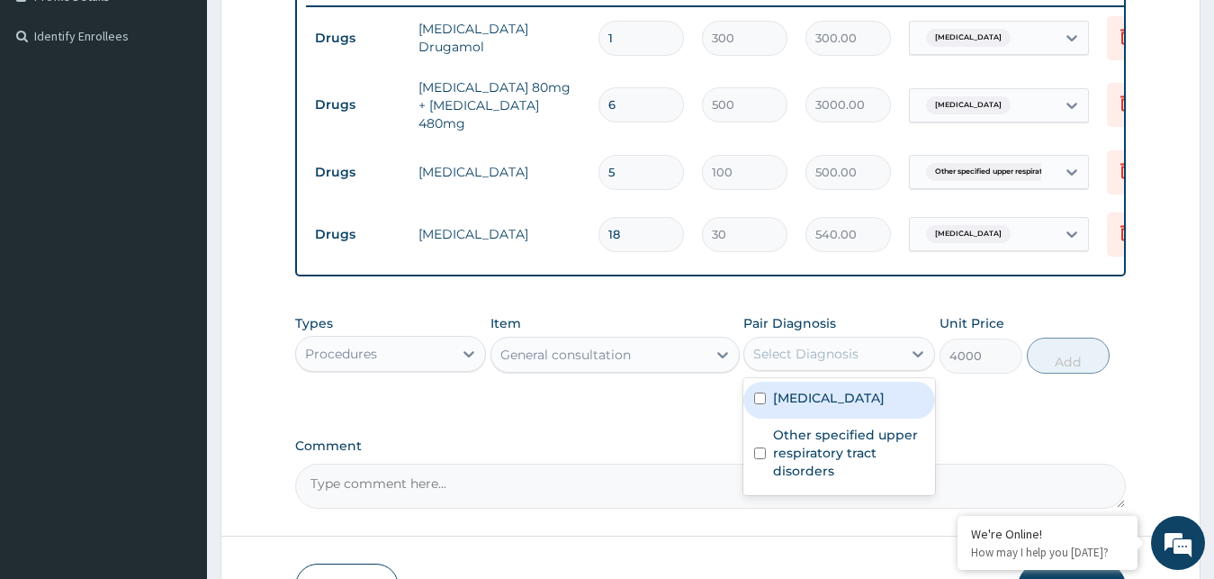
drag, startPoint x: 816, startPoint y: 408, endPoint x: 968, endPoint y: 396, distance: 152.6
click at [816, 407] on label "Malaria, unspecified" at bounding box center [829, 398] width 112 height 18
checkbox input "true"
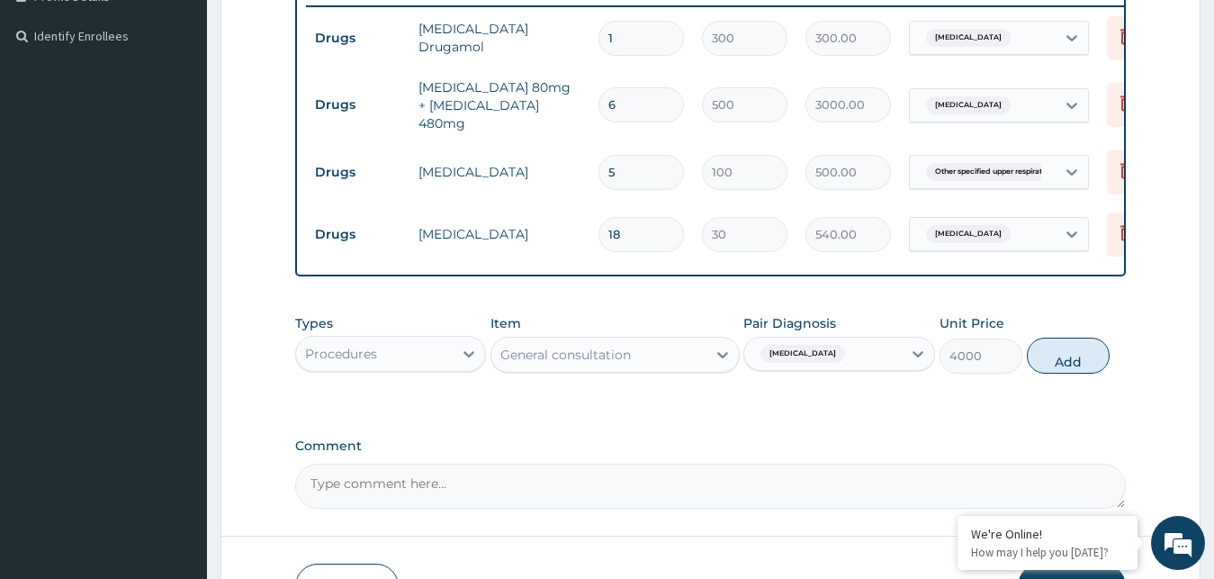
click at [1054, 365] on button "Add" at bounding box center [1068, 356] width 83 height 36
type input "0"
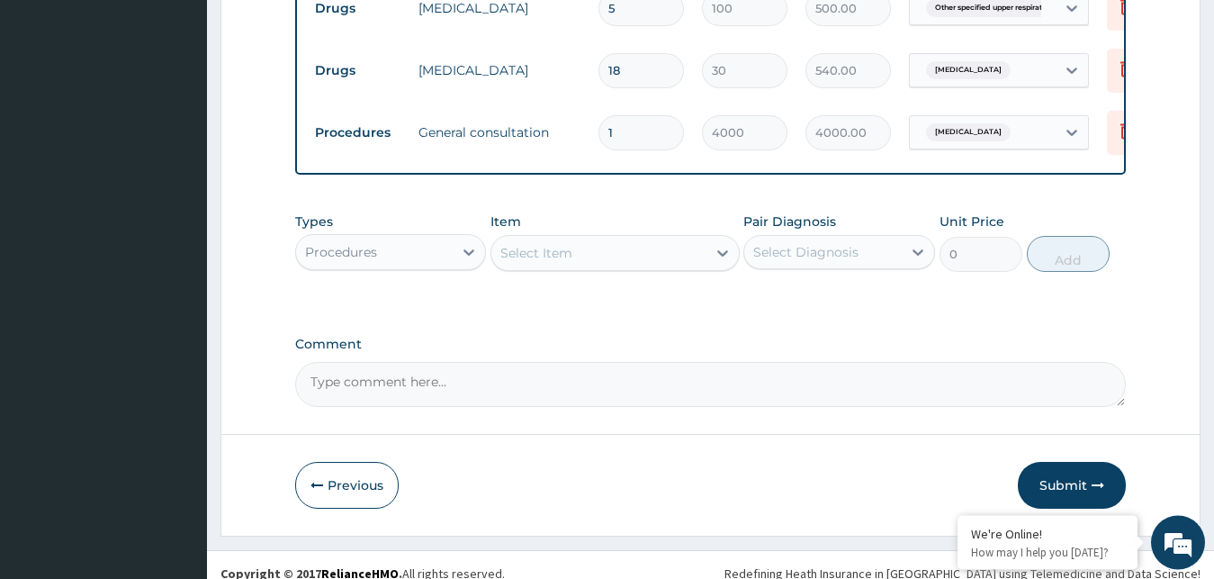
scroll to position [703, 0]
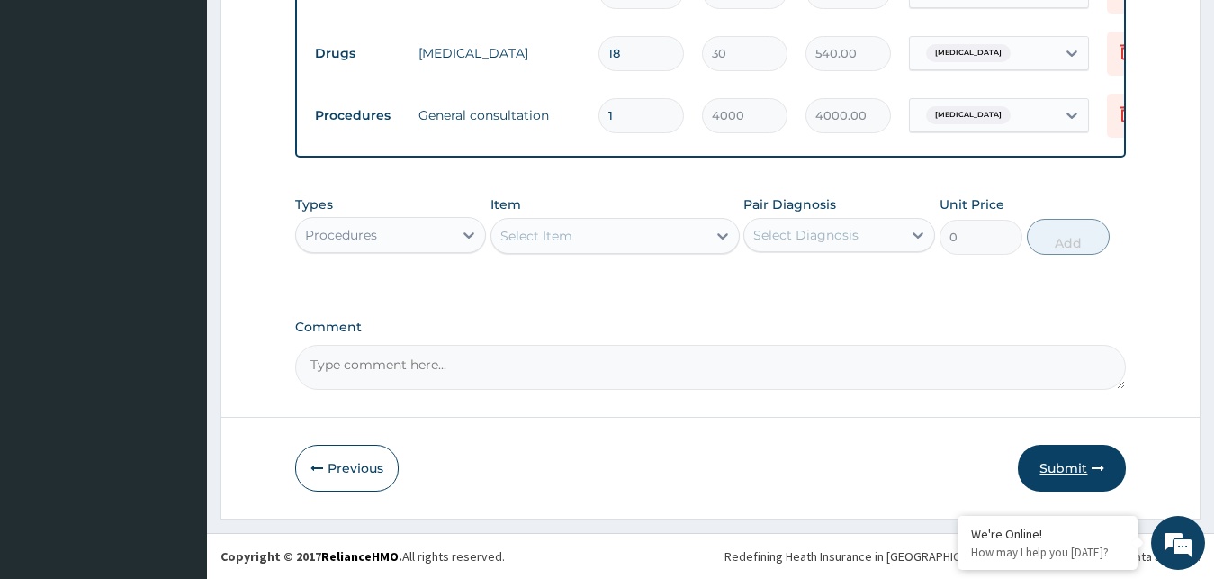
click at [1049, 465] on button "Submit" at bounding box center [1072, 468] width 108 height 47
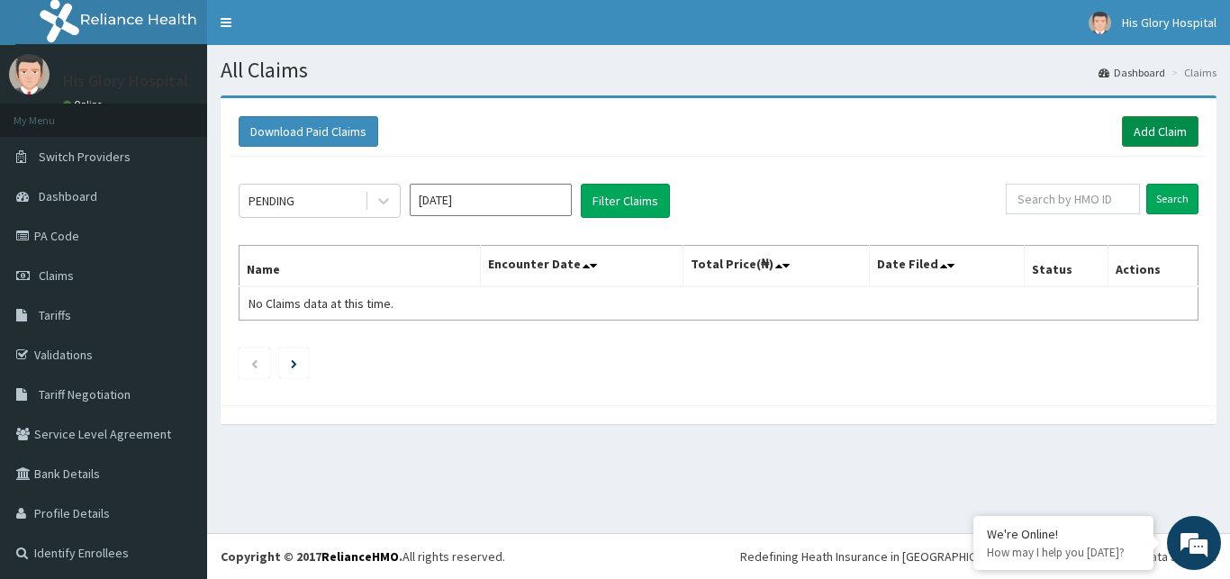
drag, startPoint x: 1125, startPoint y: 128, endPoint x: 1115, endPoint y: 129, distance: 9.9
click at [1125, 129] on link "Add Claim" at bounding box center [1160, 131] width 77 height 31
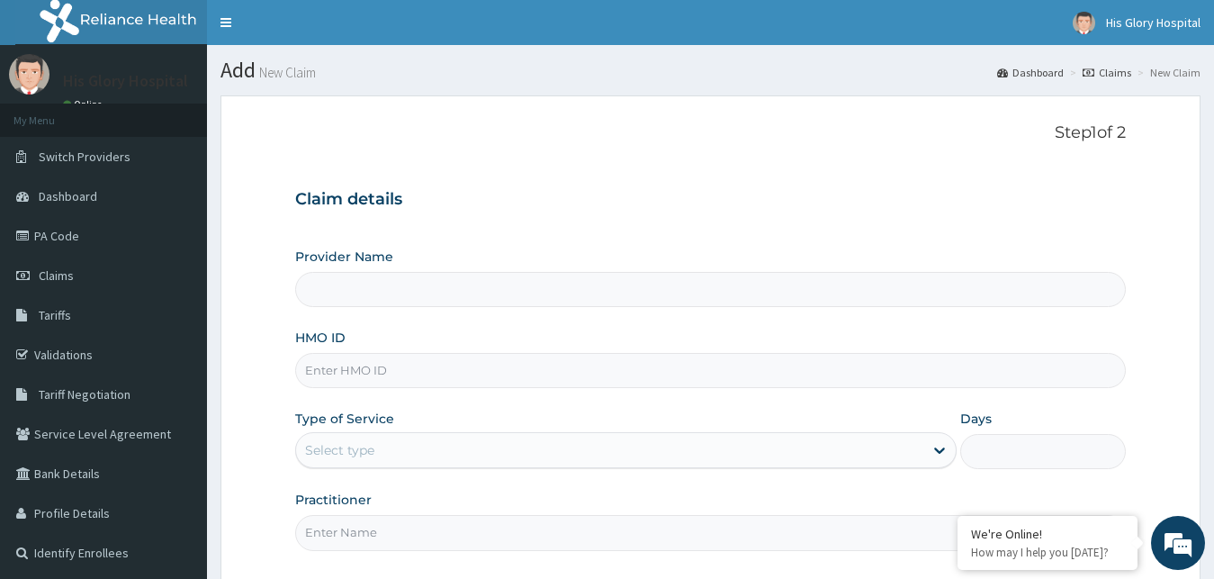
click at [365, 362] on input "HMO ID" at bounding box center [711, 370] width 832 height 35
type input "FMG/10131/B"
type input "His Glory Hospital"
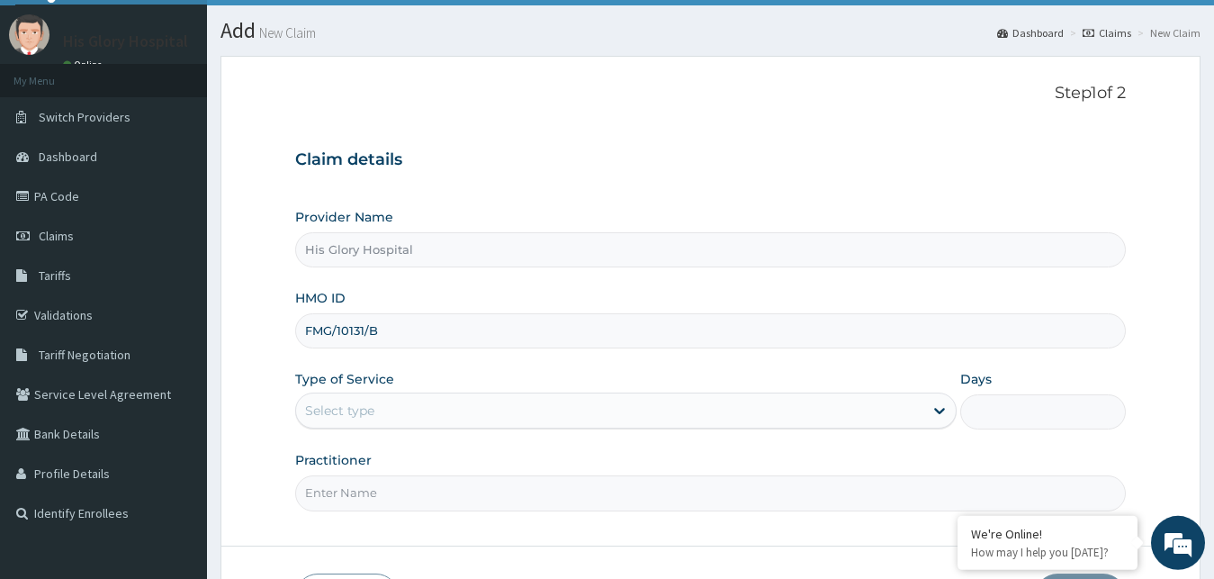
scroll to position [92, 0]
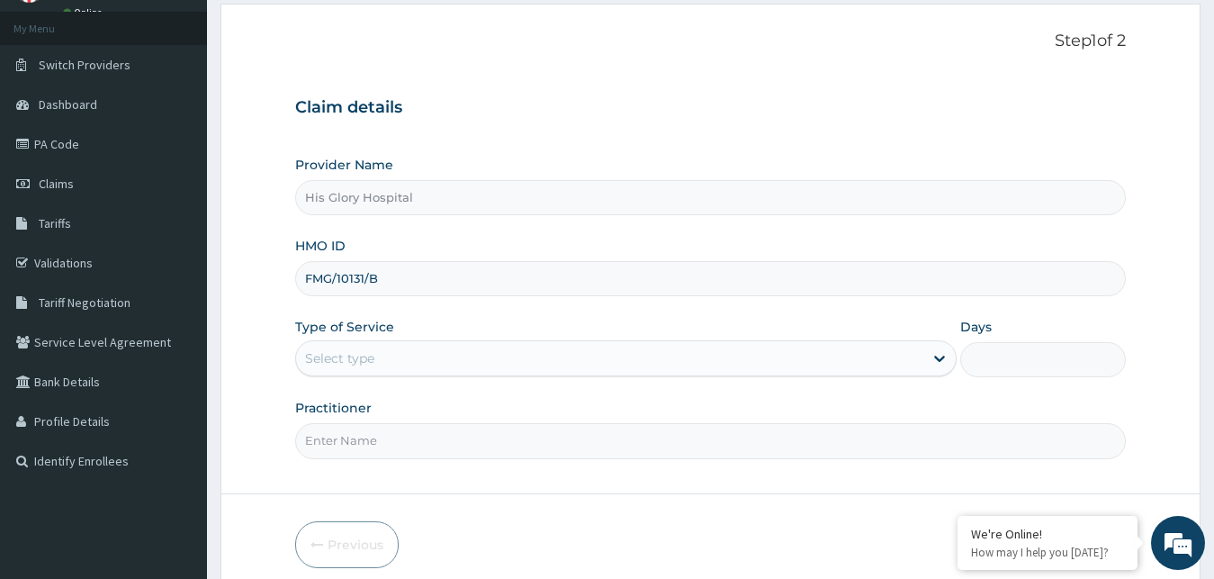
type input "FMG/10131/B"
click at [435, 362] on div "Select type" at bounding box center [610, 358] width 628 height 29
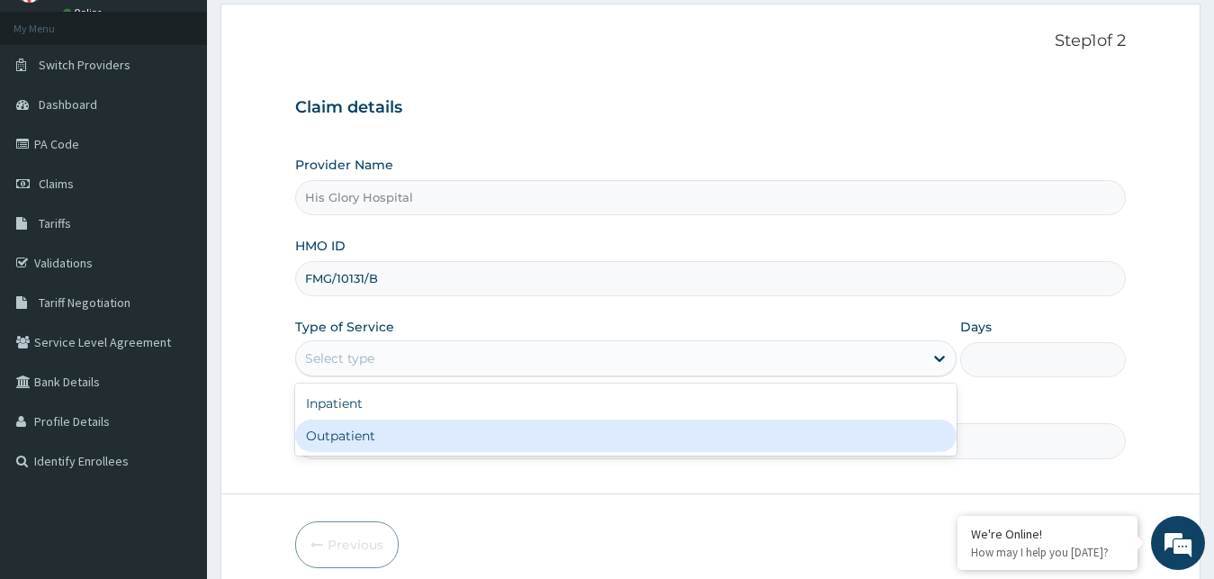
click at [468, 433] on div "Outpatient" at bounding box center [626, 435] width 663 height 32
type input "1"
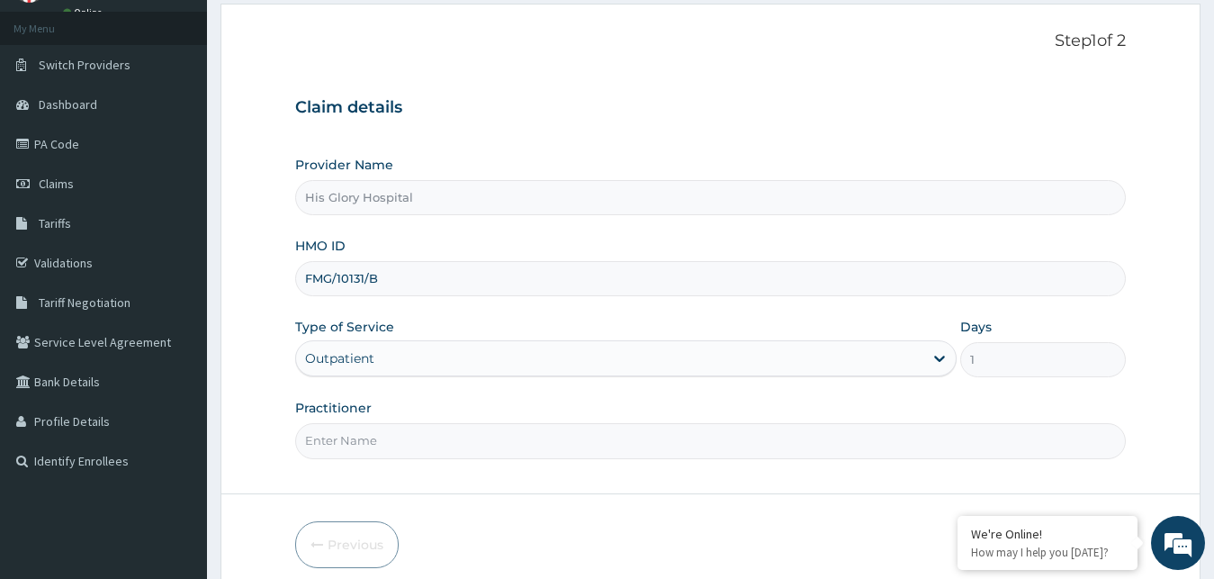
click at [469, 433] on input "Practitioner" at bounding box center [711, 440] width 832 height 35
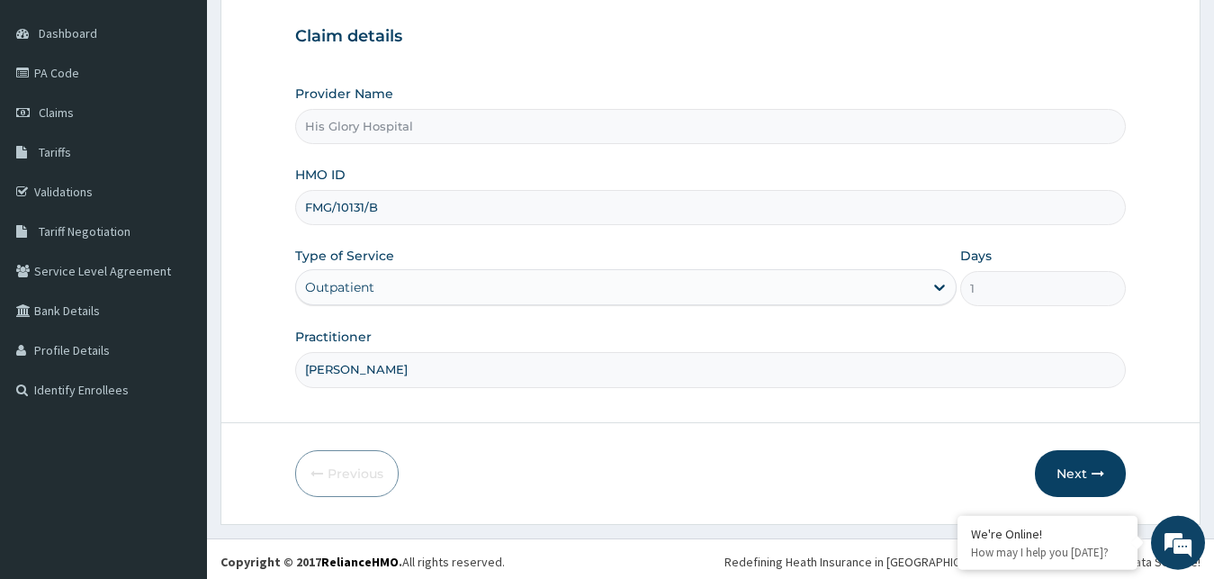
scroll to position [168, 0]
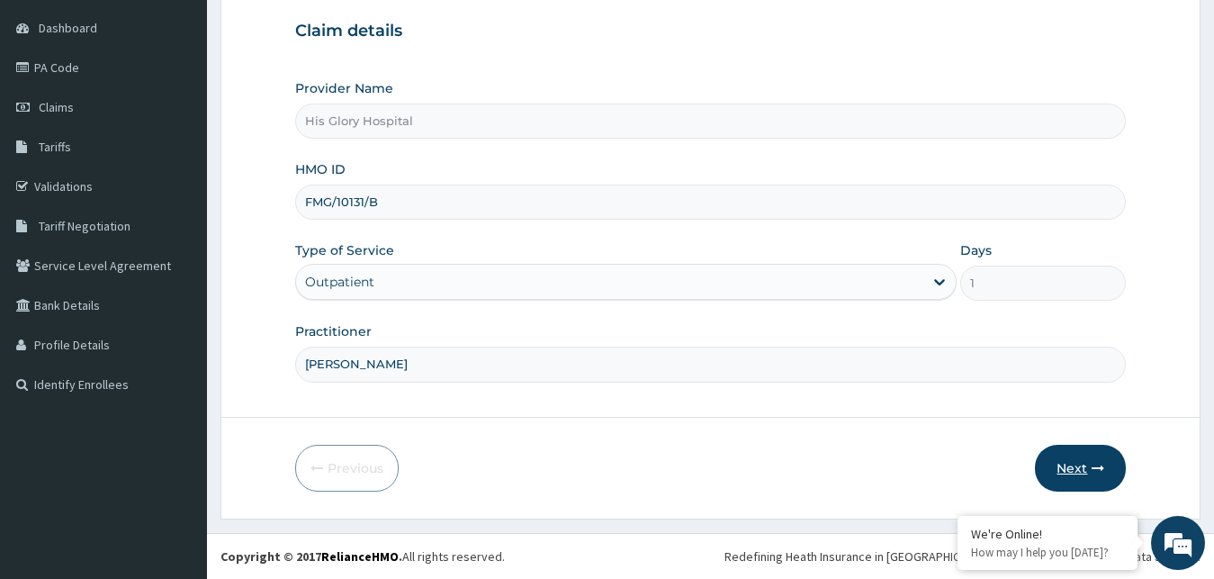
type input "[PERSON_NAME]"
click at [1074, 467] on button "Next" at bounding box center [1080, 468] width 91 height 47
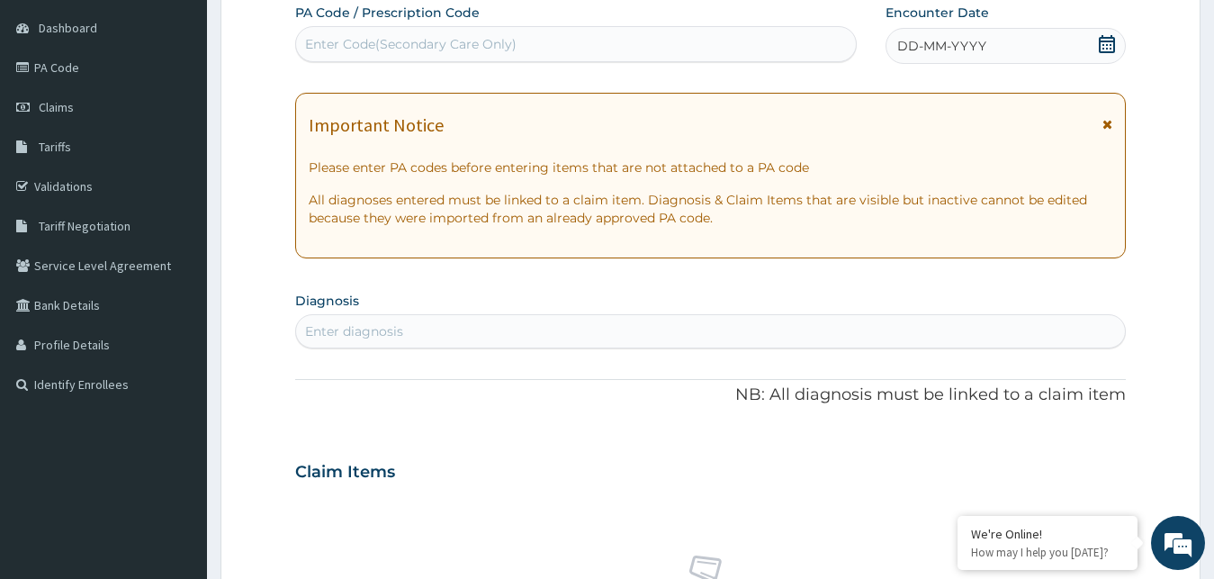
click at [1103, 121] on div "Important Notice" at bounding box center [711, 129] width 805 height 29
click at [1106, 122] on icon at bounding box center [1108, 124] width 10 height 13
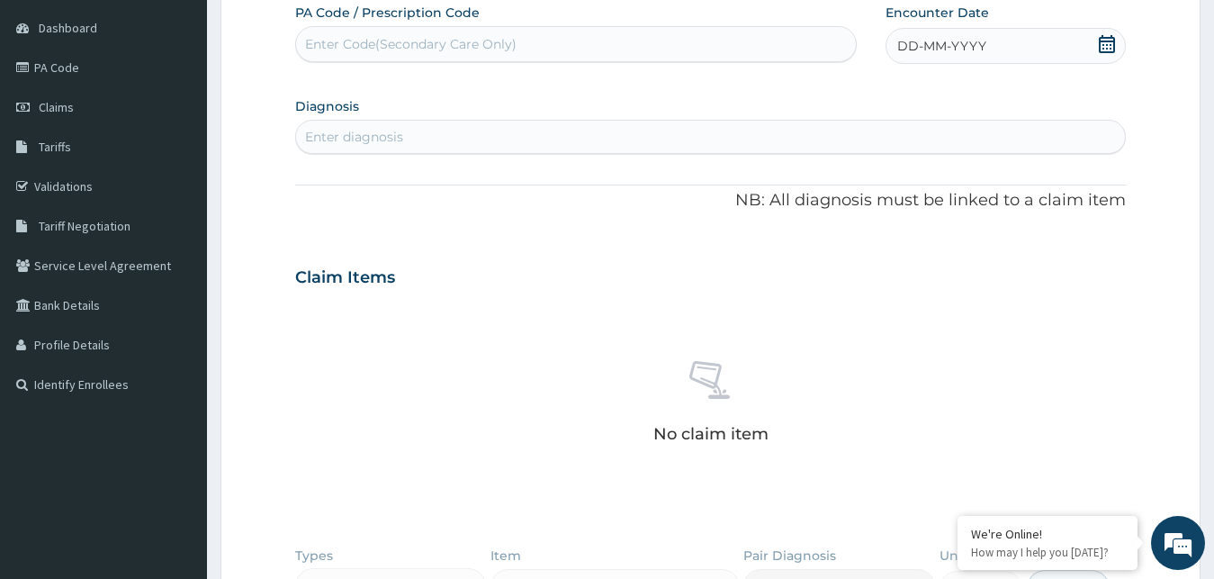
click at [1113, 46] on icon at bounding box center [1107, 44] width 18 height 18
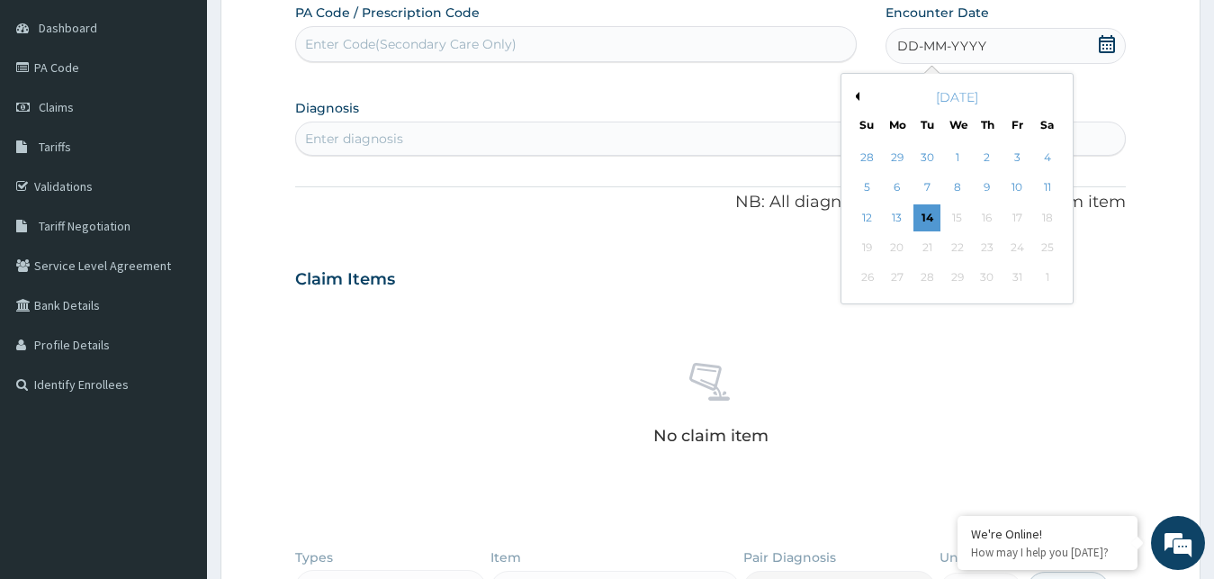
click at [873, 214] on div "12" at bounding box center [867, 217] width 27 height 27
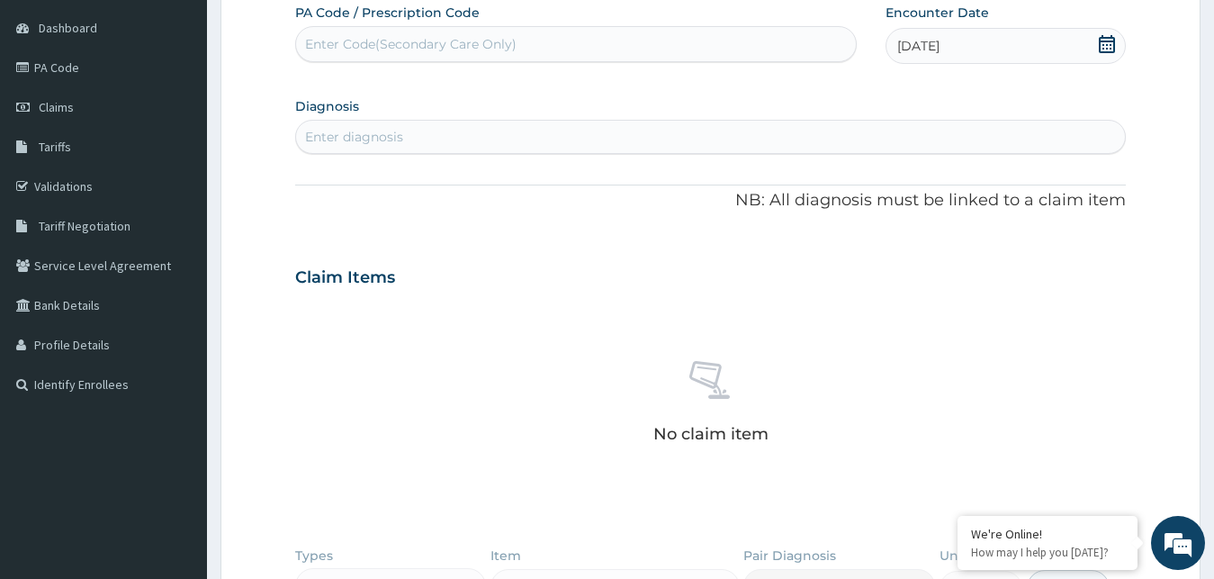
click at [374, 134] on div "Enter diagnosis" at bounding box center [354, 137] width 98 height 18
type input "C"
type input "VULVO"
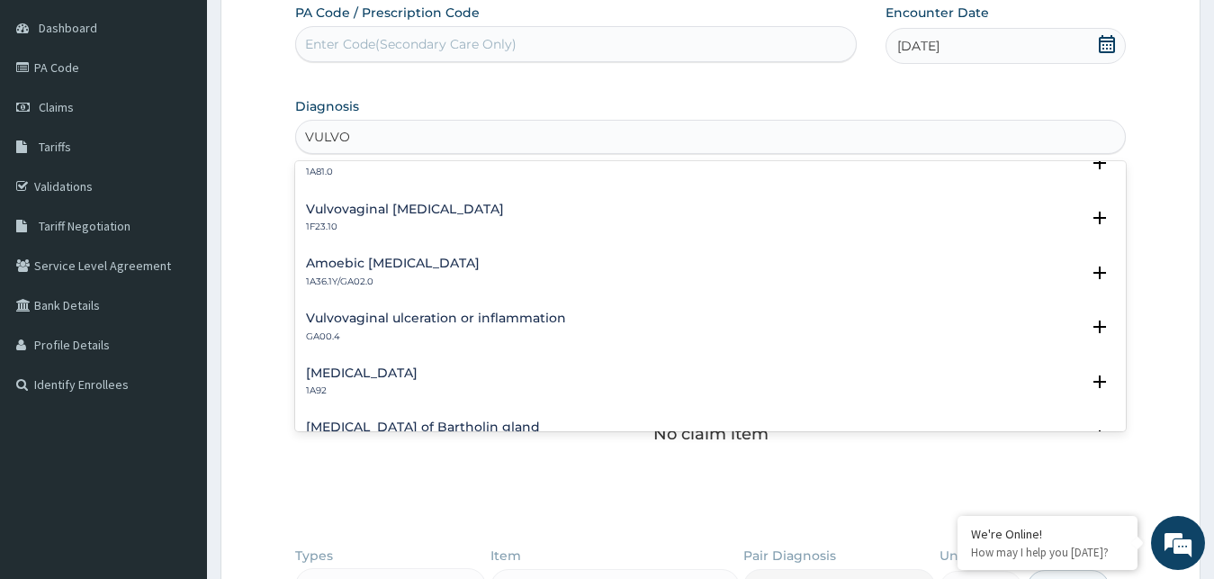
scroll to position [389, 0]
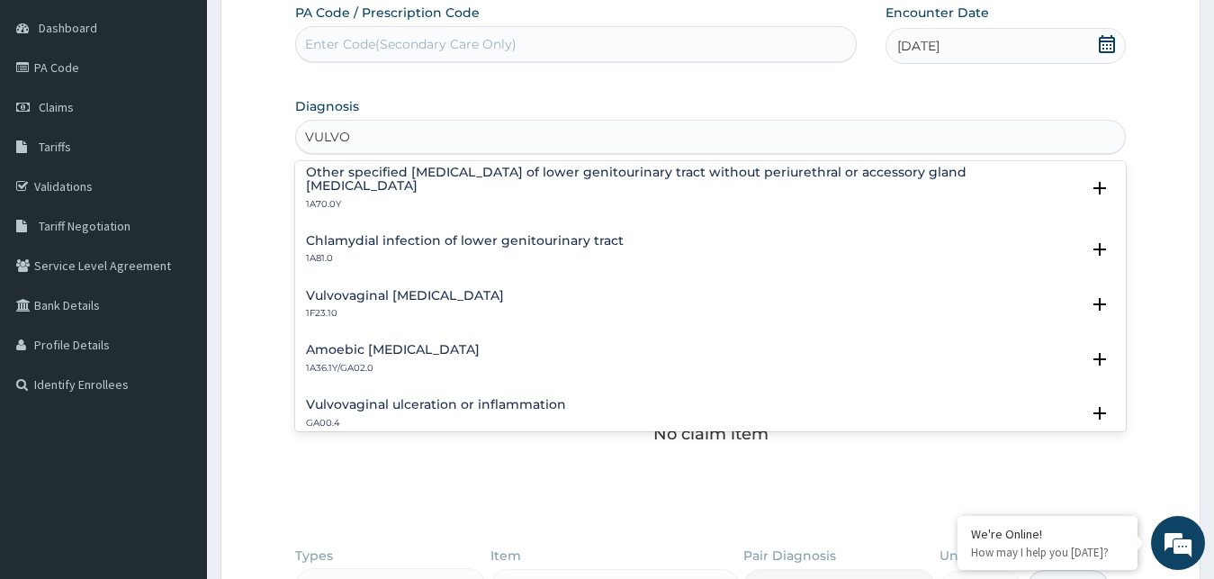
click at [356, 307] on p "1F23.10" at bounding box center [405, 313] width 198 height 13
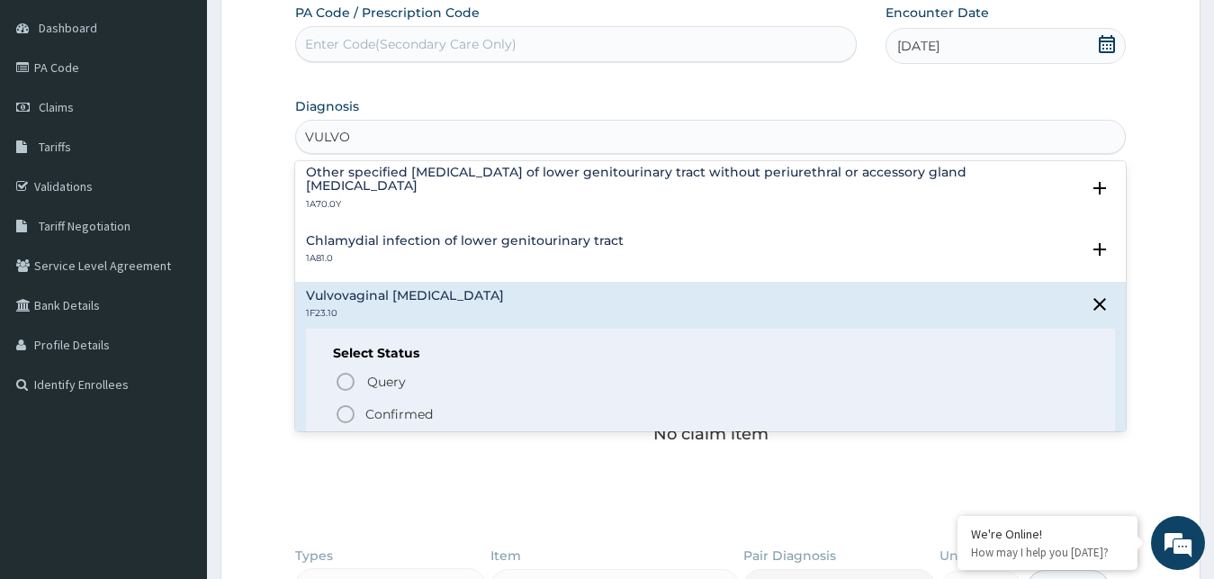
click at [350, 403] on icon "status option filled" at bounding box center [346, 414] width 22 height 22
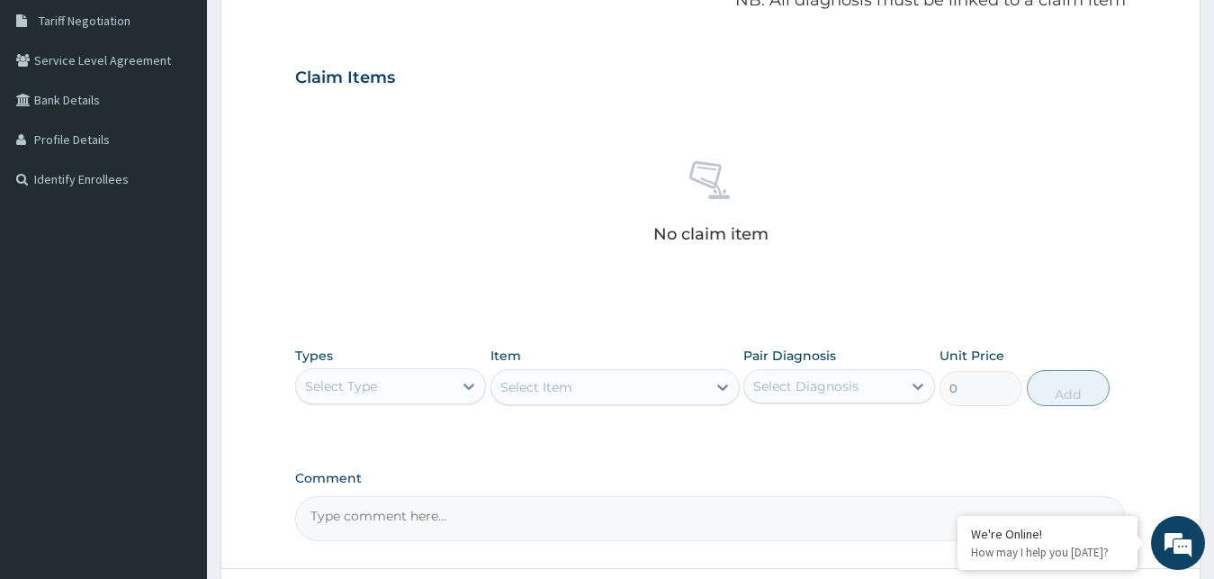
scroll to position [525, 0]
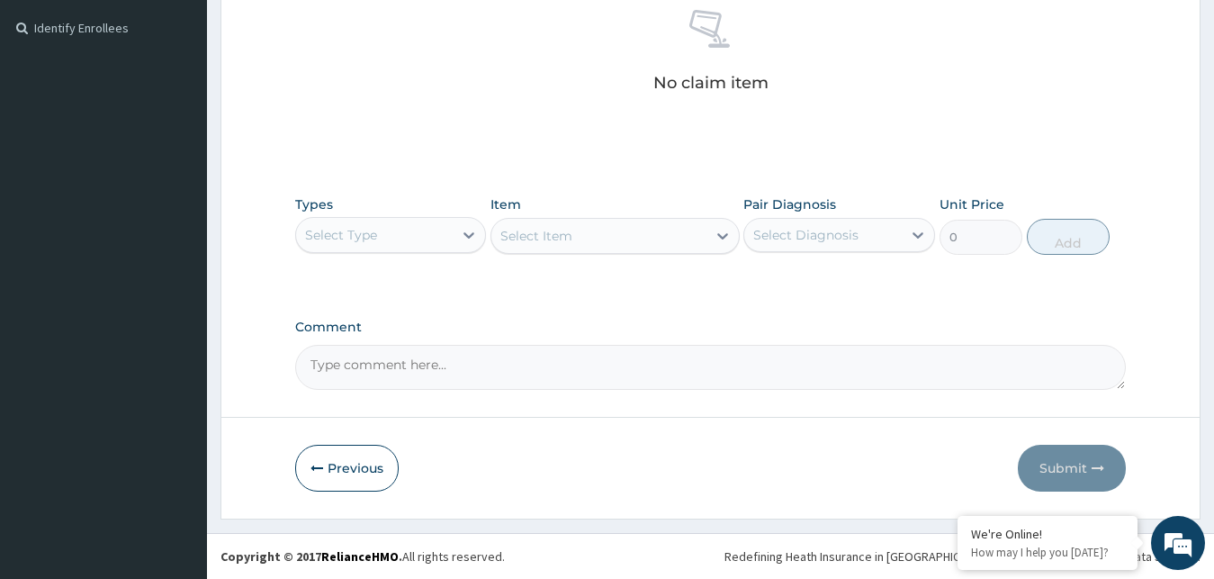
click at [401, 227] on div "Select Type" at bounding box center [375, 235] width 158 height 29
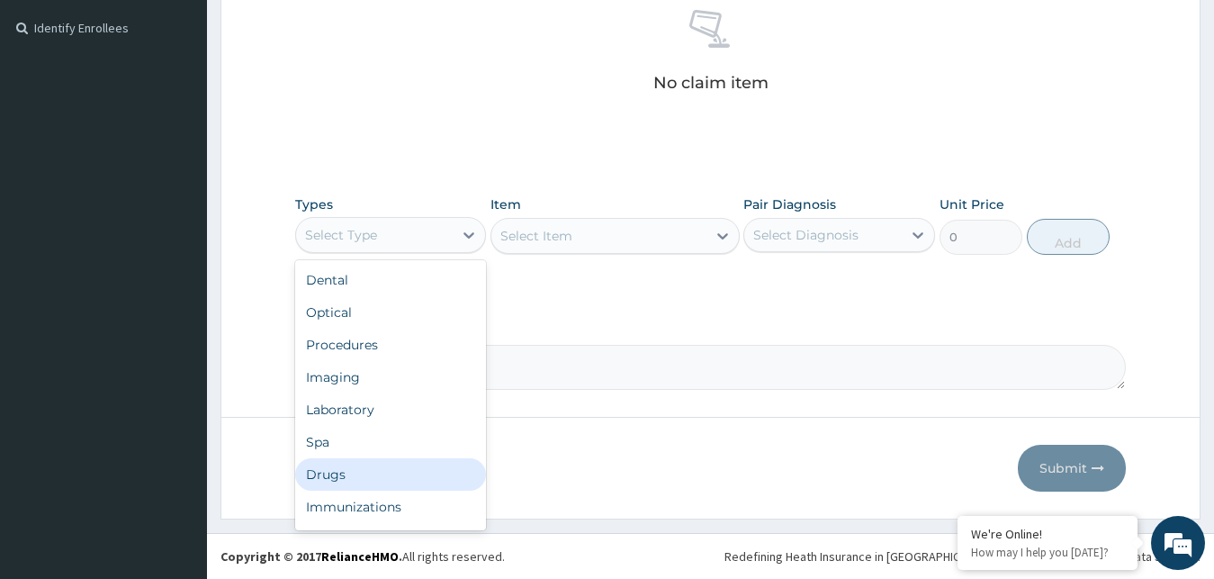
click at [389, 467] on div "Drugs" at bounding box center [391, 474] width 192 height 32
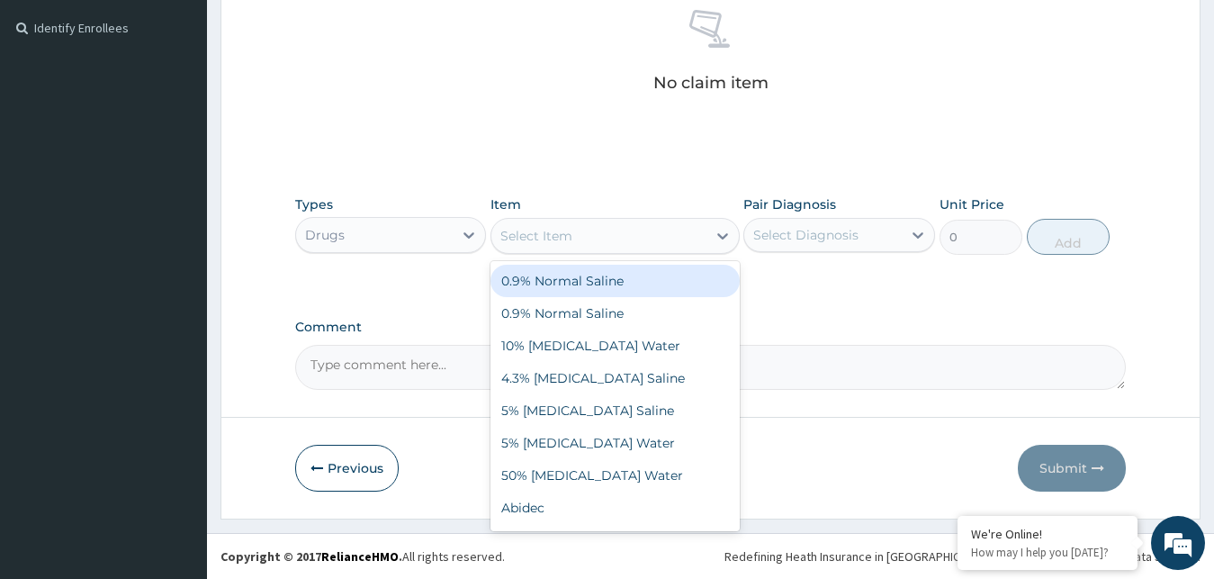
click at [562, 246] on div "Select Item" at bounding box center [598, 235] width 215 height 29
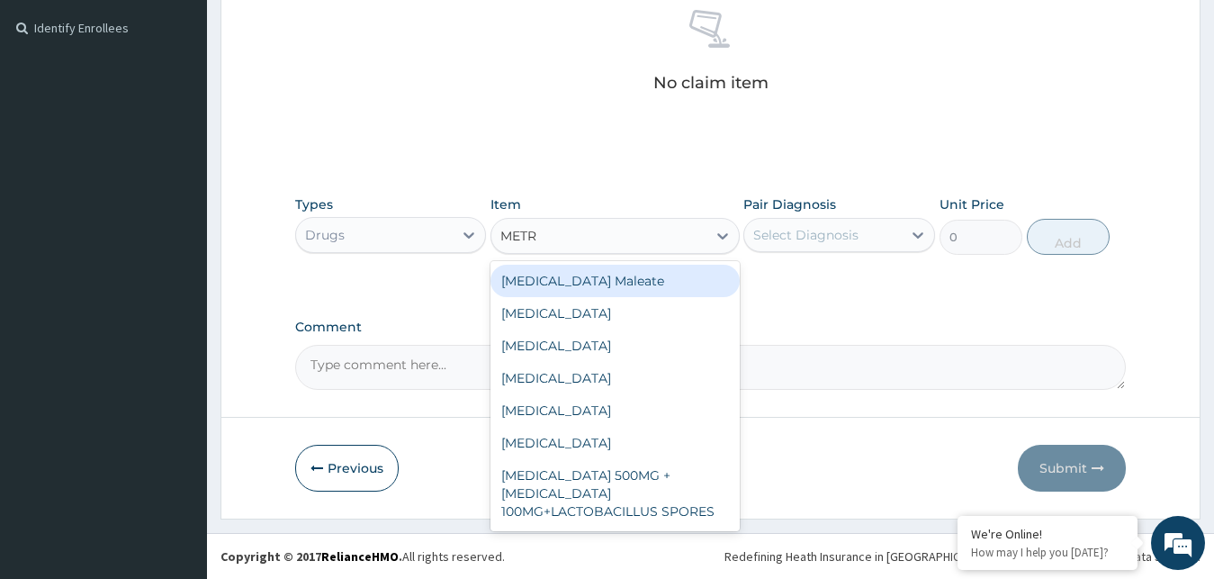
type input "METRO"
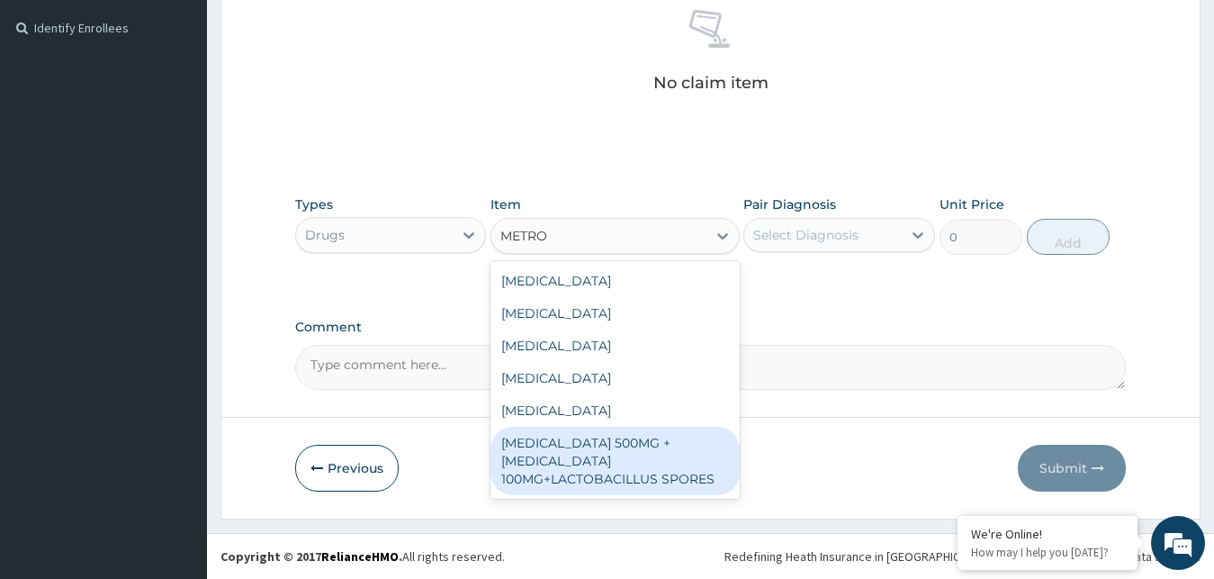
click at [591, 480] on div "[MEDICAL_DATA] 500MG +[MEDICAL_DATA] 100MG+LACTOBACILLUS SPORES" at bounding box center [615, 461] width 249 height 68
type input "800"
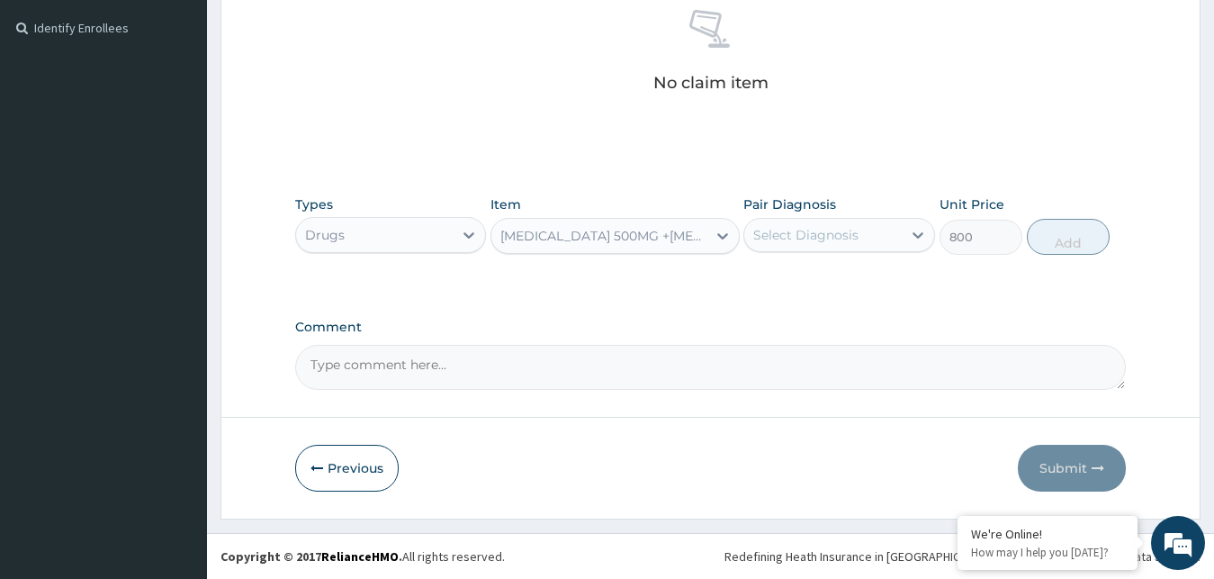
click at [769, 243] on div "Select Diagnosis" at bounding box center [805, 235] width 105 height 18
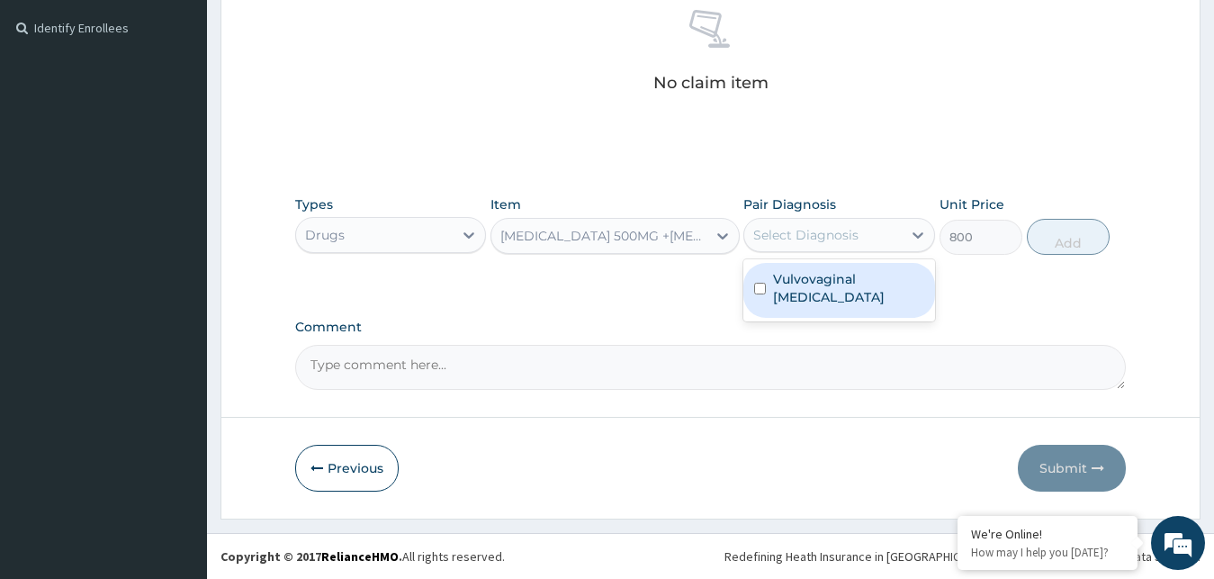
click at [805, 302] on label "Vulvovaginal [MEDICAL_DATA]" at bounding box center [848, 288] width 151 height 36
checkbox input "true"
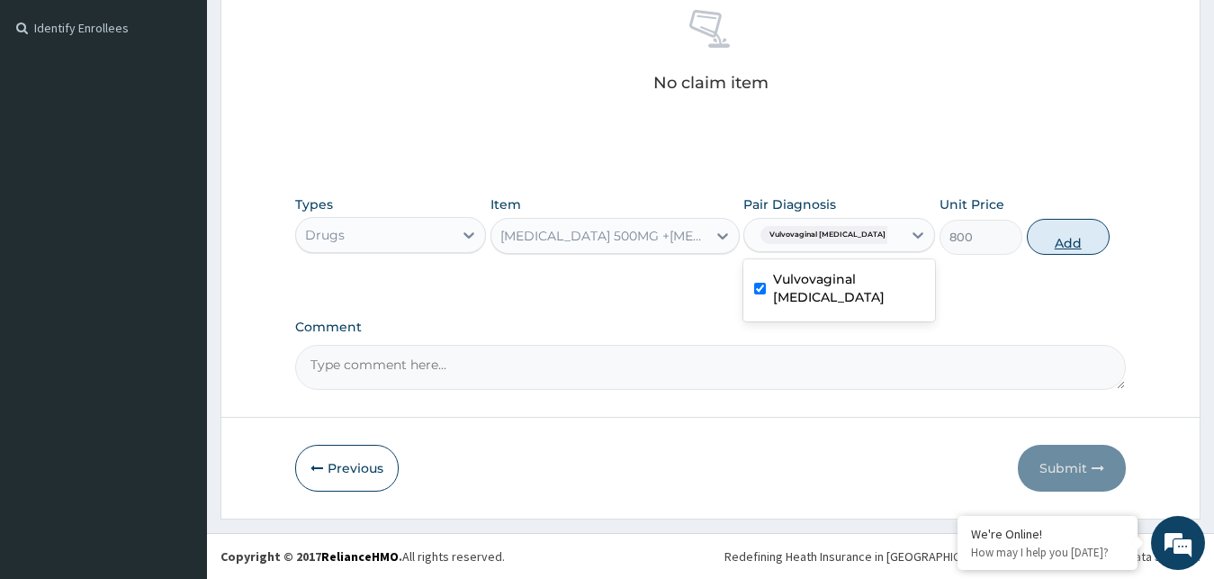
drag, startPoint x: 1064, startPoint y: 239, endPoint x: 1050, endPoint y: 239, distance: 14.4
click at [1066, 239] on button "Add" at bounding box center [1068, 237] width 83 height 36
type input "0"
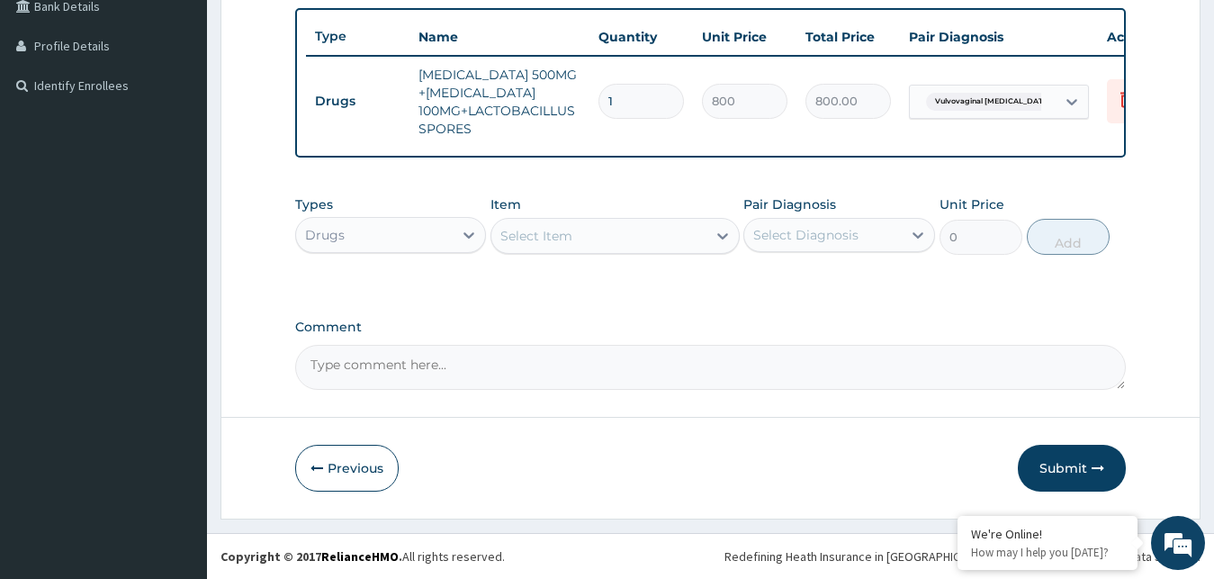
scroll to position [482, 0]
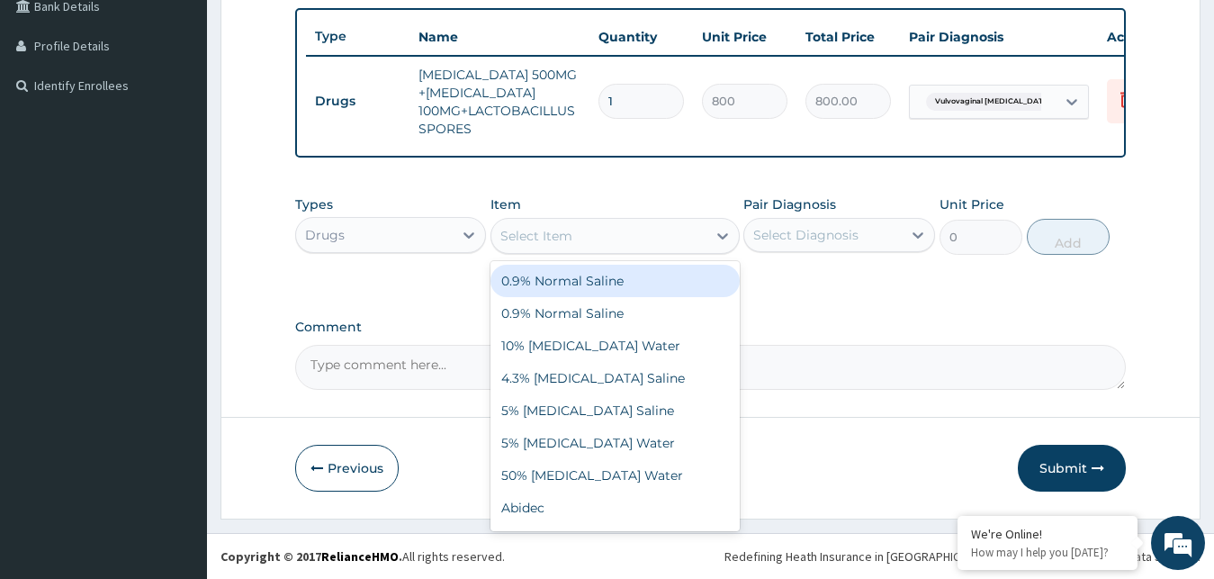
click at [611, 244] on div "Select Item" at bounding box center [598, 235] width 215 height 29
type input "VITA"
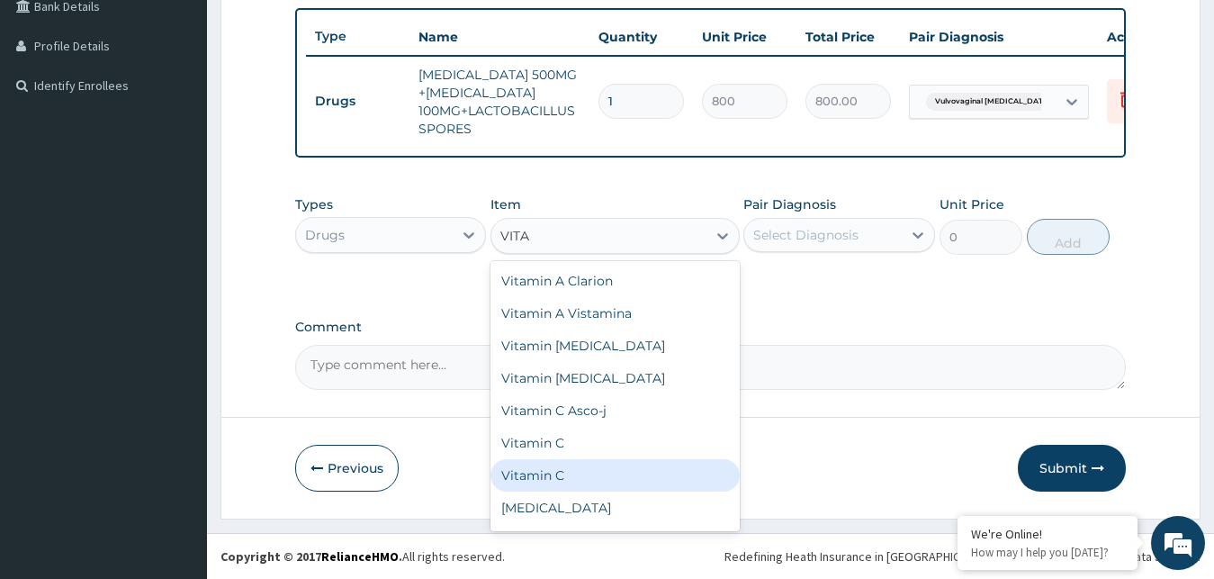
click at [609, 473] on div "Vitamin C" at bounding box center [615, 475] width 249 height 32
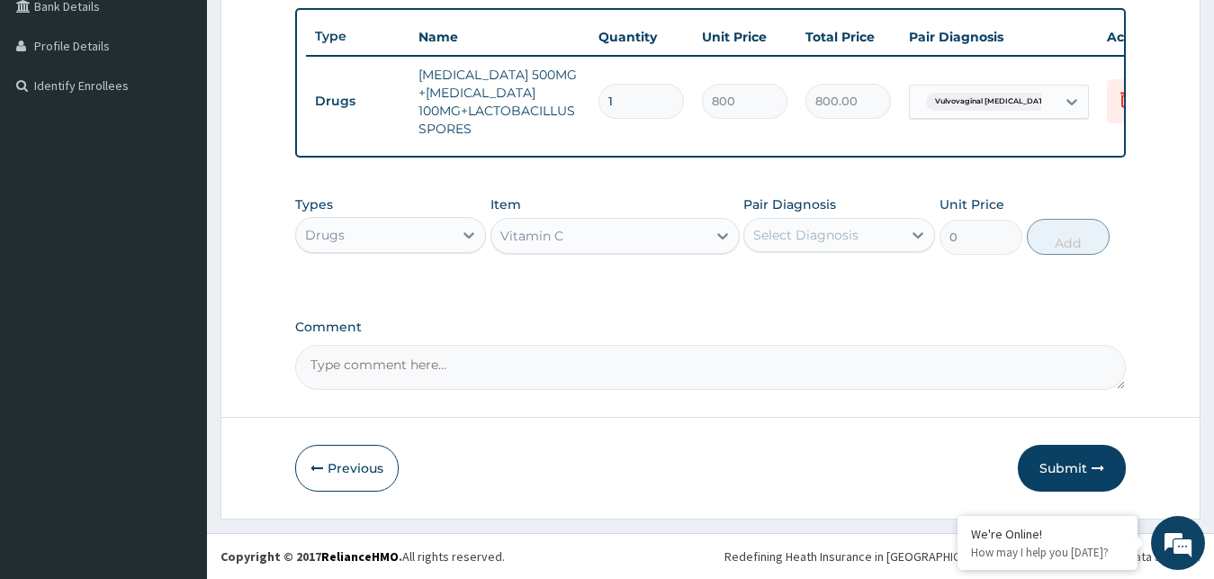
type input "30"
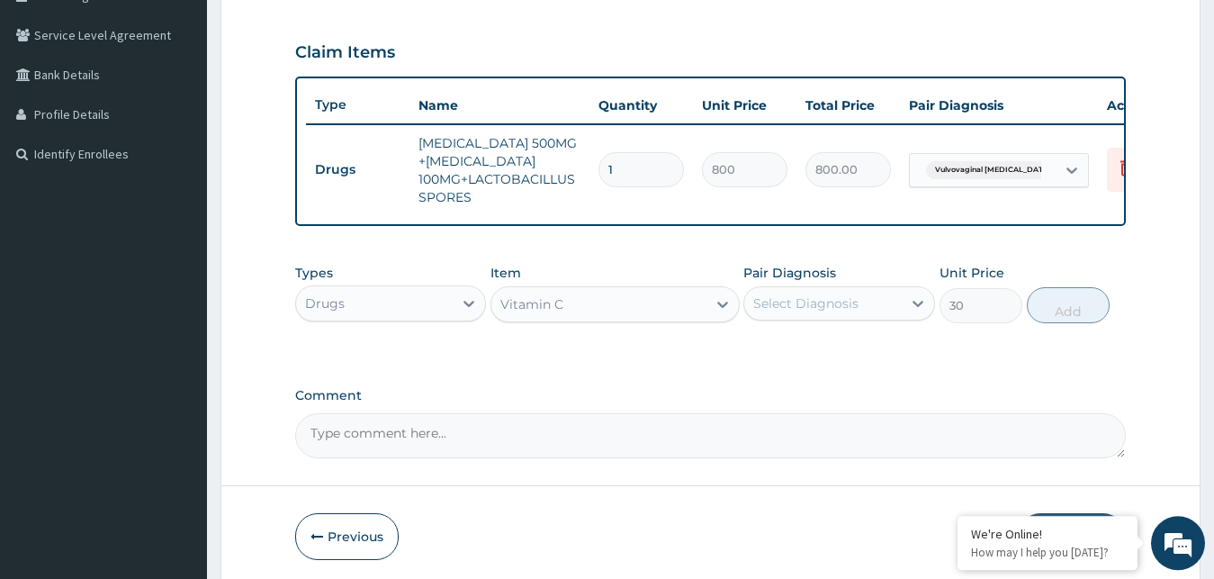
scroll to position [299, 0]
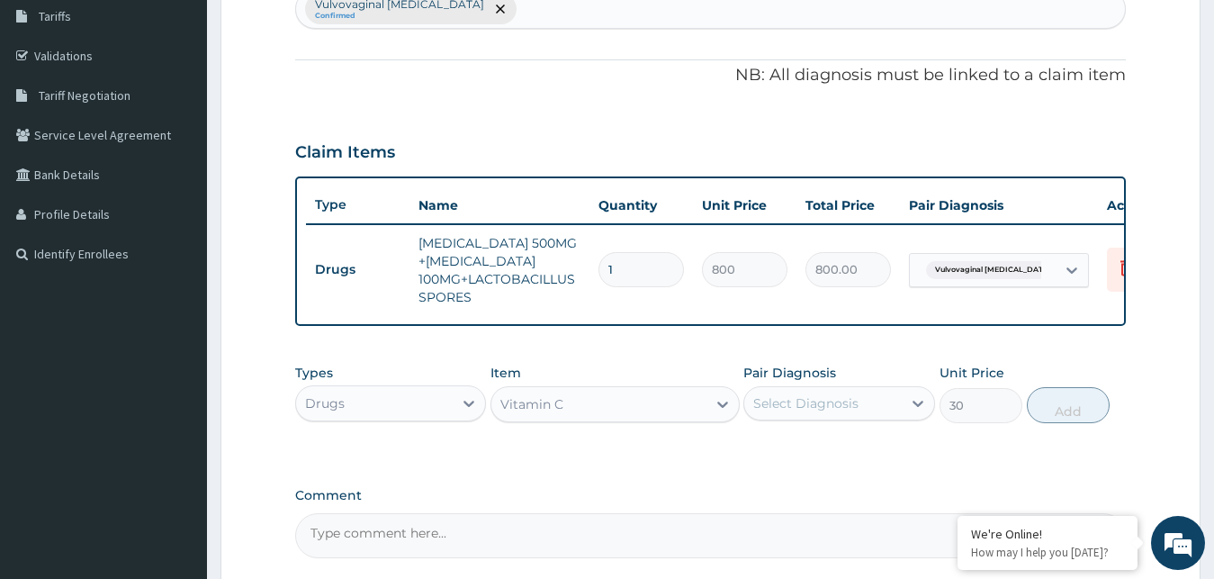
click at [510, 8] on div "Vulvovaginal [MEDICAL_DATA] Confirmed" at bounding box center [711, 9] width 830 height 38
type input "UPPER"
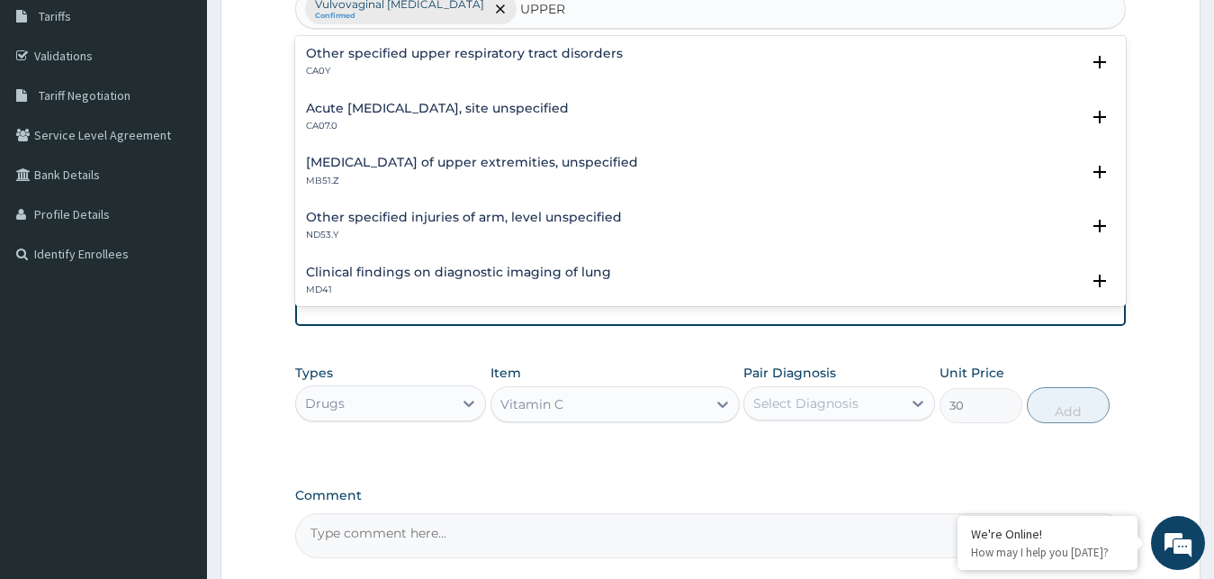
click at [357, 57] on h4 "Other specified upper respiratory tract disorders" at bounding box center [464, 54] width 317 height 14
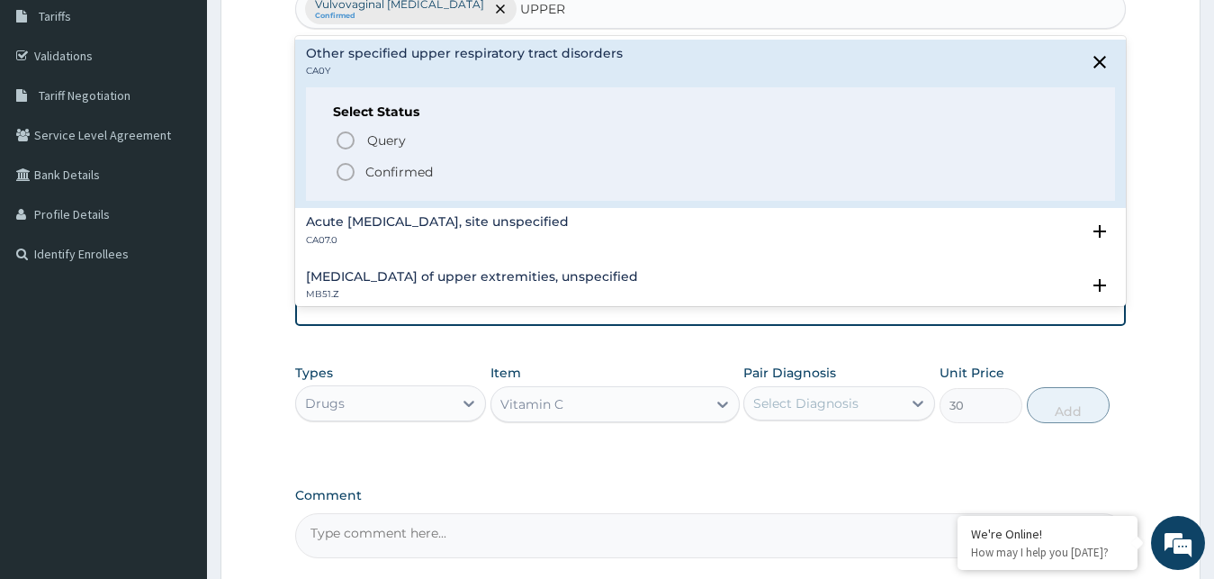
click at [342, 170] on icon "status option filled" at bounding box center [346, 172] width 22 height 22
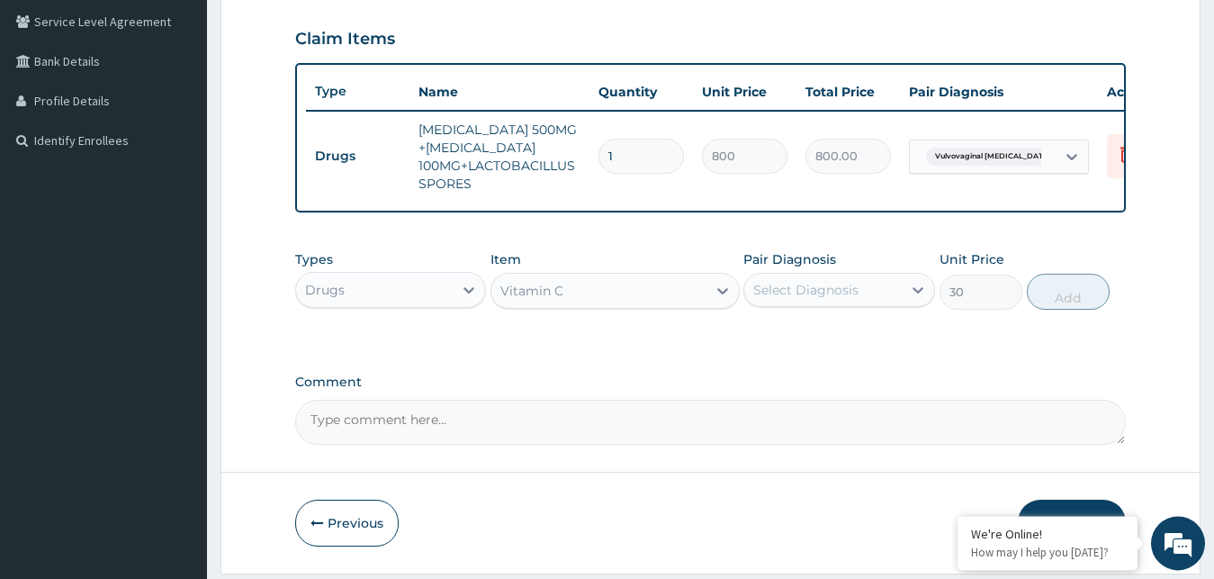
scroll to position [482, 0]
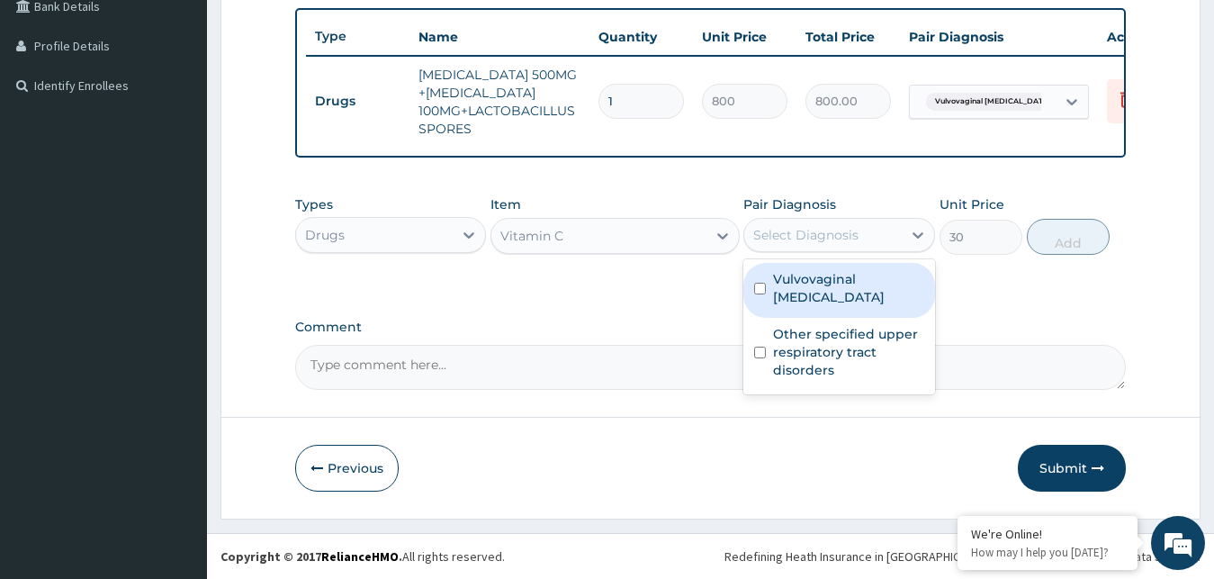
click at [776, 234] on div "Select Diagnosis" at bounding box center [805, 235] width 105 height 18
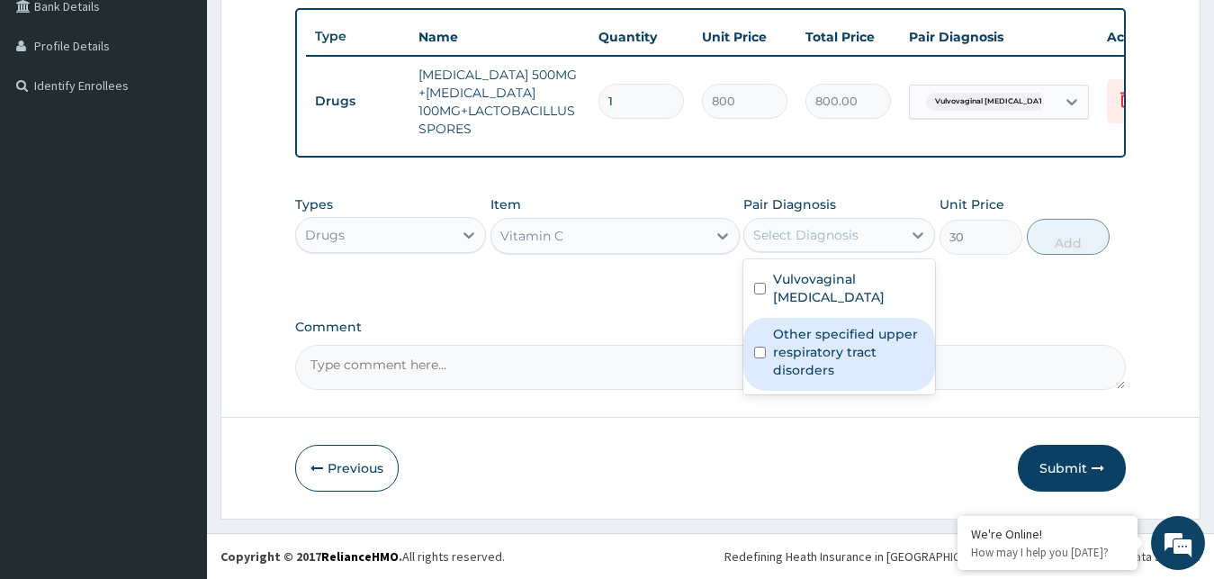
drag, startPoint x: 779, startPoint y: 362, endPoint x: 781, endPoint y: 330, distance: 31.6
click at [779, 356] on label "Other specified upper respiratory tract disorders" at bounding box center [848, 352] width 151 height 54
checkbox input "true"
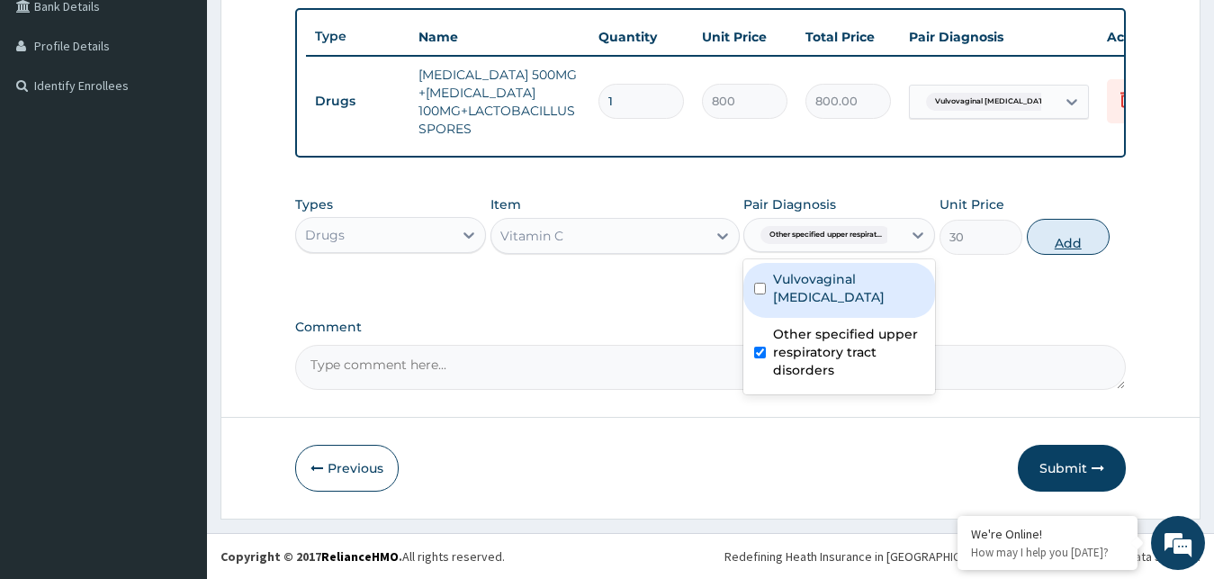
click at [1056, 232] on button "Add" at bounding box center [1068, 237] width 83 height 36
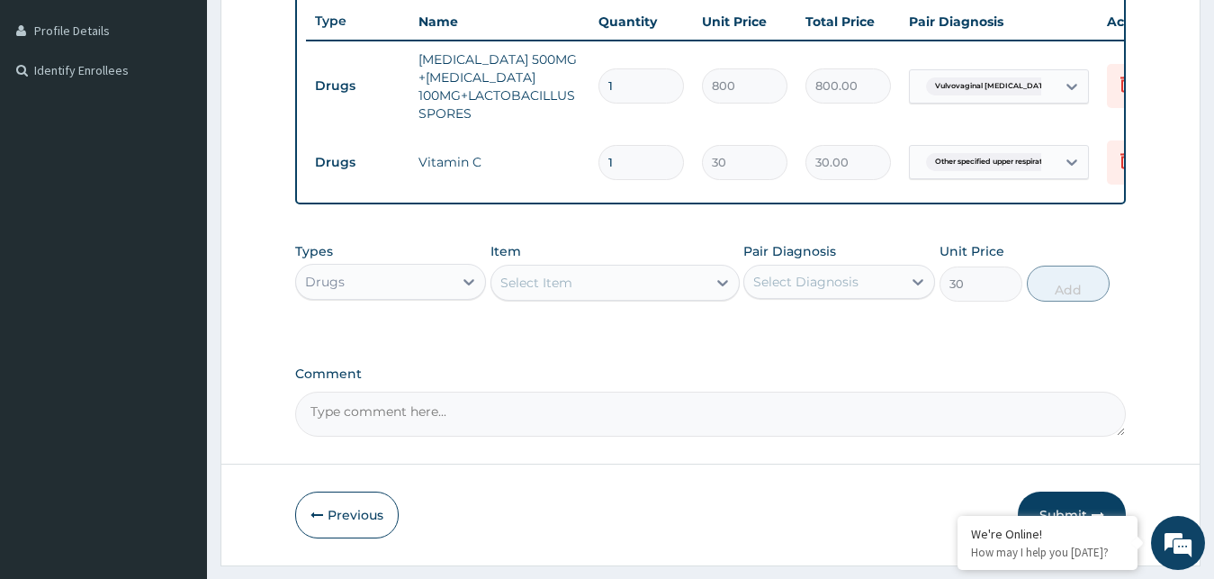
type input "0"
click at [643, 83] on input "1" at bounding box center [642, 85] width 86 height 35
type input "0.00"
type input "6"
type input "4800.00"
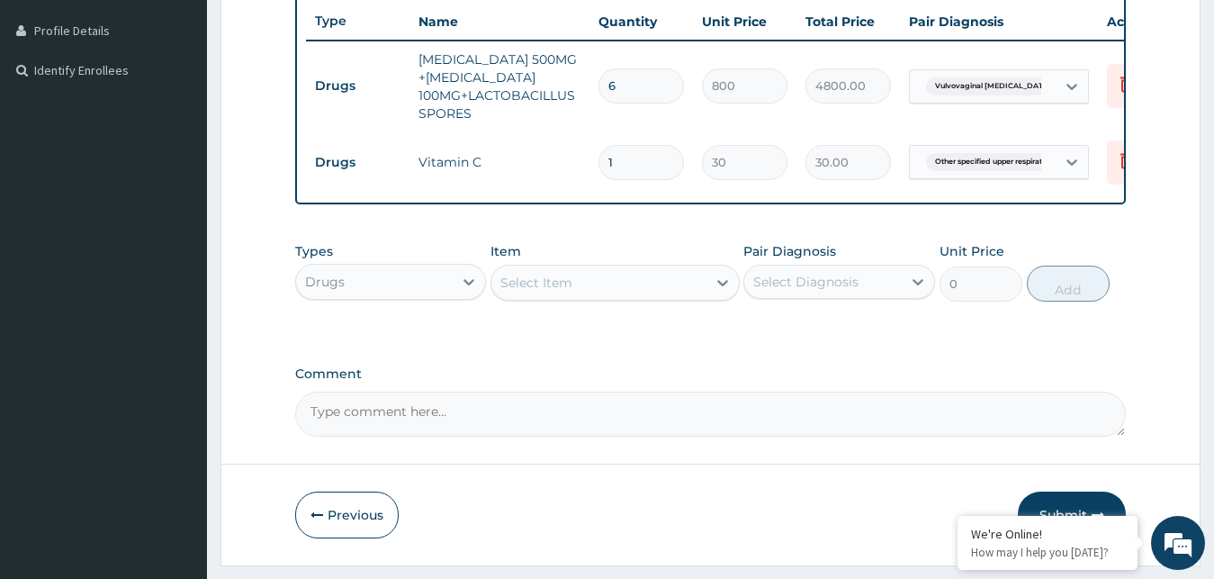
type input "6"
click at [636, 167] on input "1" at bounding box center [642, 162] width 86 height 35
type input "0.00"
type input "4"
type input "120.00"
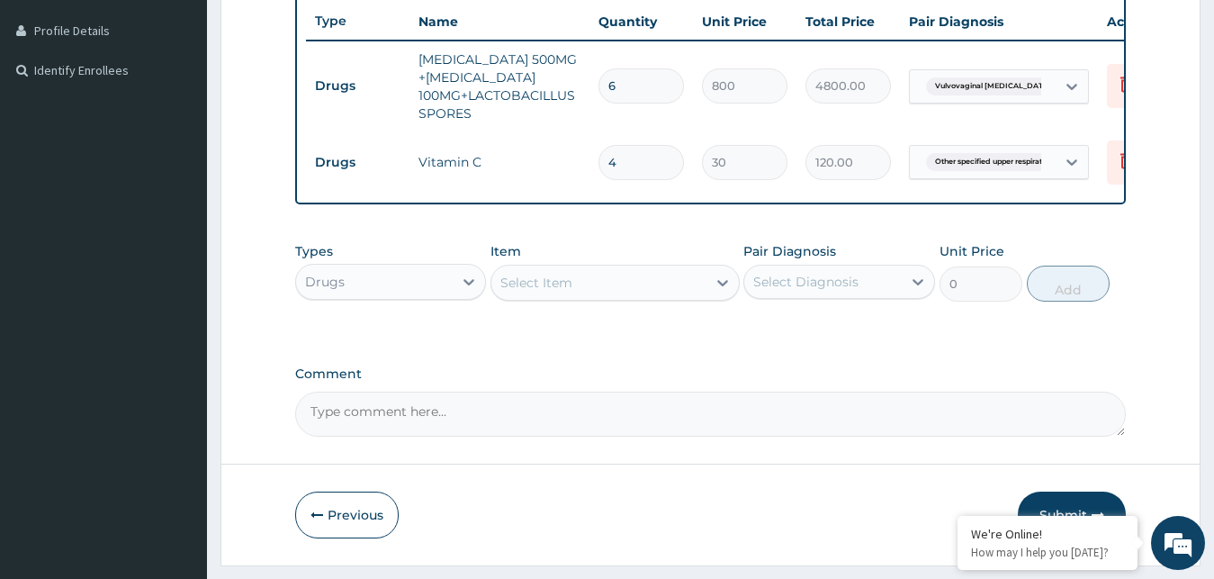
type input "42"
type input "1260.00"
type input "42"
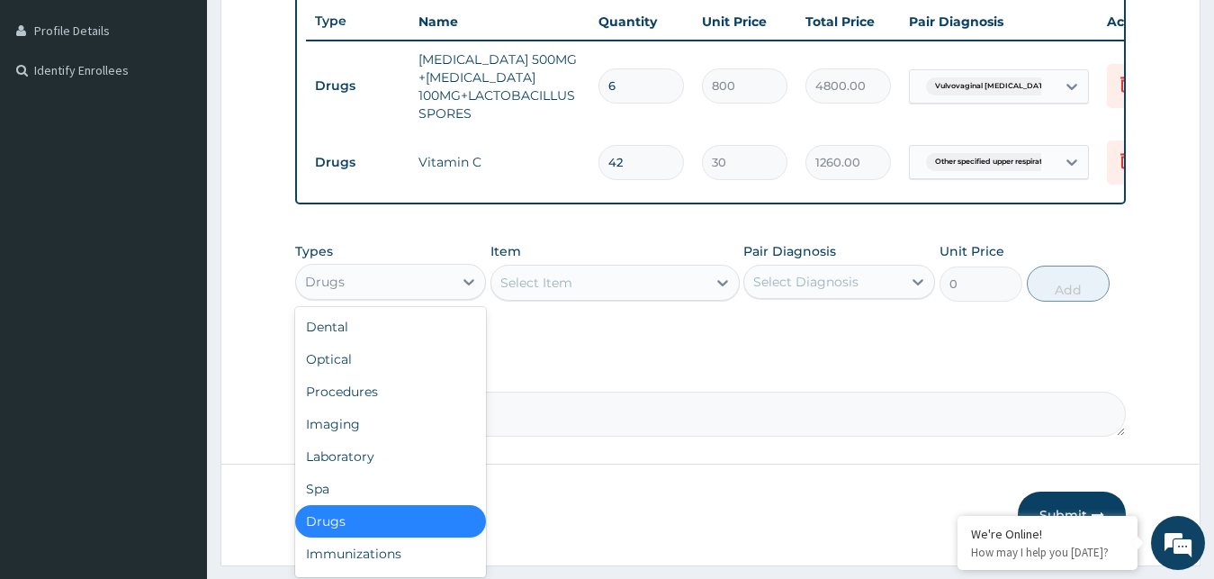
drag, startPoint x: 442, startPoint y: 283, endPoint x: 417, endPoint y: 306, distance: 34.4
click at [441, 283] on div "Drugs" at bounding box center [375, 281] width 158 height 29
drag, startPoint x: 400, startPoint y: 468, endPoint x: 418, endPoint y: 455, distance: 22.5
click at [404, 464] on div "Laboratory" at bounding box center [391, 456] width 192 height 32
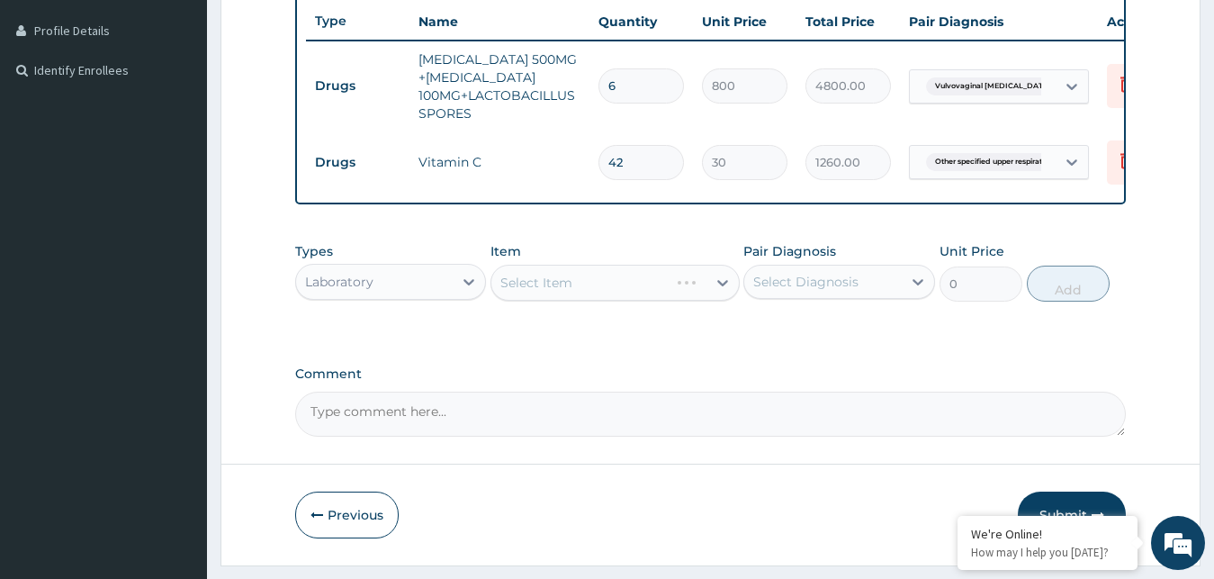
click at [701, 292] on div "Select Item" at bounding box center [615, 283] width 249 height 36
click at [700, 291] on div "Select Item" at bounding box center [615, 283] width 249 height 36
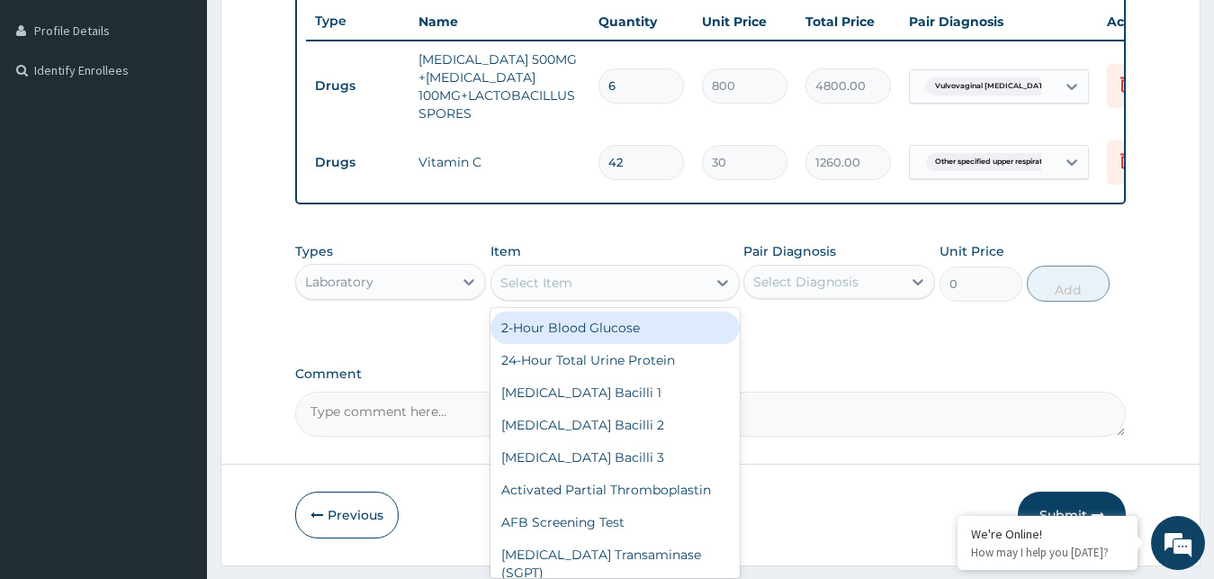
click at [690, 297] on div "Select Item" at bounding box center [598, 282] width 215 height 29
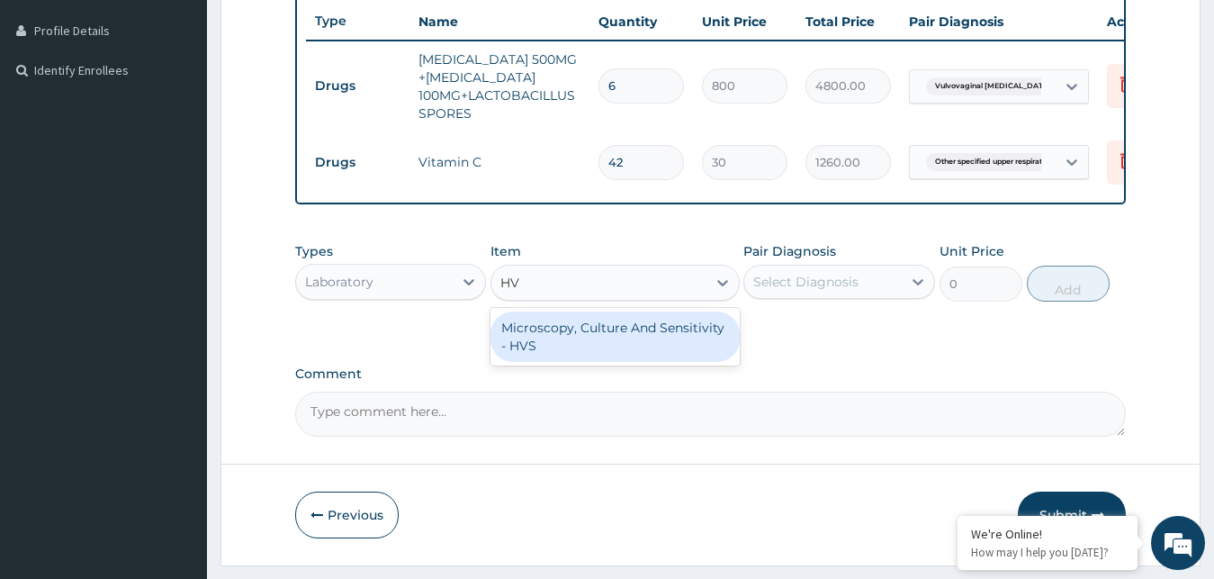
type input "HVS"
click at [690, 342] on div "Microscopy, Culture And Sensitivity - HVS" at bounding box center [615, 336] width 249 height 50
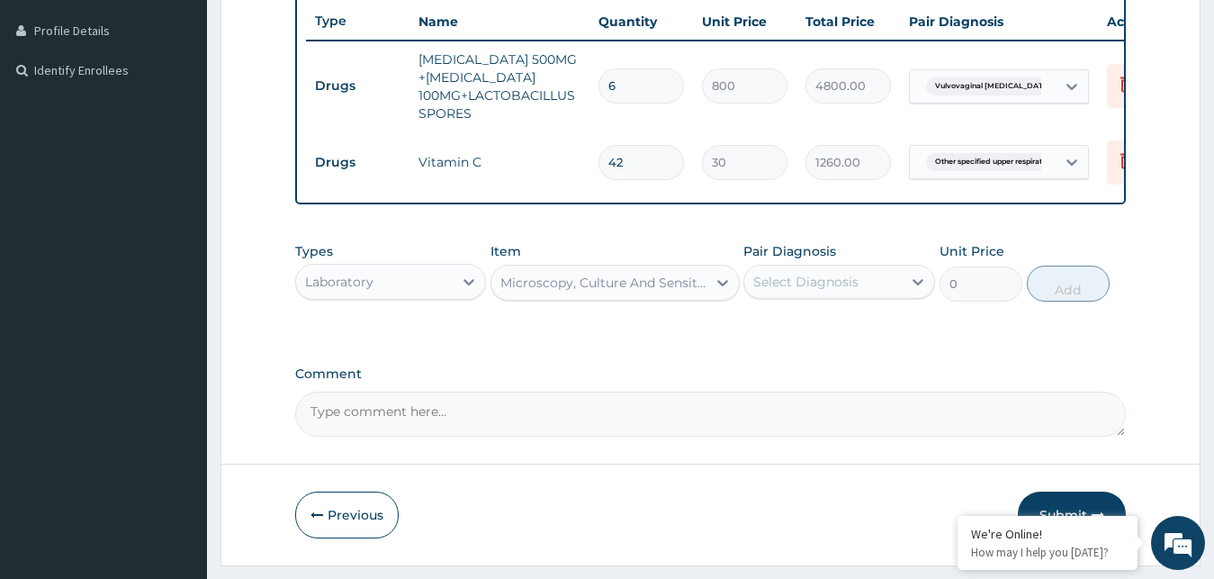
type input "6500"
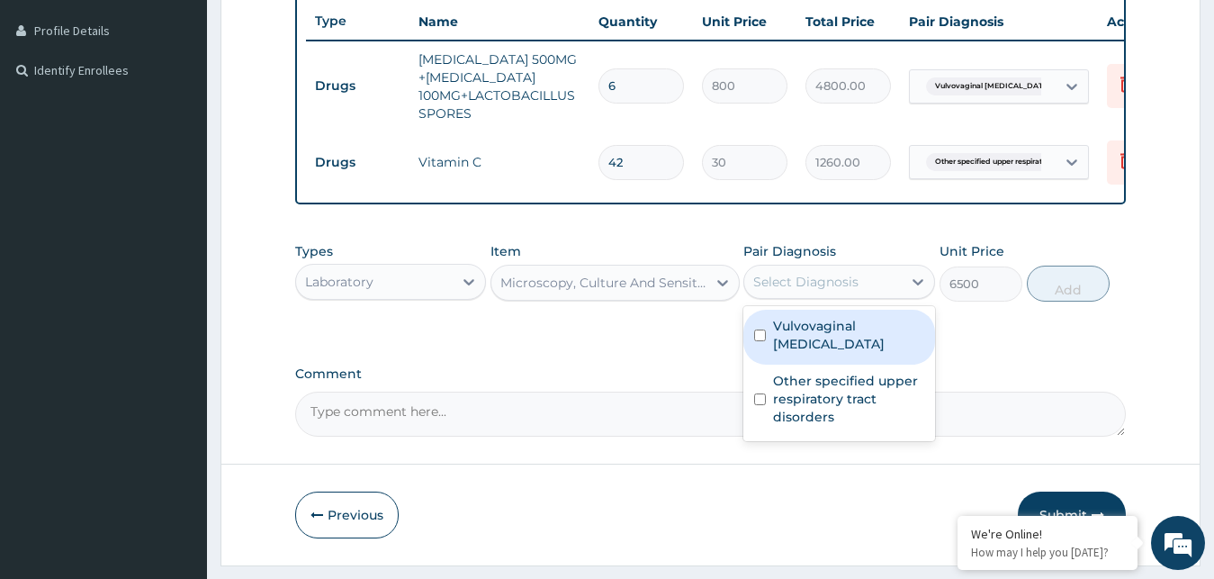
click at [785, 287] on div "Select Diagnosis" at bounding box center [823, 281] width 158 height 29
click at [803, 351] on label "Vulvovaginal [MEDICAL_DATA]" at bounding box center [848, 335] width 151 height 36
checkbox input "true"
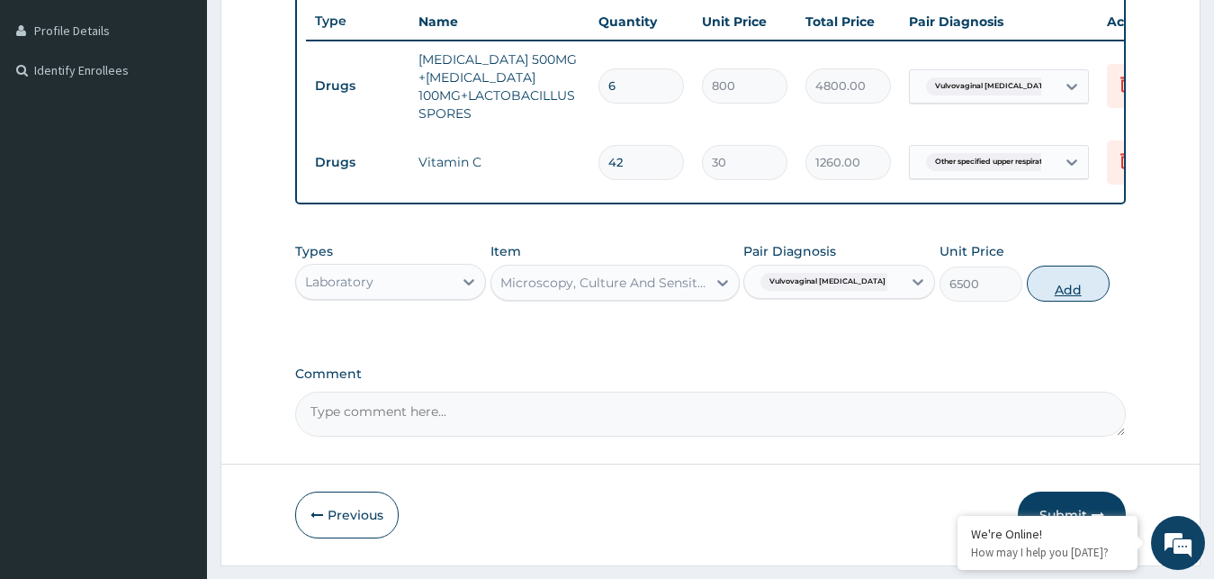
click at [1066, 299] on button "Add" at bounding box center [1068, 284] width 83 height 36
type input "0"
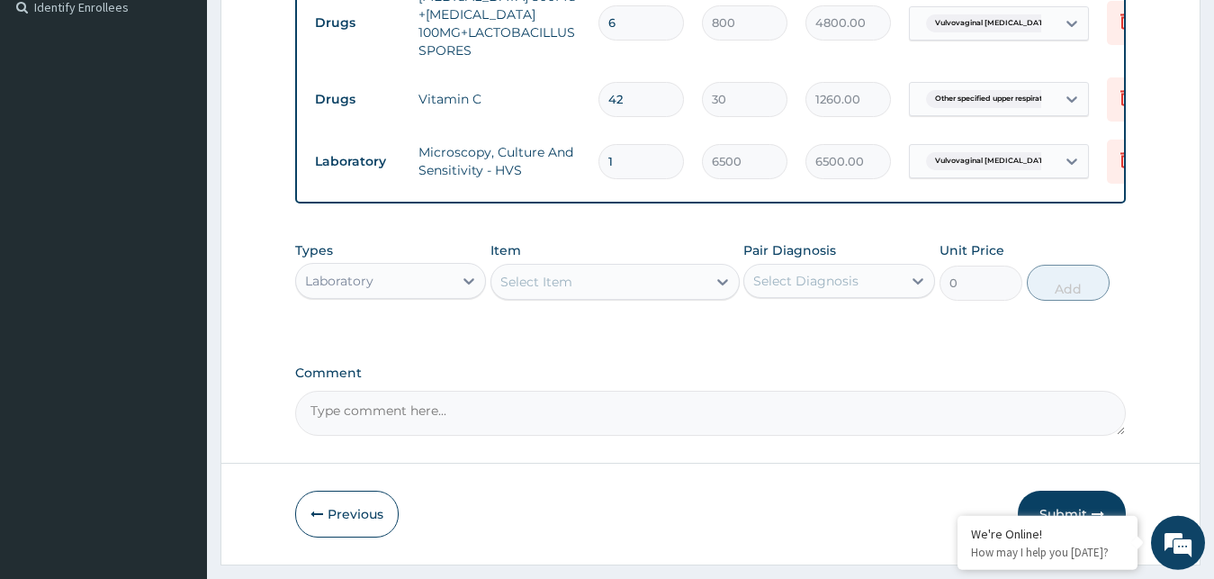
scroll to position [607, 0]
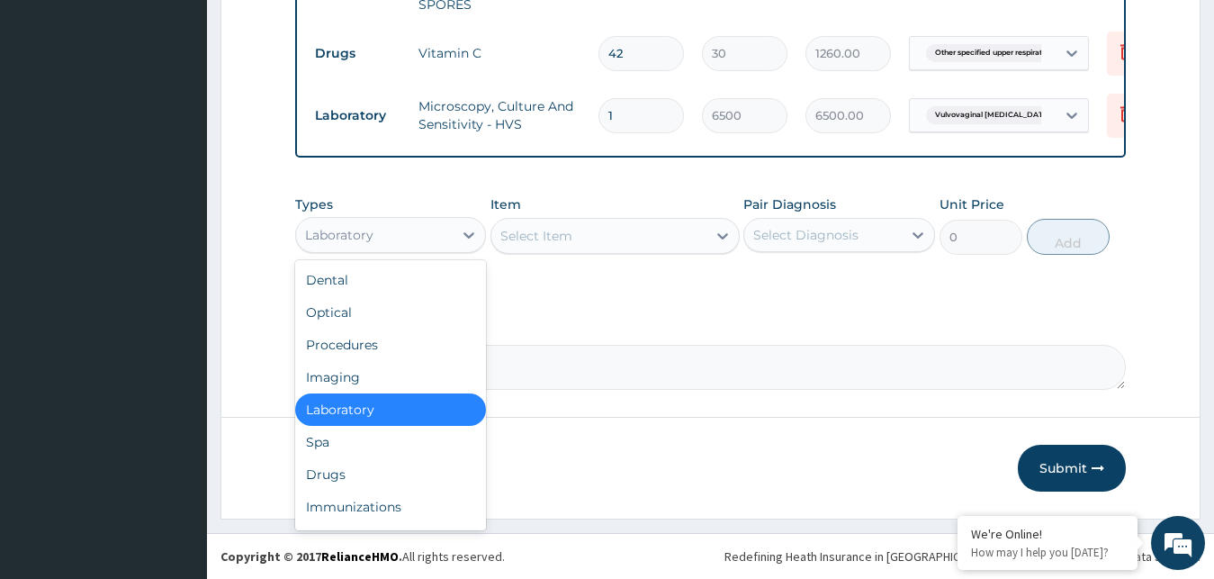
click at [423, 225] on div "Laboratory" at bounding box center [375, 235] width 158 height 29
click at [421, 346] on div "Procedures" at bounding box center [391, 345] width 192 height 32
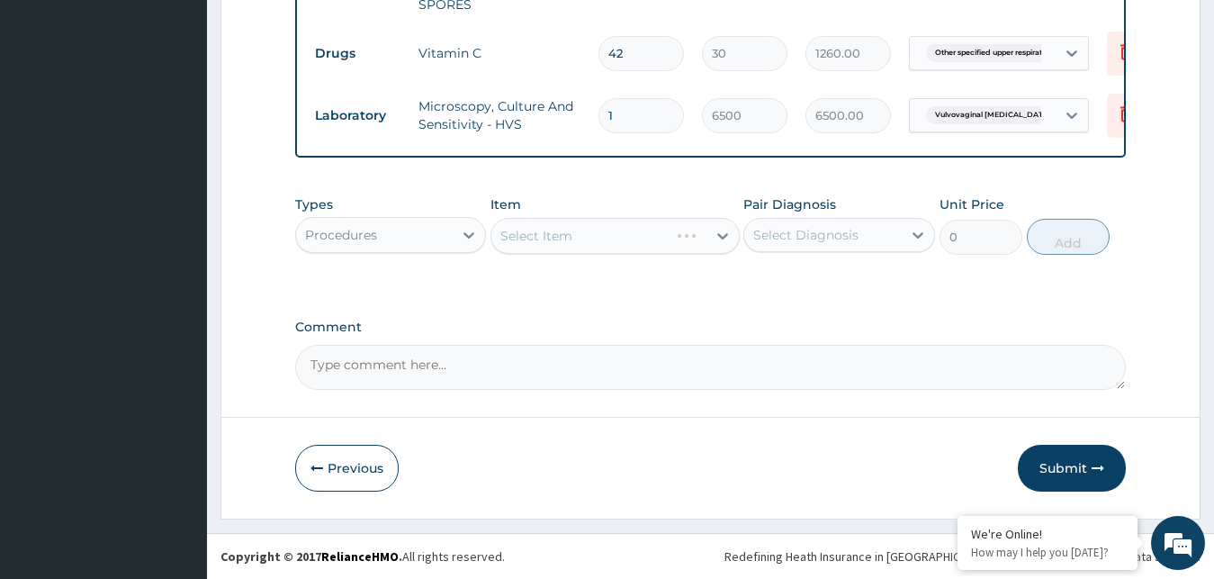
click at [693, 245] on div "Select Item" at bounding box center [615, 236] width 249 height 36
click at [690, 230] on div "Select Item" at bounding box center [615, 236] width 249 height 36
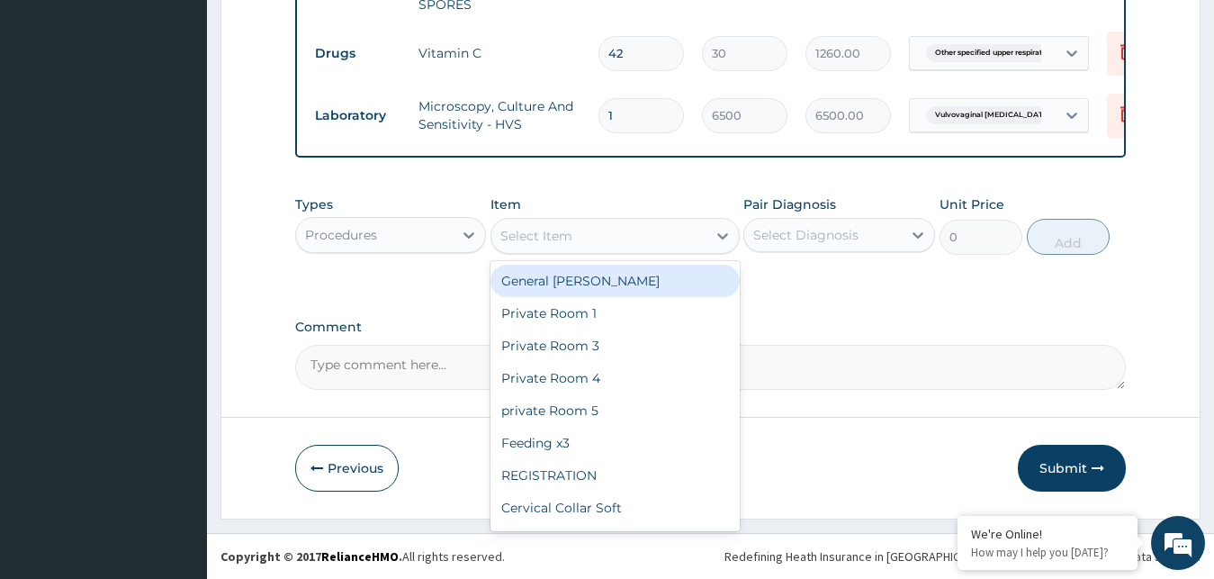
click at [696, 232] on div "Select Item" at bounding box center [598, 235] width 215 height 29
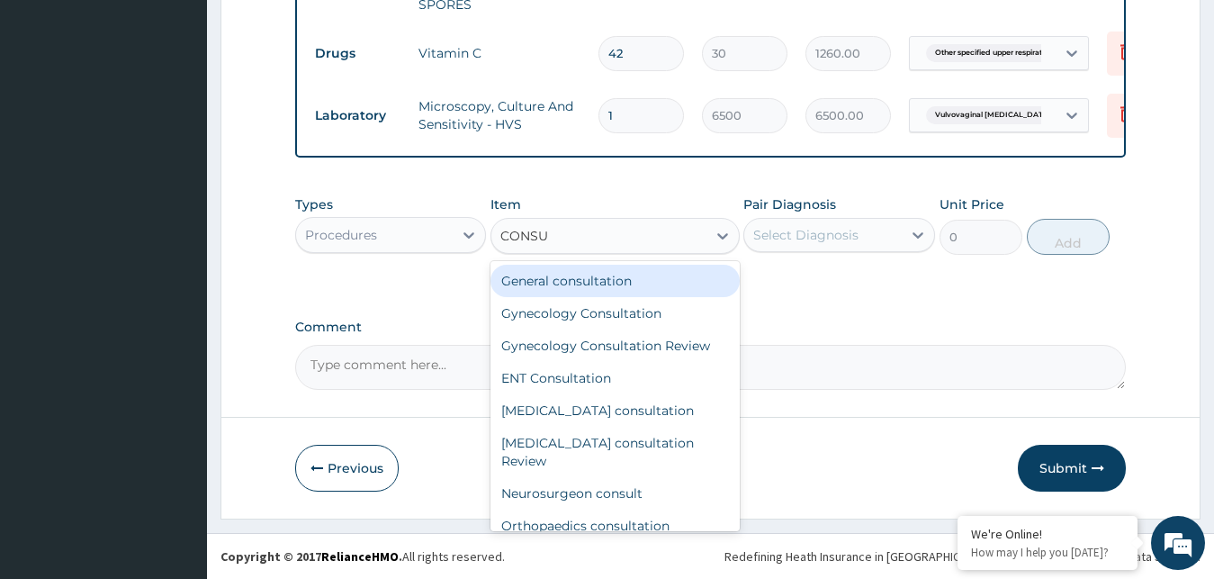
type input "CONSUL"
click at [676, 280] on div "General consultation" at bounding box center [615, 281] width 249 height 32
type input "4000"
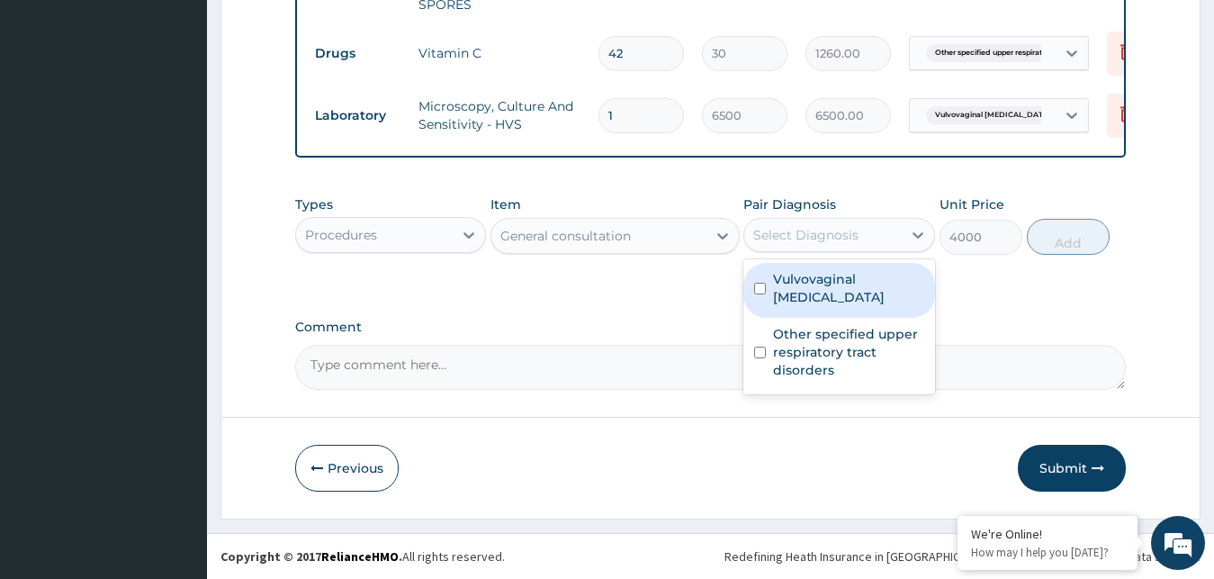
click at [788, 241] on div "Select Diagnosis" at bounding box center [805, 235] width 105 height 18
click at [796, 291] on label "Vulvovaginal candidosis" at bounding box center [848, 288] width 151 height 36
checkbox input "true"
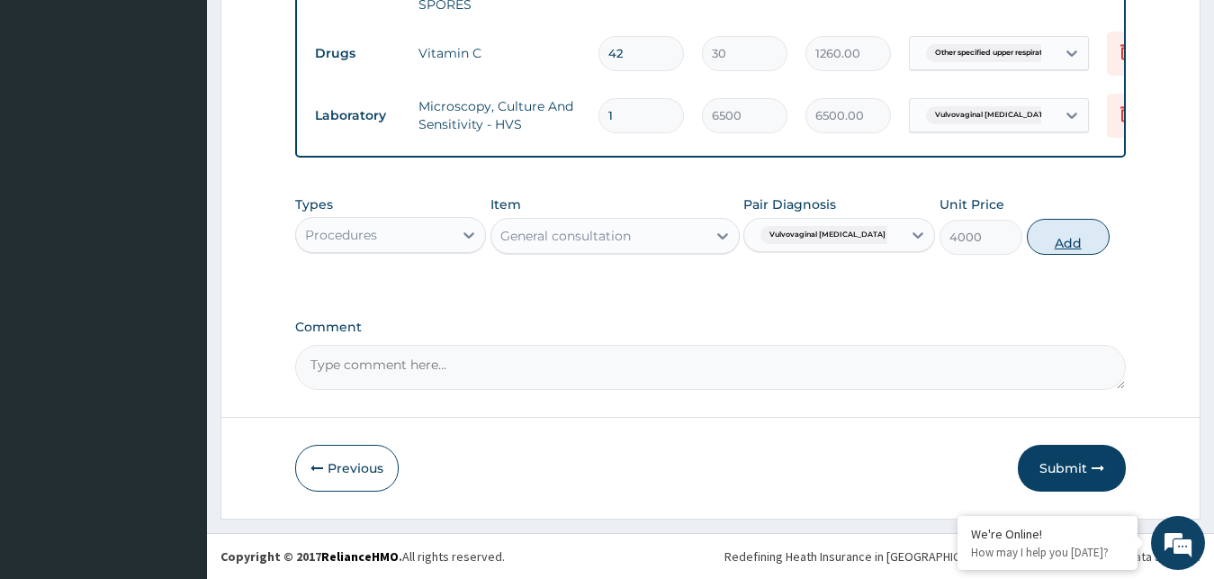
click at [1058, 240] on button "Add" at bounding box center [1068, 237] width 83 height 36
type input "0"
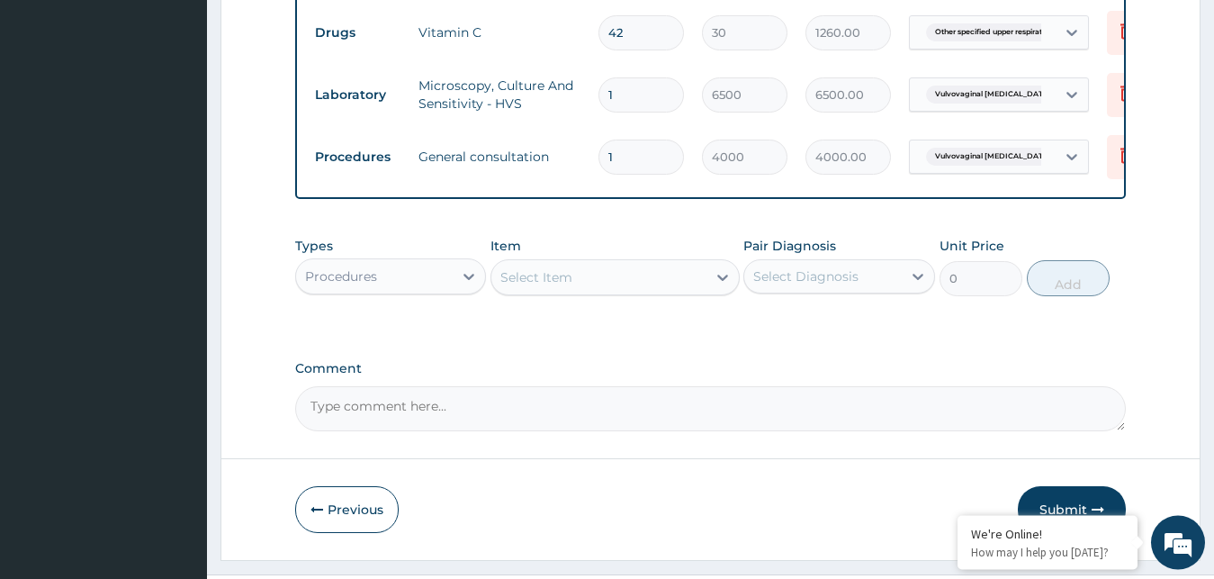
scroll to position [669, 0]
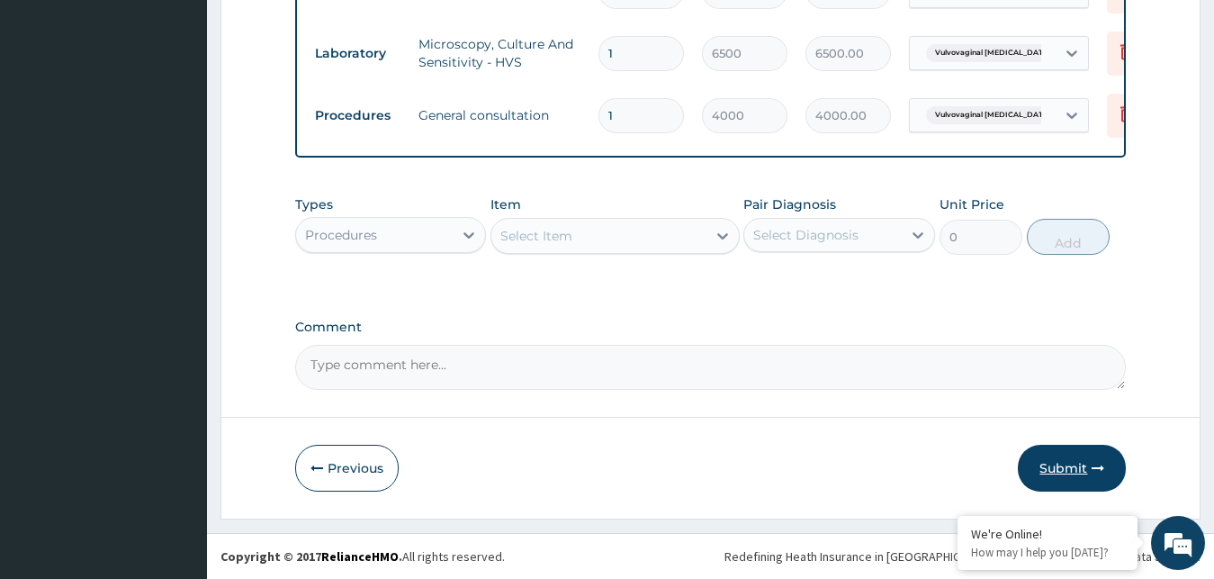
click at [1060, 459] on button "Submit" at bounding box center [1072, 468] width 108 height 47
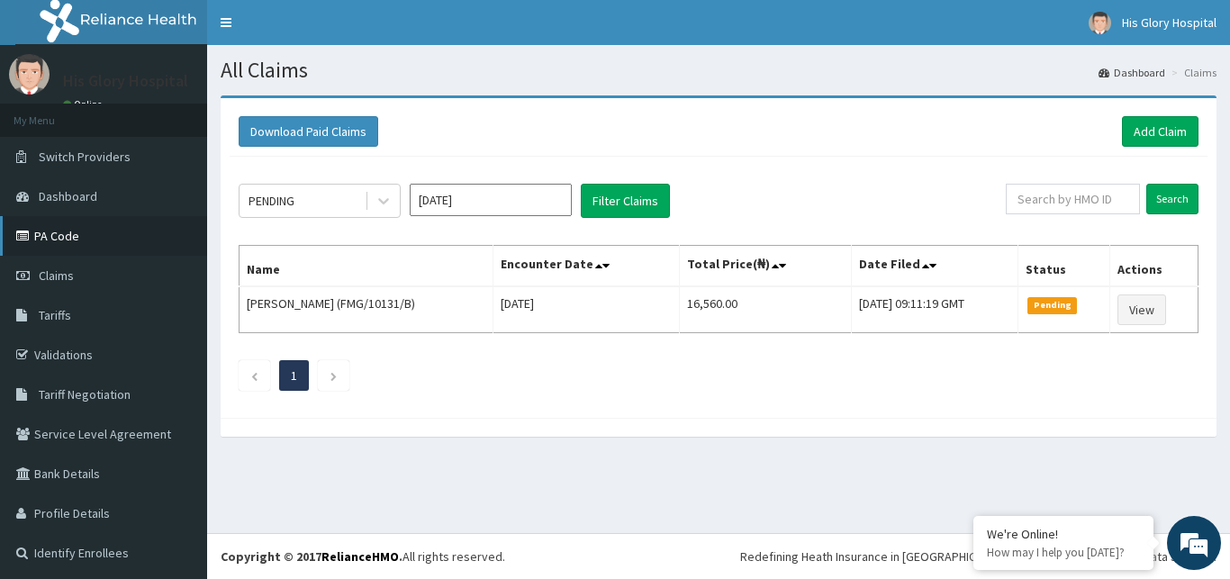
click at [56, 239] on link "PA Code" at bounding box center [103, 236] width 207 height 40
